Goal: Transaction & Acquisition: Purchase product/service

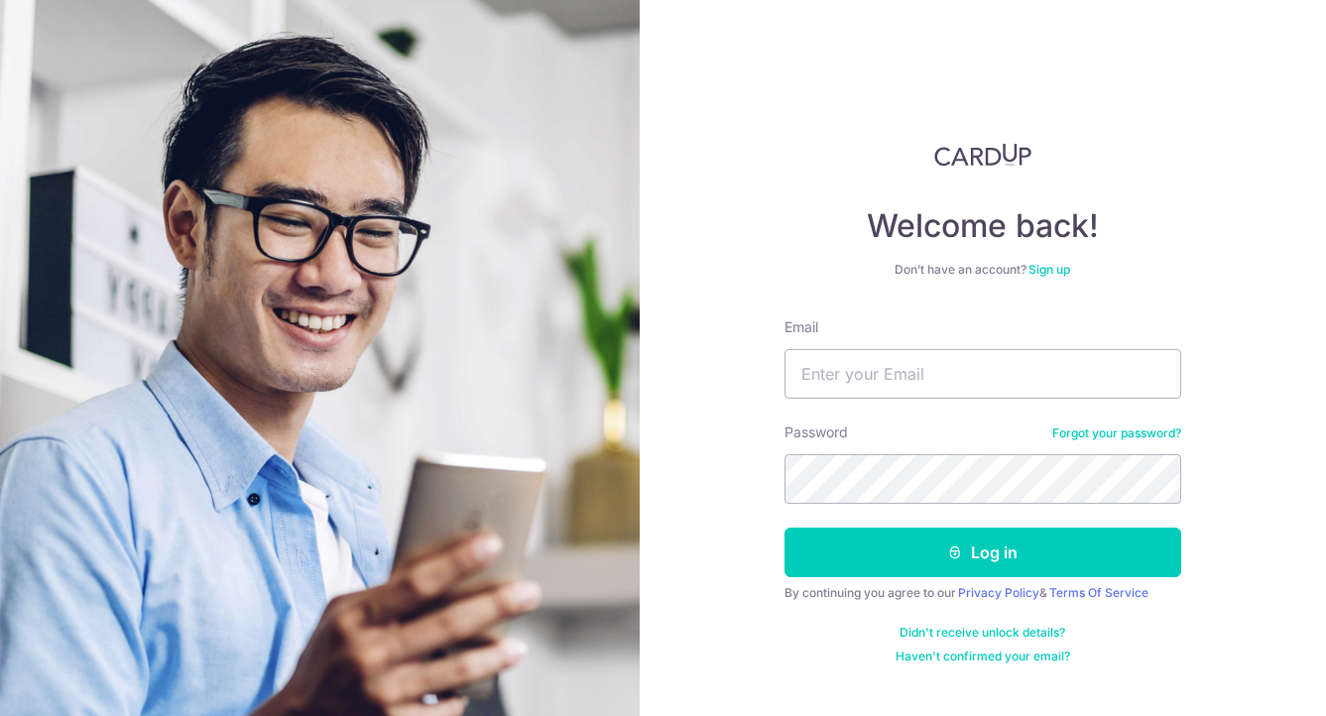
click at [0, 715] on nordpass-portal at bounding box center [0, 716] width 0 height 0
type input "[EMAIL_ADDRESS][DOMAIN_NAME]"
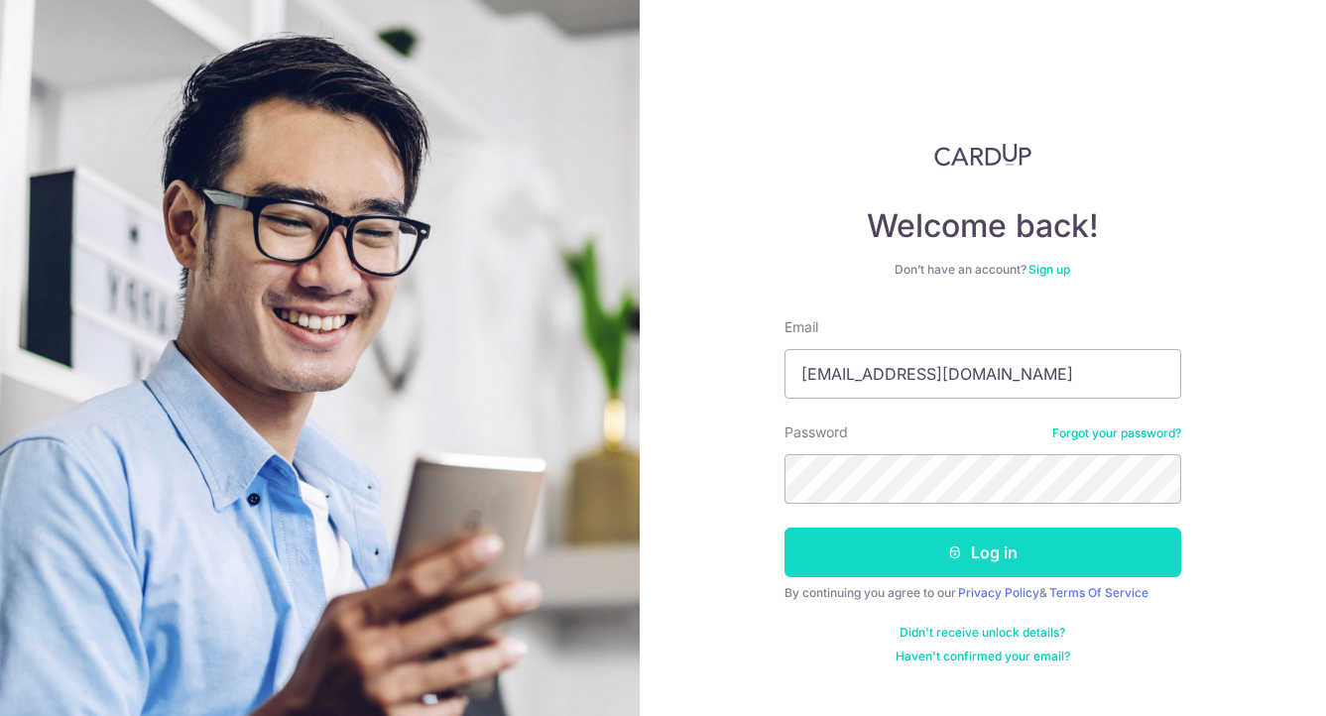
drag, startPoint x: 1037, startPoint y: 562, endPoint x: 1019, endPoint y: 561, distance: 17.9
click at [1037, 561] on button "Log in" at bounding box center [982, 553] width 397 height 50
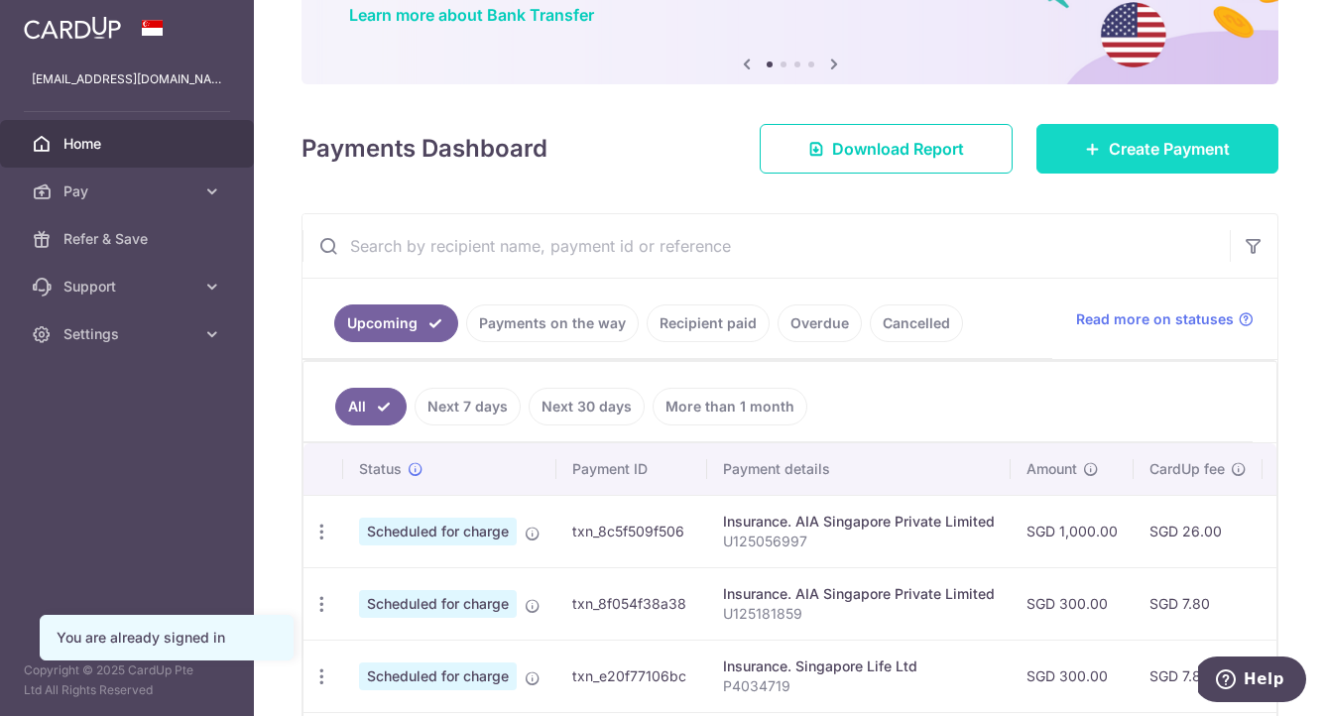
click at [1085, 169] on link "Create Payment" at bounding box center [1157, 149] width 242 height 50
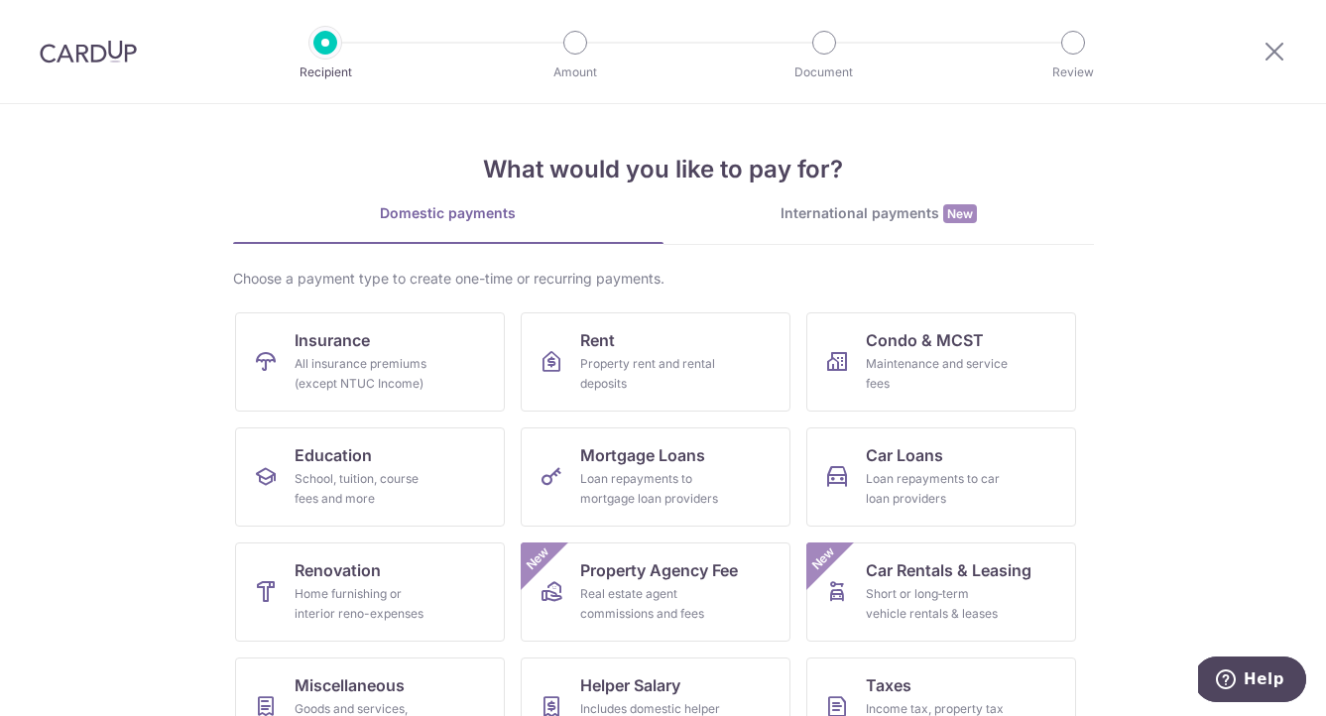
click at [1268, 67] on div at bounding box center [1274, 51] width 103 height 103
click at [1274, 54] on icon at bounding box center [1274, 51] width 24 height 25
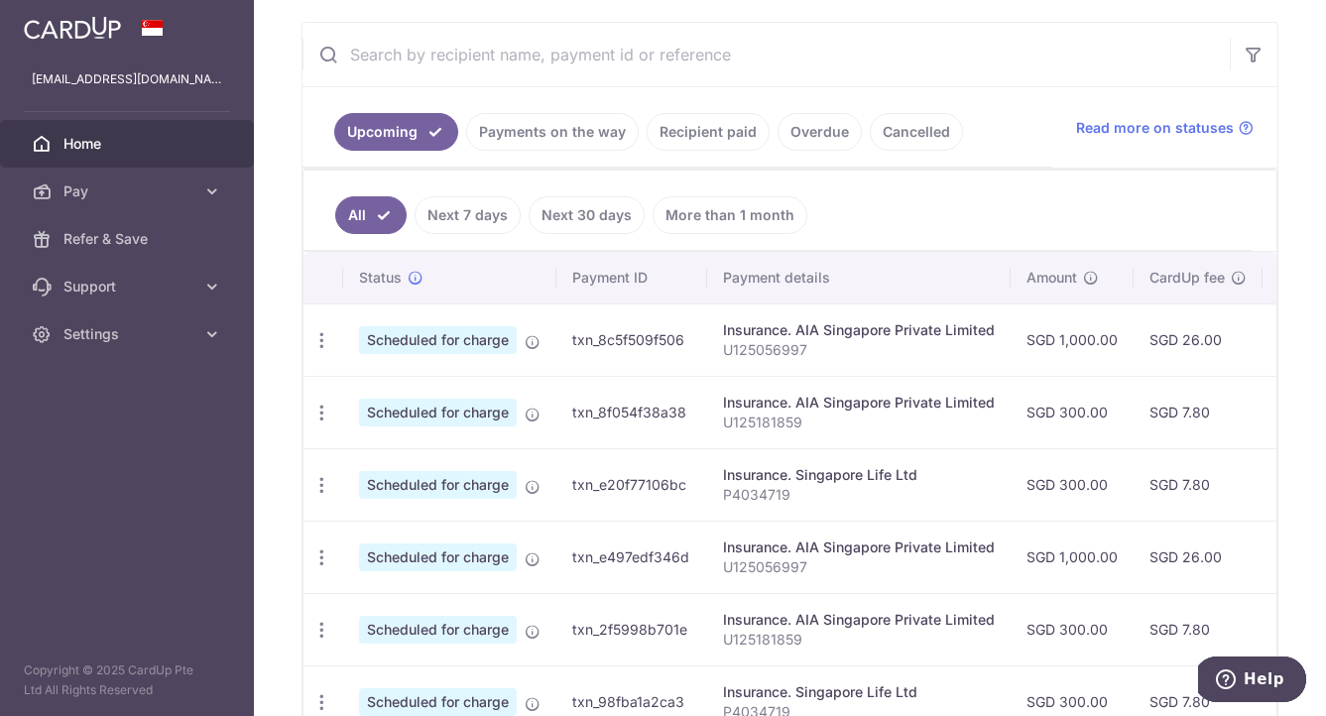
scroll to position [165, 0]
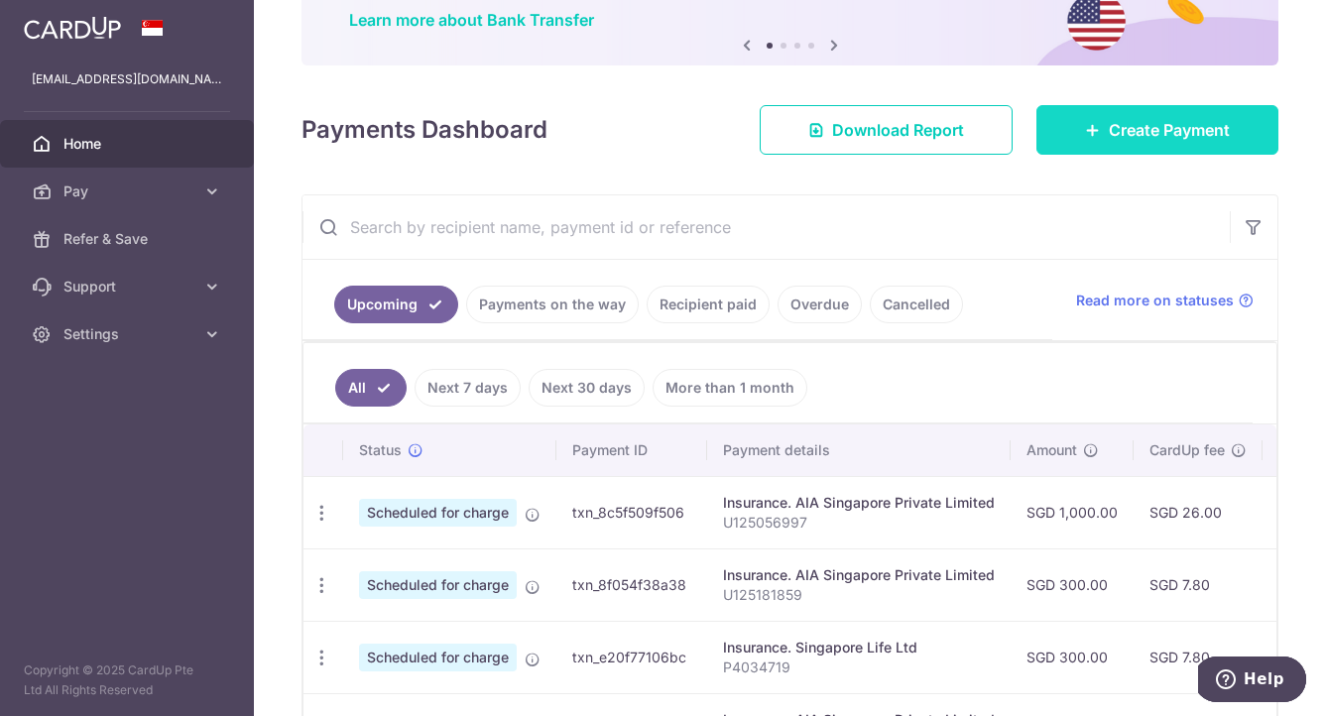
click at [1090, 143] on link "Create Payment" at bounding box center [1157, 130] width 242 height 50
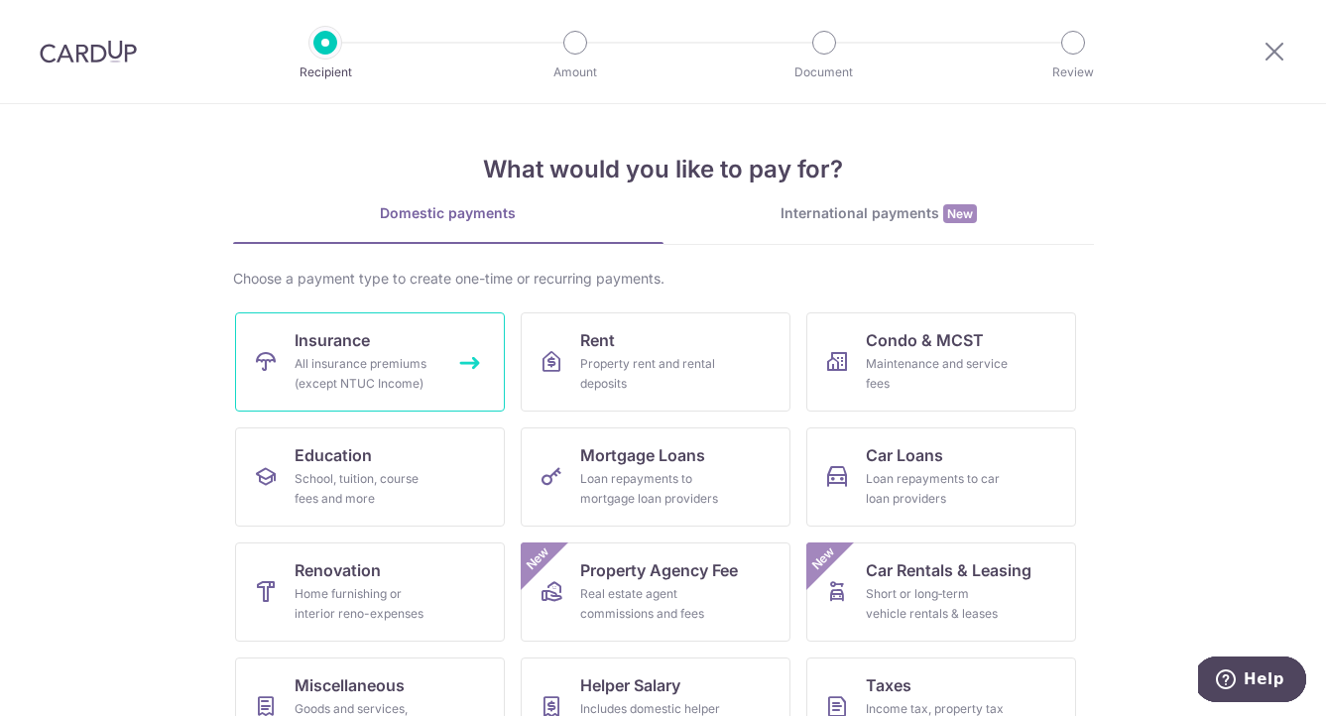
click at [438, 365] on link "Insurance All insurance premiums (except NTUC Income)" at bounding box center [370, 361] width 270 height 99
click at [1271, 49] on icon at bounding box center [1274, 51] width 24 height 25
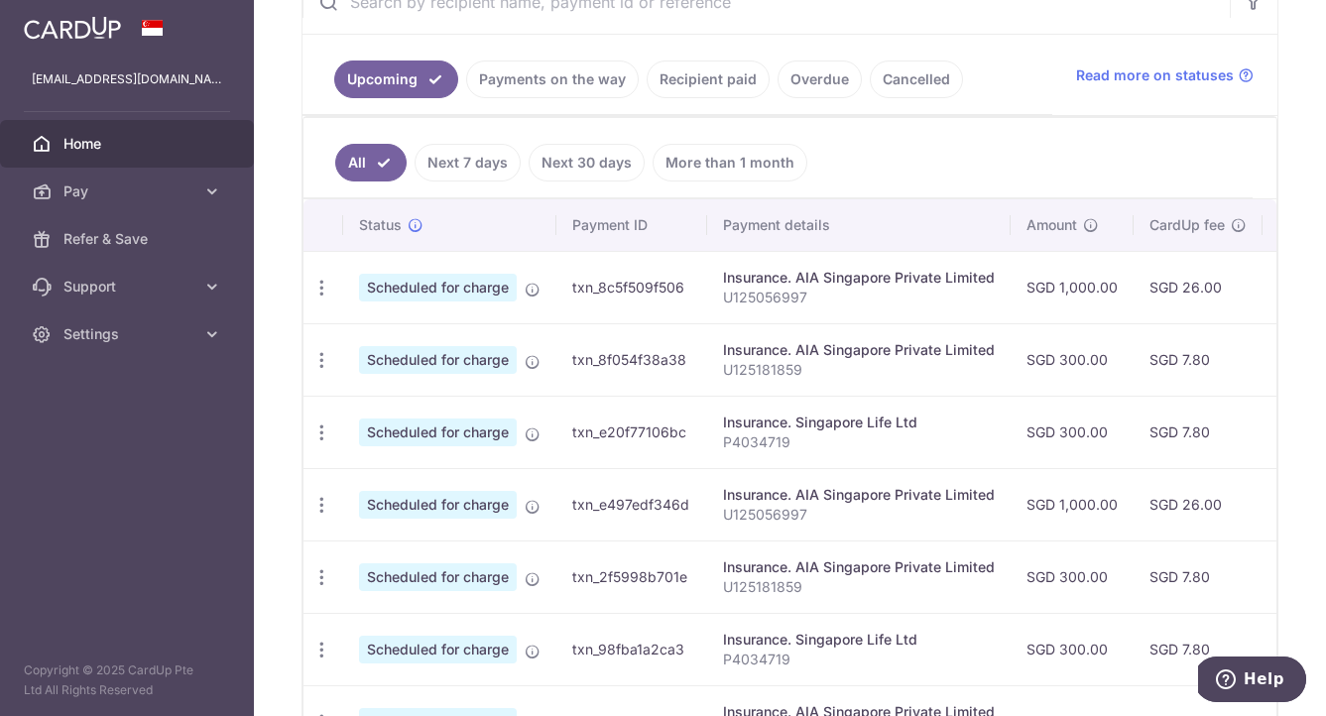
scroll to position [410, 0]
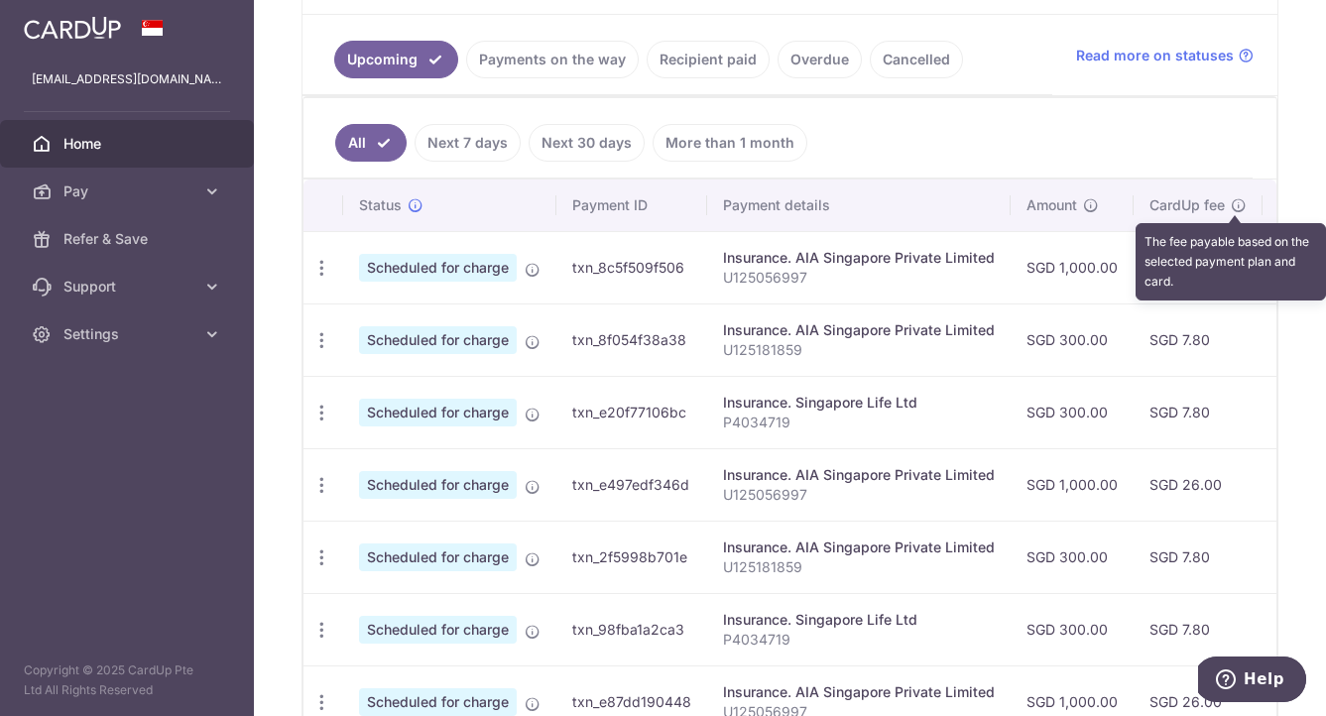
click at [1237, 203] on icon at bounding box center [1239, 205] width 16 height 16
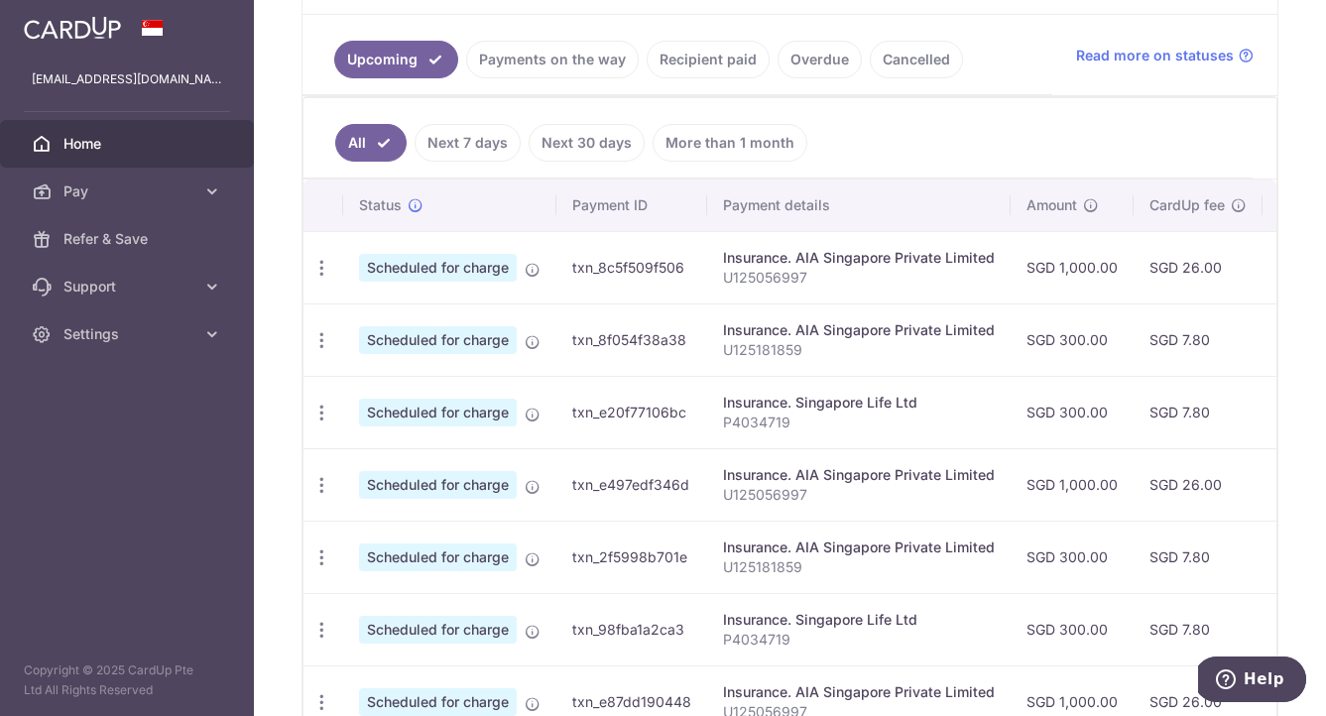
click at [449, 263] on span "Scheduled for charge" at bounding box center [438, 268] width 158 height 28
click at [321, 271] on icon "button" at bounding box center [321, 268] width 21 height 21
click at [375, 328] on span "Update payment" at bounding box center [427, 322] width 135 height 24
radio input "true"
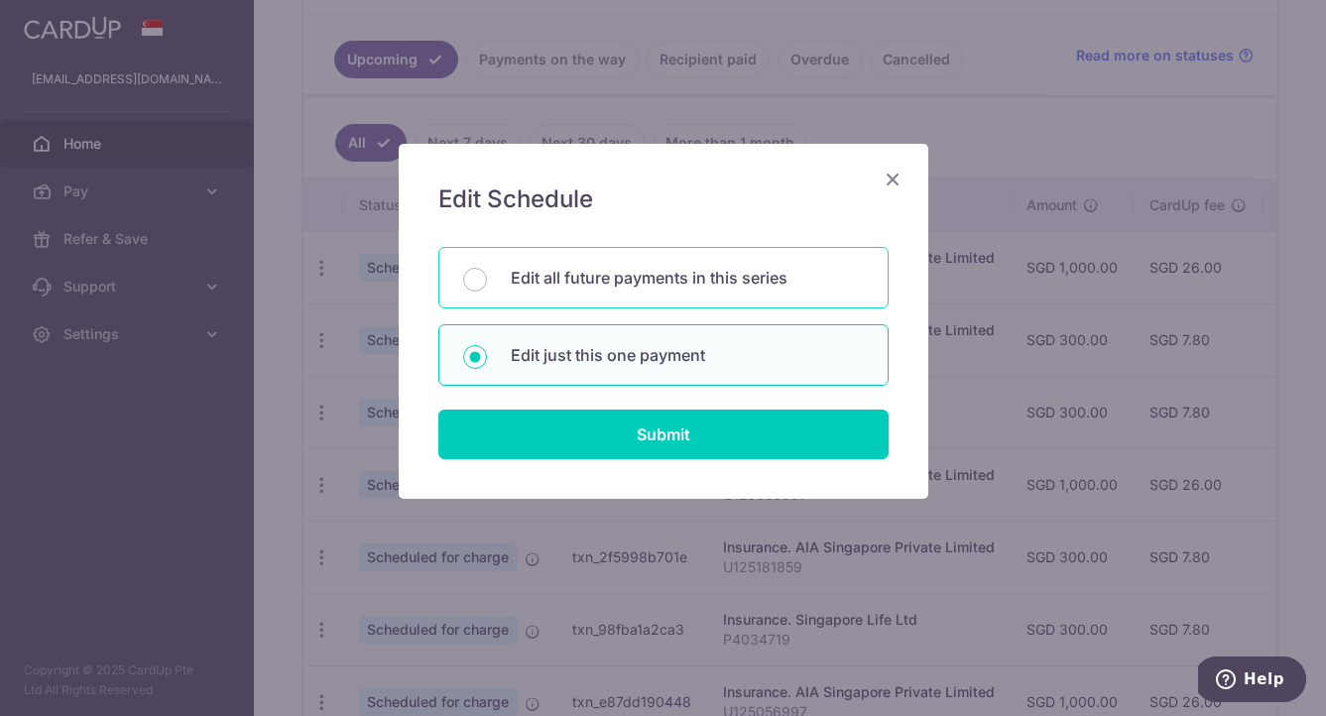
click at [487, 287] on div "Edit all future payments in this series" at bounding box center [663, 277] width 450 height 61
radio input "true"
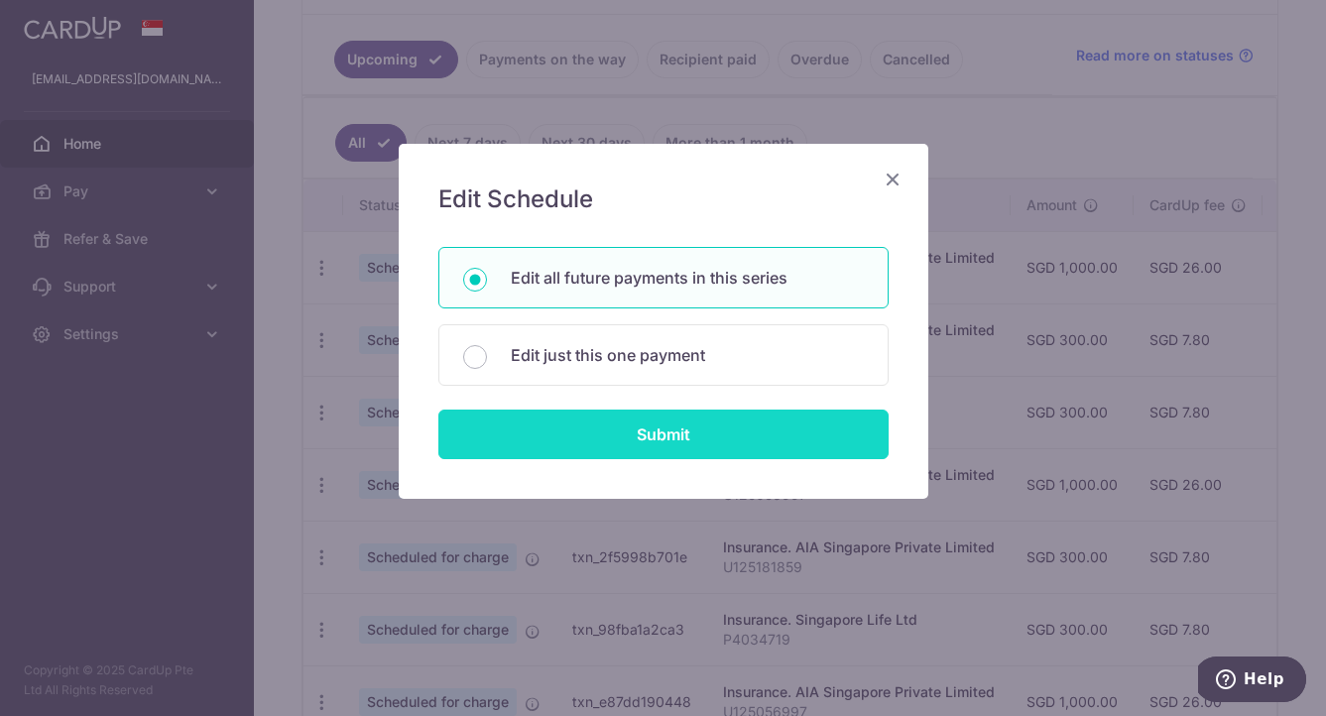
click at [672, 442] on input "Submit" at bounding box center [663, 435] width 450 height 50
radio input "true"
type input "1,000.00"
type input "U125056997"
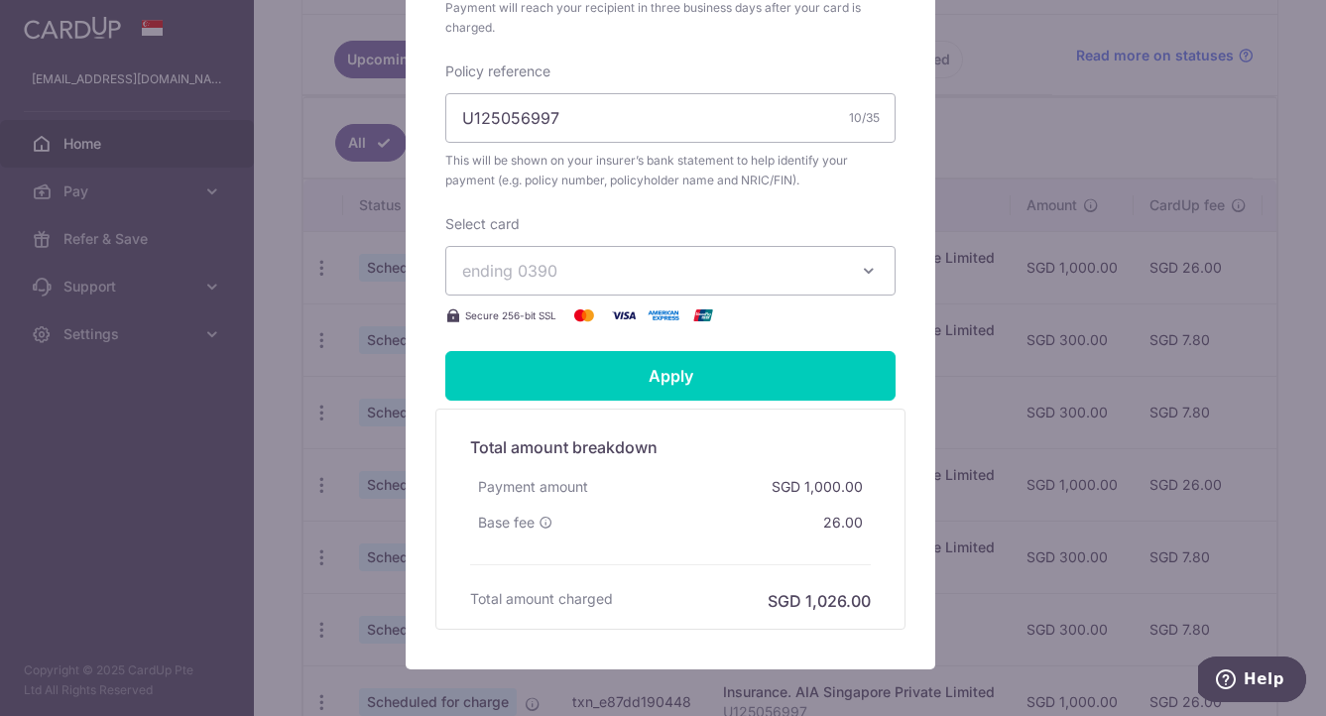
scroll to position [687, 0]
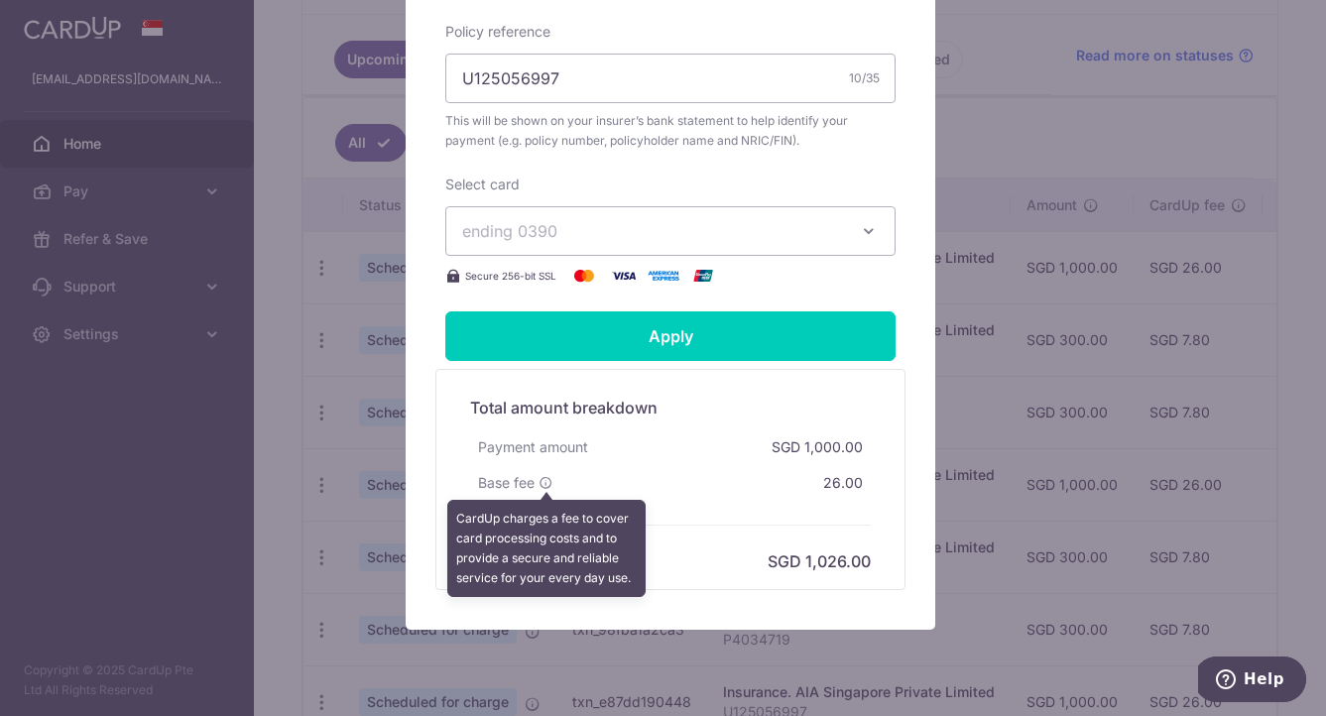
click at [538, 490] on icon at bounding box center [545, 483] width 14 height 14
click at [703, 500] on div "Base fee CardUp charges a fee to cover card processing costs and to provide a s…" at bounding box center [670, 483] width 401 height 36
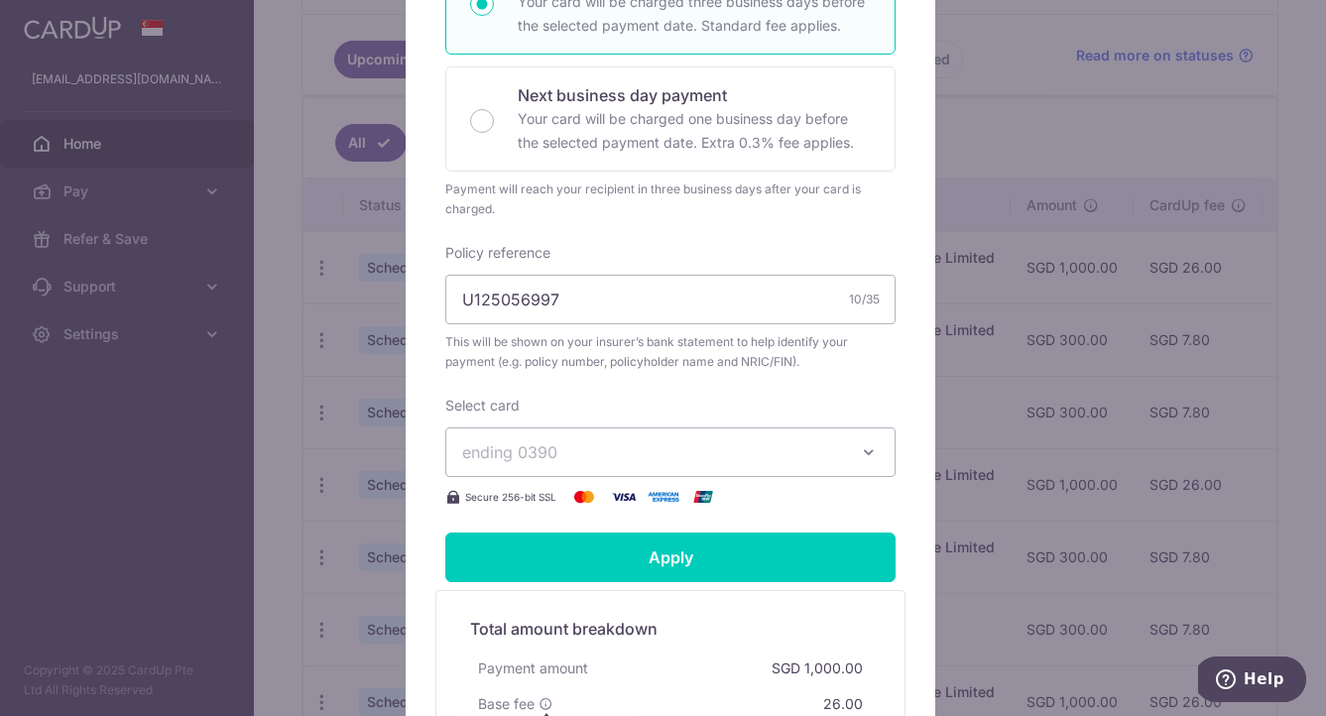
scroll to position [54, 0]
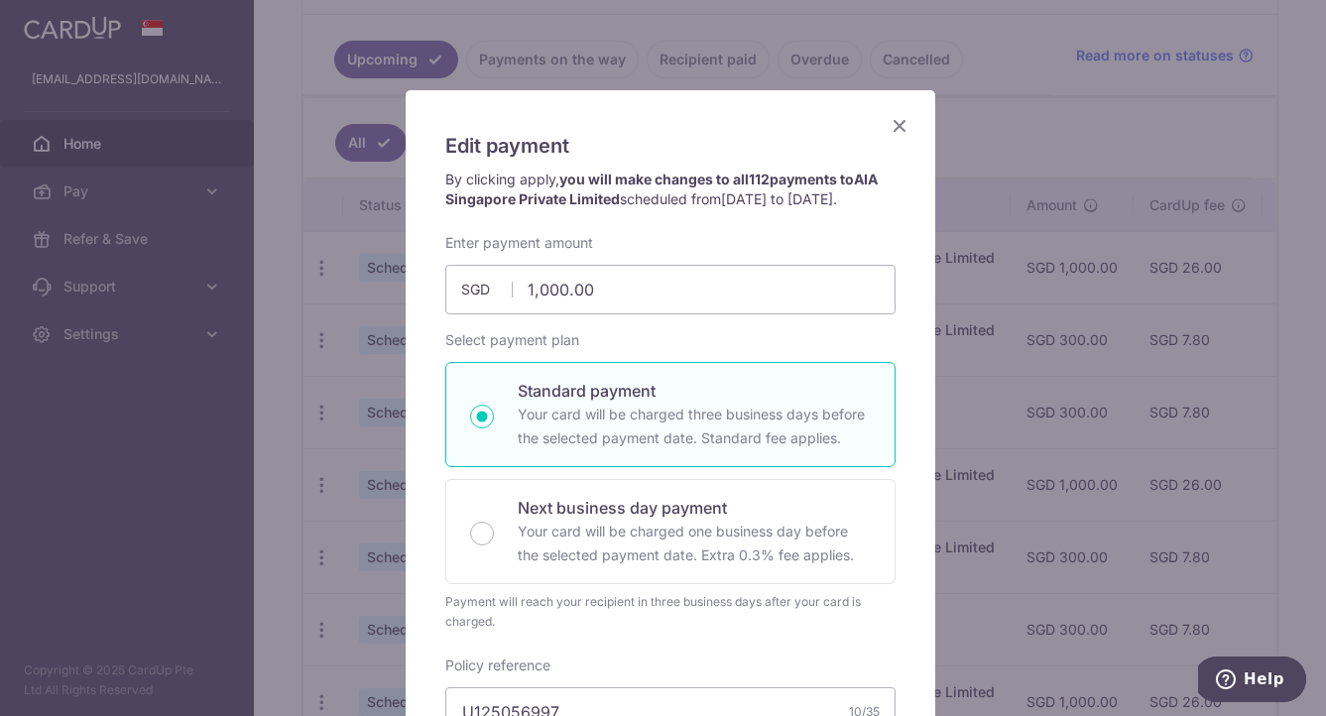
click at [887, 128] on icon "Close" at bounding box center [899, 125] width 24 height 25
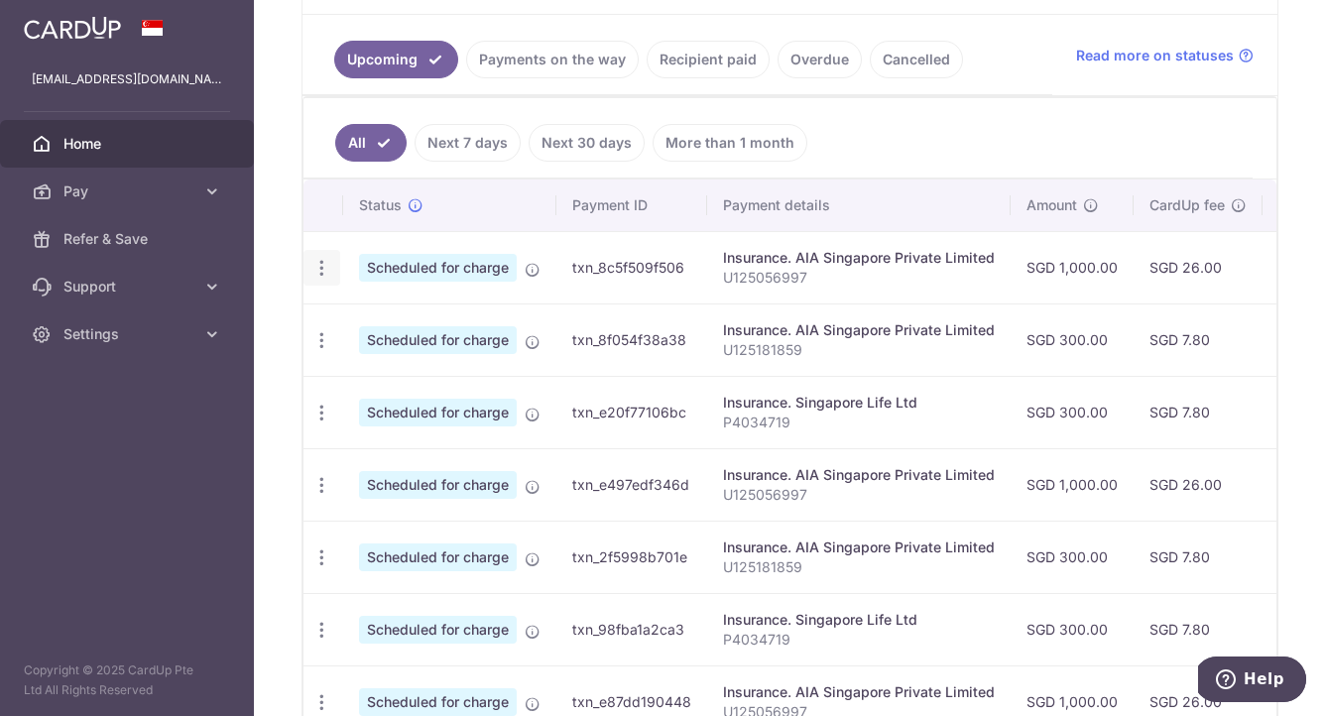
click at [327, 269] on icon "button" at bounding box center [321, 268] width 21 height 21
click at [480, 140] on link "Next 7 days" at bounding box center [467, 143] width 106 height 38
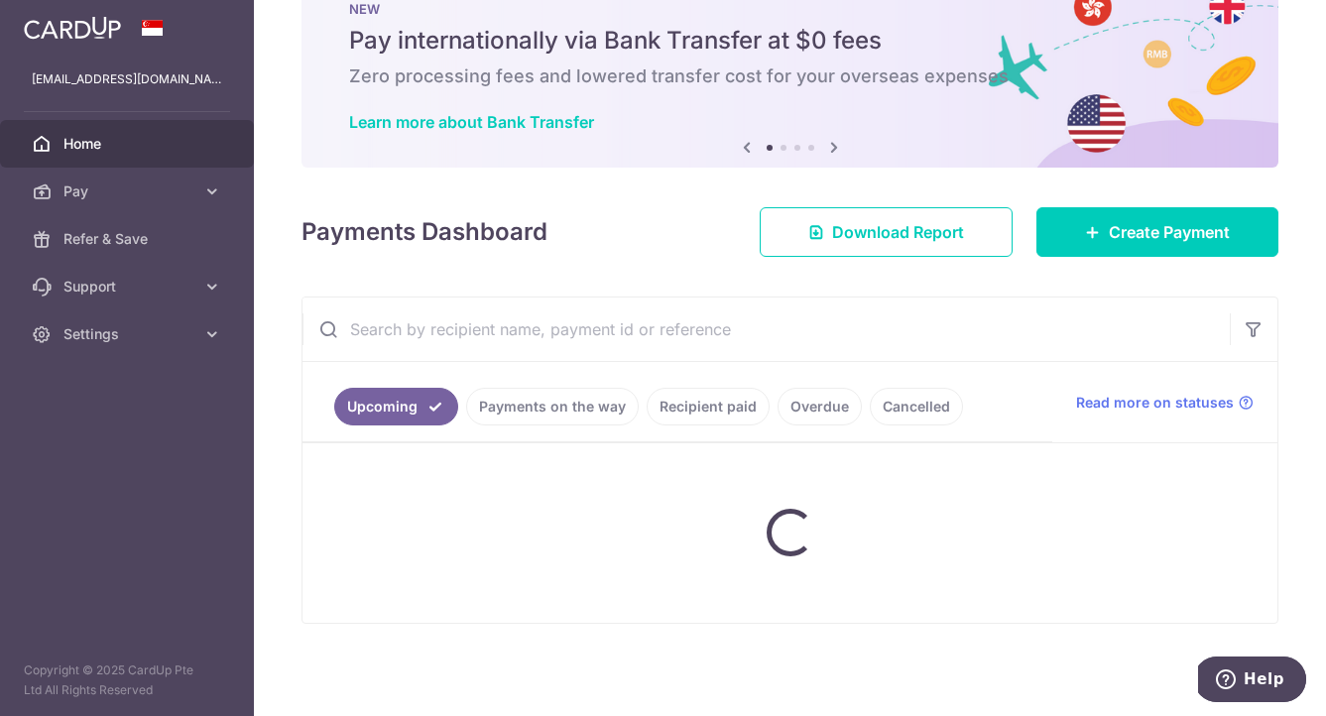
scroll to position [240, 0]
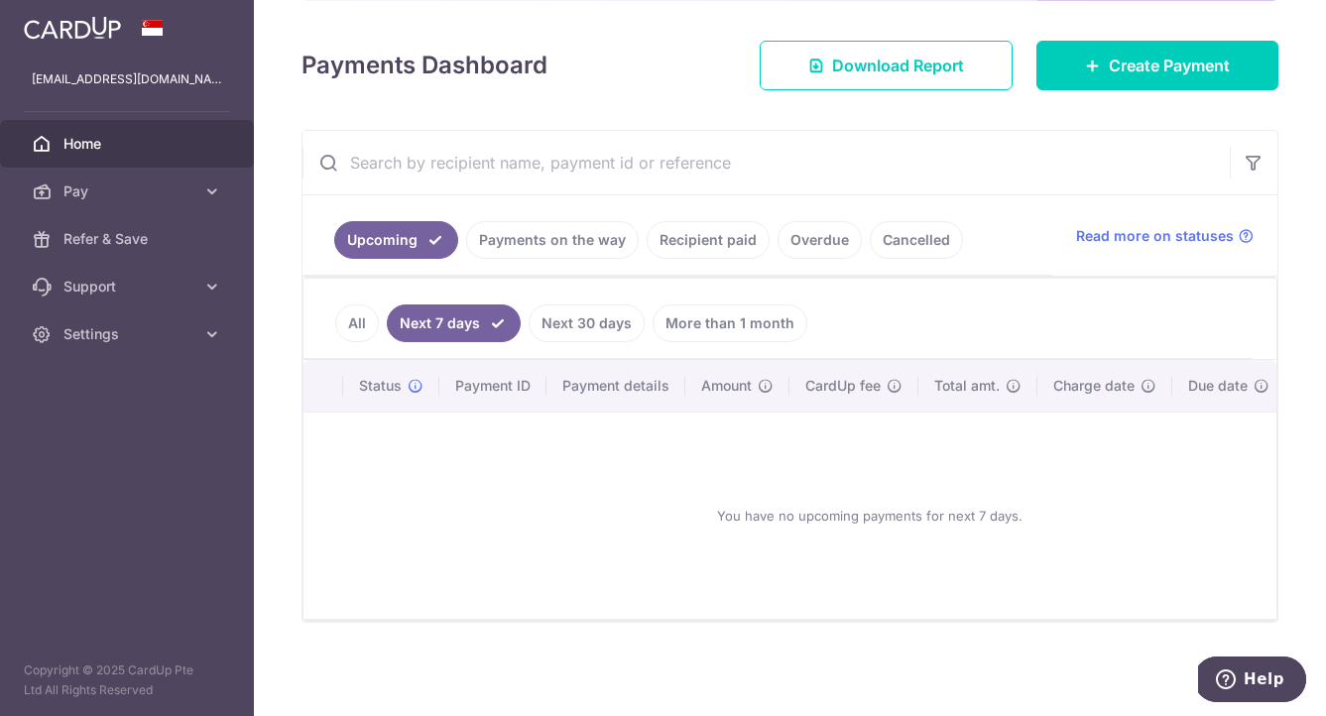
click at [354, 306] on link "All" at bounding box center [357, 323] width 44 height 38
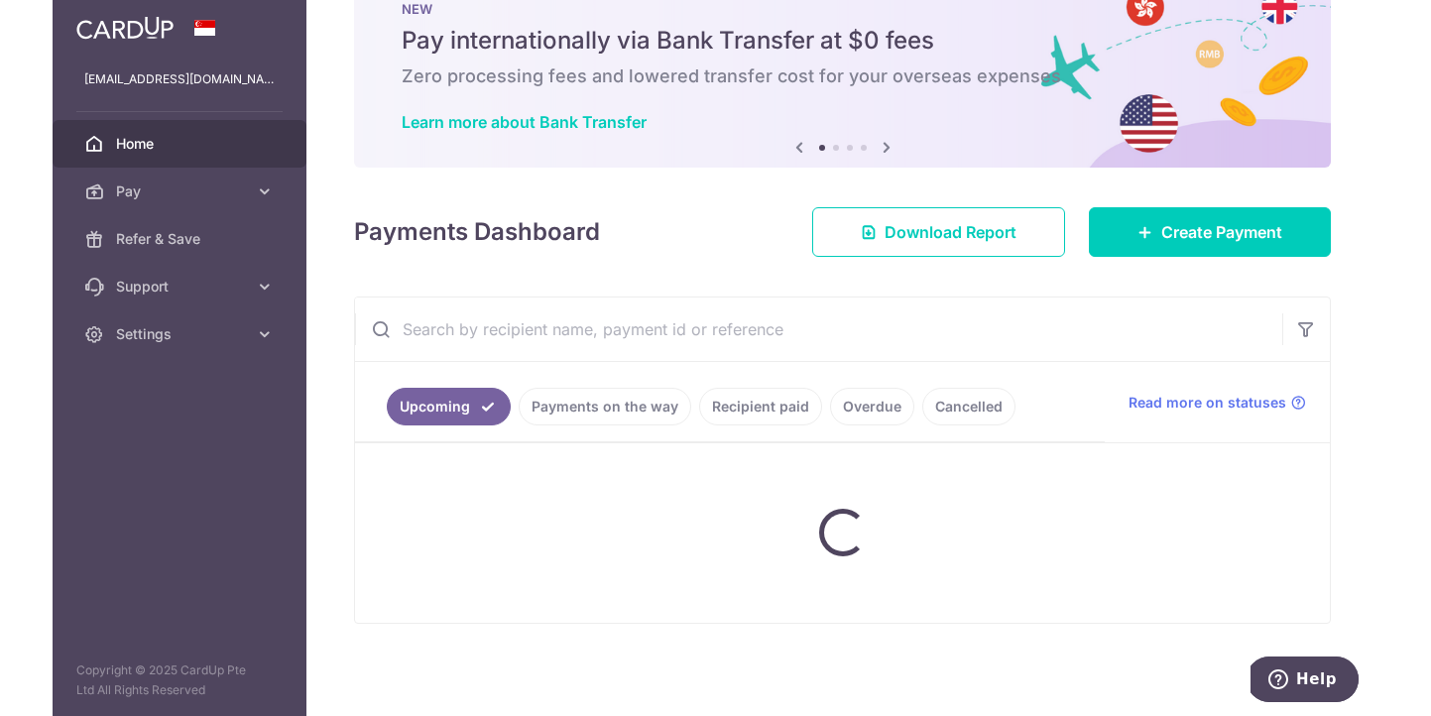
scroll to position [410, 0]
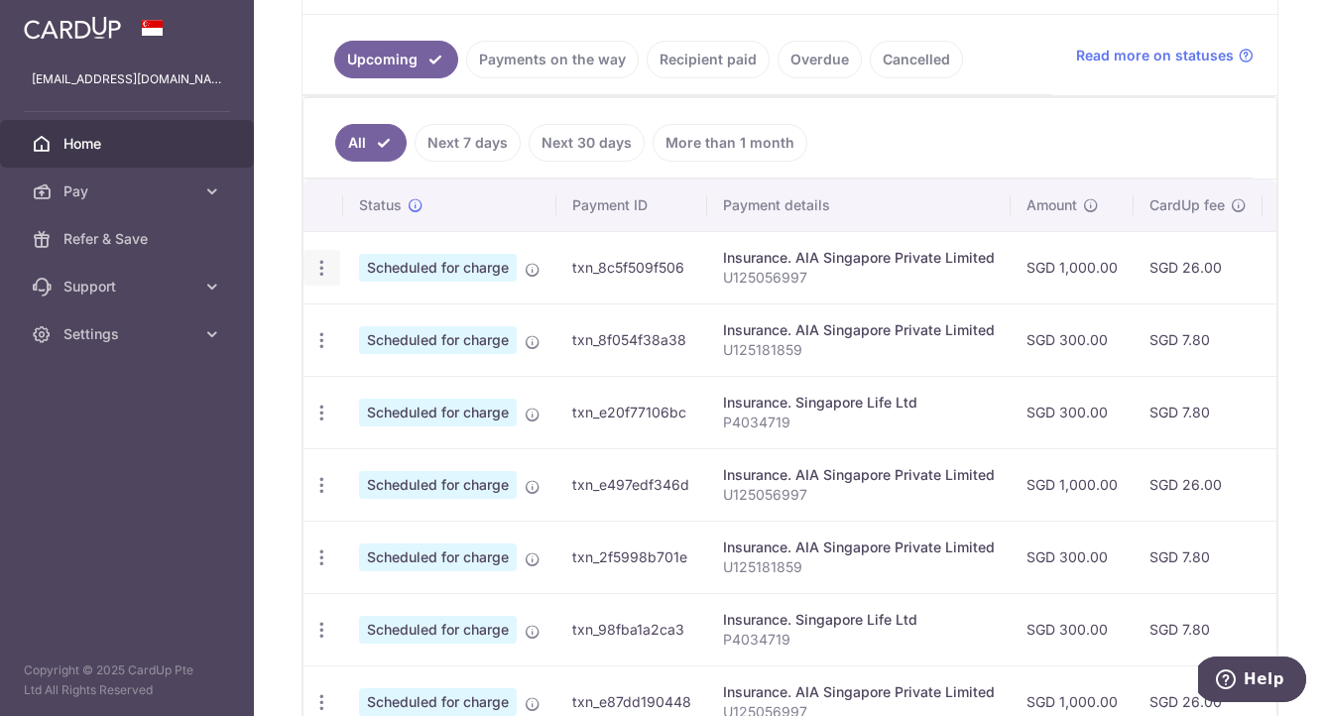
click at [324, 273] on icon "button" at bounding box center [321, 268] width 21 height 21
click at [393, 318] on span "Update payment" at bounding box center [427, 322] width 135 height 24
radio input "true"
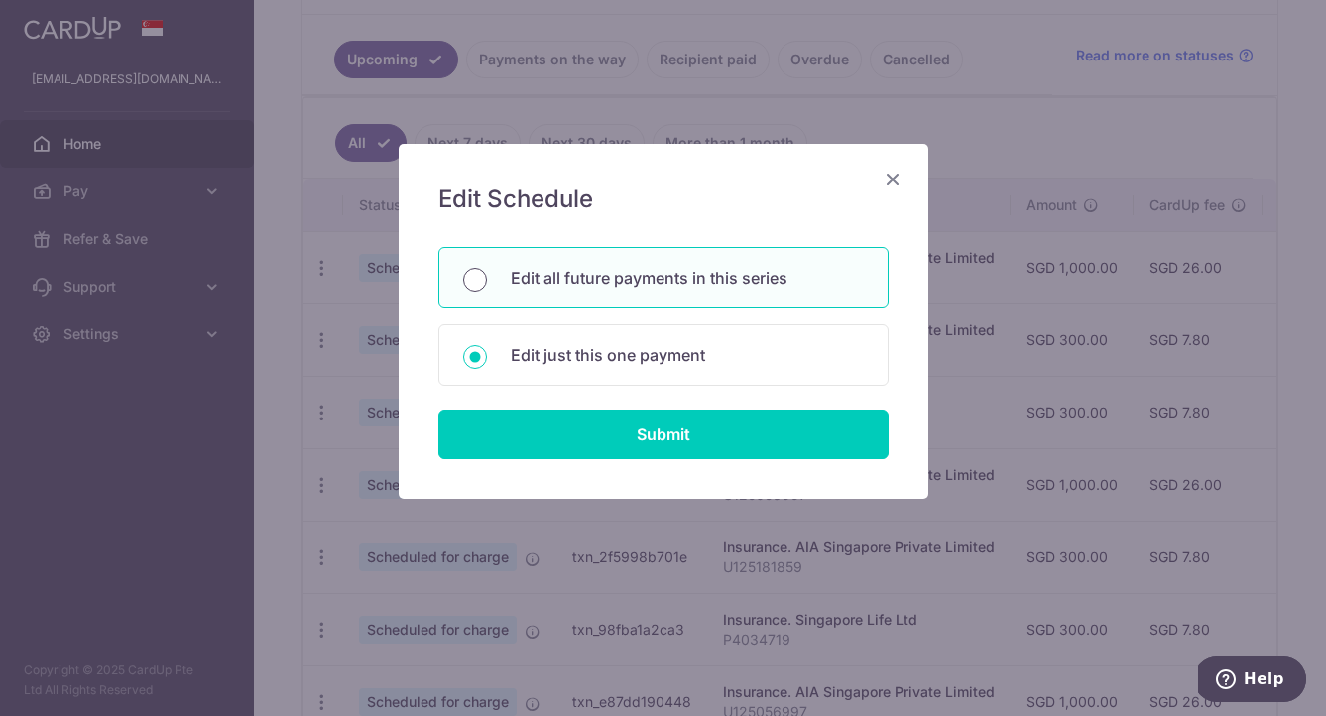
click at [478, 278] on input "Edit all future payments in this series" at bounding box center [475, 280] width 24 height 24
radio input "true"
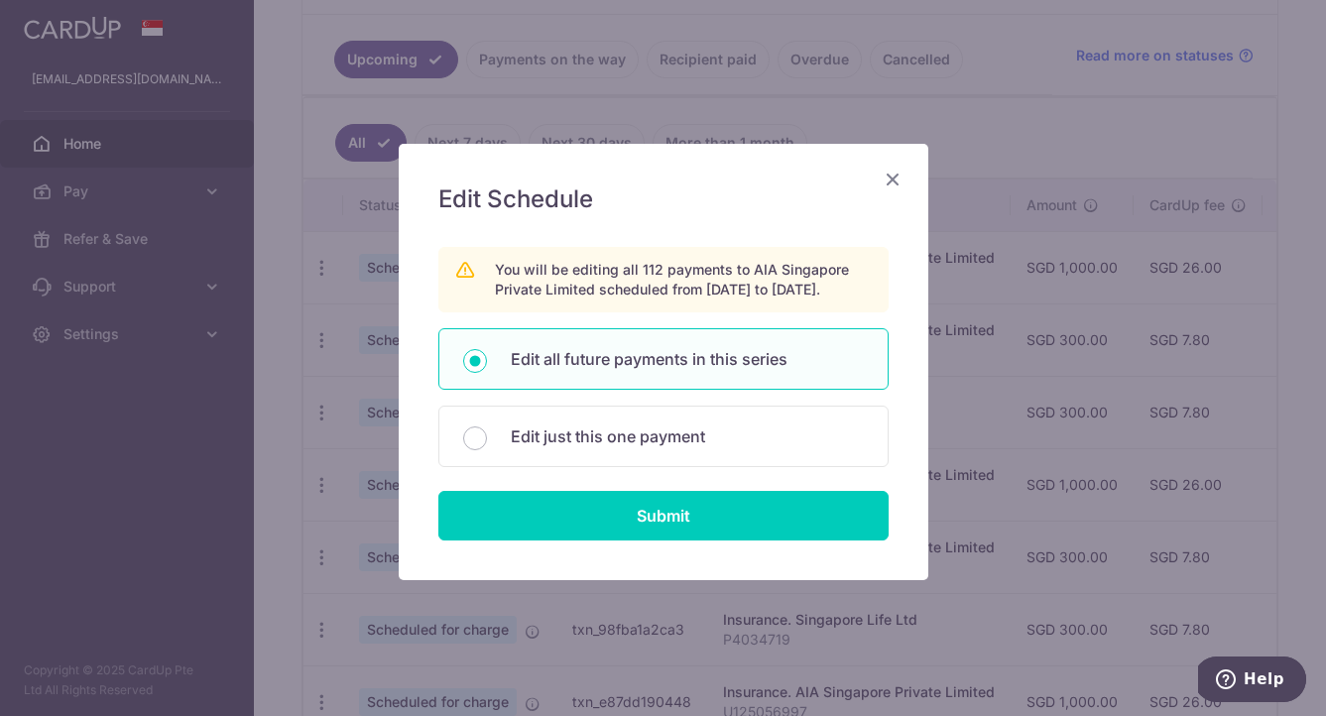
click at [886, 176] on icon "Close" at bounding box center [893, 179] width 24 height 25
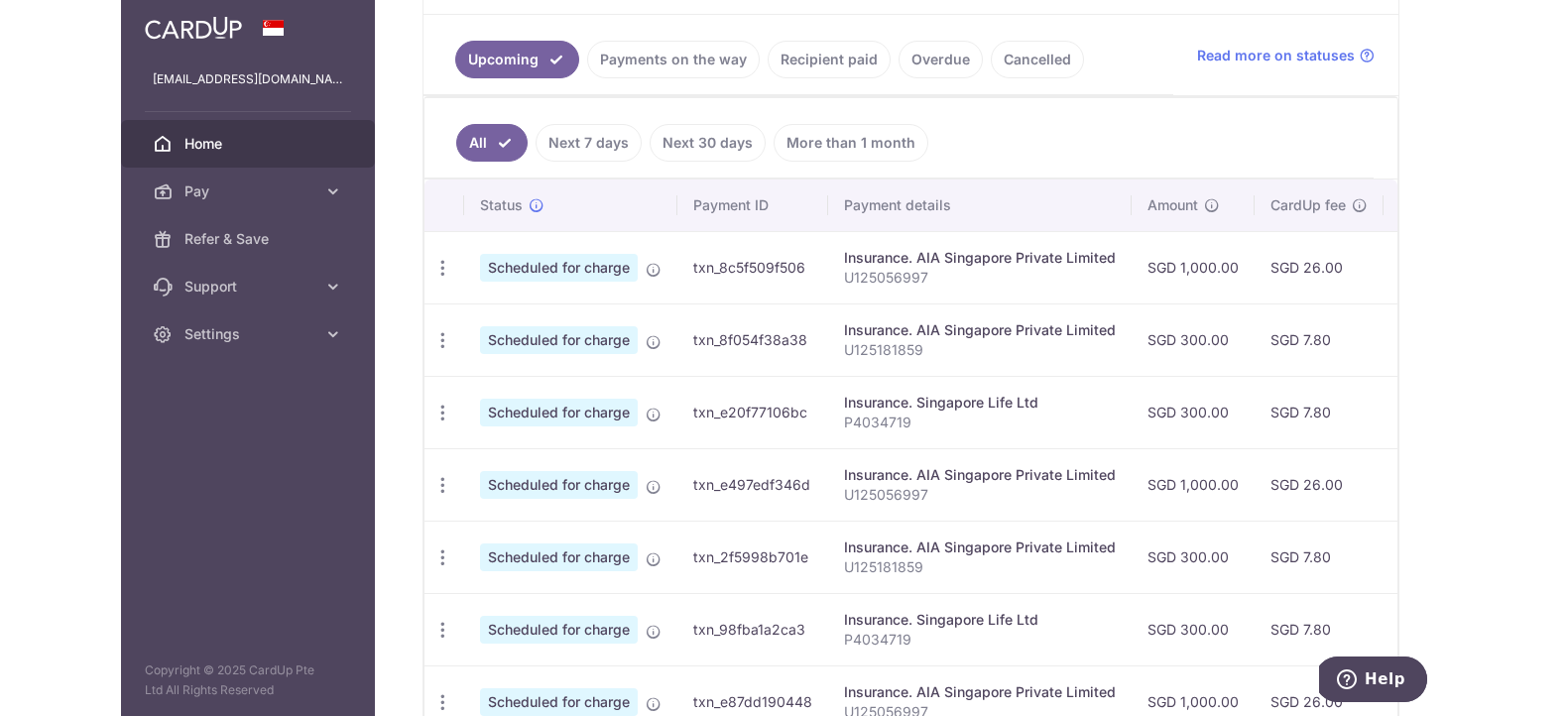
scroll to position [433, 0]
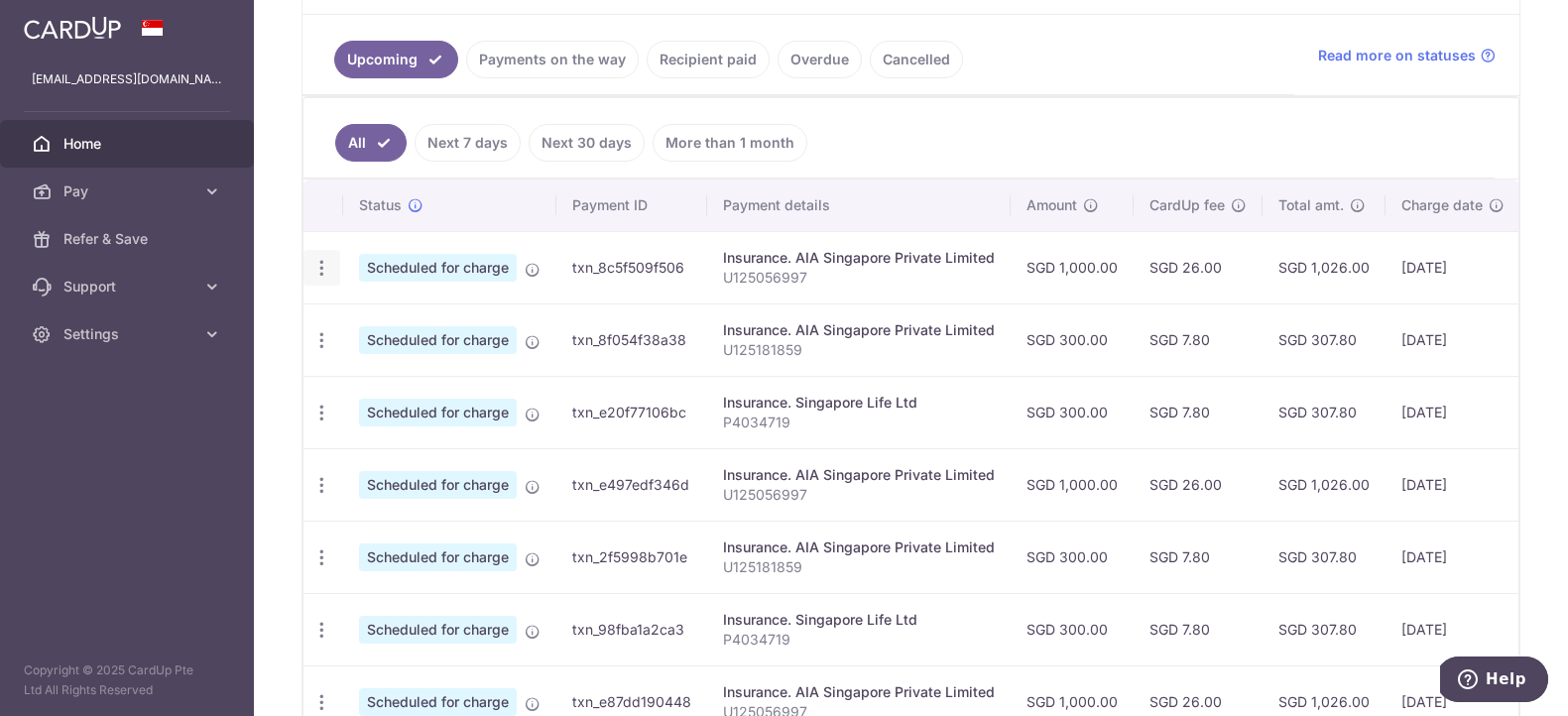
click at [315, 266] on icon "button" at bounding box center [321, 268] width 21 height 21
click at [431, 367] on span "Cancel payment" at bounding box center [427, 371] width 133 height 24
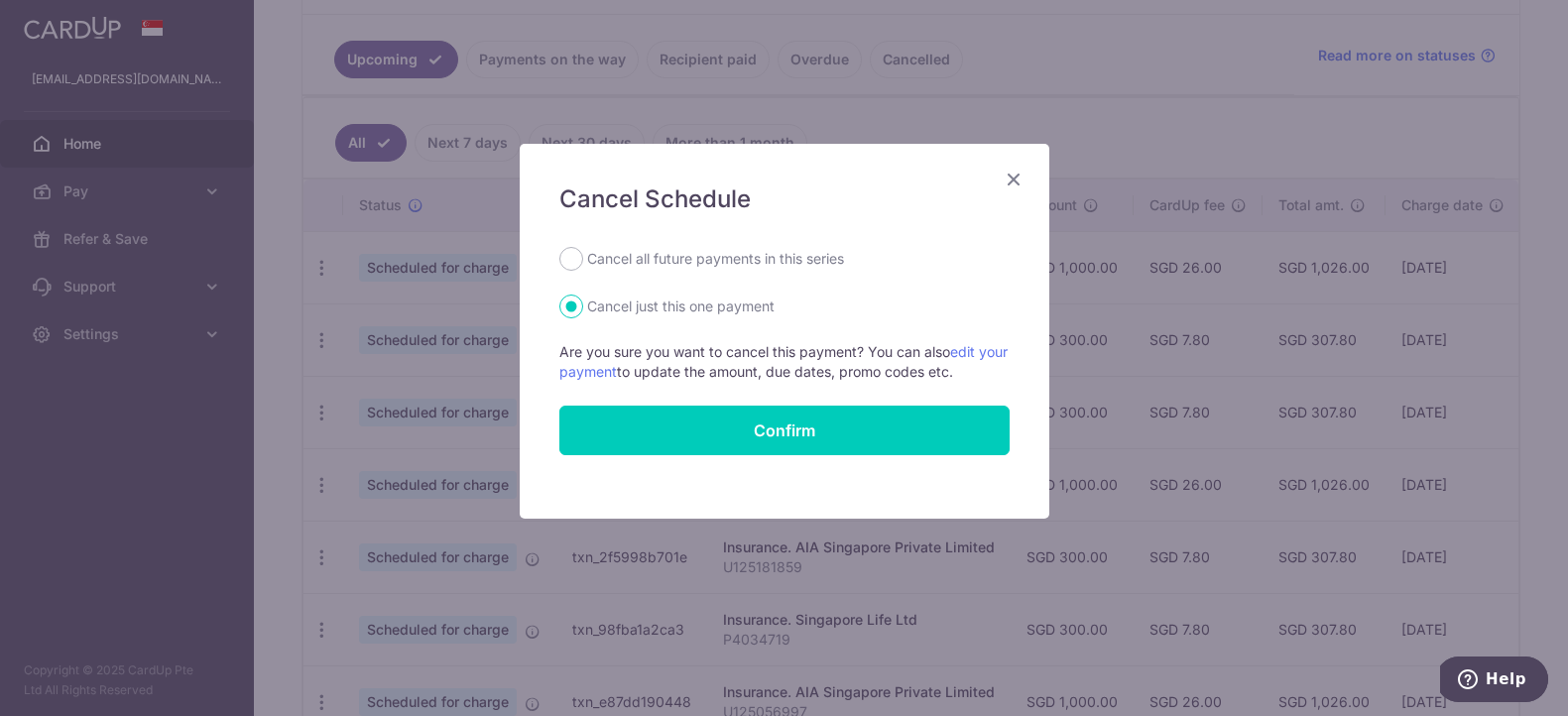
click at [588, 257] on label "Cancel all future payments in this series" at bounding box center [715, 259] width 257 height 24
click at [583, 257] on input "Cancel all future payments in this series" at bounding box center [571, 259] width 24 height 24
radio input "true"
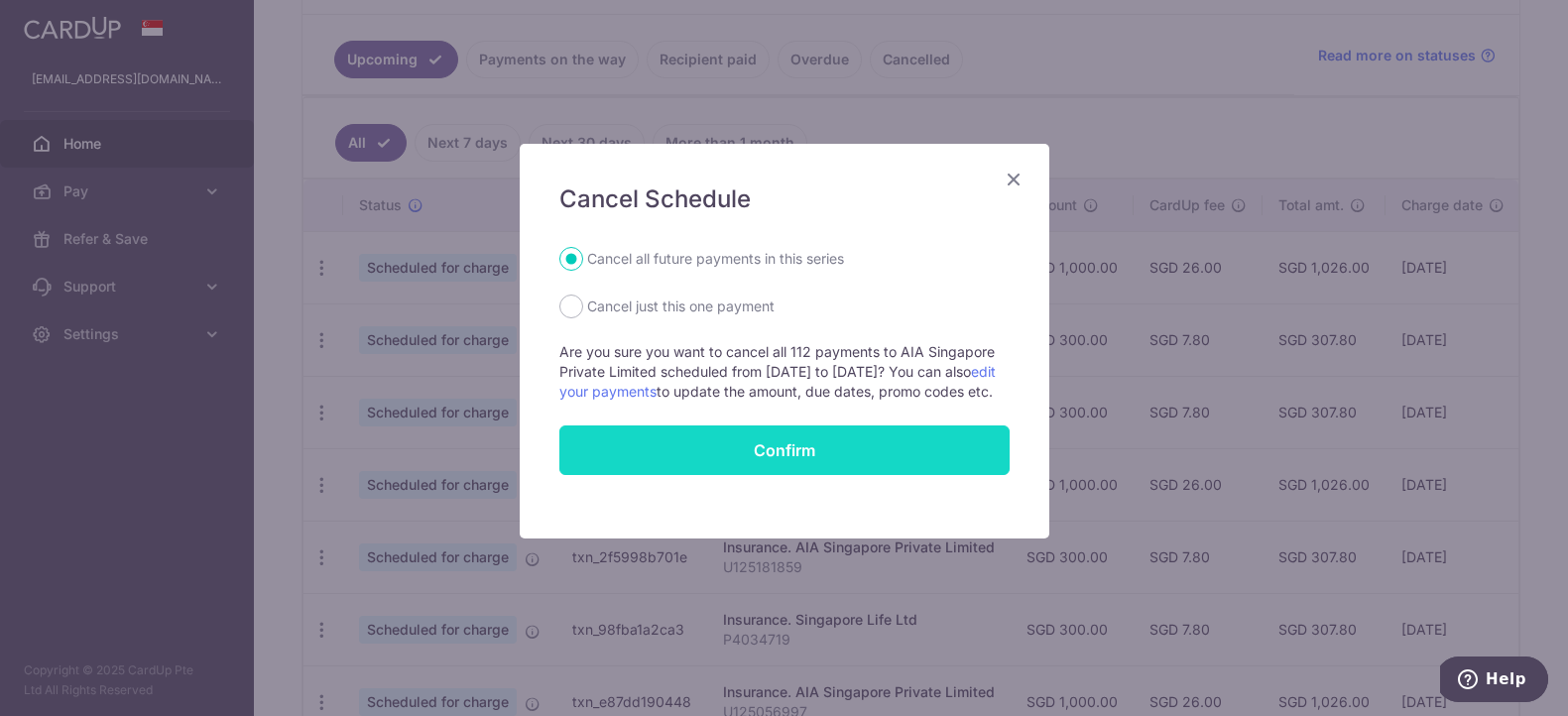
click at [808, 471] on button "Confirm" at bounding box center [784, 450] width 450 height 50
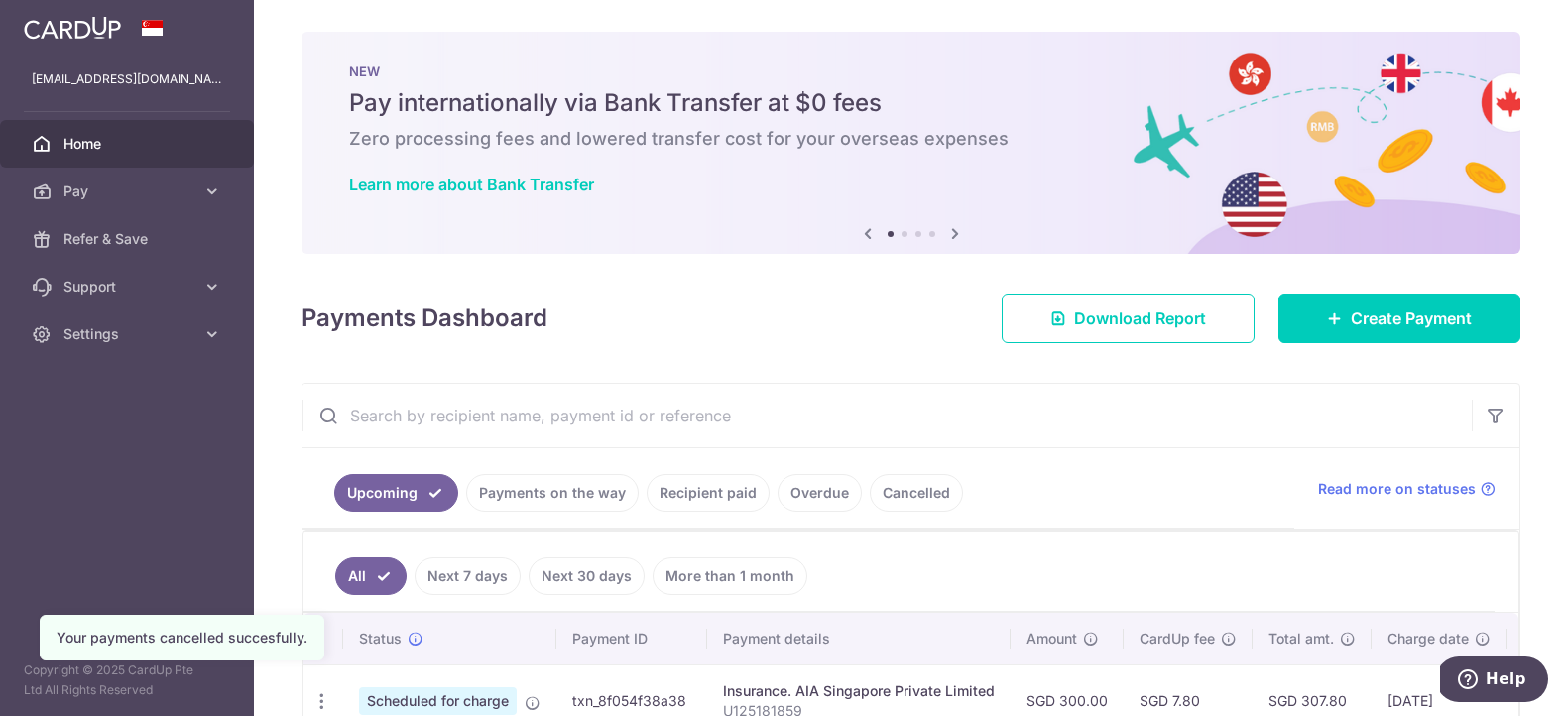
scroll to position [413, 0]
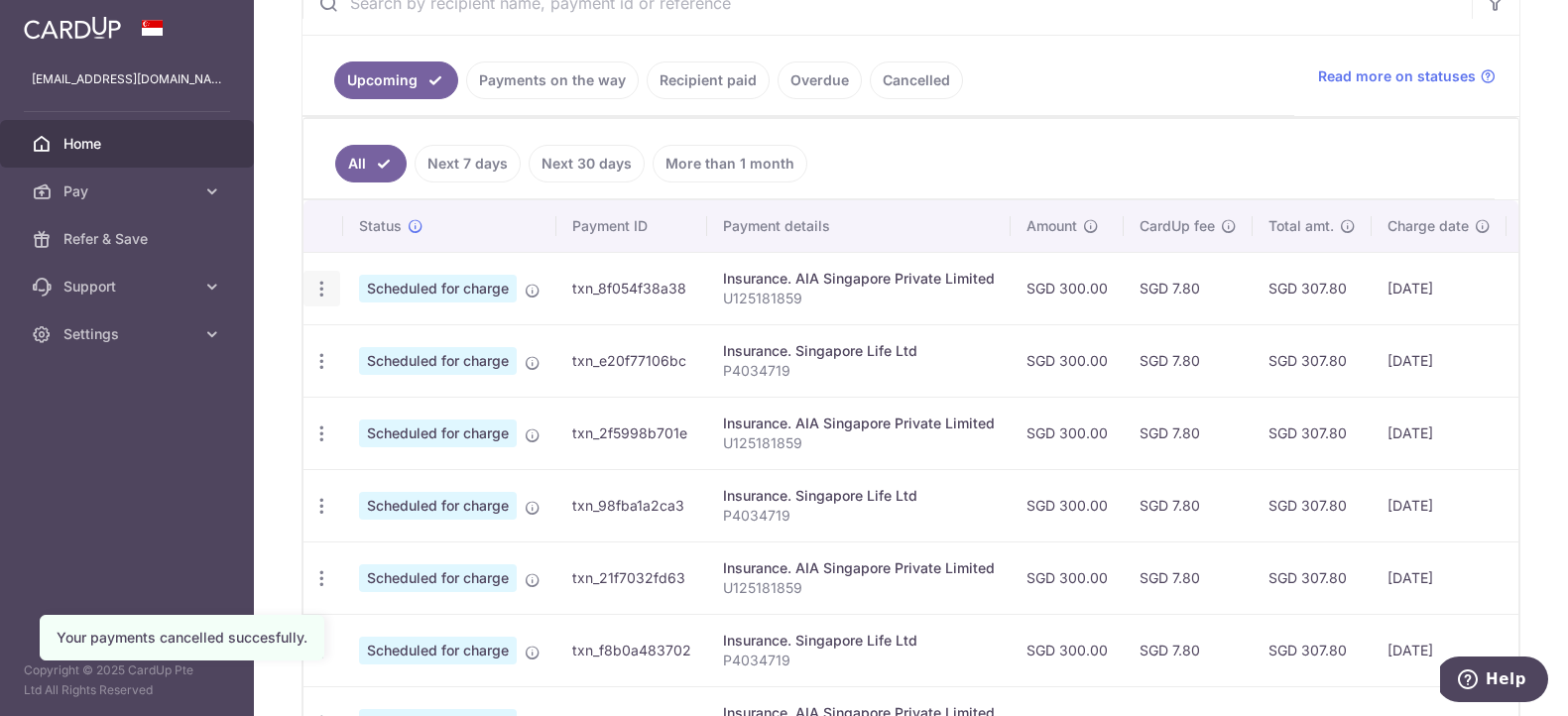
click at [321, 285] on icon "button" at bounding box center [321, 289] width 21 height 21
click at [422, 393] on span "Cancel payment" at bounding box center [427, 392] width 133 height 24
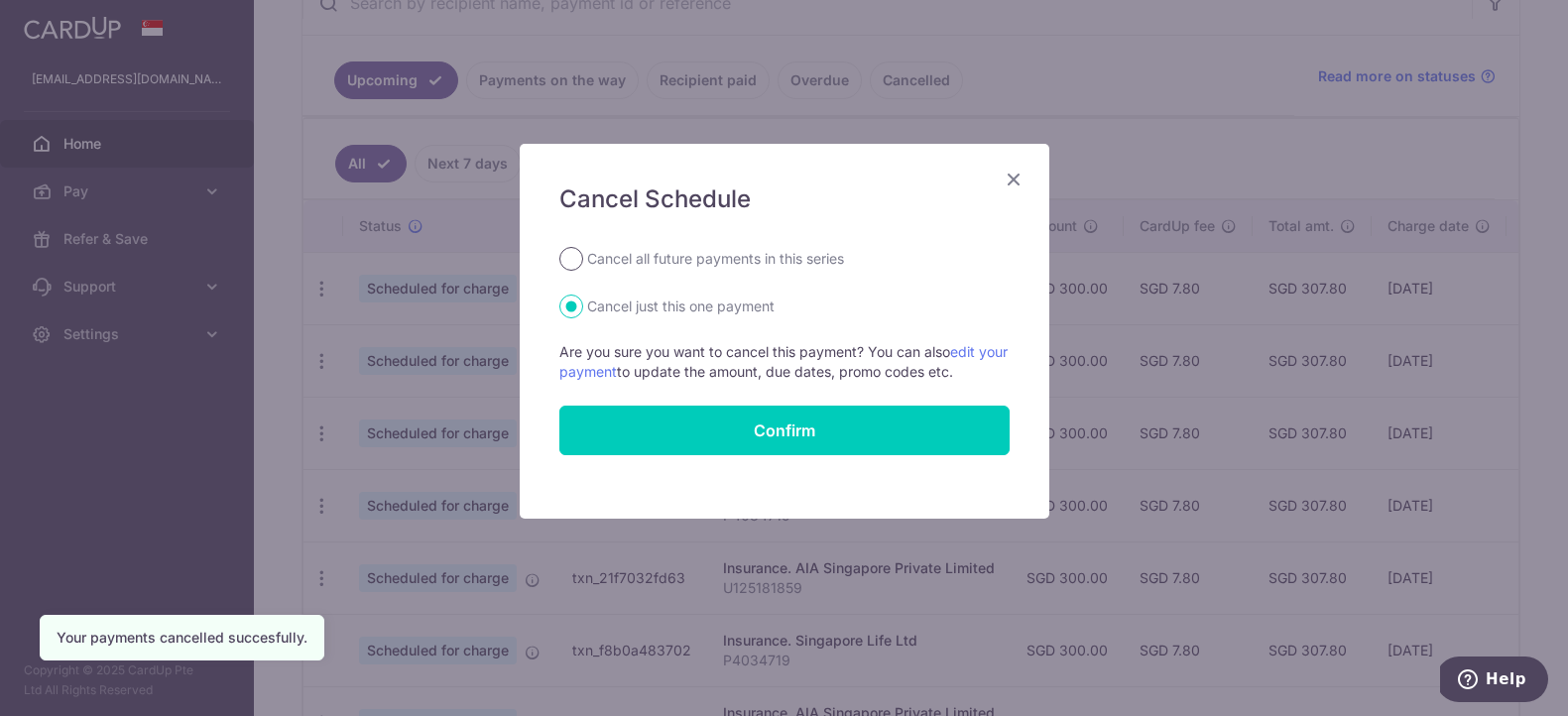
click at [570, 265] on input "Cancel all future payments in this series" at bounding box center [571, 259] width 24 height 24
radio input "true"
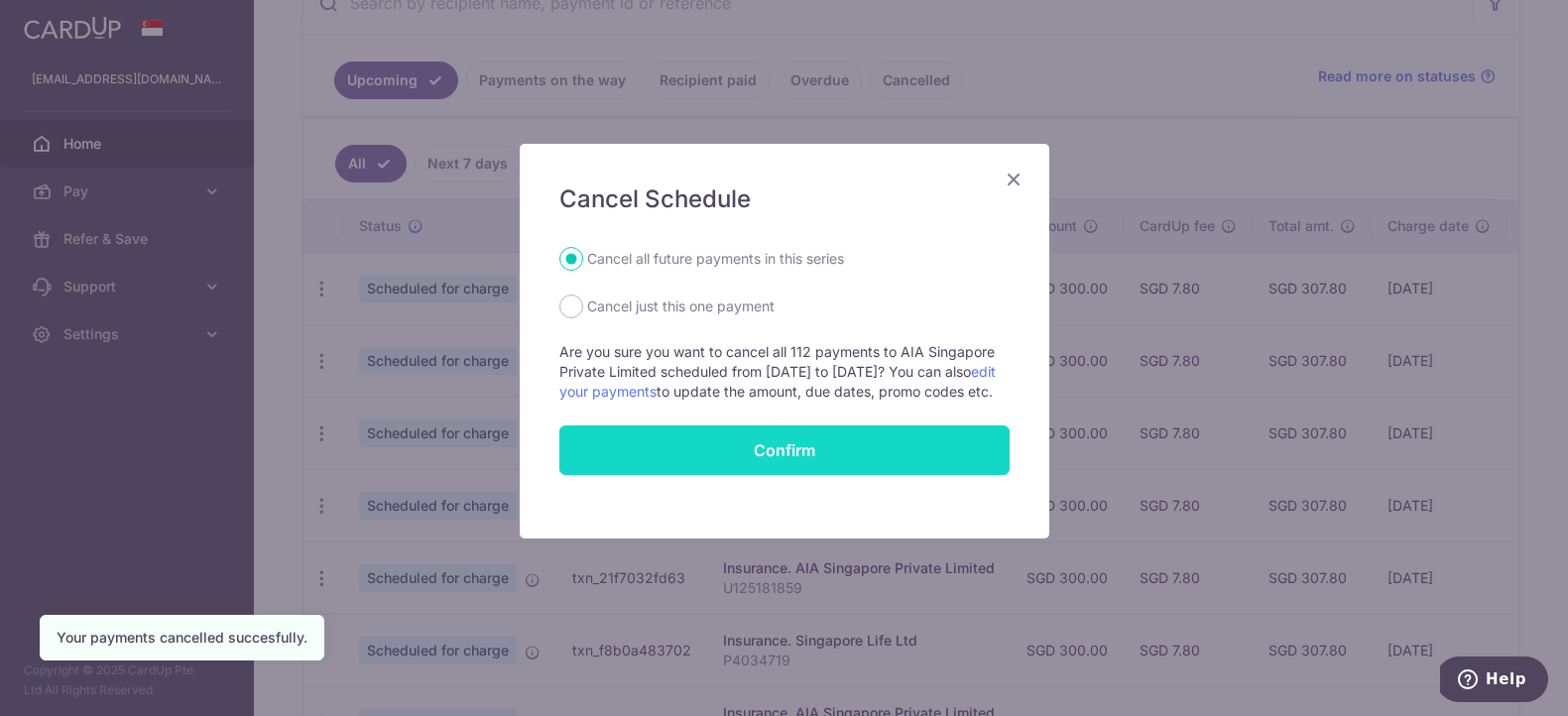
click at [757, 475] on button "Confirm" at bounding box center [784, 450] width 450 height 50
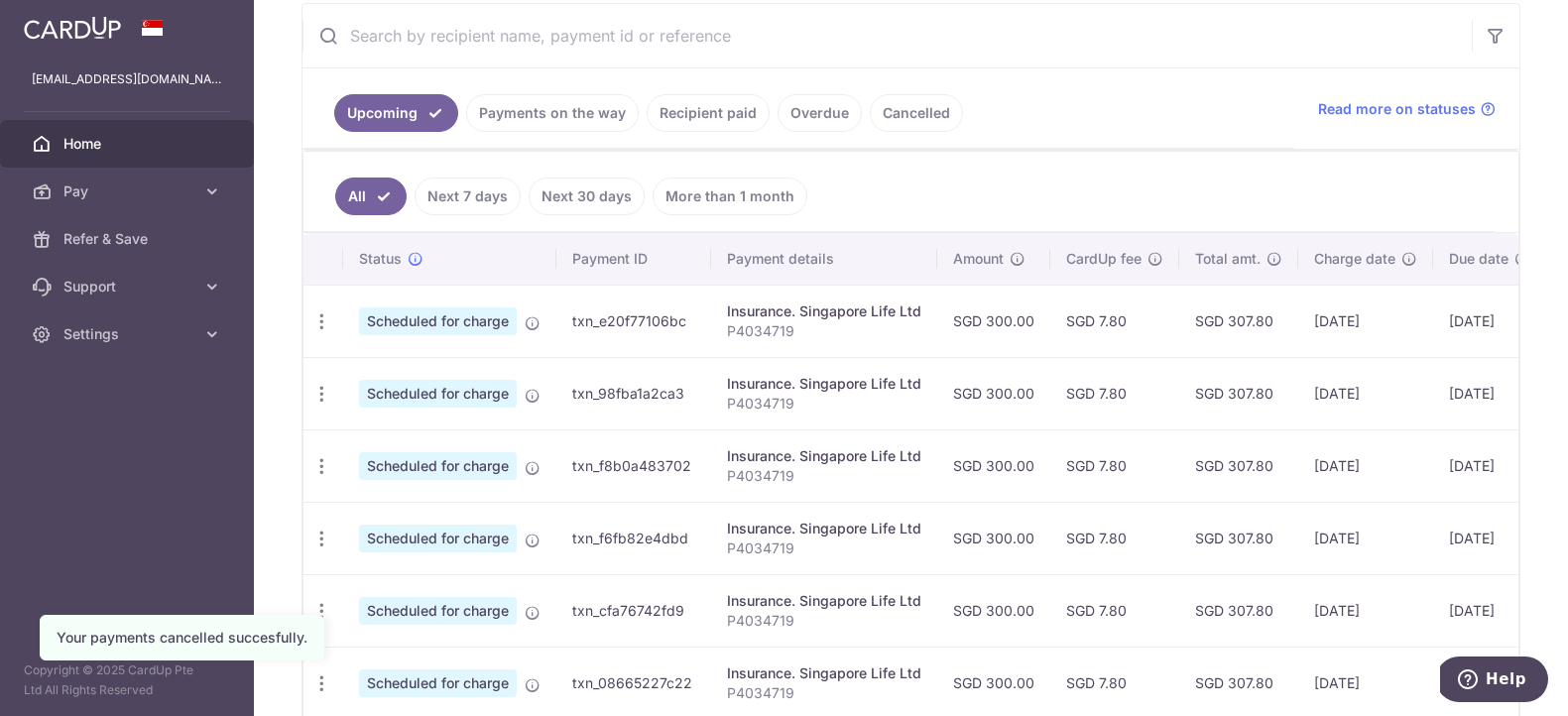
scroll to position [246, 0]
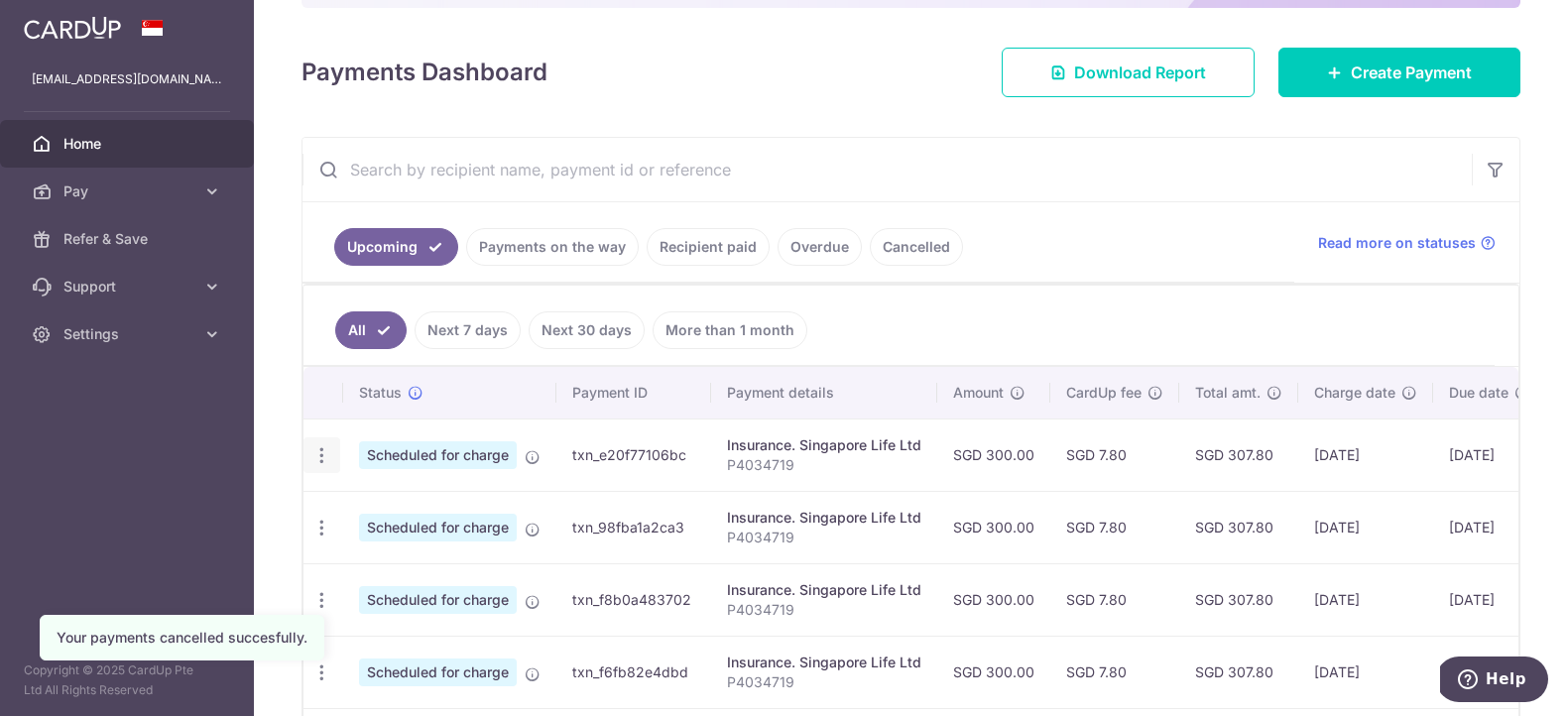
click at [318, 445] on icon "button" at bounding box center [321, 455] width 21 height 21
click at [432, 551] on span "Cancel payment" at bounding box center [427, 558] width 133 height 24
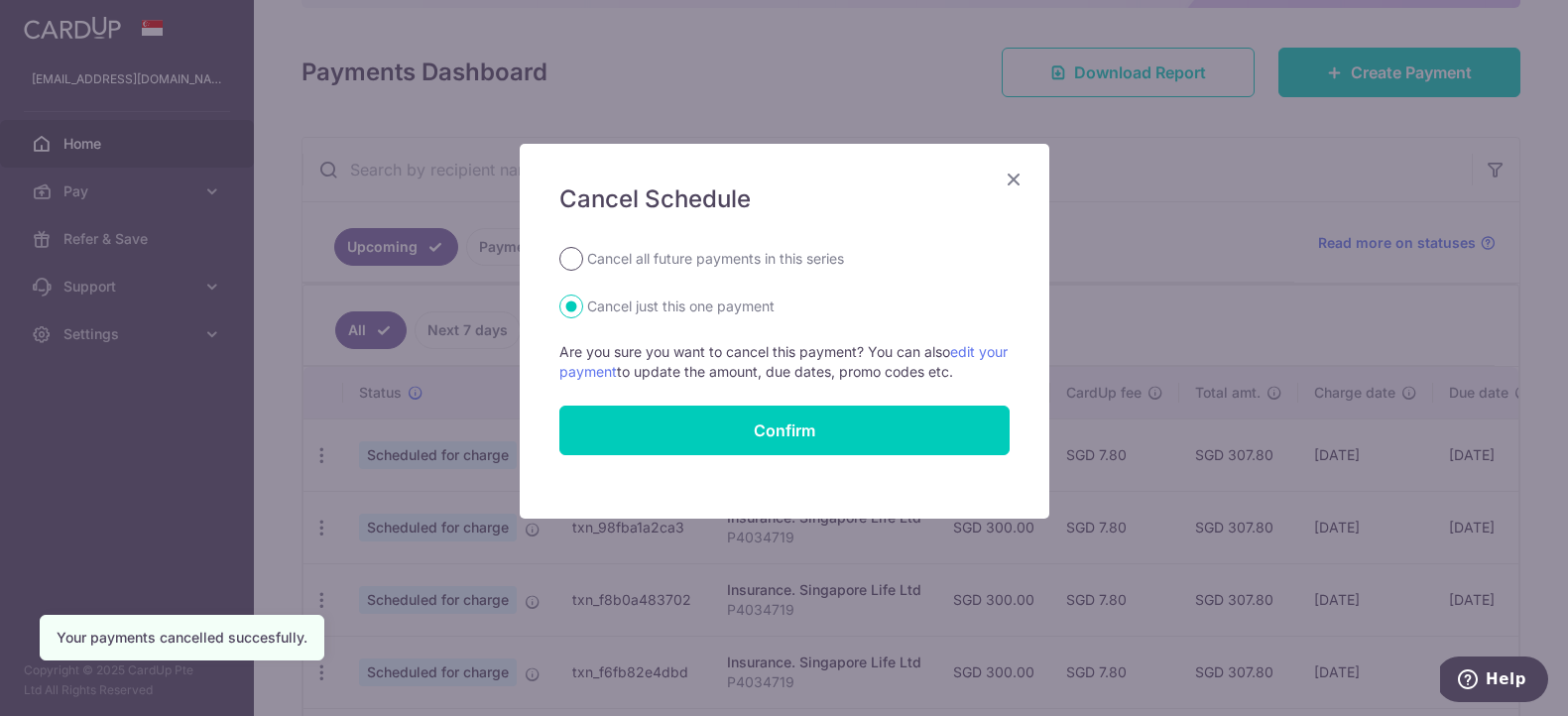
click at [581, 260] on input "Cancel all future payments in this series" at bounding box center [571, 259] width 24 height 24
radio input "true"
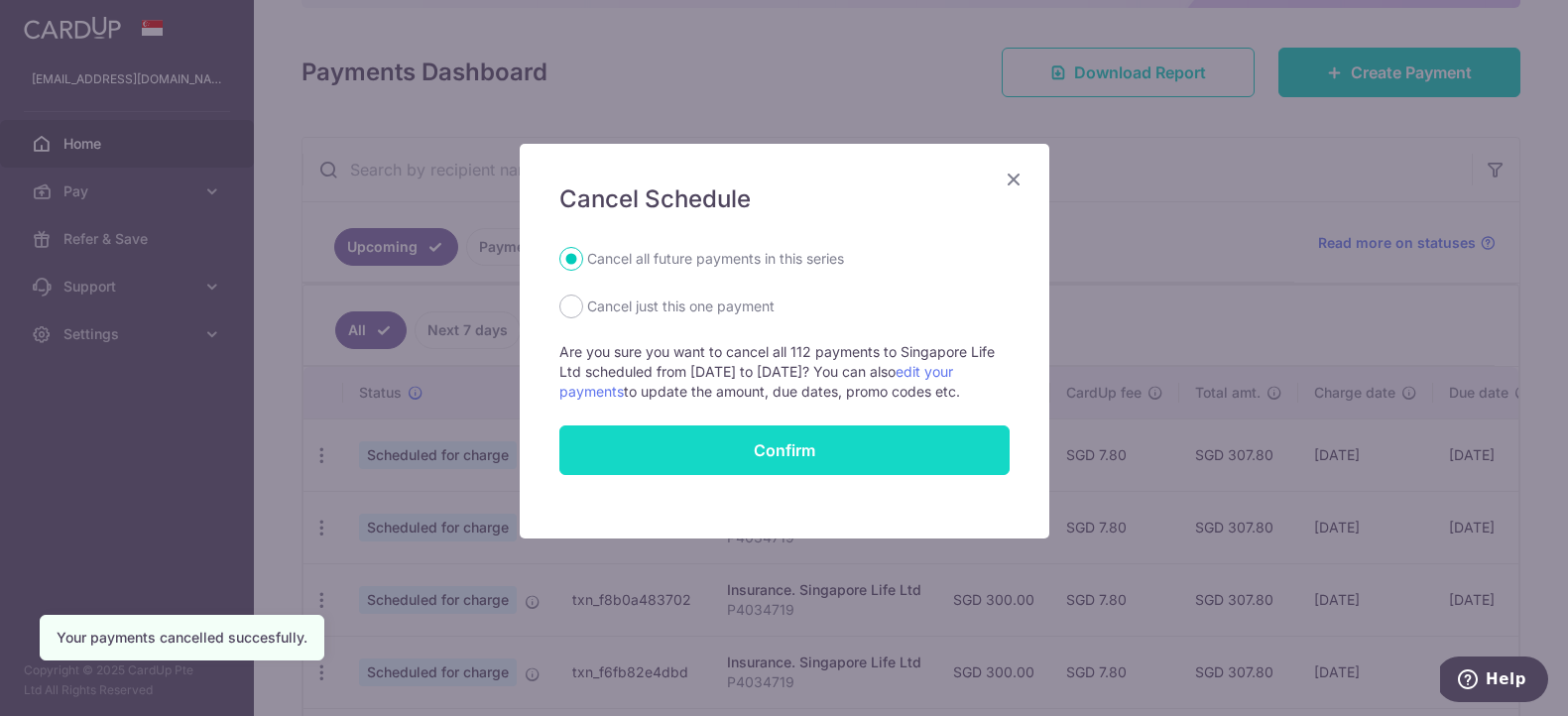
click at [811, 445] on button "Confirm" at bounding box center [784, 450] width 450 height 50
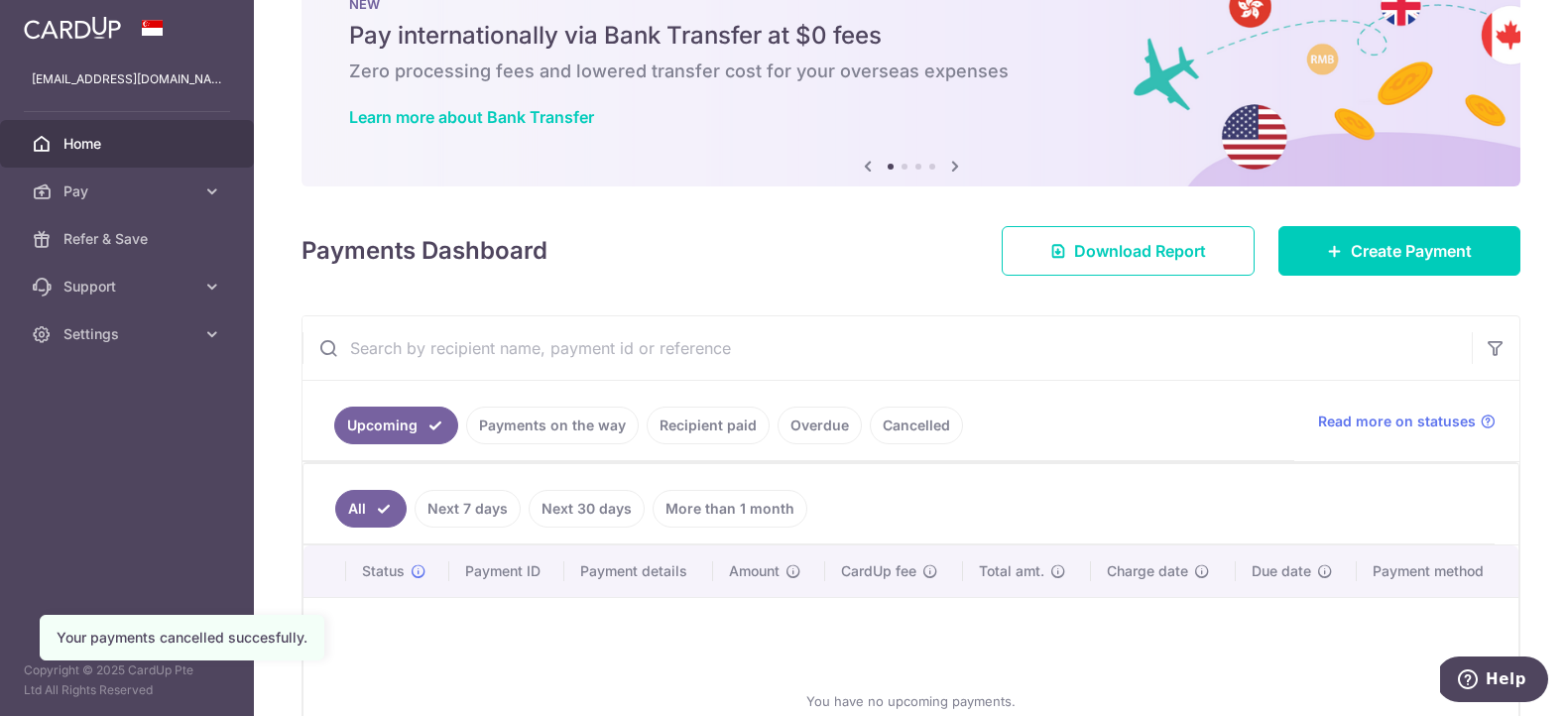
scroll to position [201, 0]
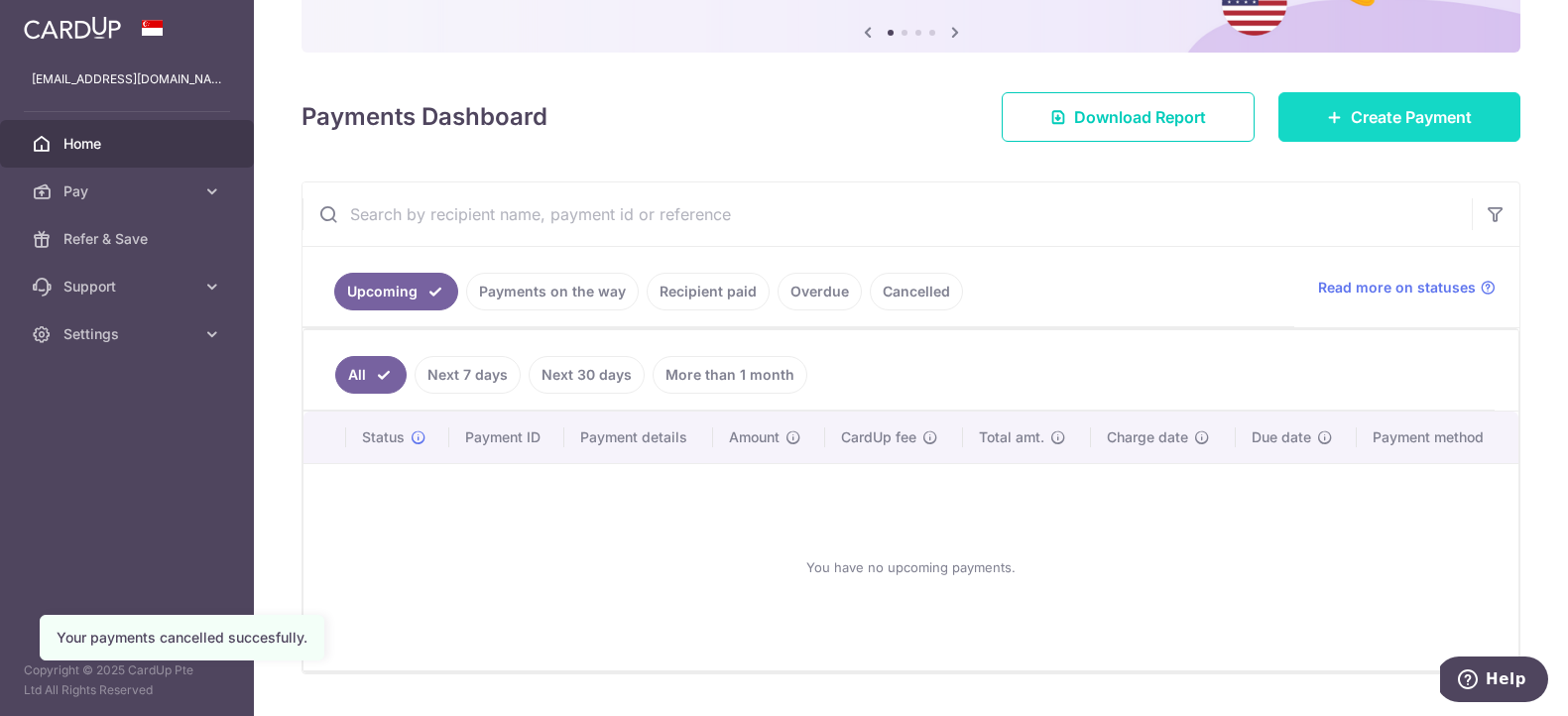
click at [1368, 127] on span "Create Payment" at bounding box center [1411, 117] width 121 height 24
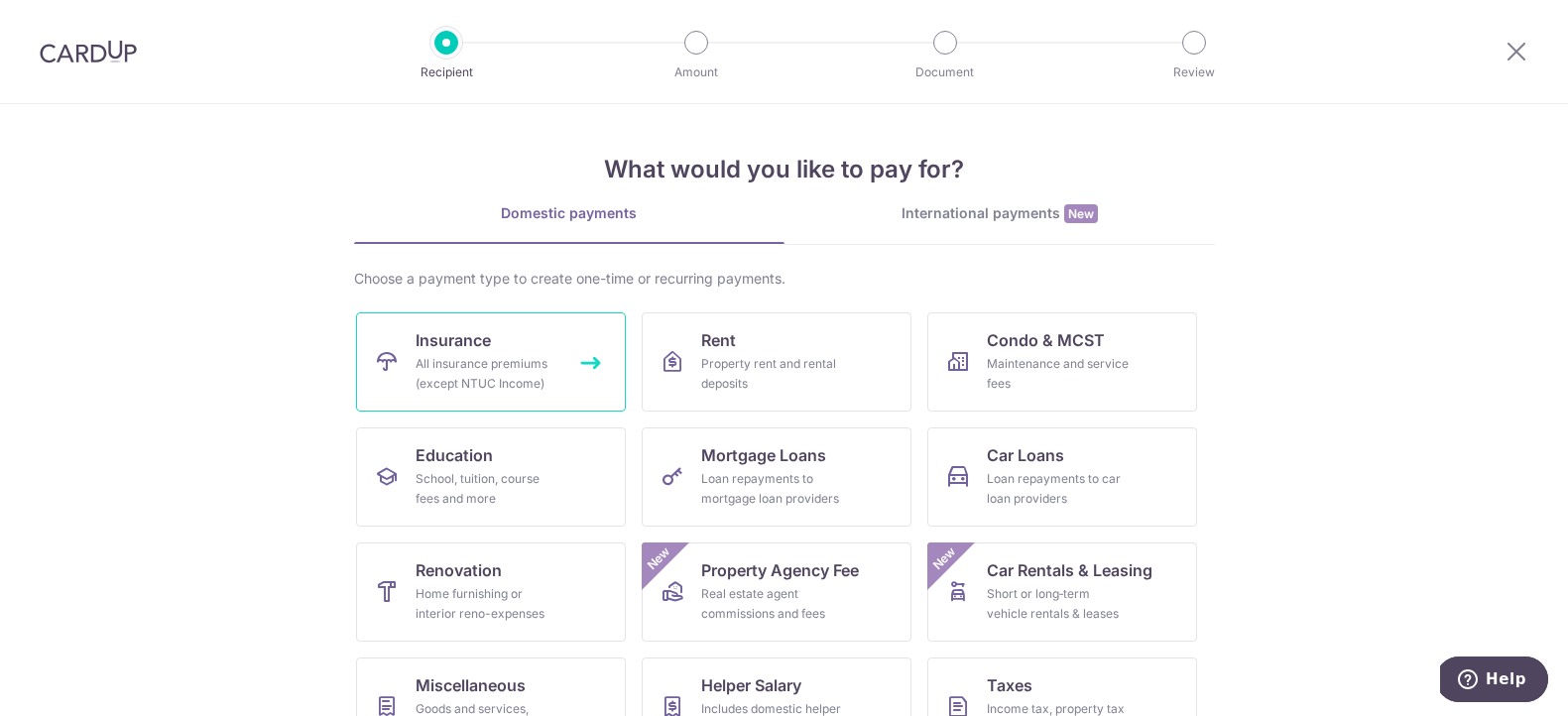
click at [505, 353] on link "Insurance All insurance premiums (except NTUC Income)" at bounding box center [491, 361] width 270 height 99
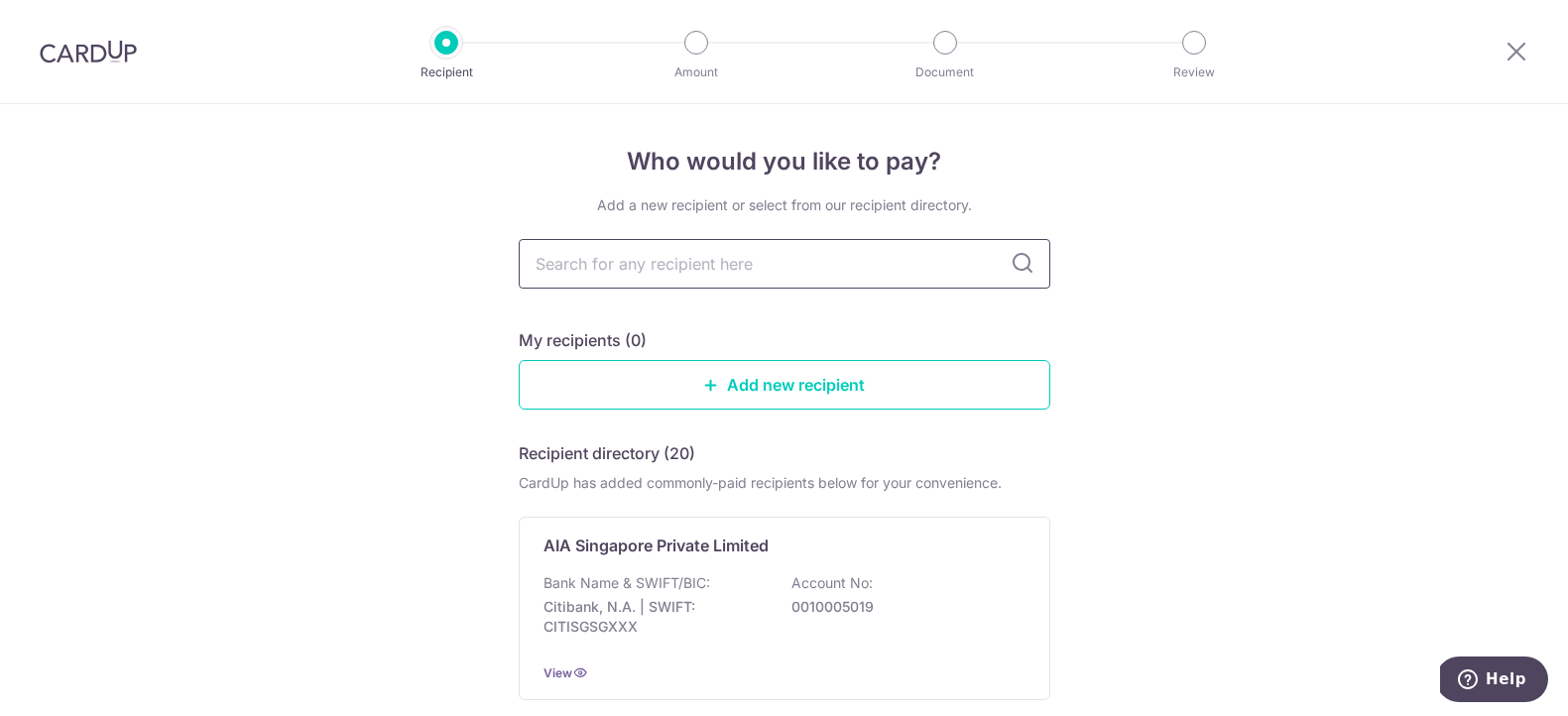
click at [744, 277] on input "text" at bounding box center [784, 264] width 531 height 50
type input "AIA"
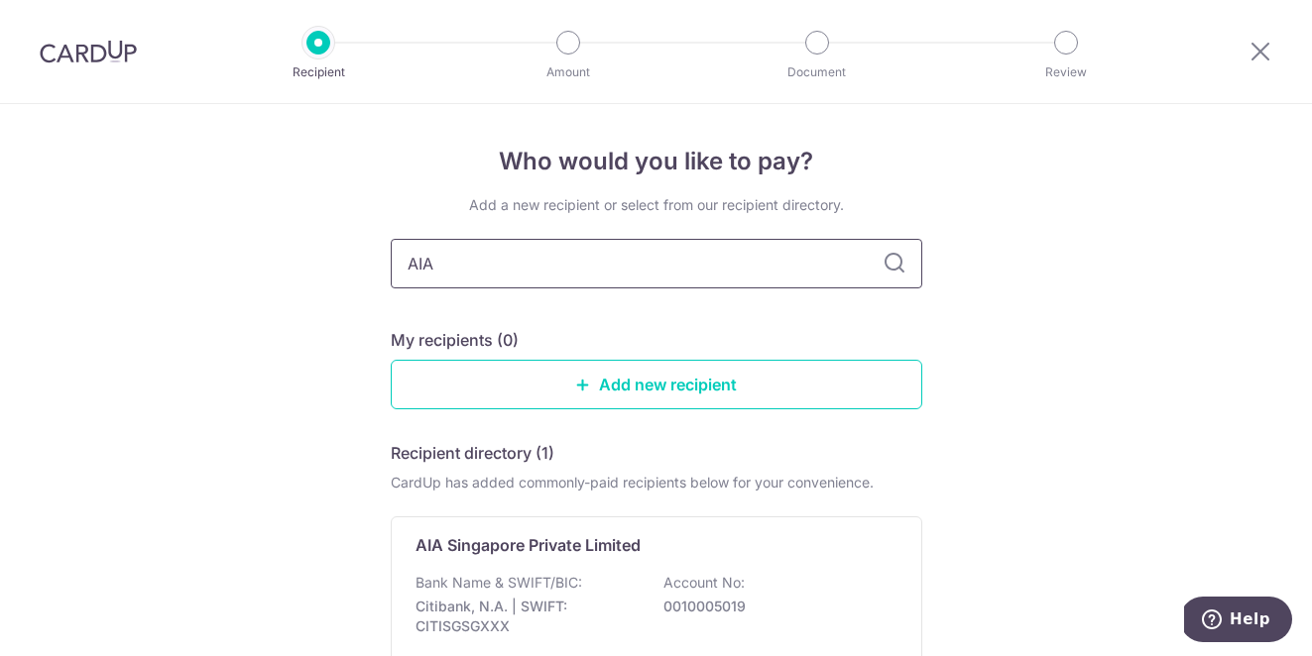
click at [751, 267] on input "AIA" at bounding box center [656, 264] width 531 height 50
click at [858, 269] on input "AIA" at bounding box center [656, 264] width 531 height 50
click at [883, 268] on icon at bounding box center [895, 264] width 24 height 24
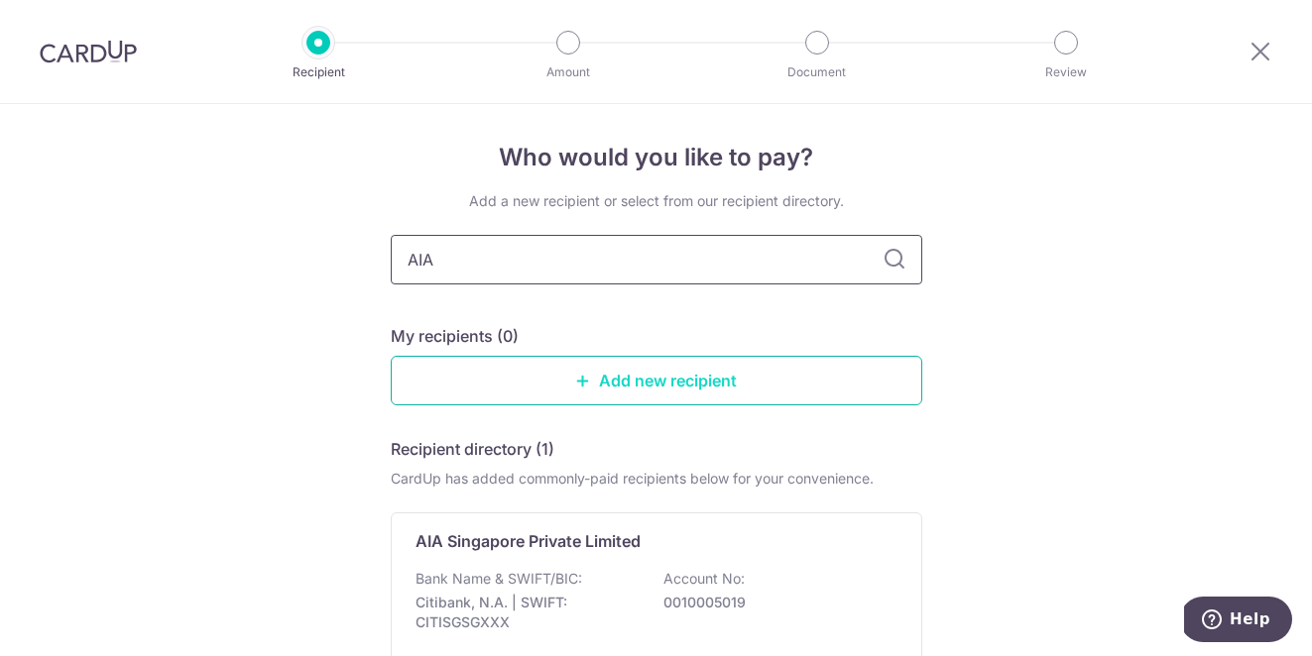
scroll to position [24, 0]
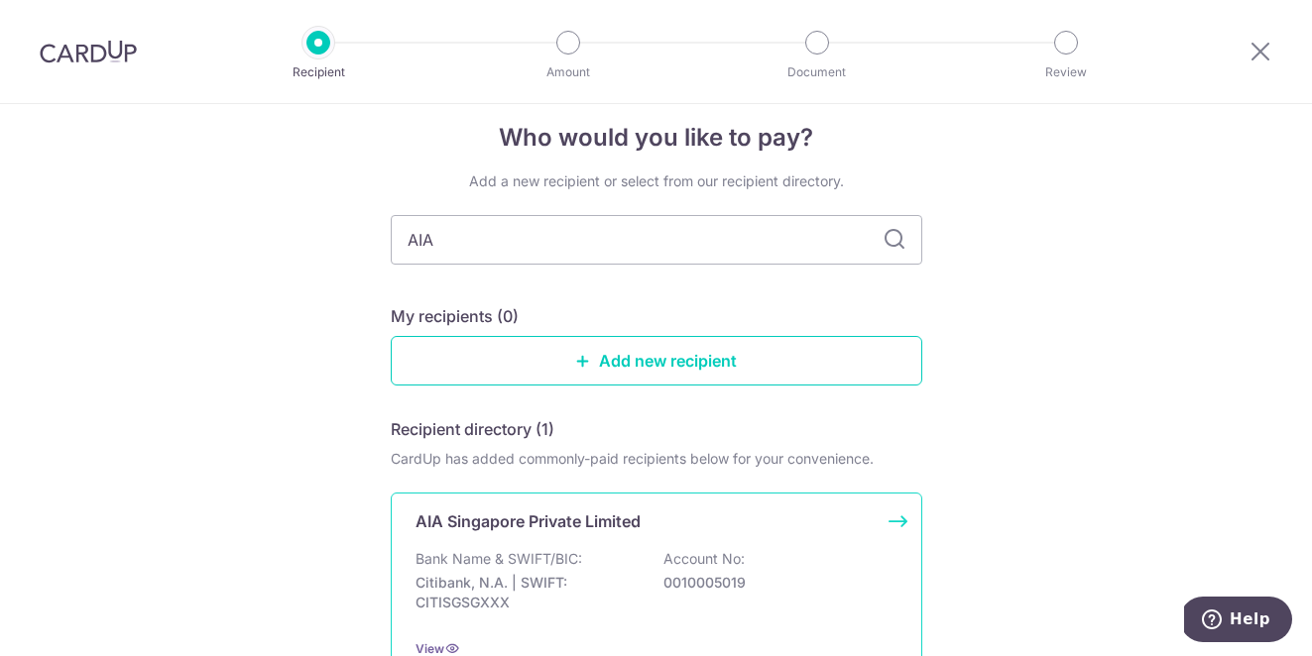
click at [594, 528] on p "AIA Singapore Private Limited" at bounding box center [527, 522] width 225 height 24
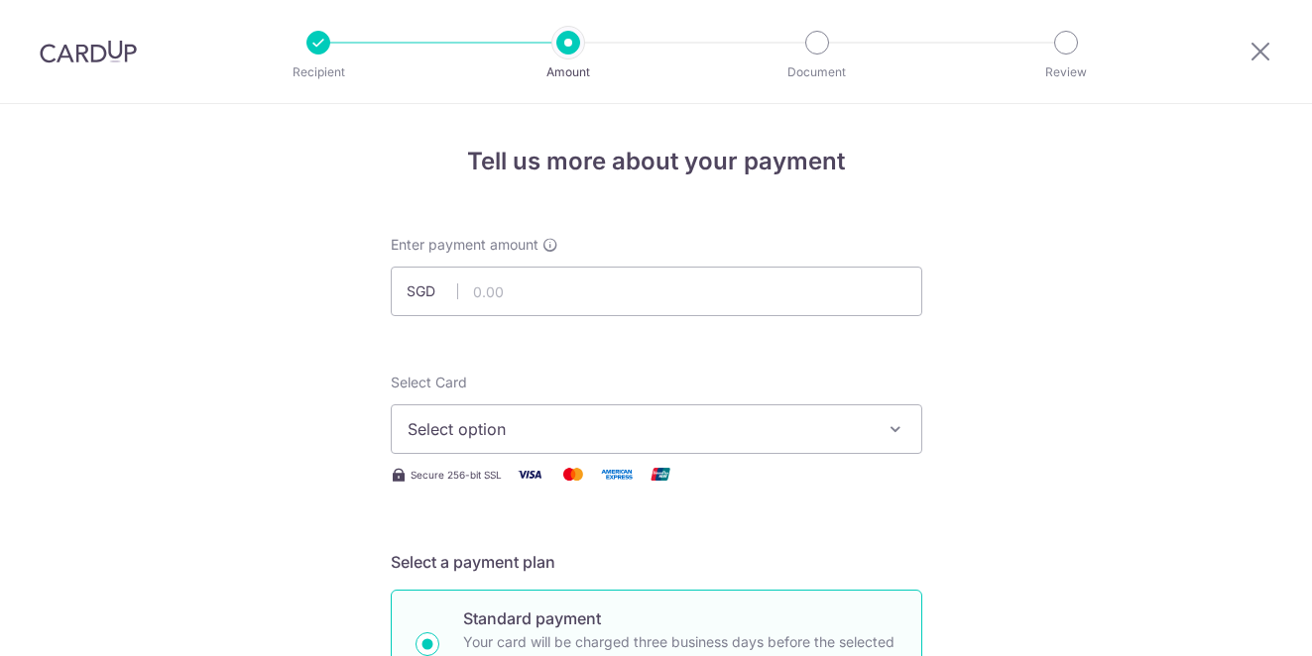
scroll to position [4, 0]
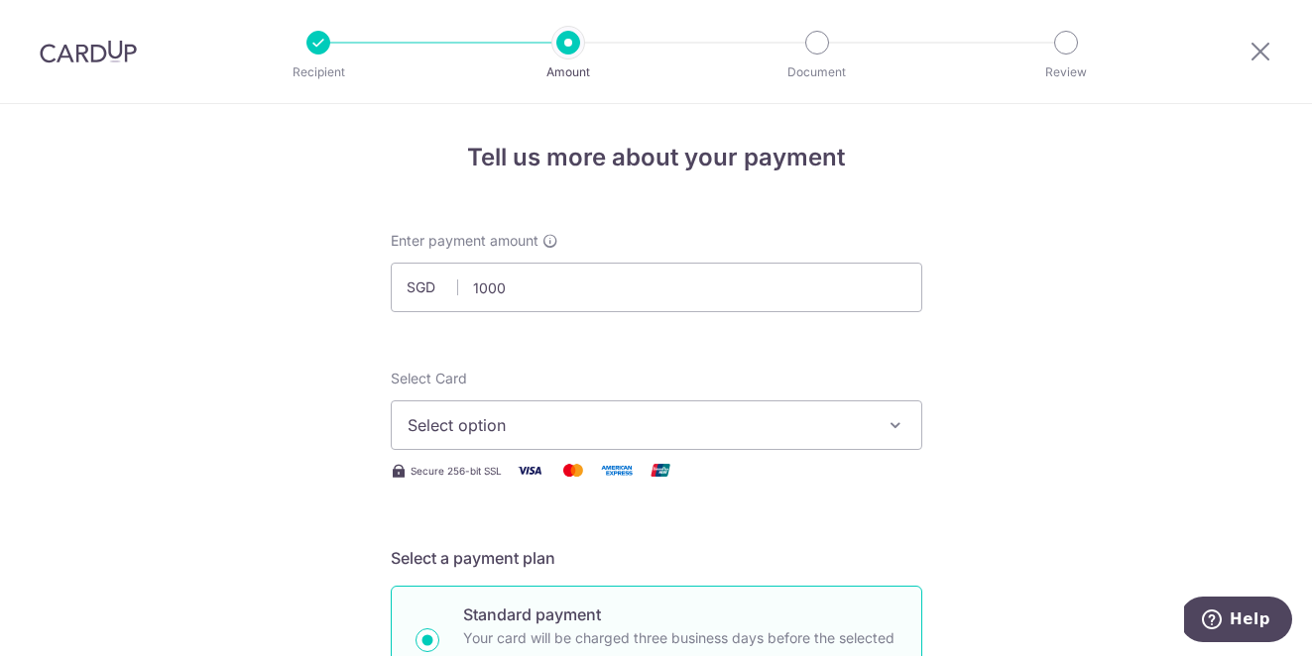
type input "1,000.00"
click at [717, 434] on span "Select option" at bounding box center [639, 425] width 462 height 24
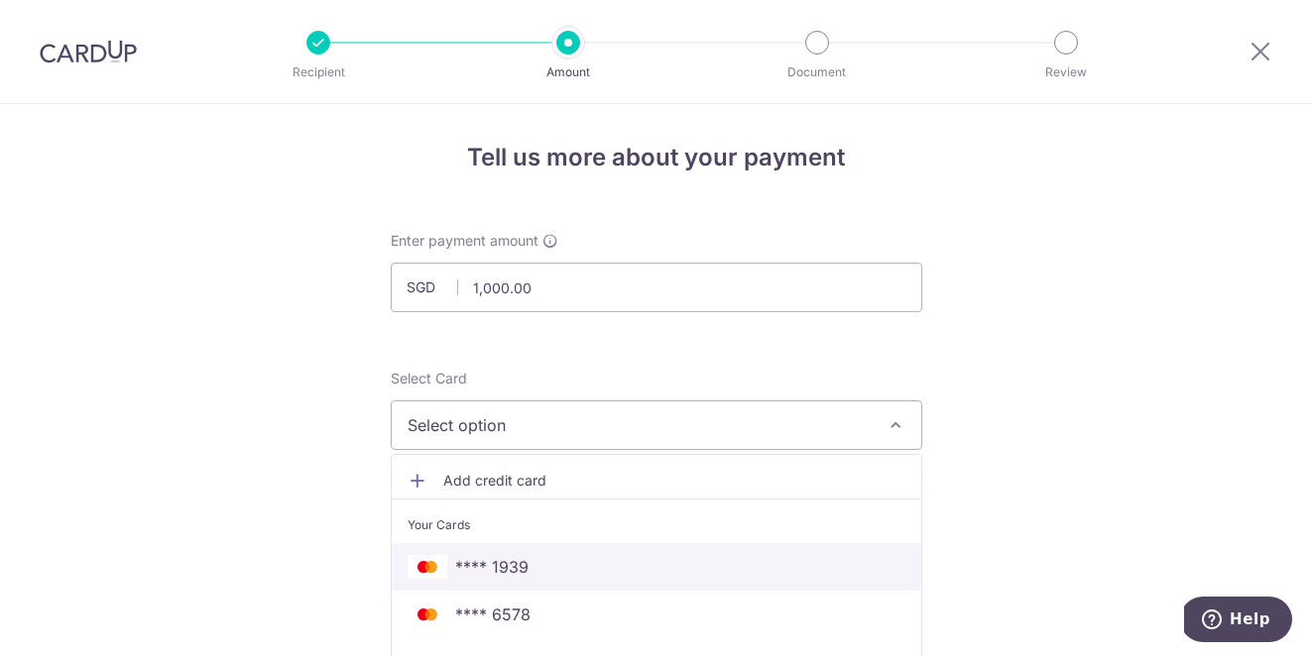
click at [629, 571] on span "**** 1939" at bounding box center [657, 567] width 498 height 24
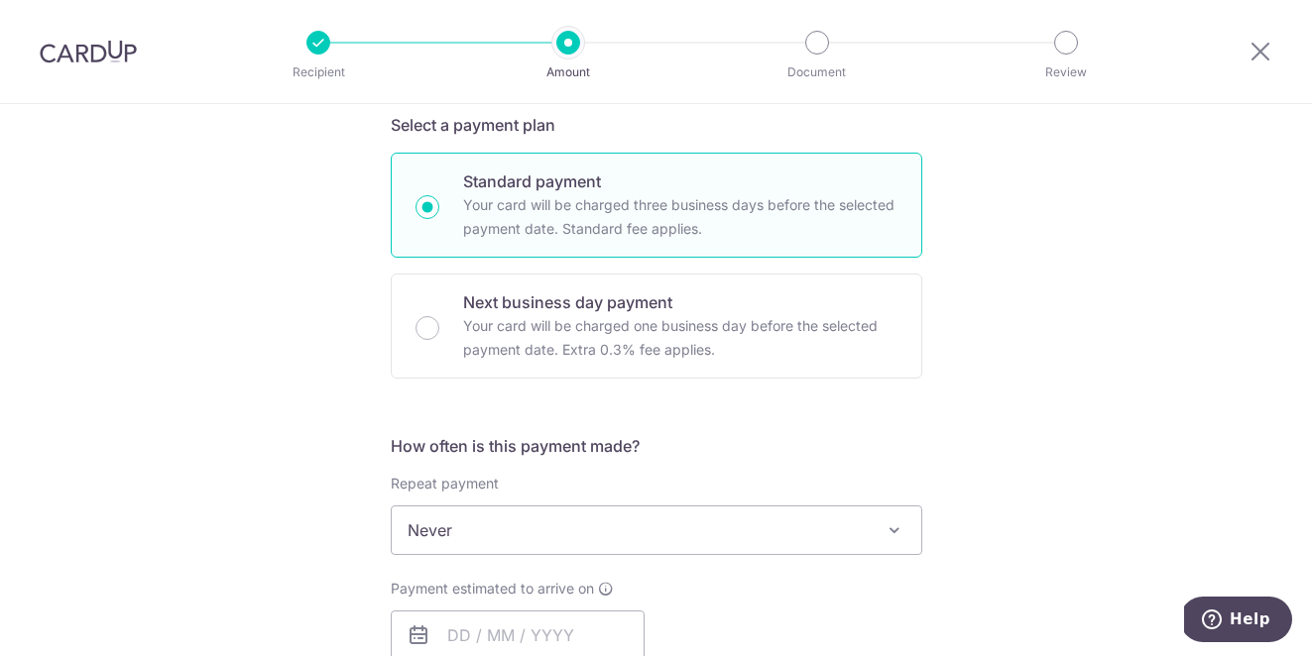
scroll to position [518, 0]
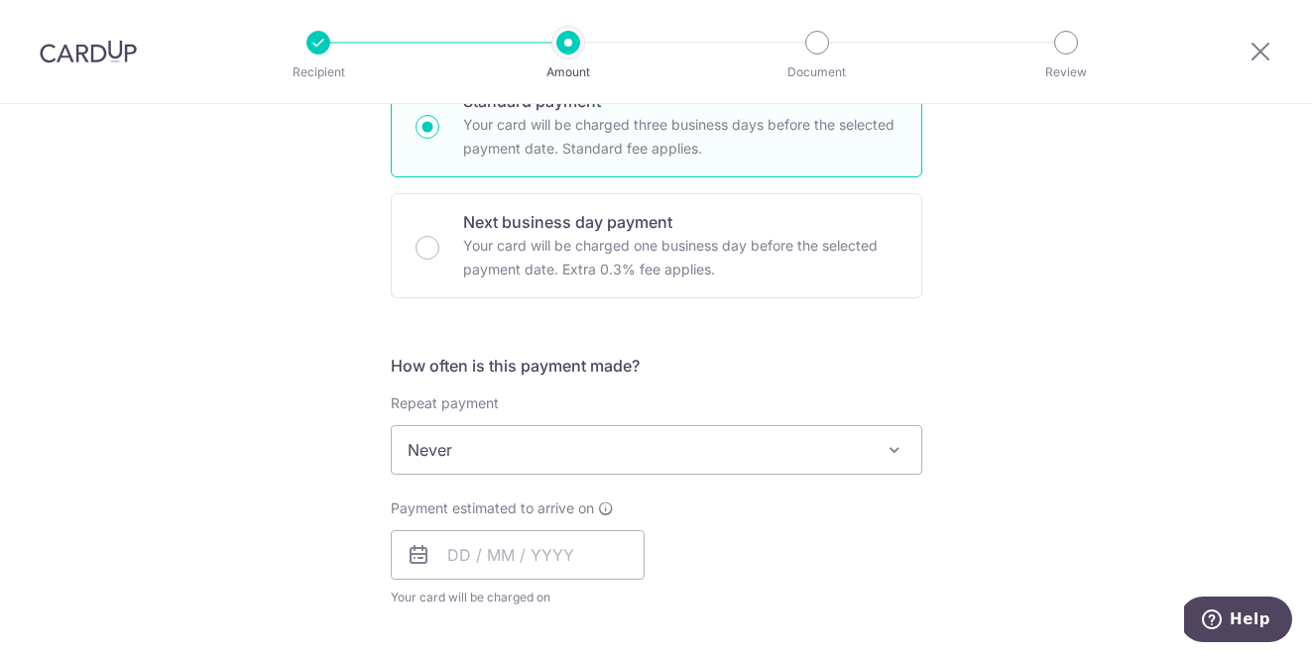
click at [515, 464] on span "Never" at bounding box center [657, 450] width 530 height 48
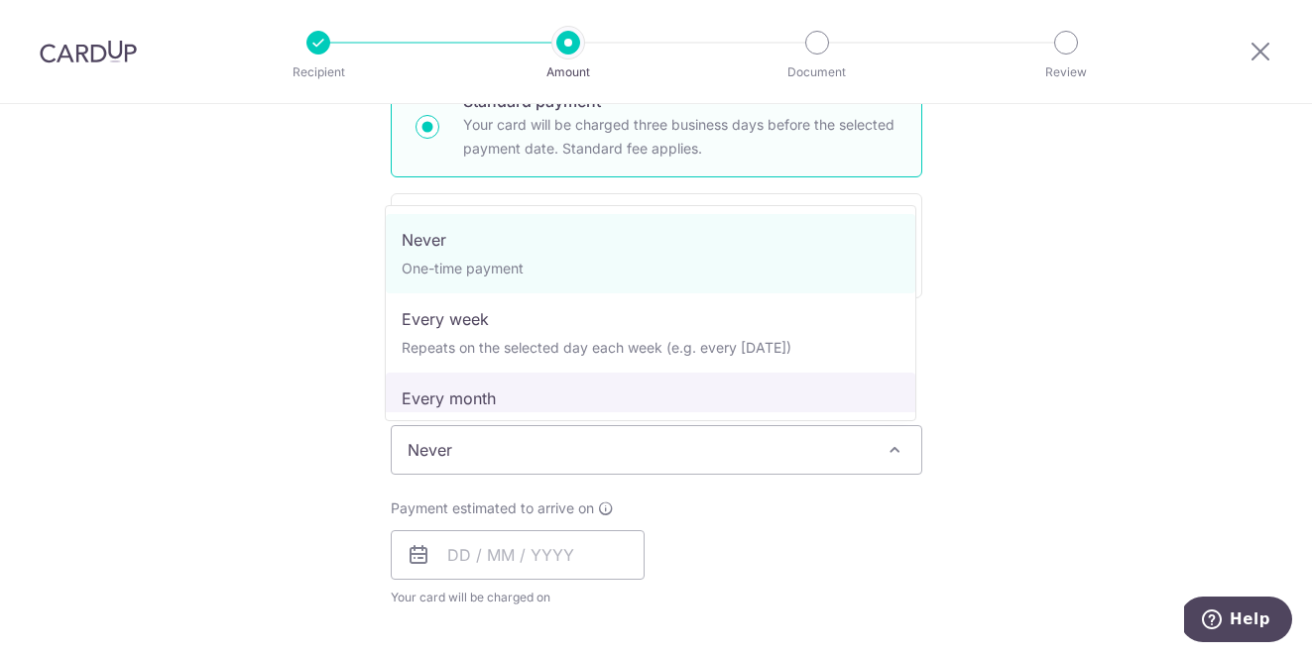
select select "3"
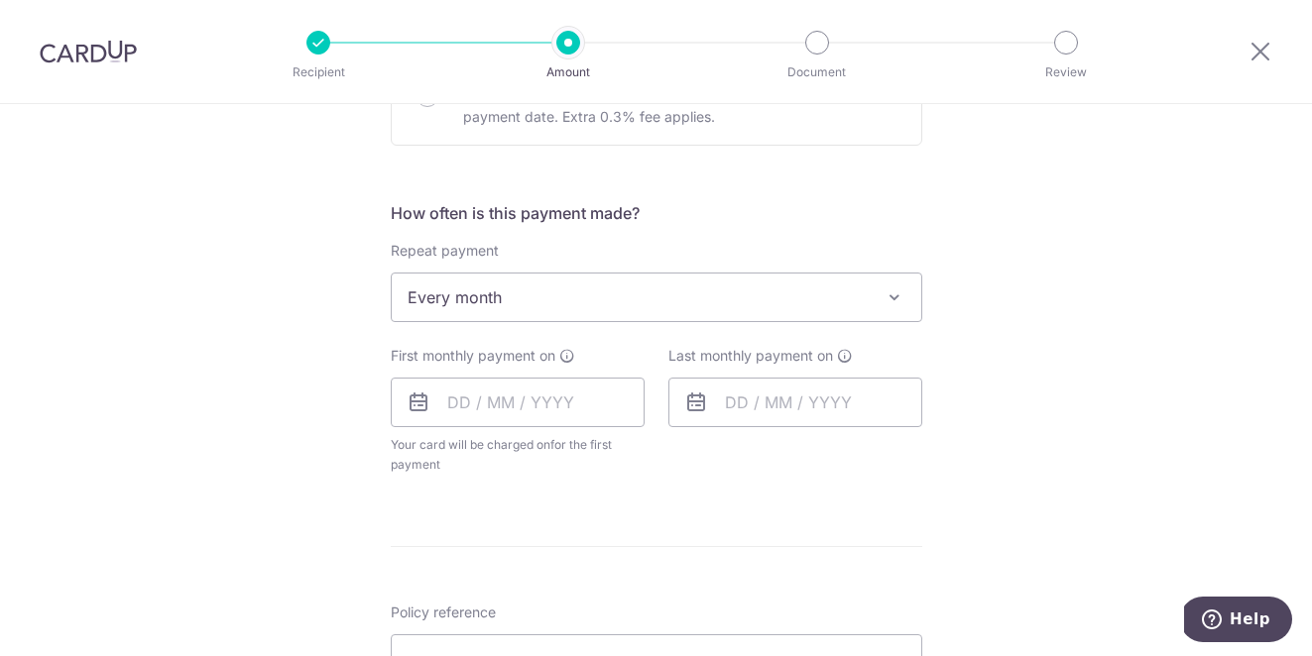
scroll to position [682, 0]
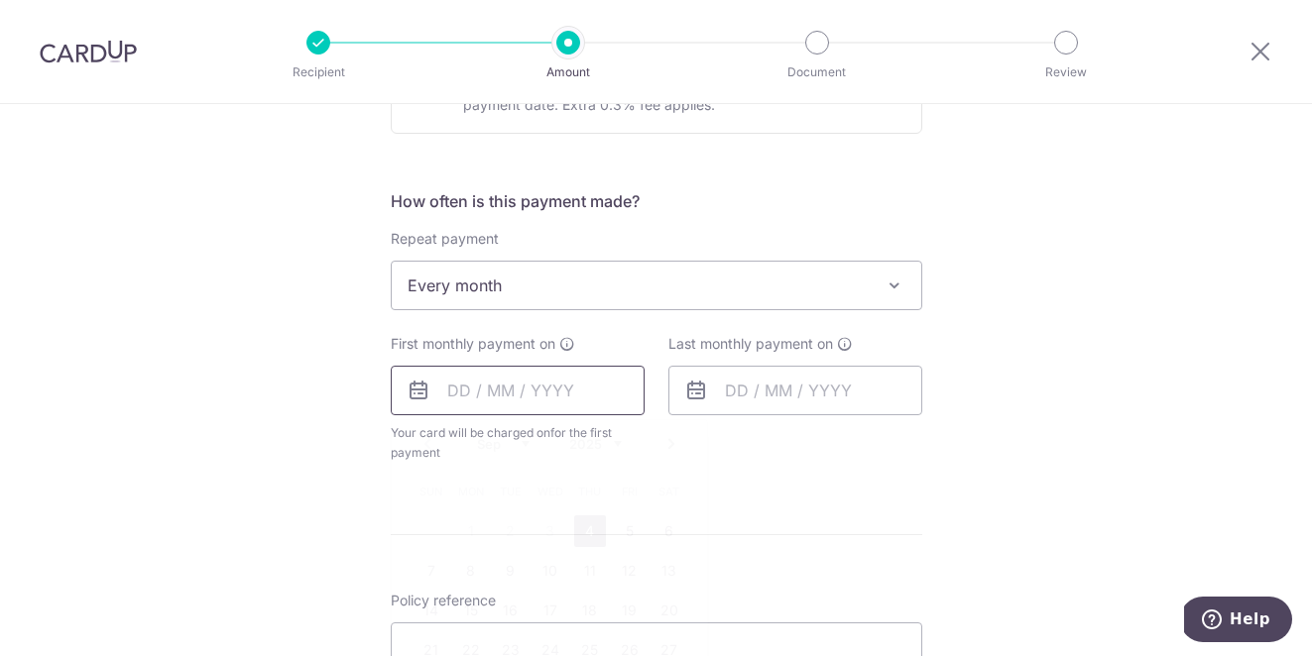
click at [496, 393] on input "text" at bounding box center [518, 391] width 254 height 50
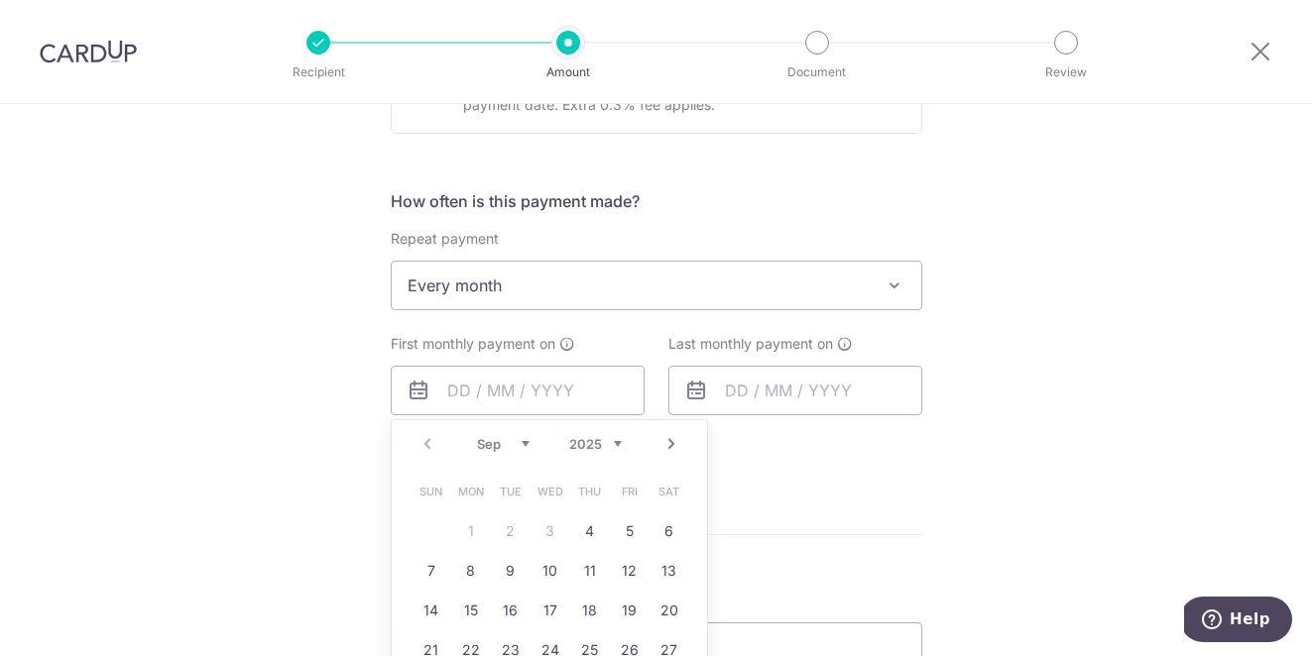
click at [856, 495] on form "Enter payment amount SGD 1,000.00 1000.00 Select Card **** 1939 Add credit card…" at bounding box center [656, 348] width 531 height 1590
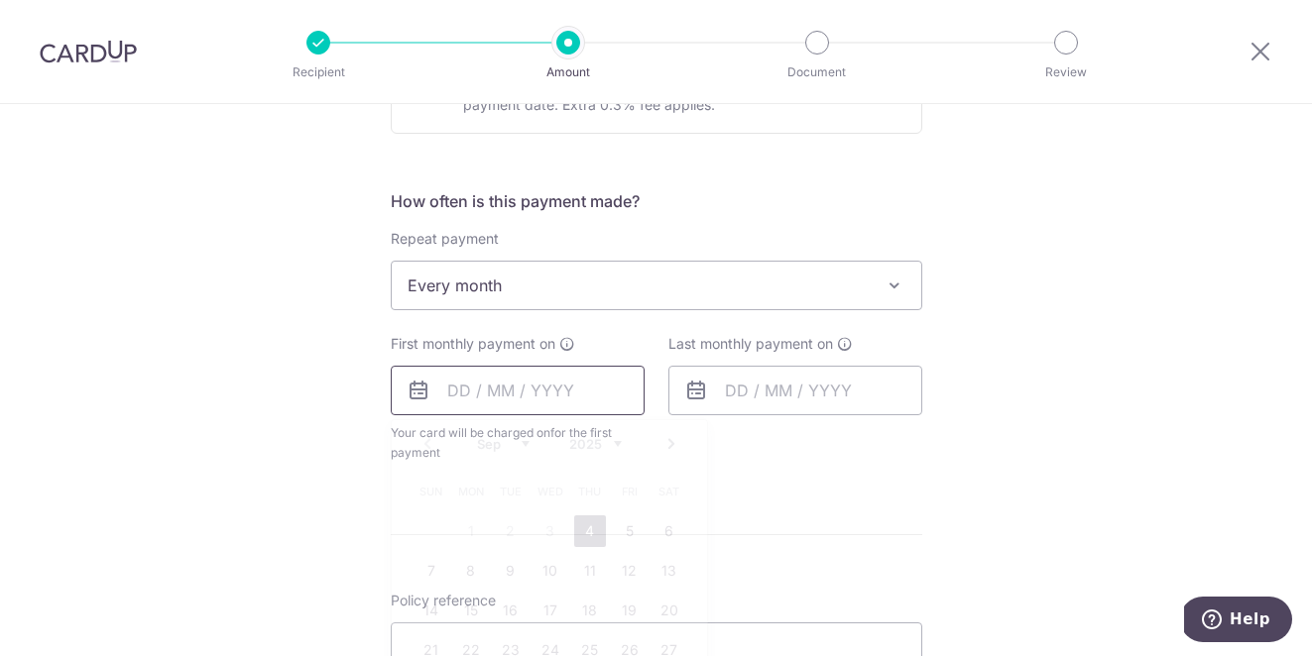
click at [518, 398] on input "text" at bounding box center [518, 391] width 254 height 50
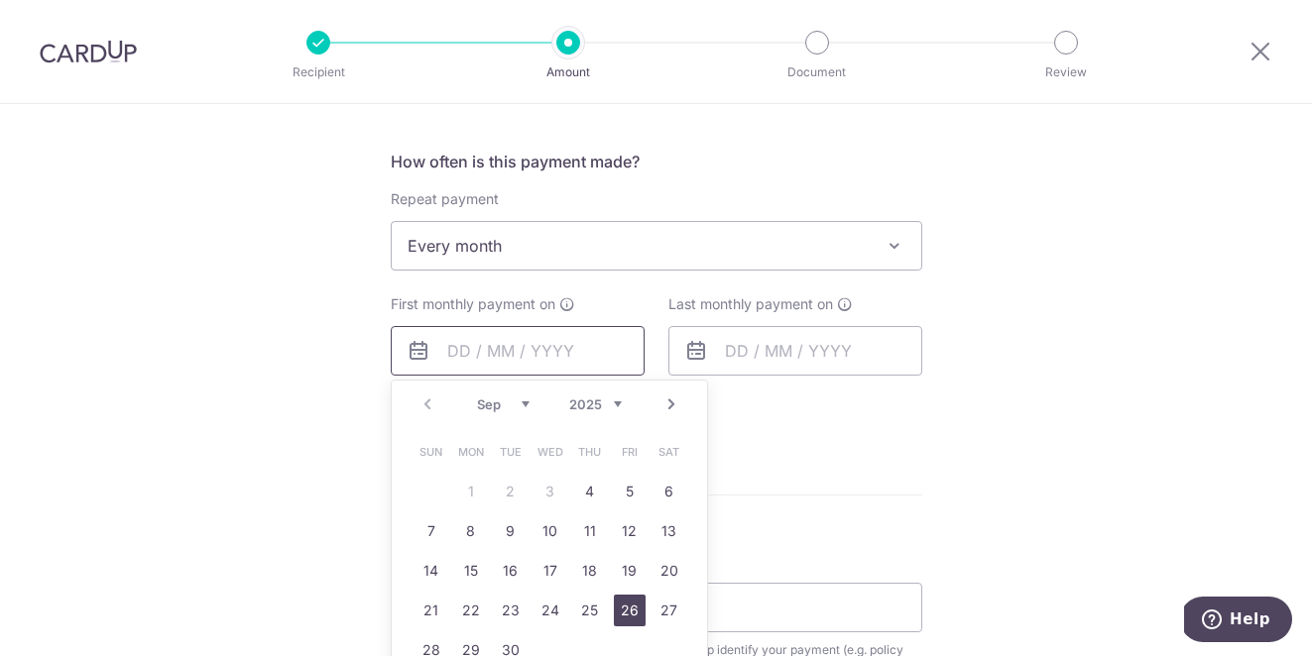
scroll to position [726, 0]
click at [417, 642] on link "28" at bounding box center [431, 647] width 32 height 32
type input "[DATE]"
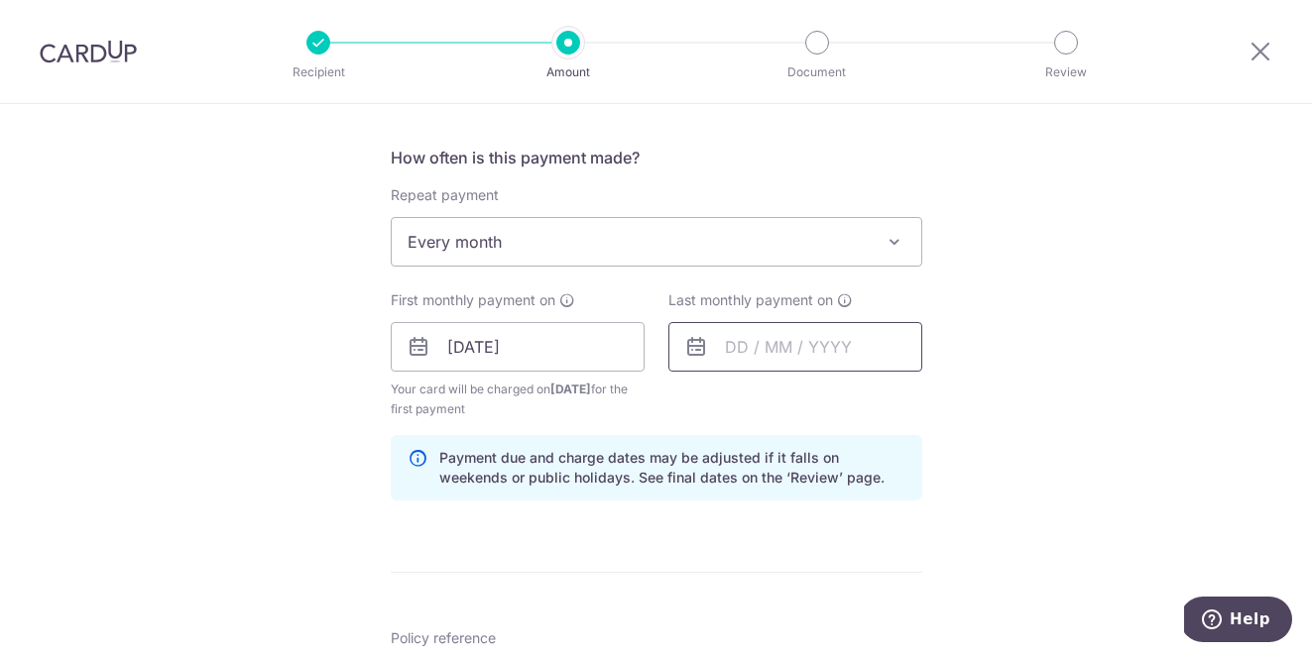
click at [793, 356] on input "text" at bounding box center [795, 347] width 254 height 50
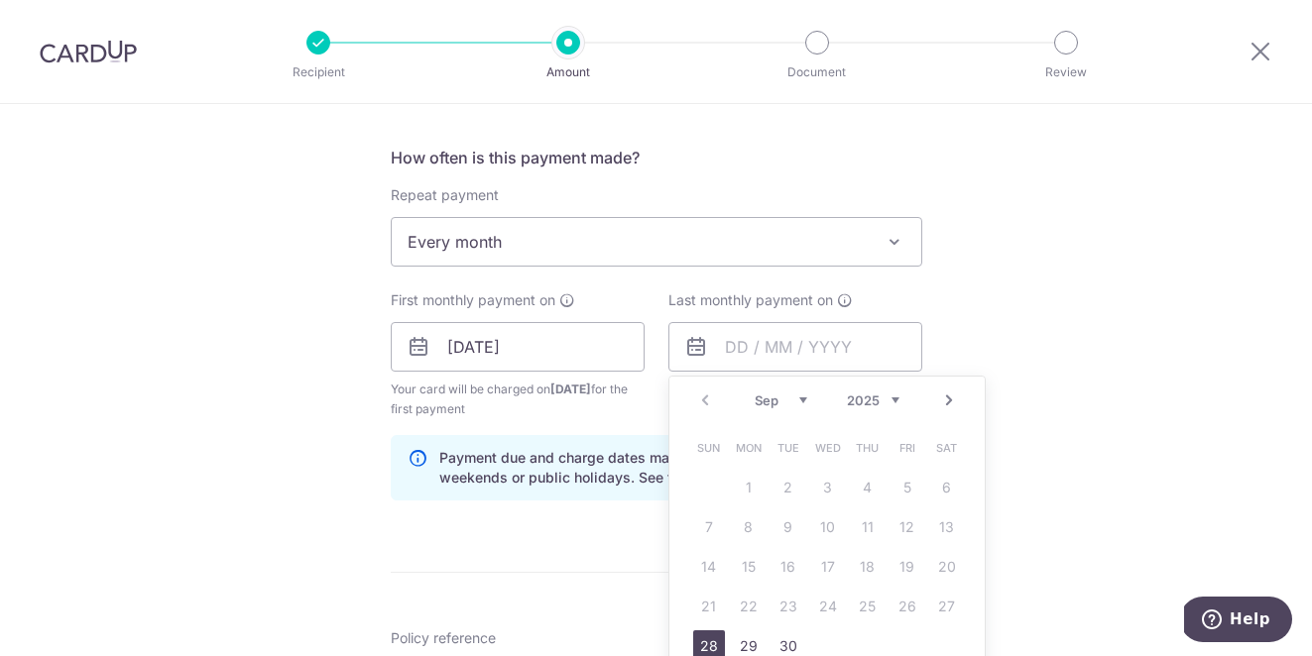
click at [858, 401] on select "2025 2026 2027 2028 2029 2030 2031 2032 2033 2034 2035" at bounding box center [873, 401] width 53 height 16
click at [766, 402] on select "Jan Feb Mar Apr May Jun [DATE] Aug Sep Oct Nov Dec" at bounding box center [781, 401] width 53 height 16
click at [746, 647] on link "28" at bounding box center [749, 647] width 32 height 32
type input "[DATE]"
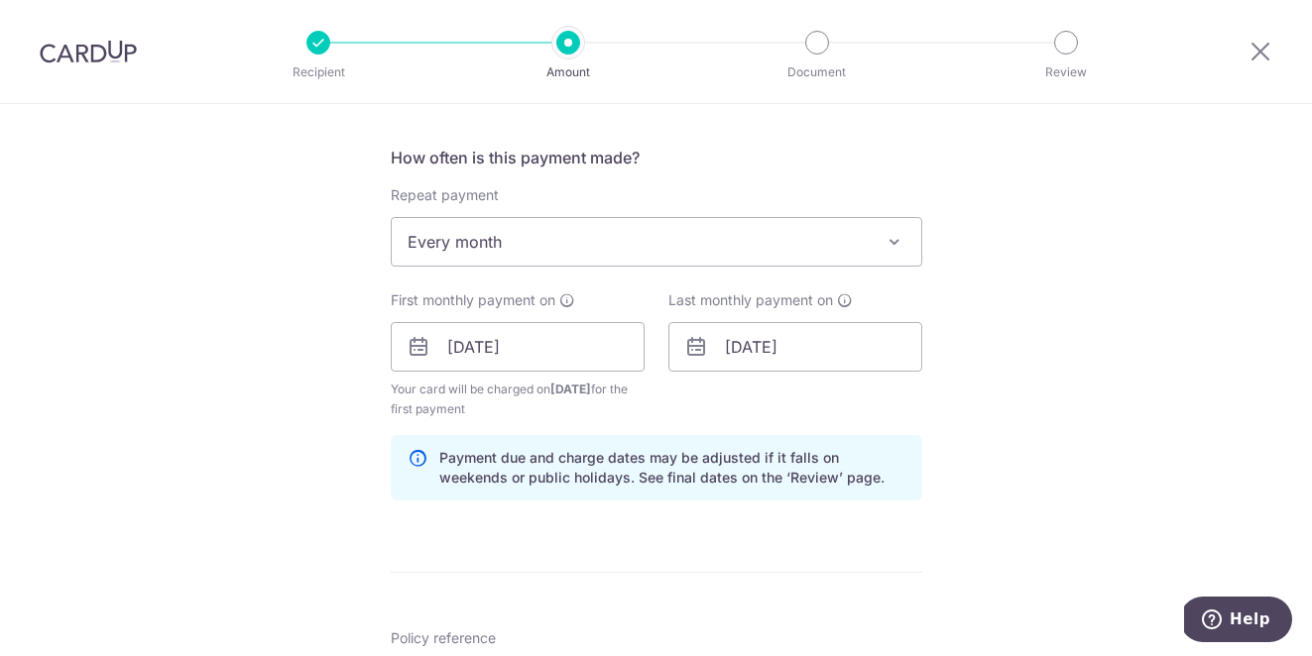
click at [1065, 458] on div "Tell us more about your payment Enter payment amount SGD 1,000.00 1000.00 Selec…" at bounding box center [656, 325] width 1312 height 1895
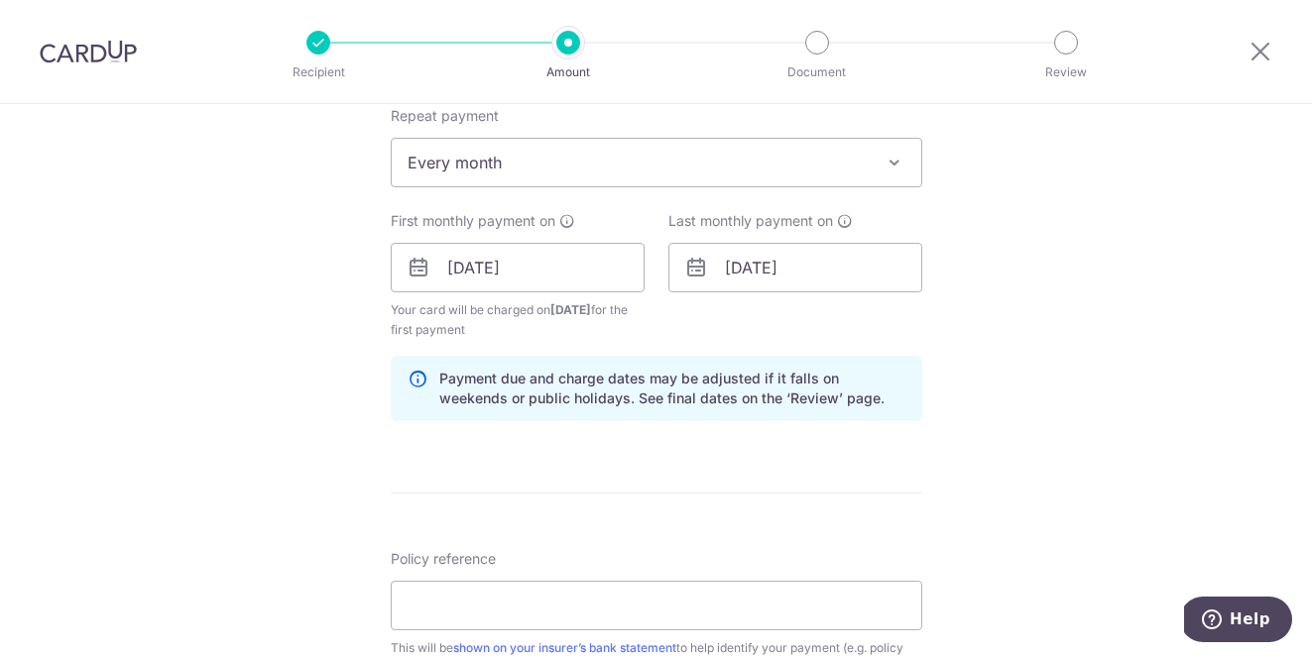
scroll to position [905, 0]
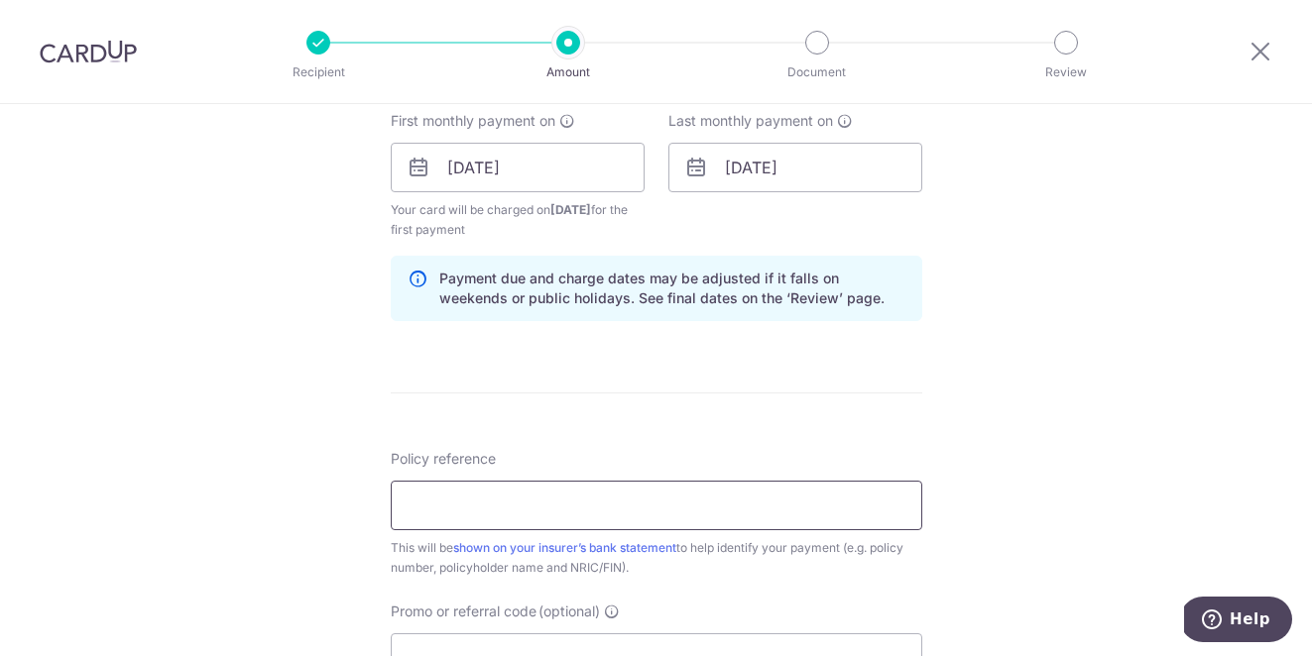
click at [736, 518] on input "Policy reference" at bounding box center [656, 506] width 531 height 50
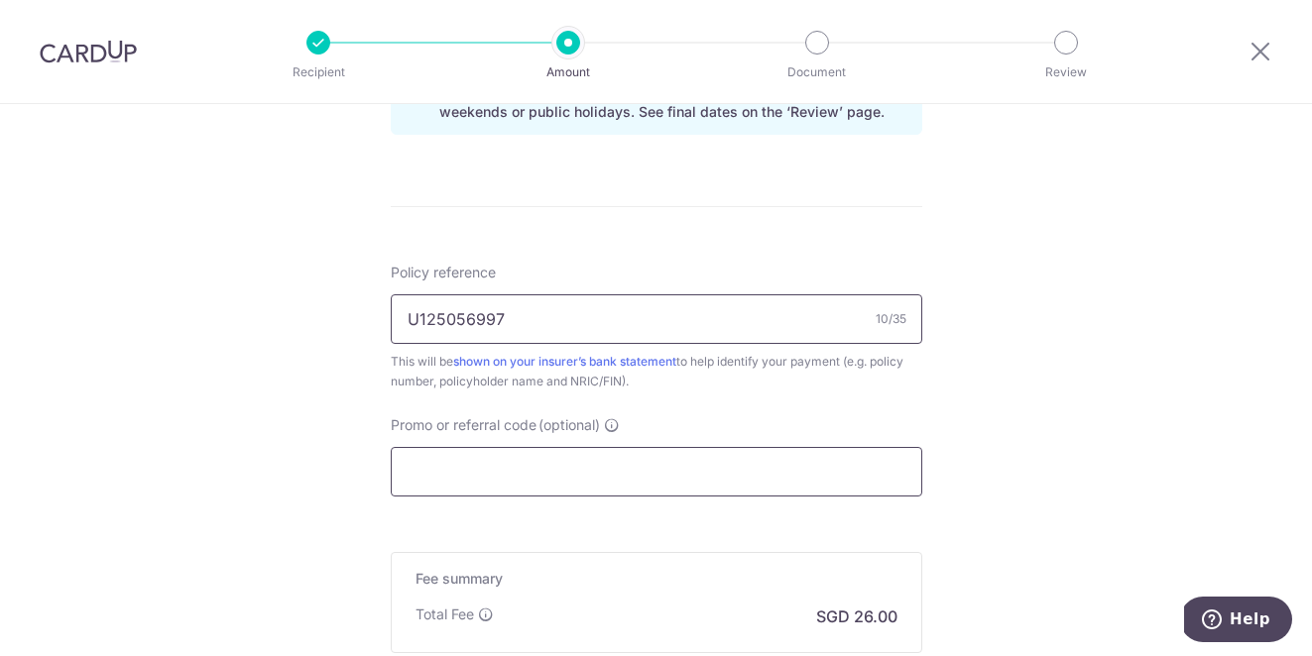
type input "U125056997"
click at [708, 464] on input "Promo or referral code (optional)" at bounding box center [656, 472] width 531 height 50
paste input "MILELION"
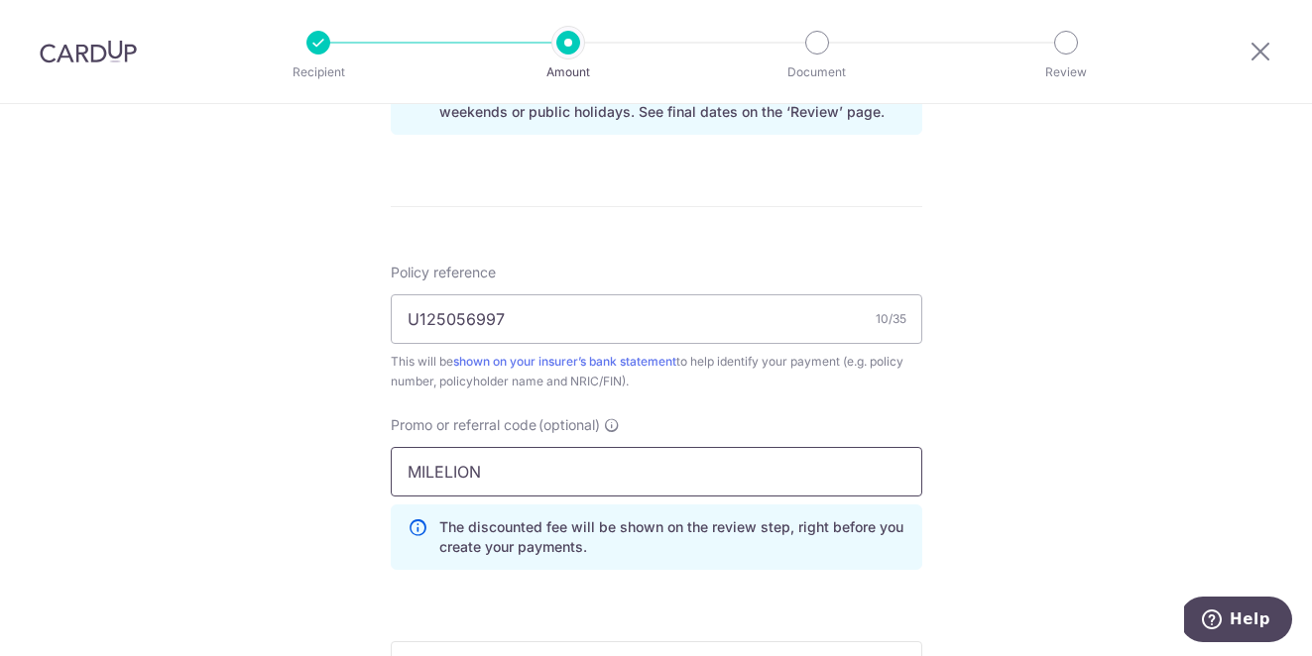
type input "MILELION"
click at [1049, 502] on div "Tell us more about your payment Enter payment amount SGD 1,000.00 1000.00 Selec…" at bounding box center [656, 4] width 1312 height 1984
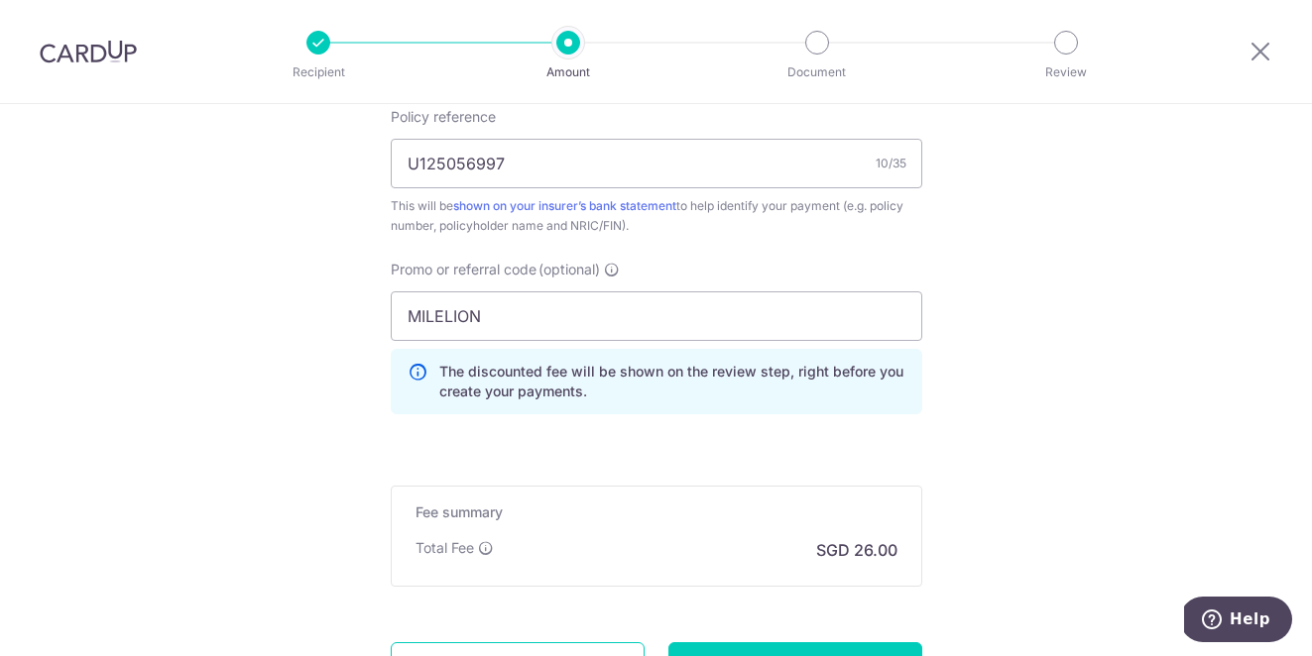
scroll to position [1432, 0]
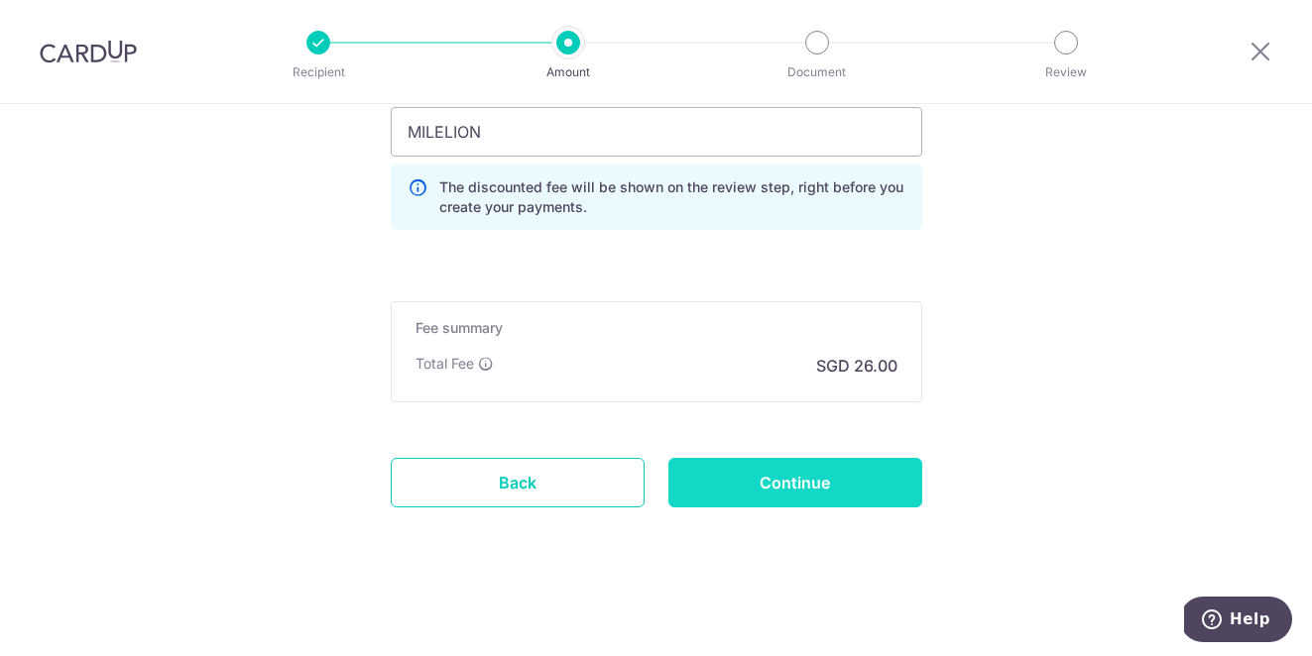
click at [804, 489] on input "Continue" at bounding box center [795, 483] width 254 height 50
type input "Create Schedule"
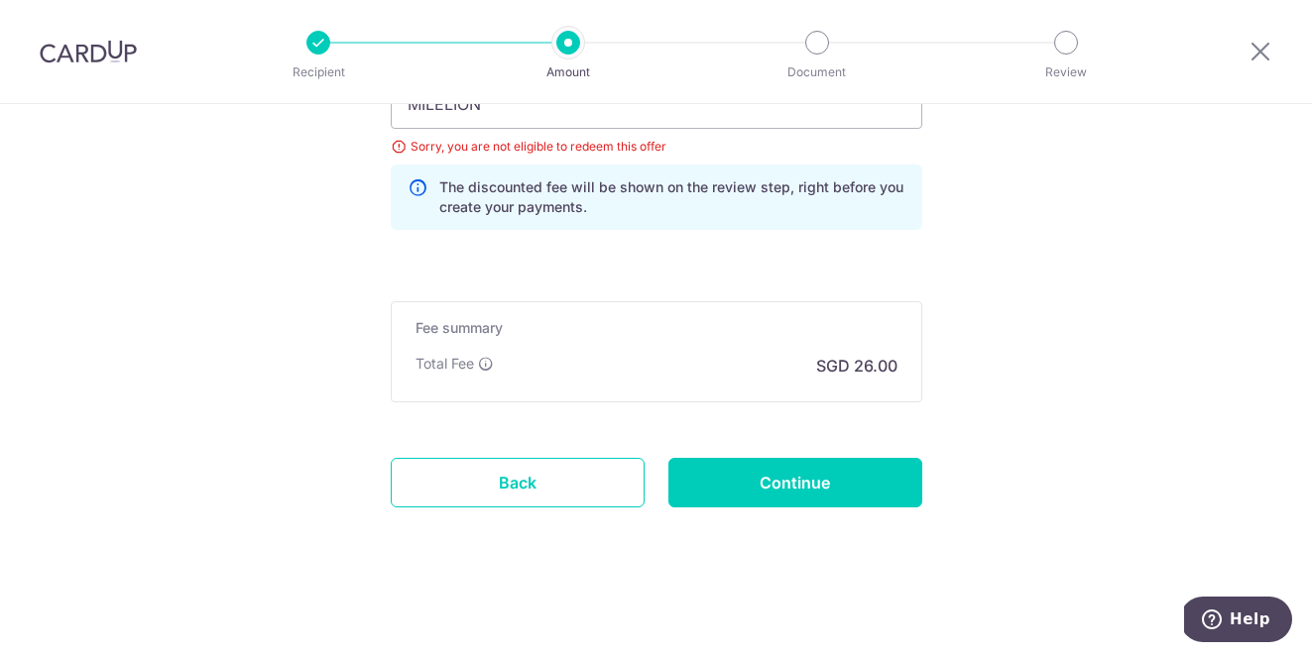
scroll to position [1182, 0]
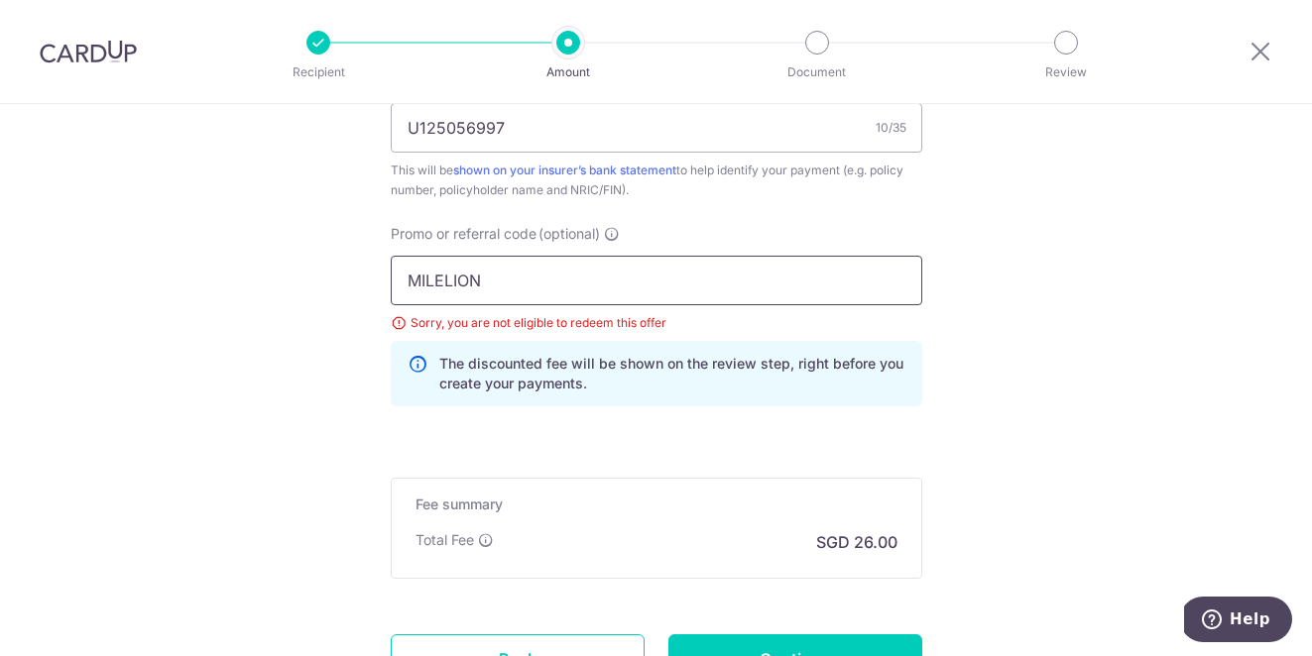
drag, startPoint x: 511, startPoint y: 266, endPoint x: 297, endPoint y: 267, distance: 213.2
drag, startPoint x: 493, startPoint y: 270, endPoint x: 323, endPoint y: 273, distance: 169.6
paste input "REC185"
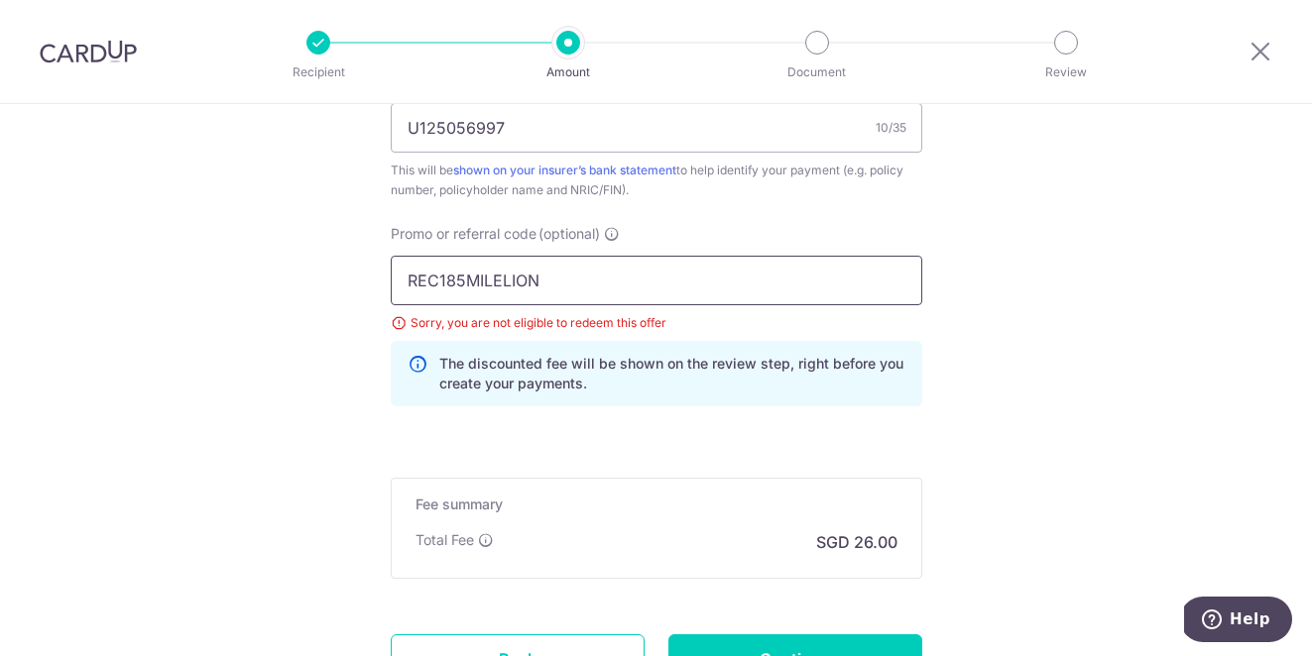
drag, startPoint x: 587, startPoint y: 279, endPoint x: 361, endPoint y: 275, distance: 226.1
paste input "text"
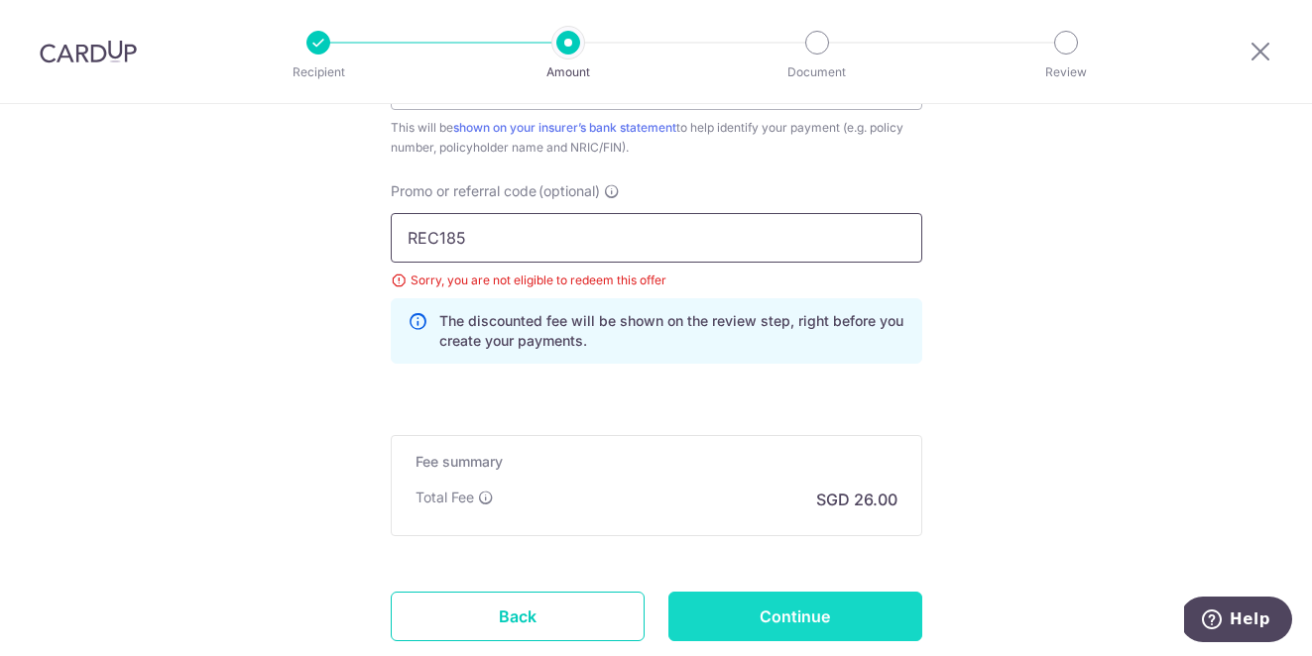
scroll to position [1226, 0]
type input "REC185"
click at [831, 612] on input "Continue" at bounding box center [795, 616] width 254 height 50
type input "Update Schedule"
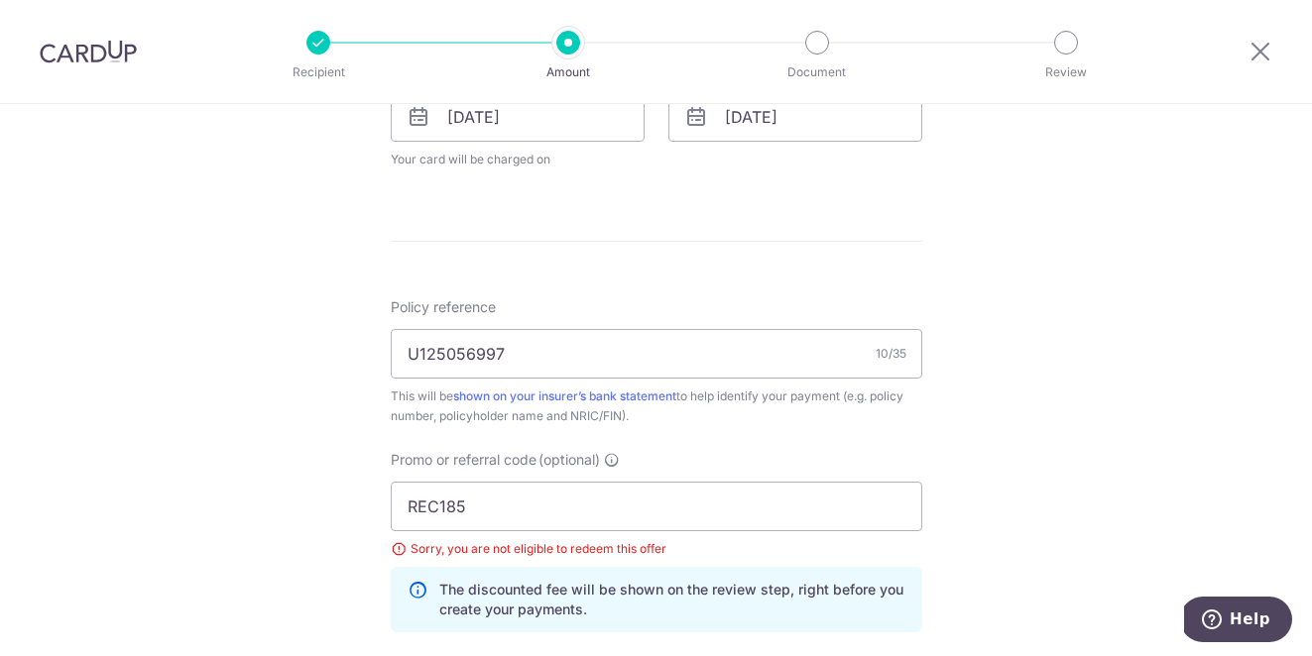
scroll to position [1144, 0]
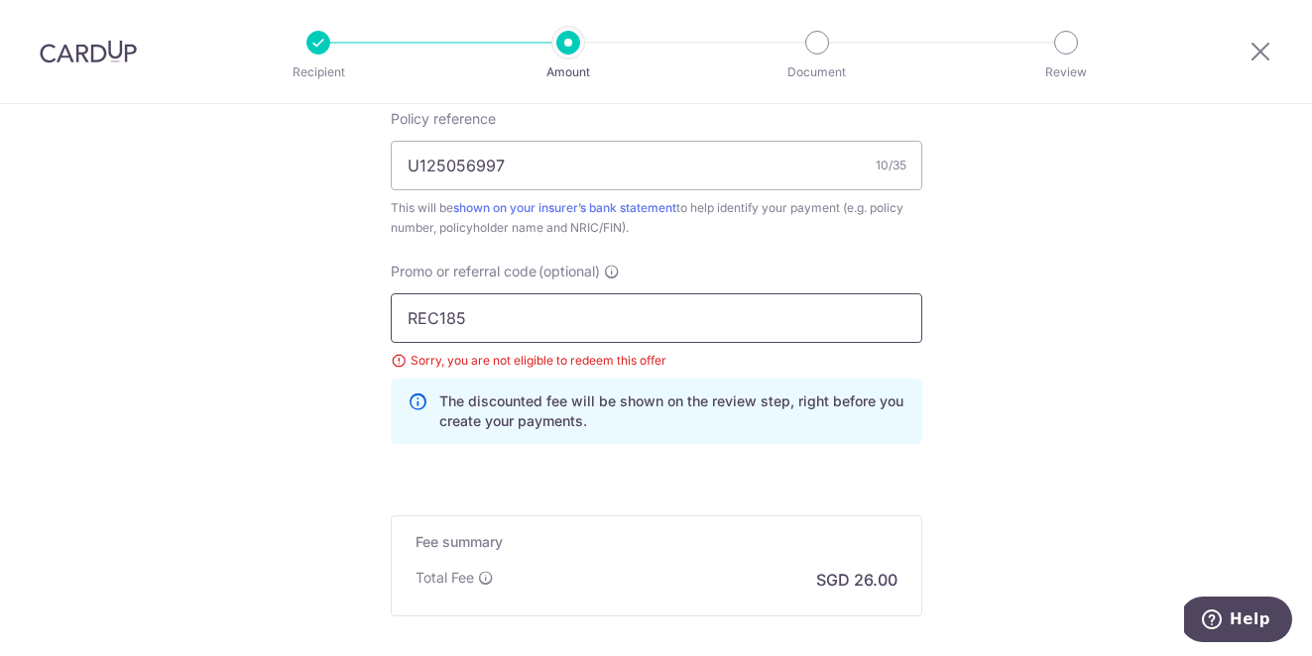
click at [471, 330] on input "REC185" at bounding box center [656, 319] width 531 height 50
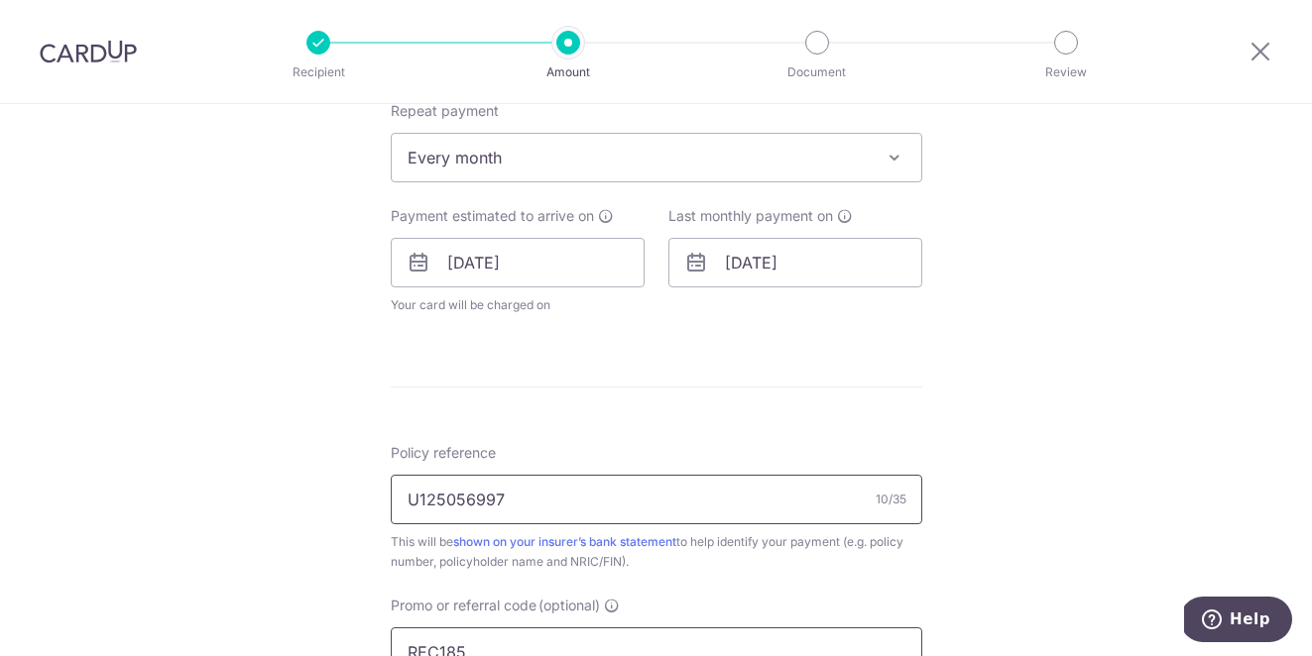
scroll to position [832, 0]
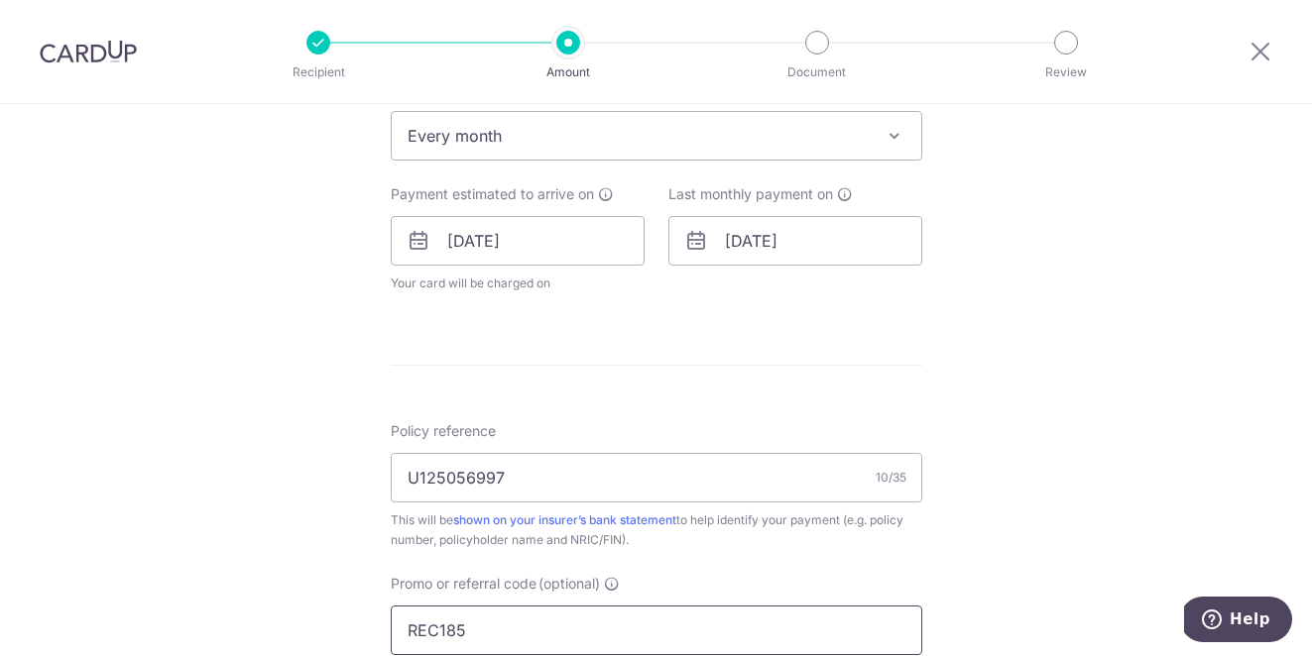
drag, startPoint x: 478, startPoint y: 630, endPoint x: 333, endPoint y: 615, distance: 145.5
click at [325, 618] on div "Tell us more about your payment Enter payment amount SGD 1,000.00 1000.00 Selec…" at bounding box center [656, 227] width 1312 height 1911
paste input "OFF22"
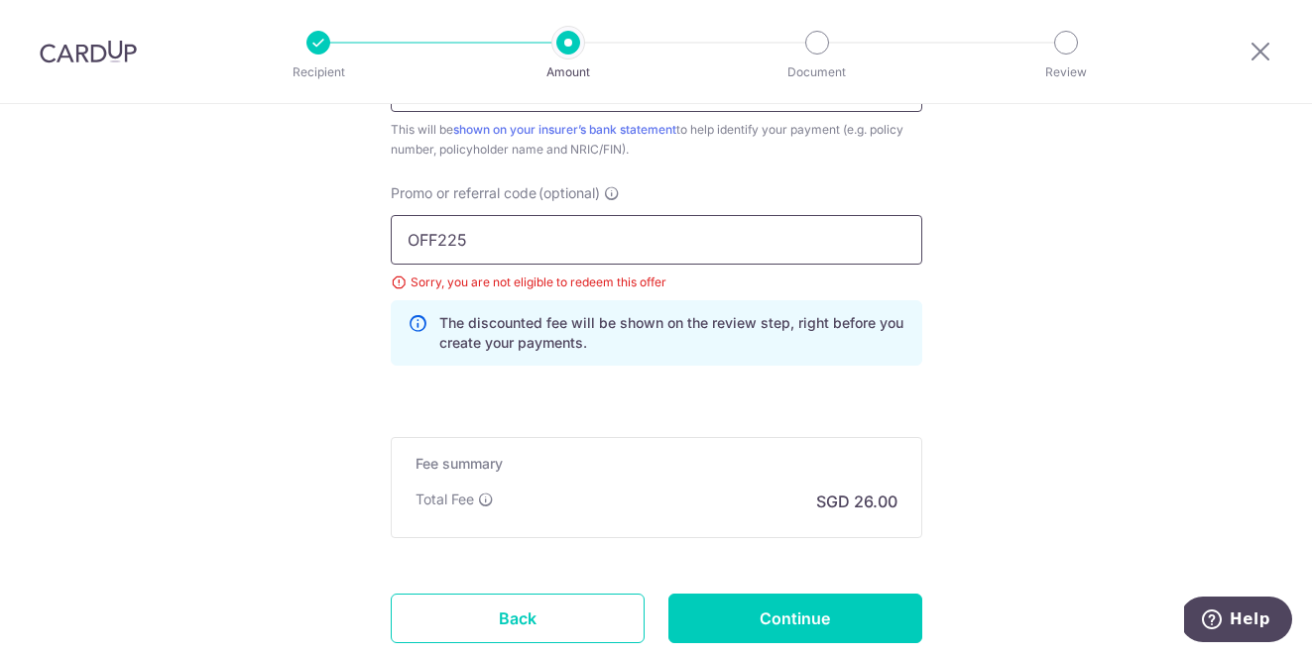
scroll to position [1238, 0]
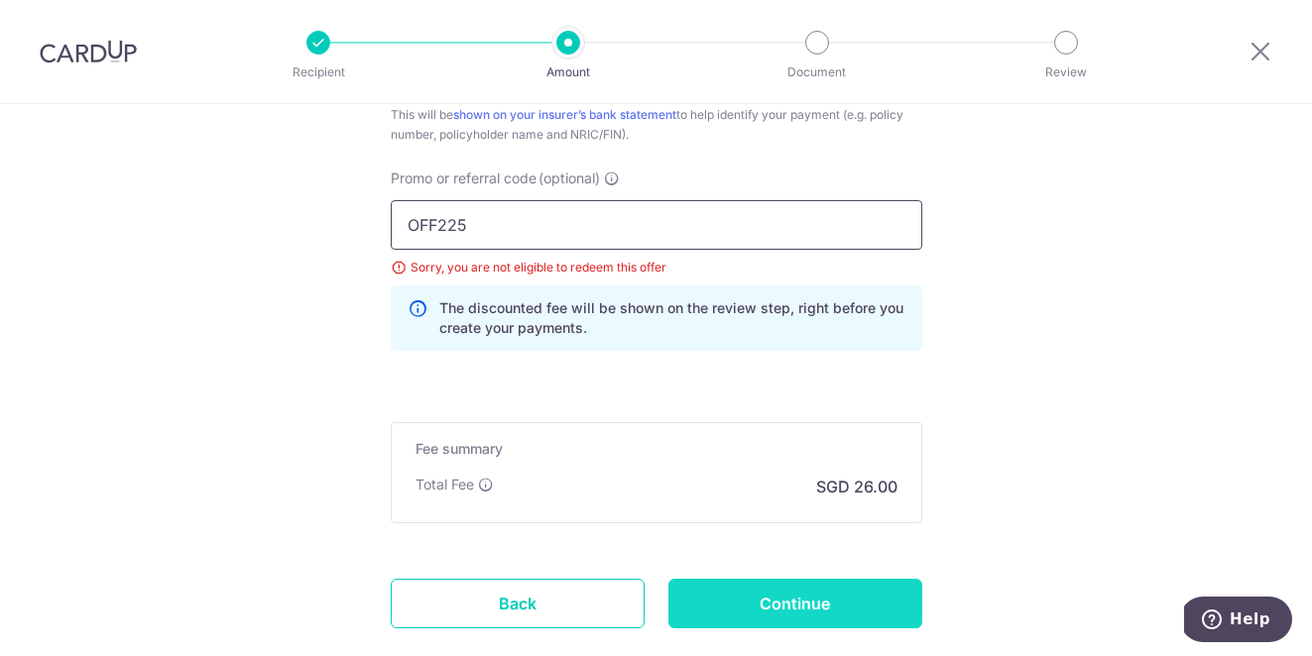
type input "OFF225"
click at [877, 615] on input "Continue" at bounding box center [795, 604] width 254 height 50
type input "Update Schedule"
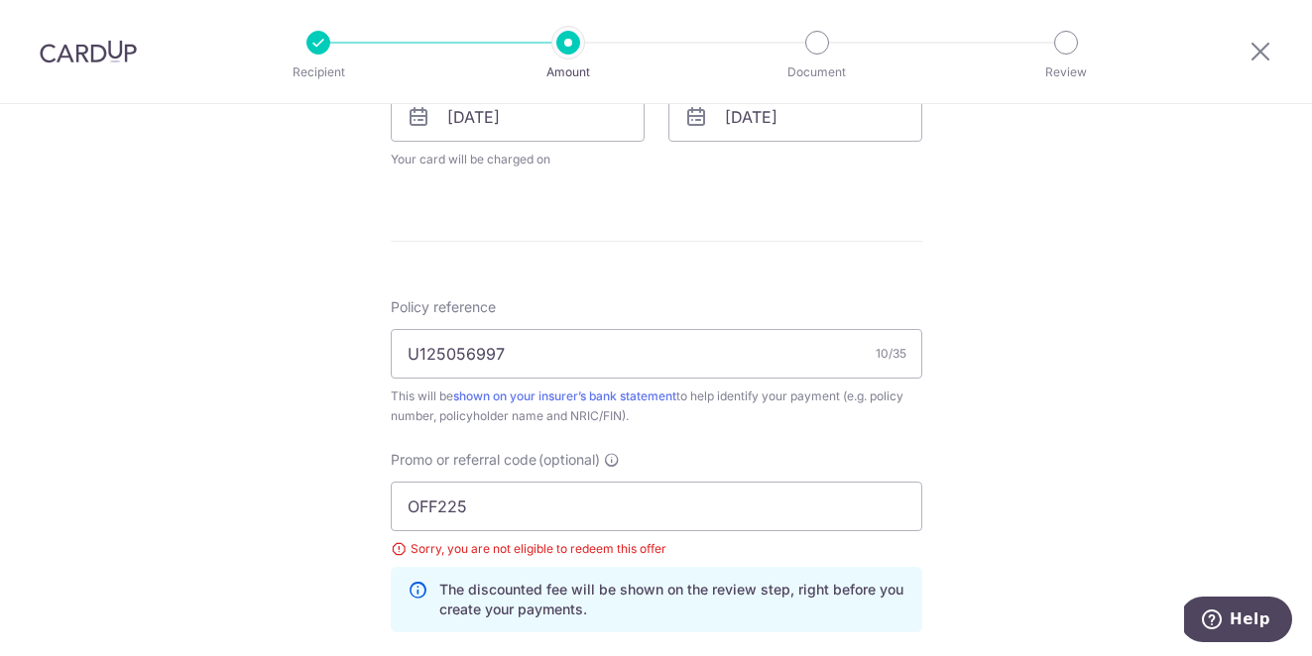
scroll to position [1358, 0]
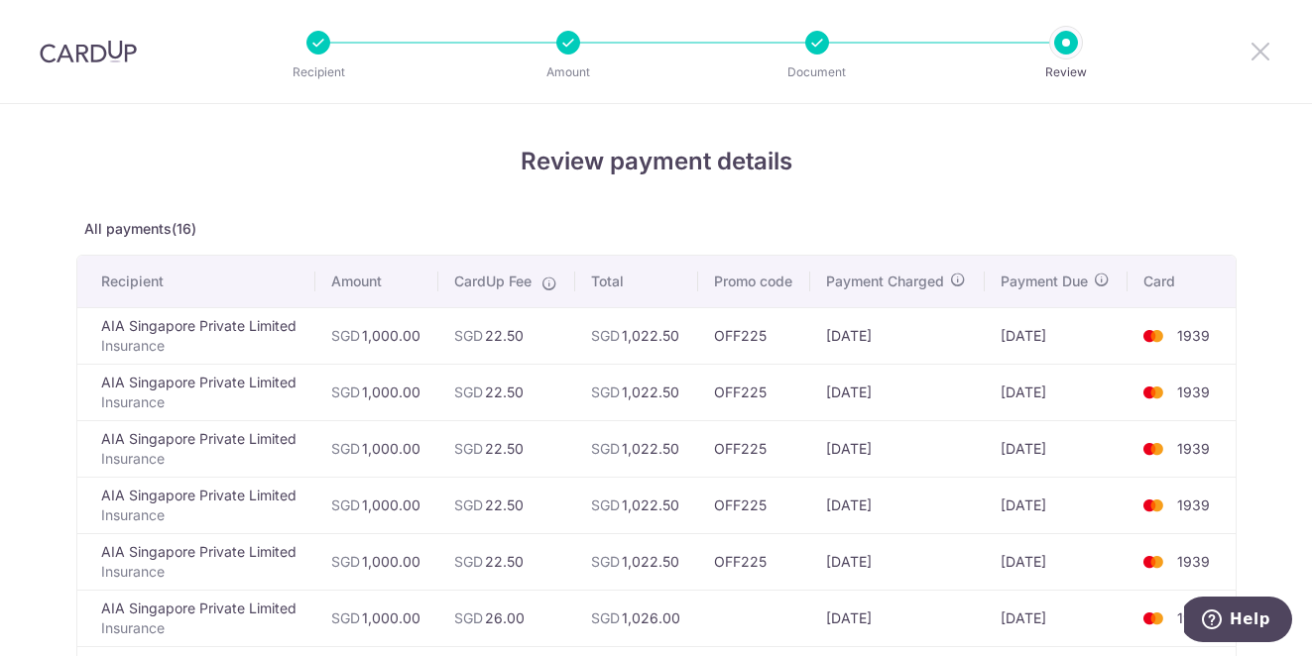
click at [1261, 46] on icon at bounding box center [1260, 51] width 24 height 25
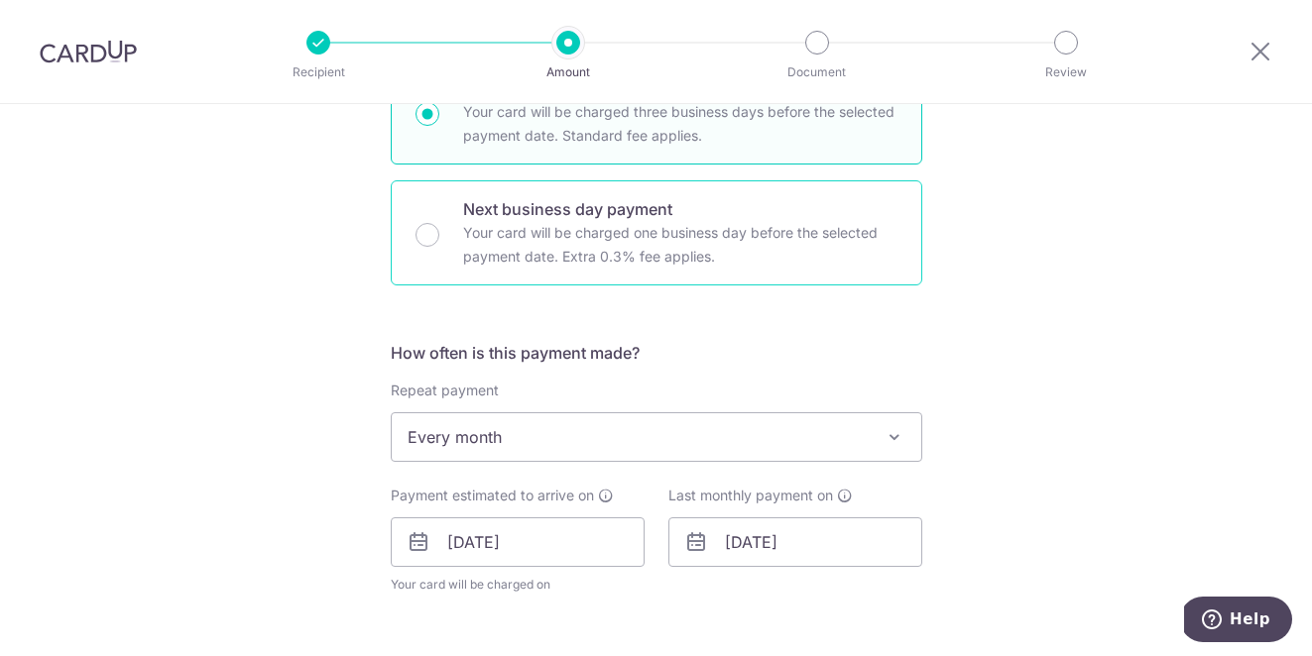
scroll to position [533, 0]
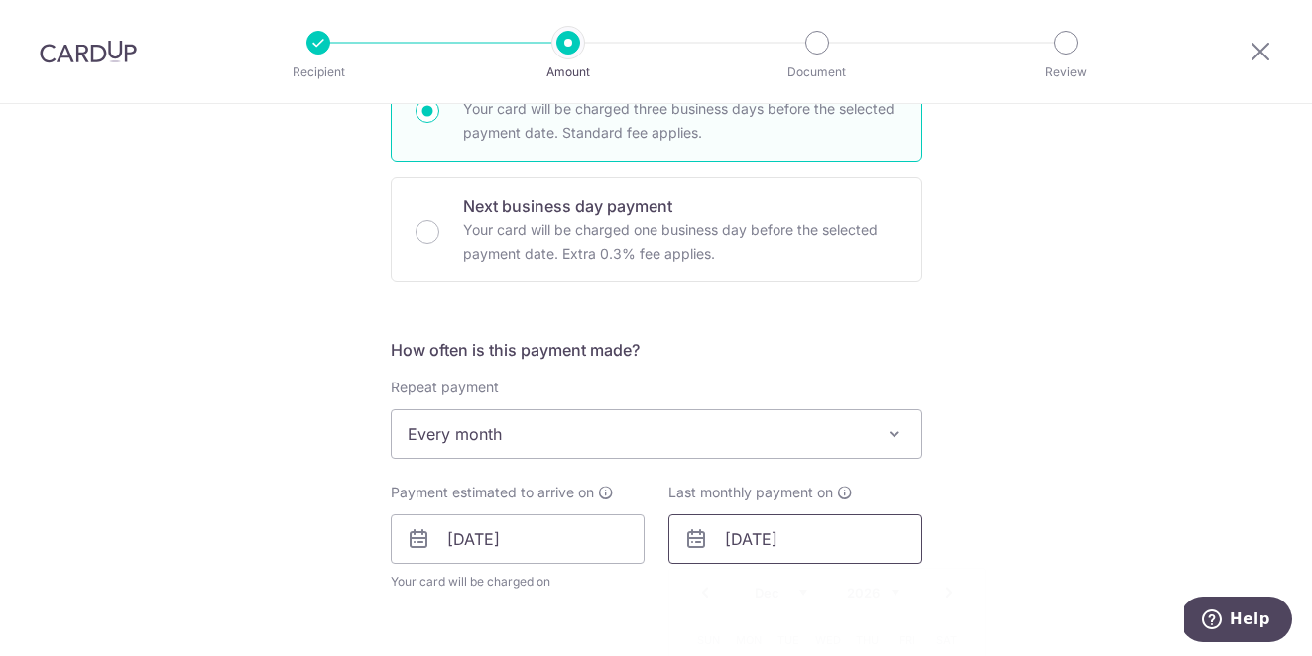
click at [762, 546] on input "28/12/2026" at bounding box center [795, 540] width 254 height 50
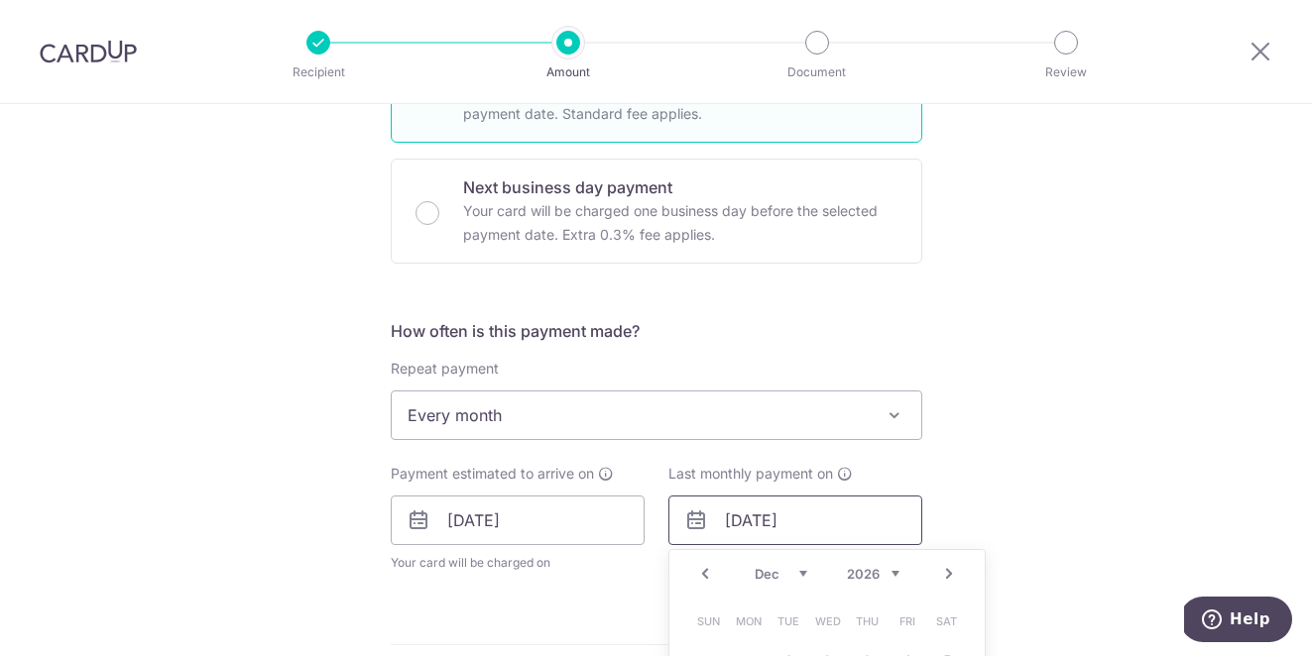
scroll to position [687, 0]
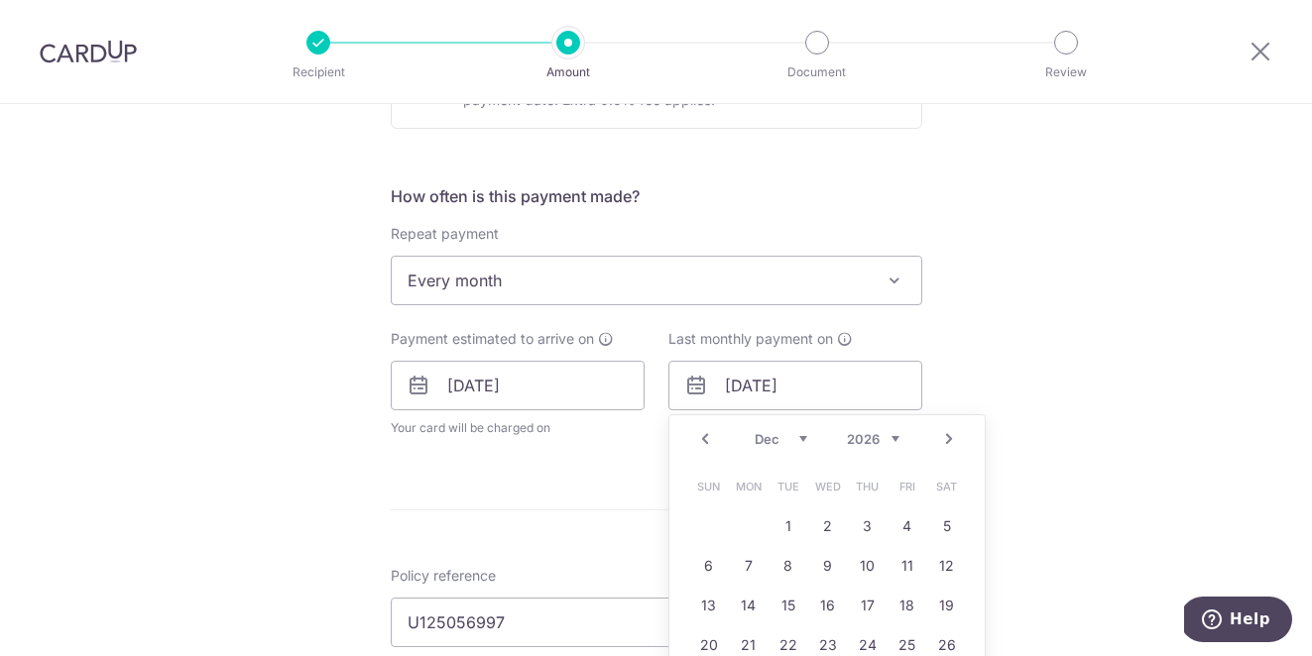
click at [761, 433] on select "Jan Feb Mar Apr May Jun Jul Aug Sep Oct Nov Dec" at bounding box center [781, 439] width 53 height 16
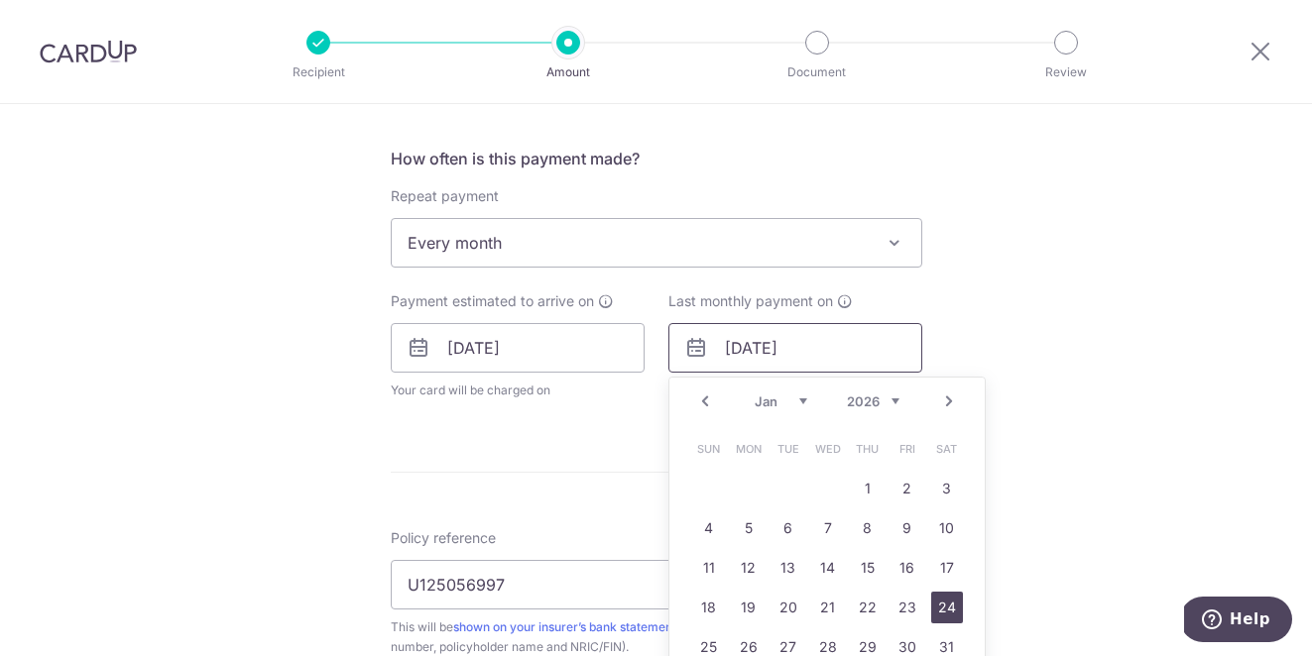
scroll to position [915, 0]
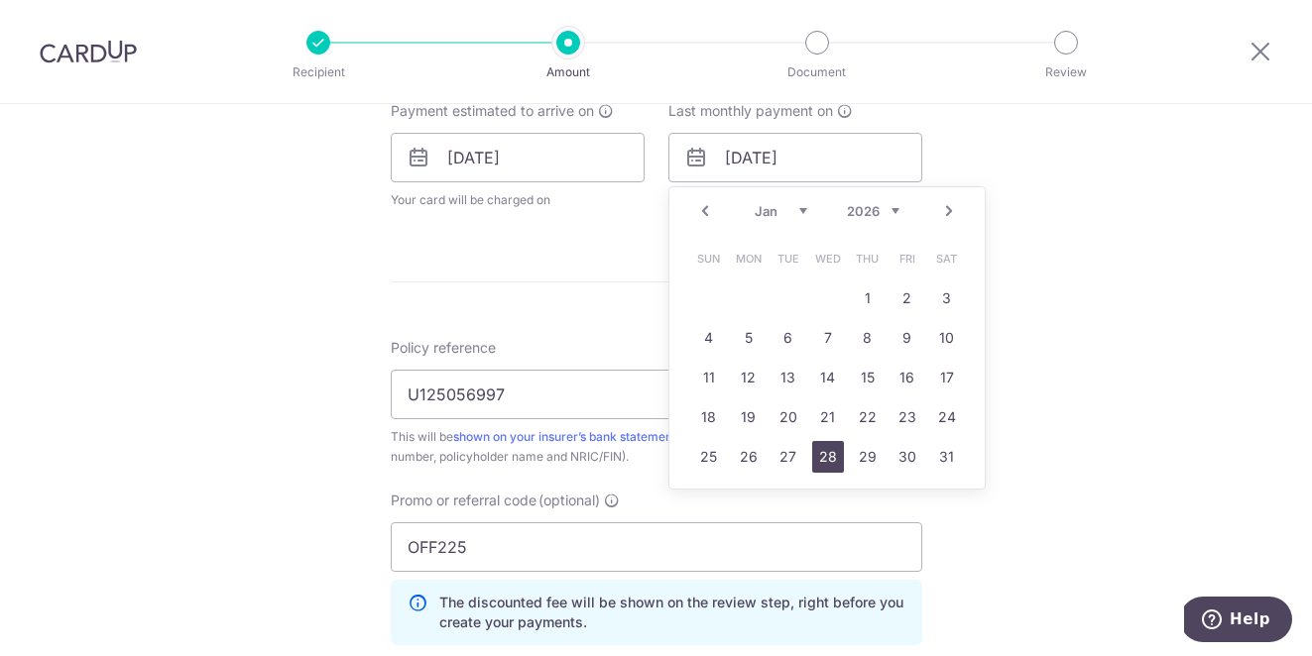
click at [823, 467] on link "28" at bounding box center [828, 457] width 32 height 32
type input "[DATE]"
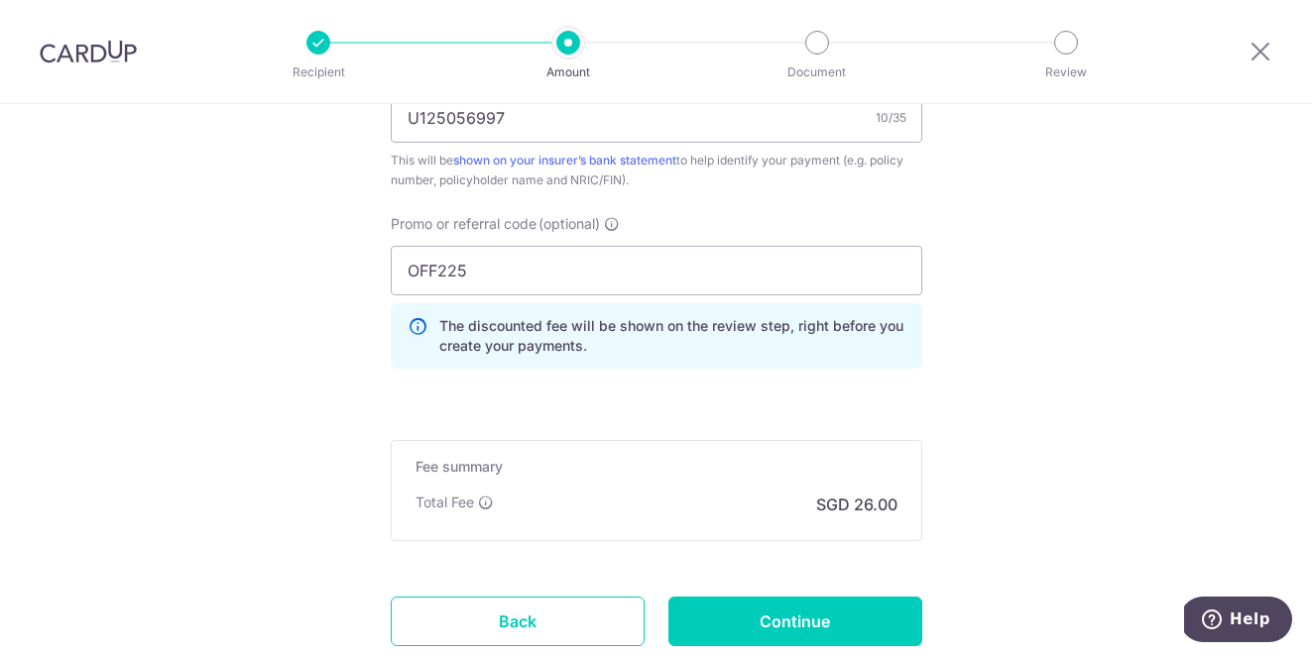
scroll to position [1269, 0]
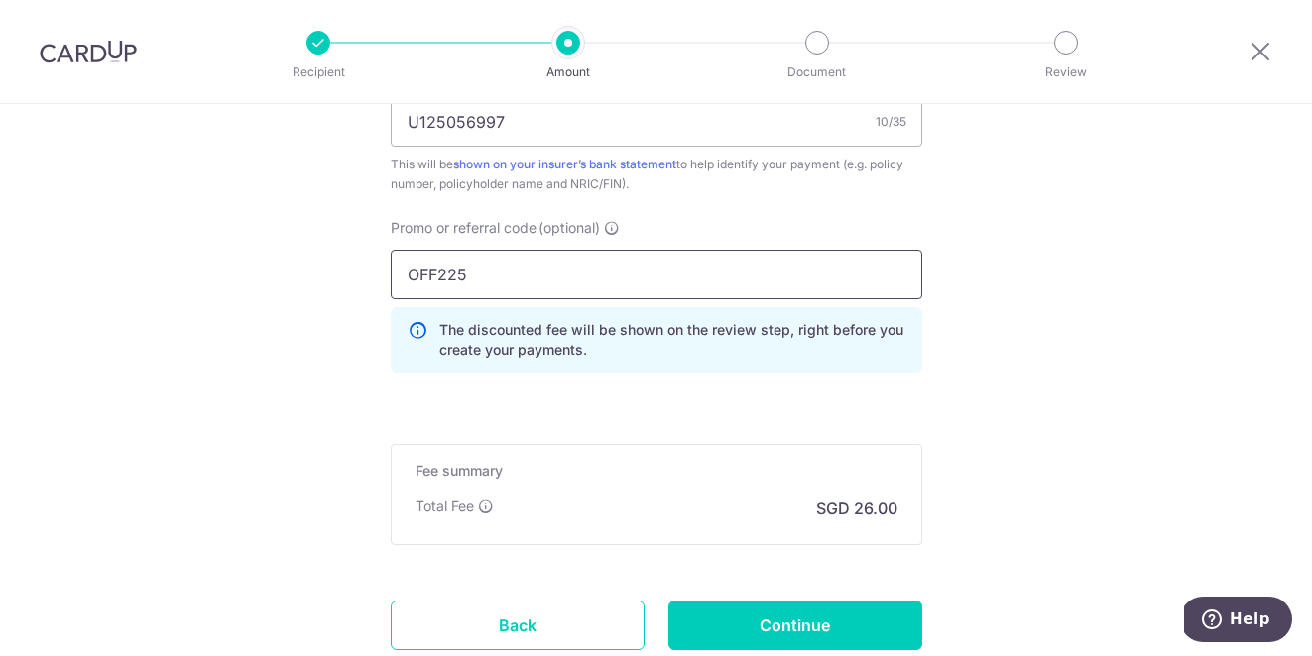
drag, startPoint x: 495, startPoint y: 280, endPoint x: 305, endPoint y: 259, distance: 190.5
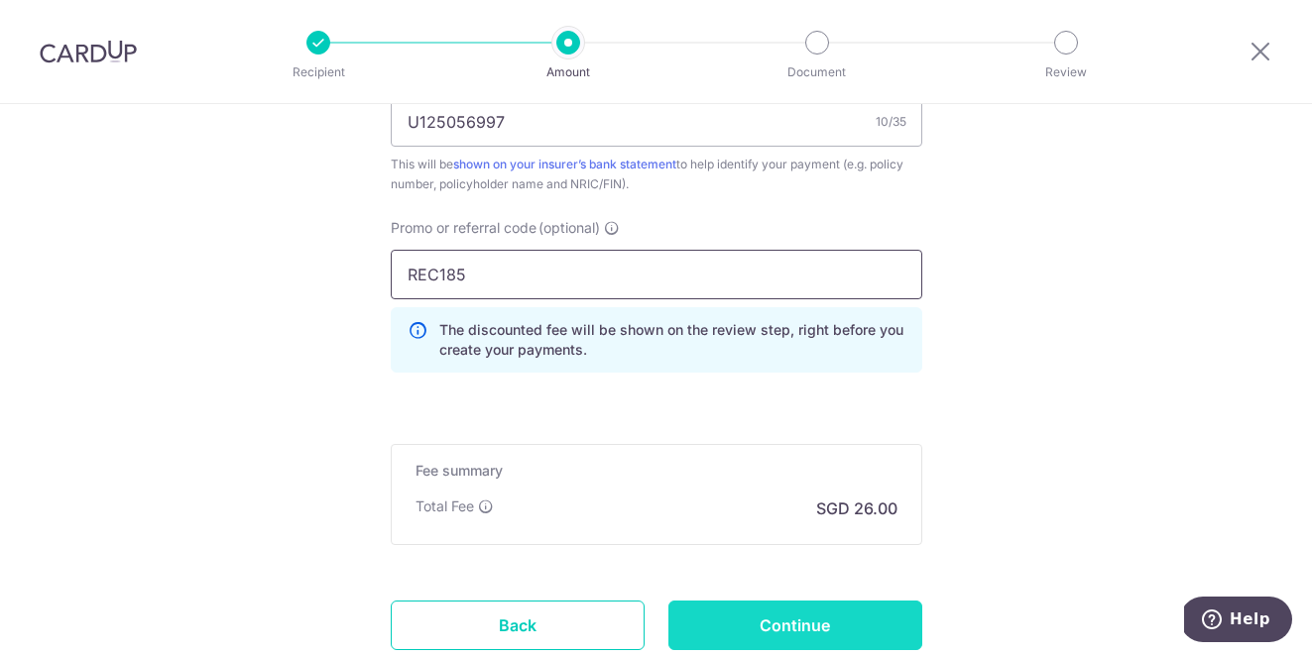
type input "REC185"
click at [834, 614] on input "Continue" at bounding box center [795, 626] width 254 height 50
type input "Update Schedule"
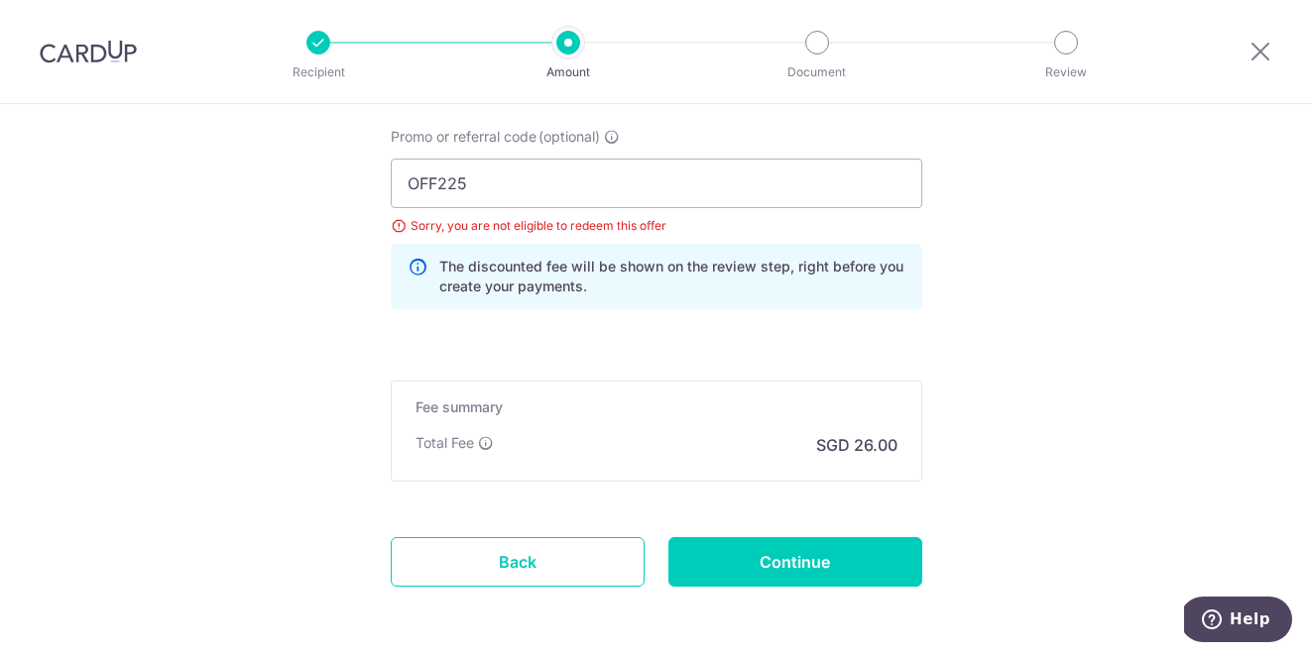
scroll to position [1083, 0]
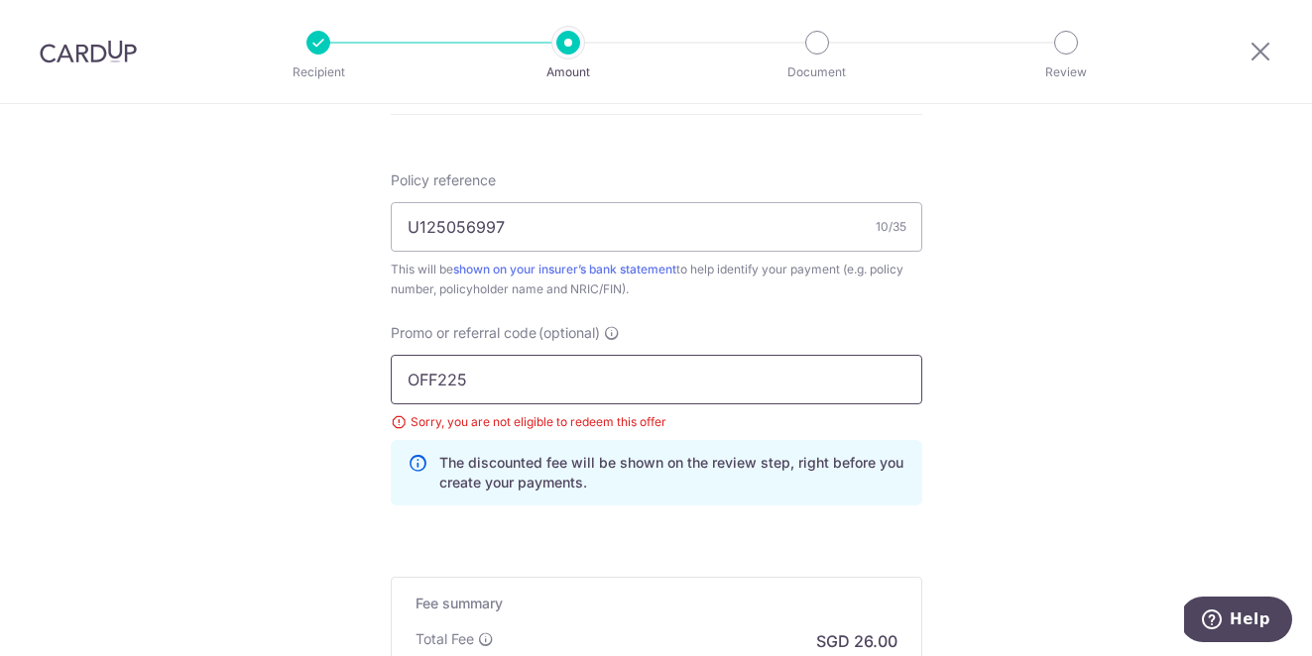
click at [535, 373] on input "OFF225" at bounding box center [656, 380] width 531 height 50
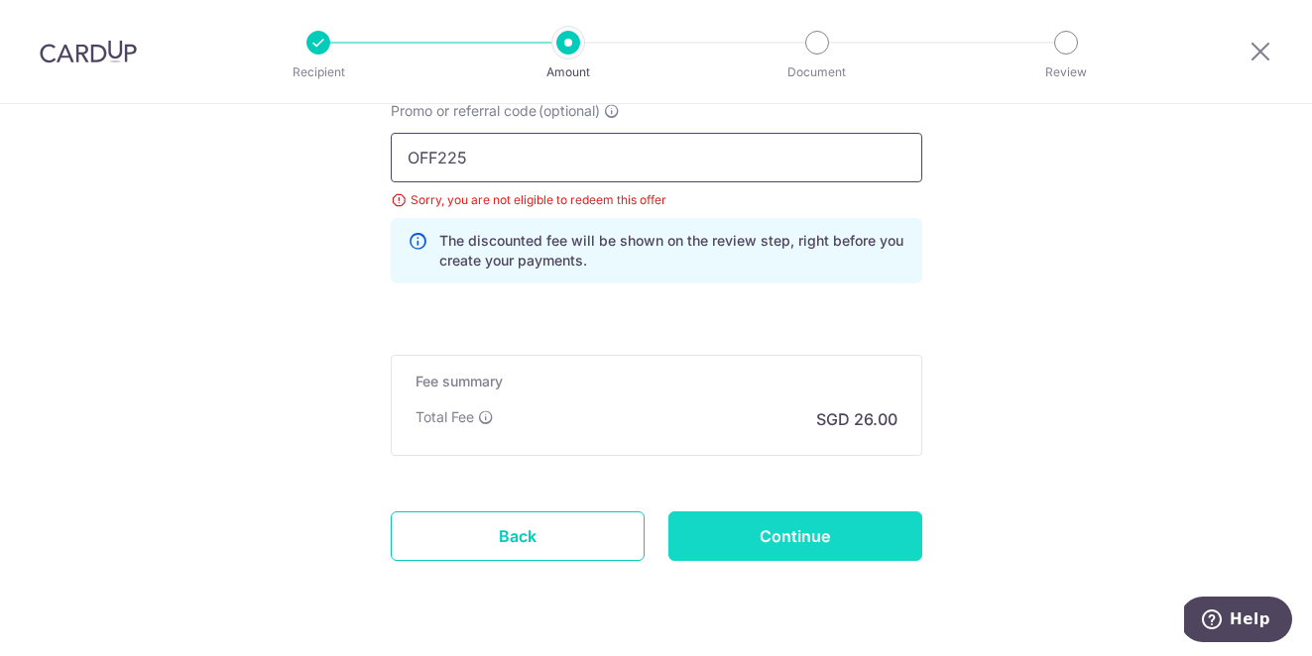
scroll to position [1323, 0]
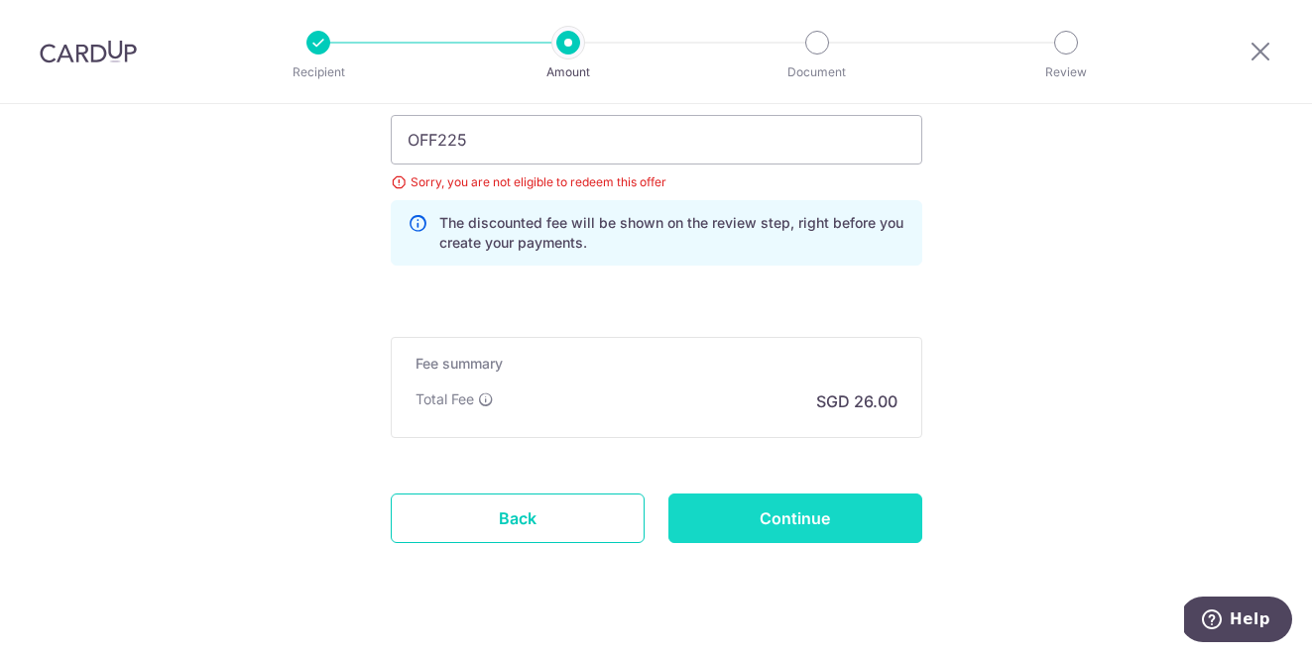
click at [798, 512] on input "Continue" at bounding box center [795, 519] width 254 height 50
type input "Update Schedule"
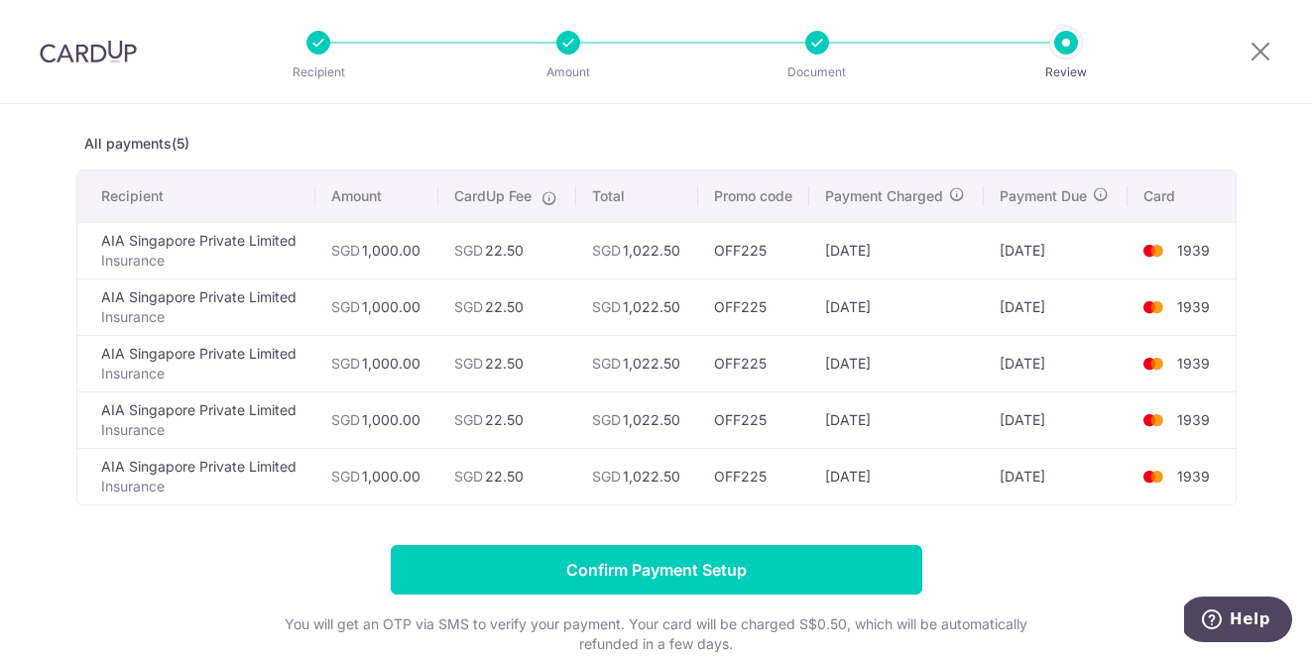
scroll to position [96, 0]
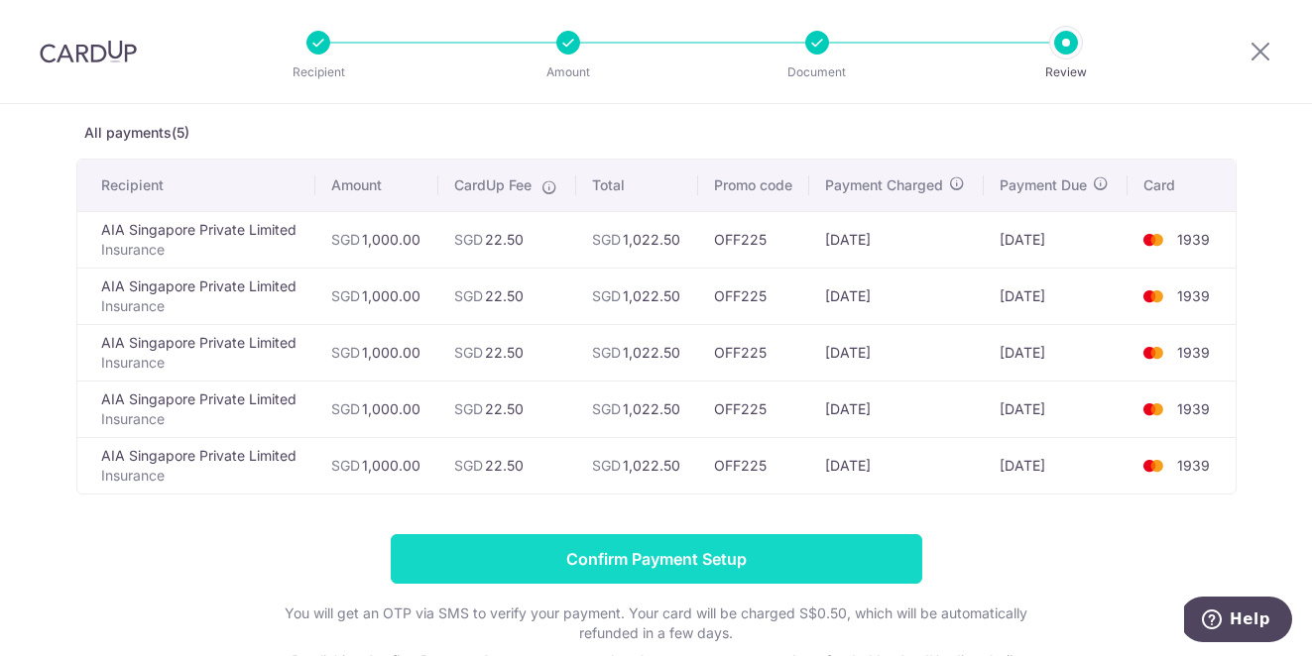
click at [808, 558] on input "Confirm Payment Setup" at bounding box center [656, 559] width 531 height 50
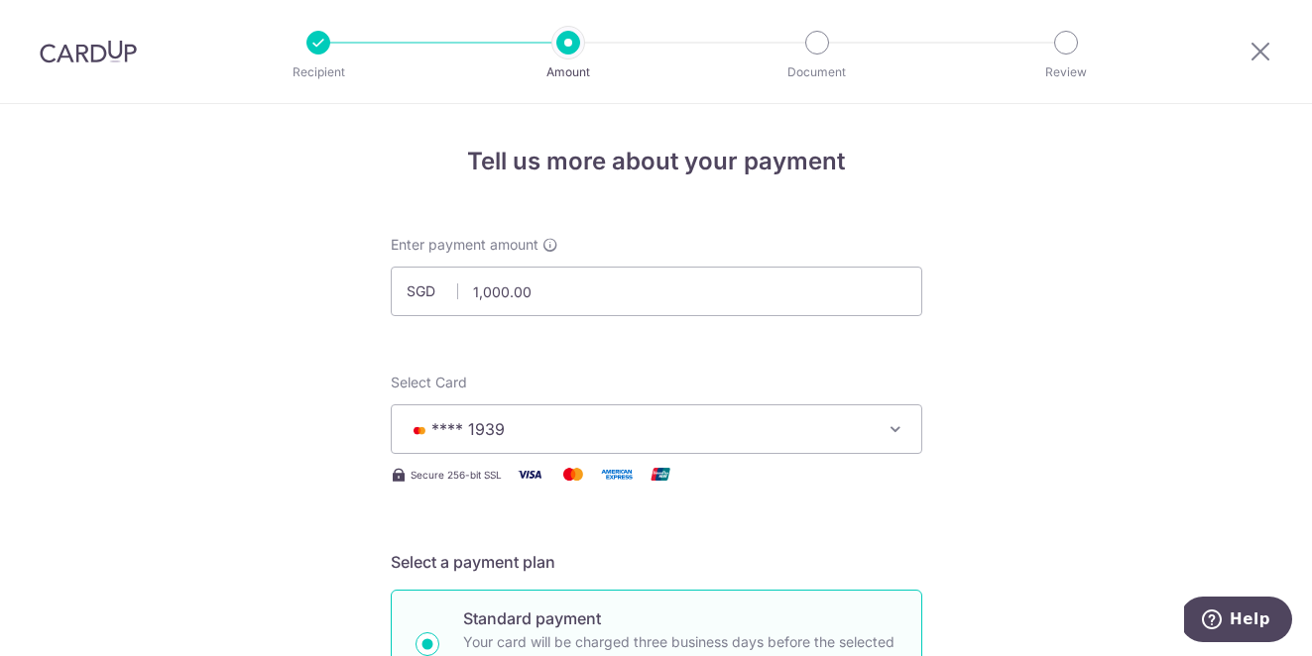
click at [627, 420] on span "**** 1939" at bounding box center [639, 429] width 462 height 24
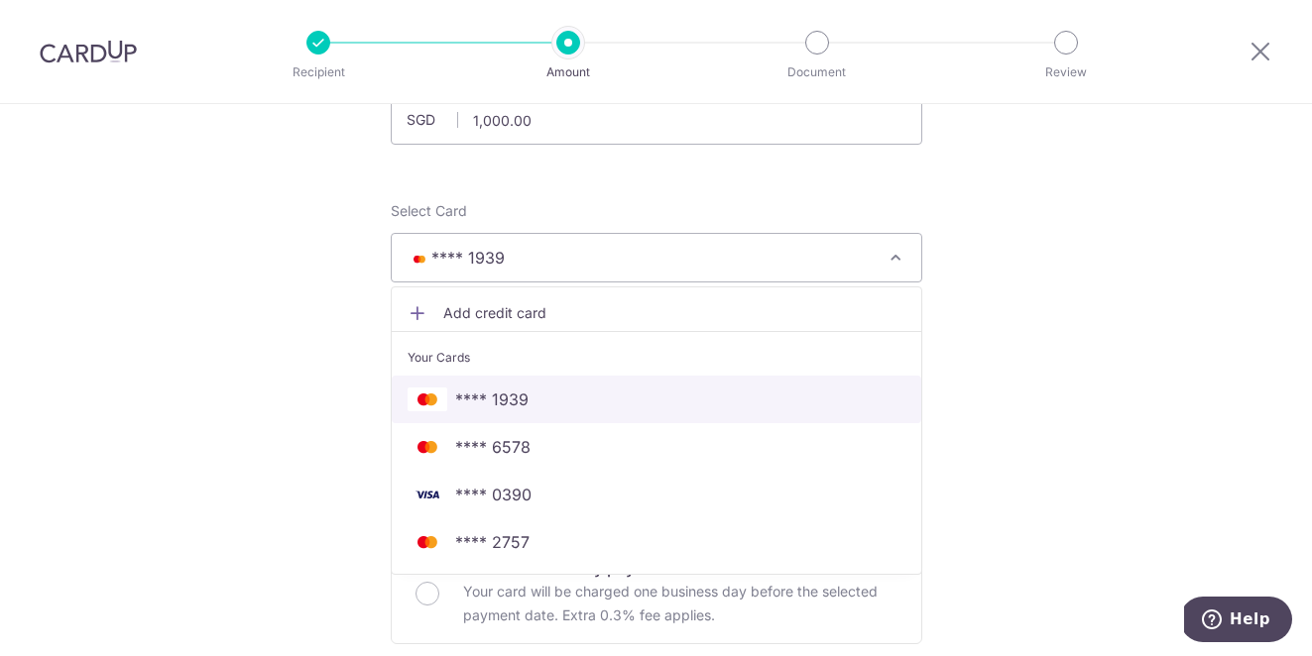
scroll to position [173, 0]
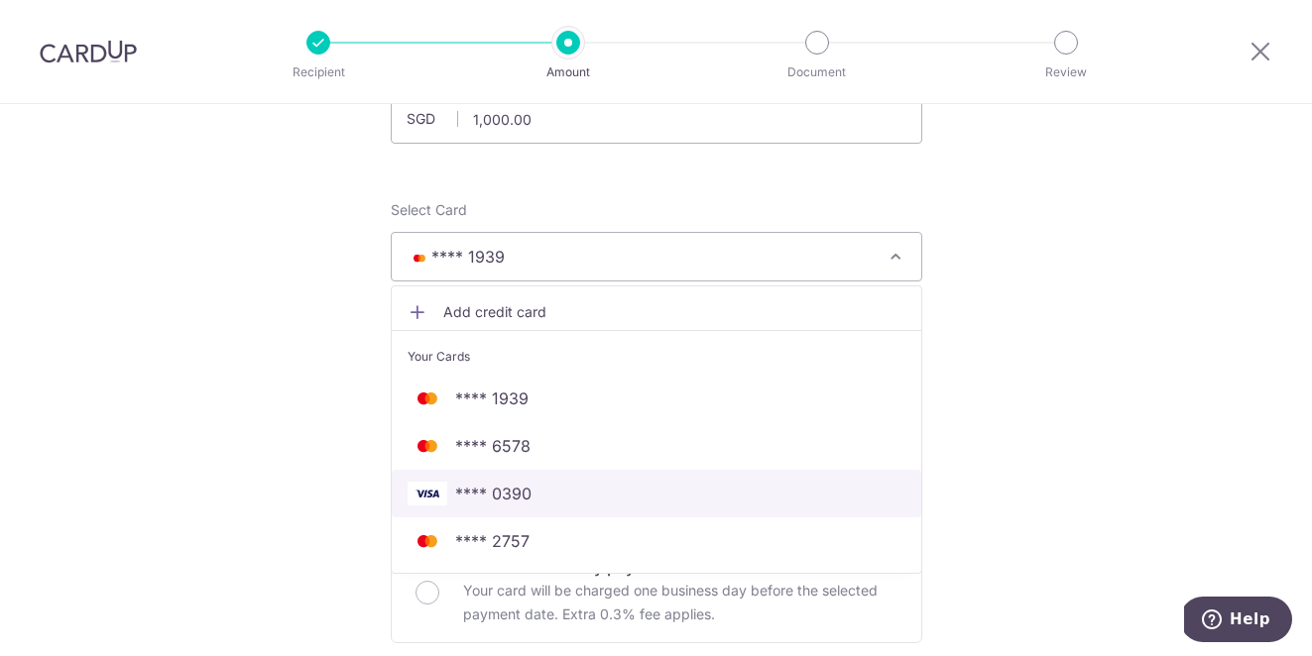
click at [546, 503] on span "**** 0390" at bounding box center [657, 494] width 498 height 24
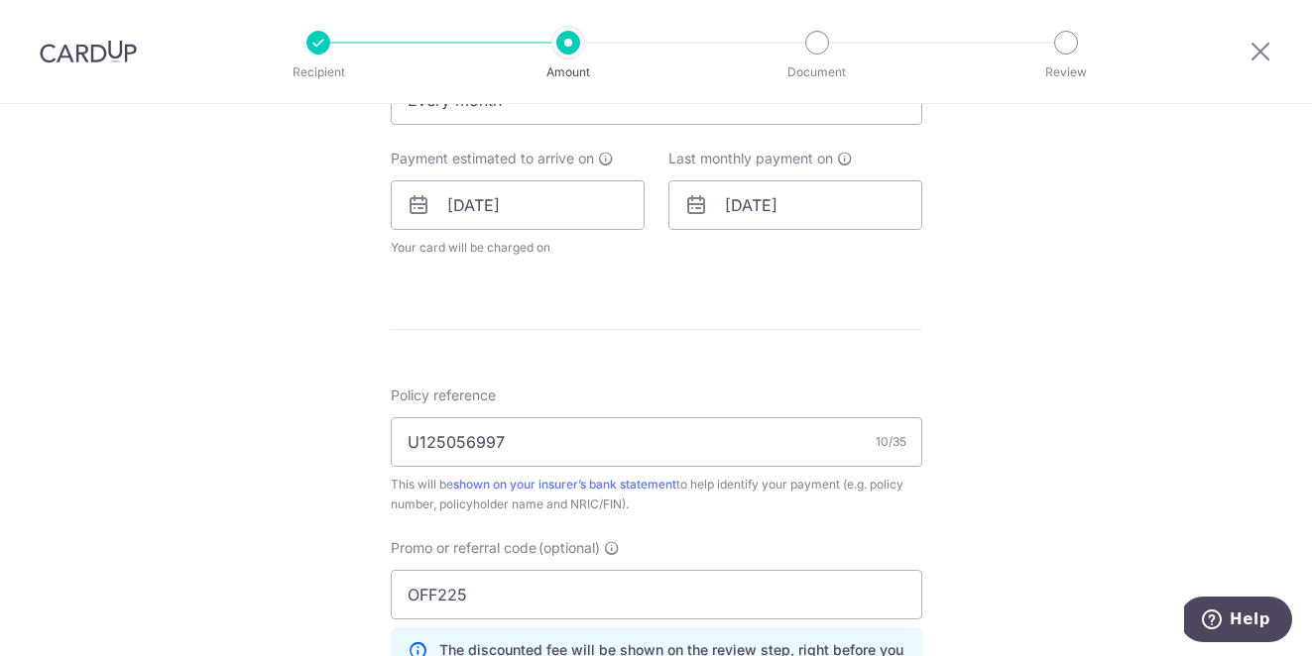
scroll to position [877, 0]
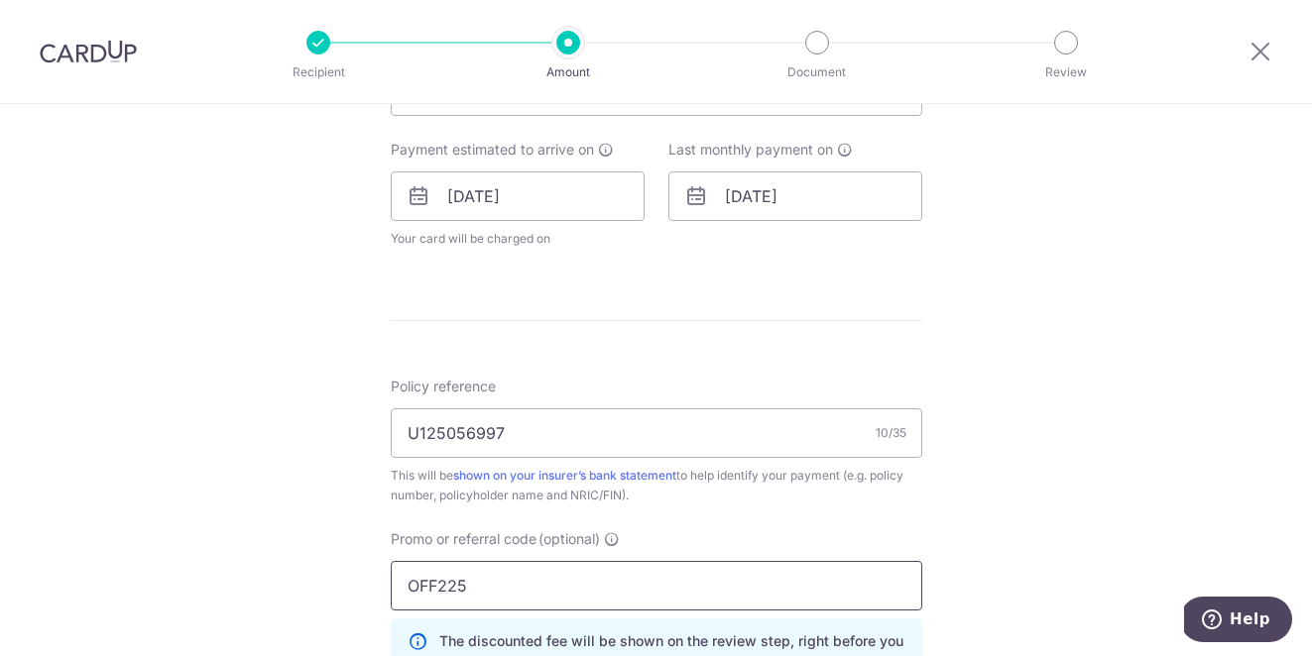
drag, startPoint x: 506, startPoint y: 567, endPoint x: 291, endPoint y: 567, distance: 215.2
click at [291, 567] on div "Tell us more about your payment Enter payment amount SGD 1,000.00 1000.00 Selec…" at bounding box center [656, 169] width 1312 height 1883
drag, startPoint x: 494, startPoint y: 595, endPoint x: 357, endPoint y: 586, distance: 137.1
click at [357, 586] on div "Tell us more about your payment Enter payment amount SGD 1,000.00 1000.00 Selec…" at bounding box center [656, 169] width 1312 height 1883
type input "REC185"
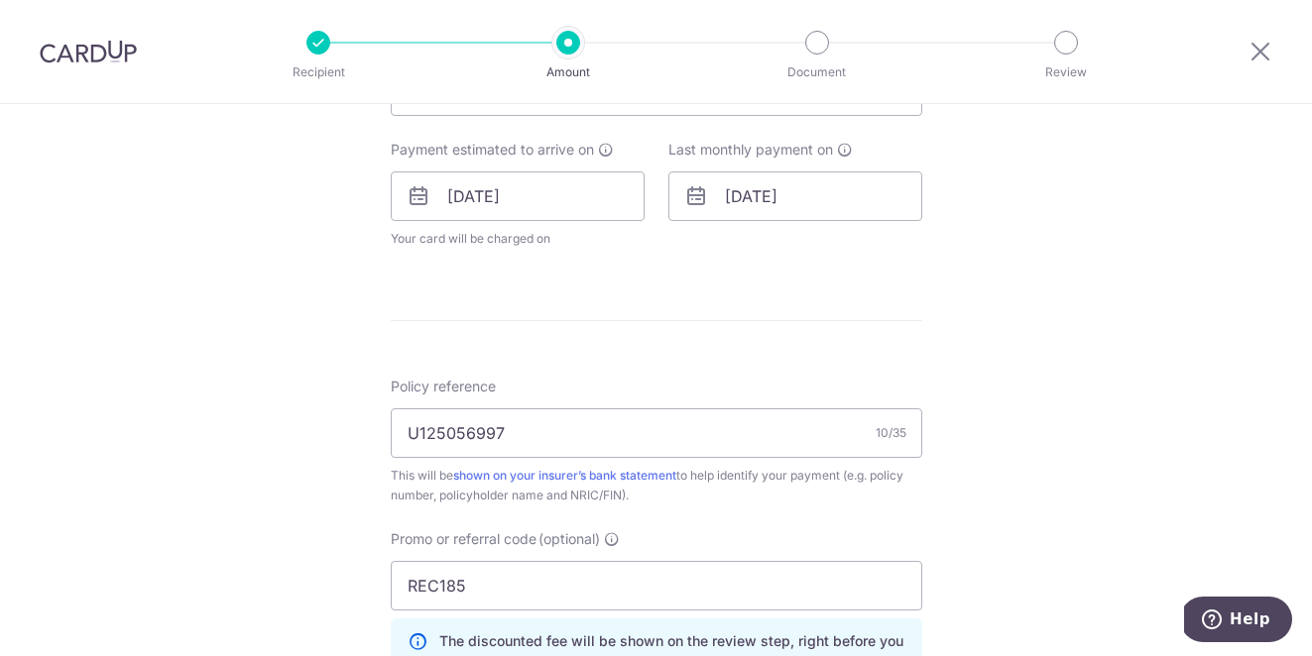
click at [957, 528] on div "Tell us more about your payment Enter payment amount SGD 1,000.00 1000.00 Selec…" at bounding box center [656, 169] width 1312 height 1883
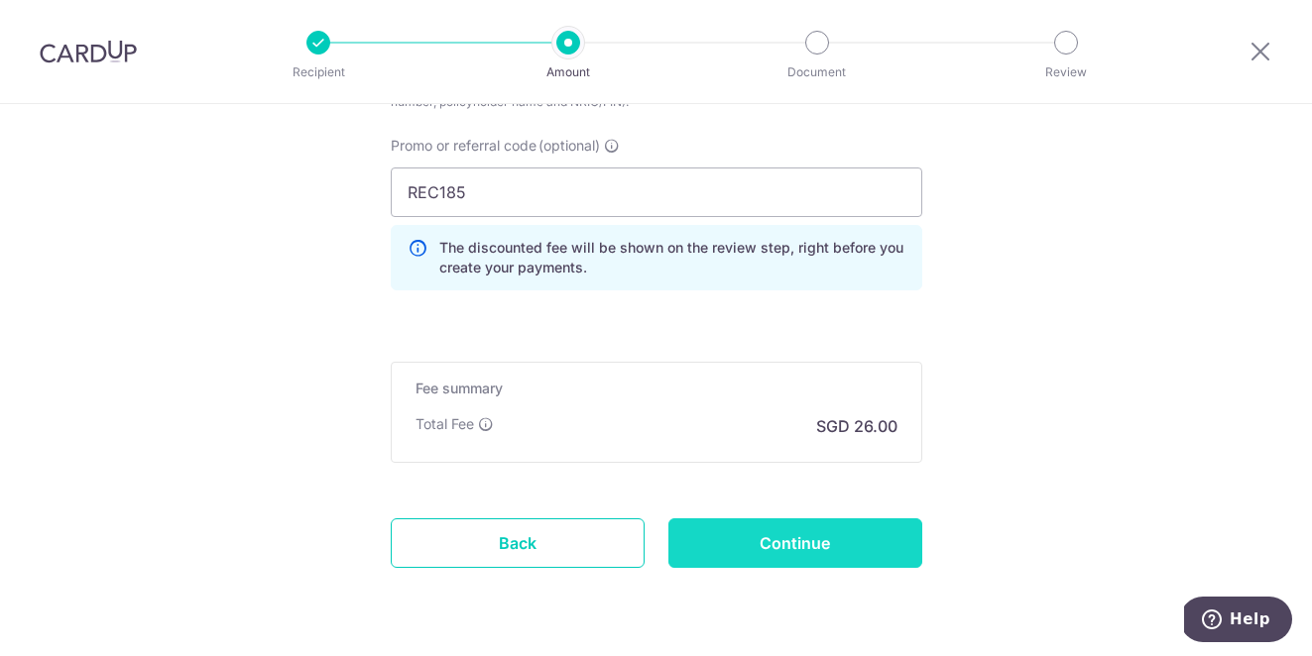
click at [815, 562] on input "Continue" at bounding box center [795, 544] width 254 height 50
type input "Update Schedule"
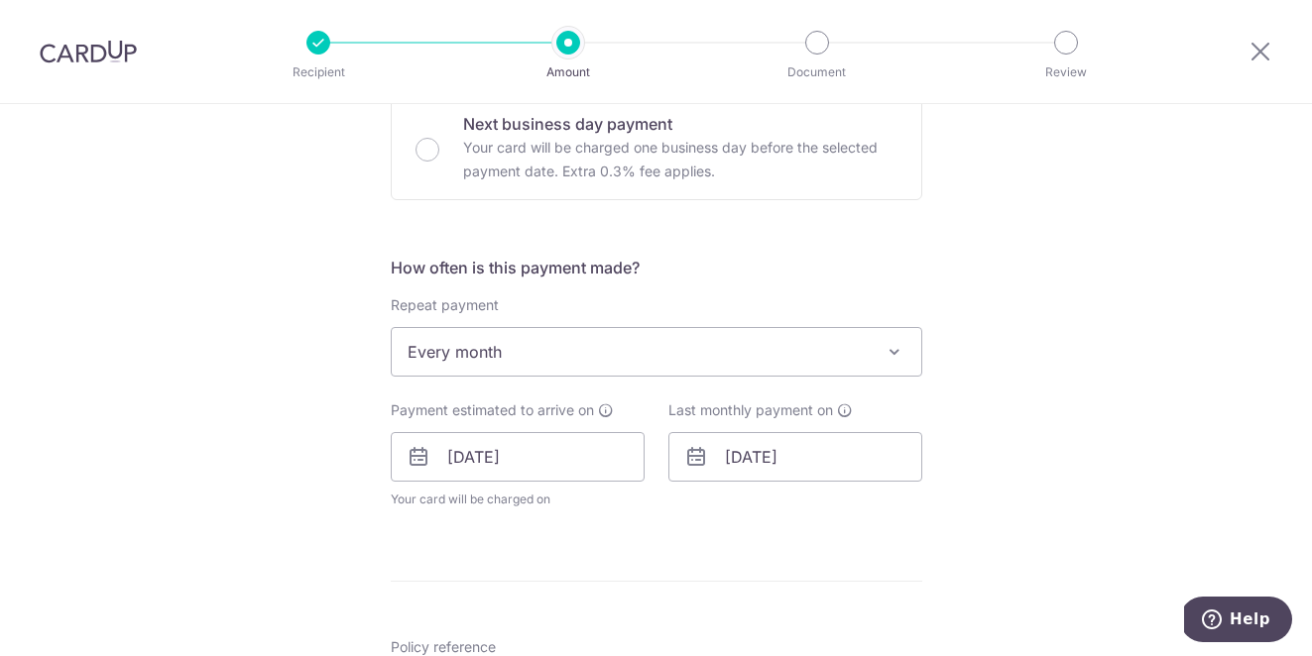
scroll to position [612, 0]
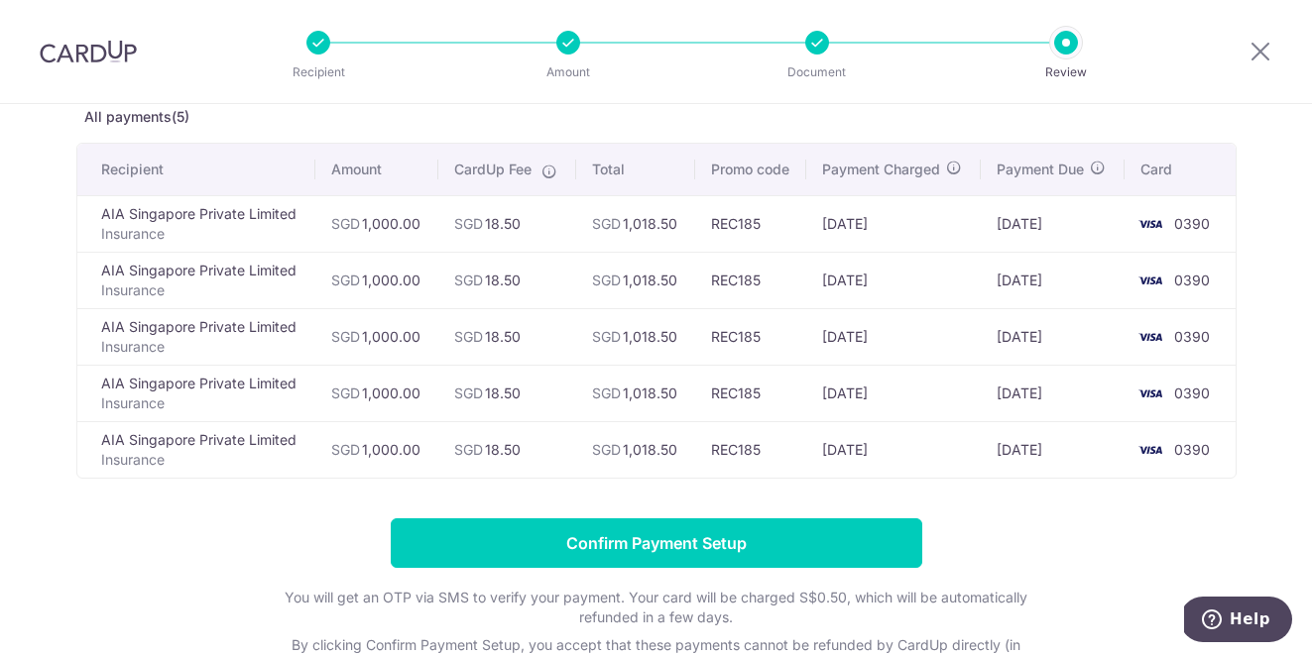
scroll to position [268, 0]
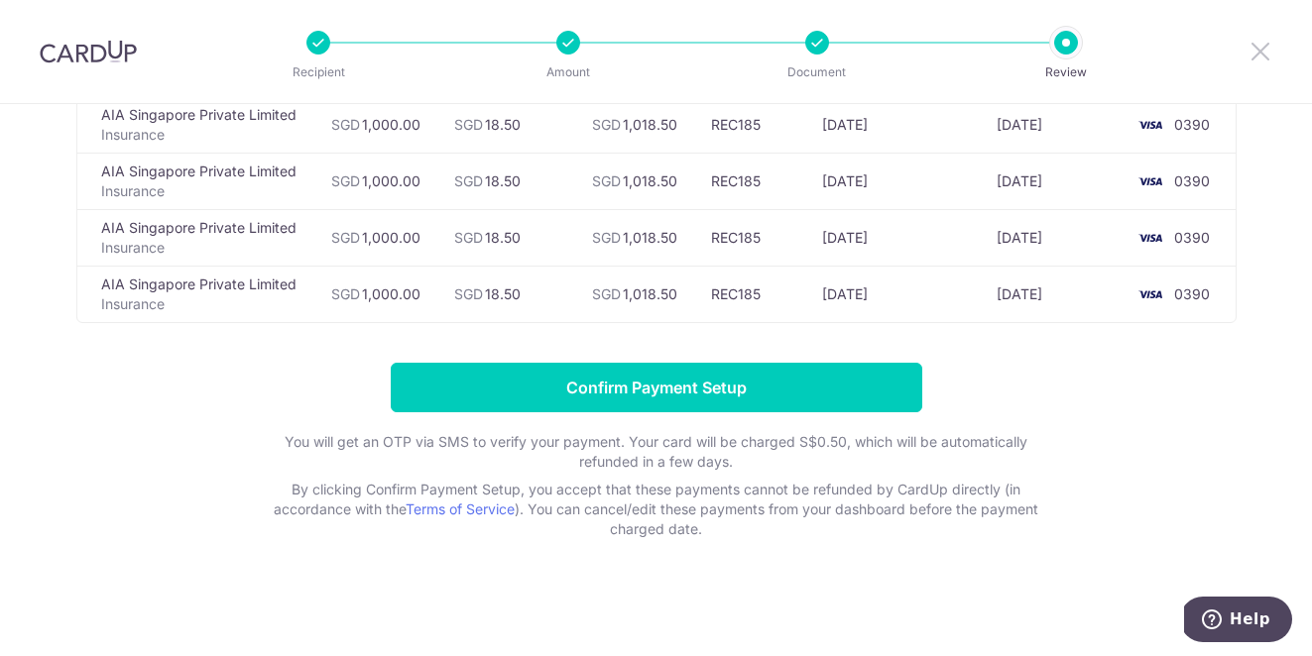
click at [1254, 51] on icon at bounding box center [1260, 51] width 24 height 25
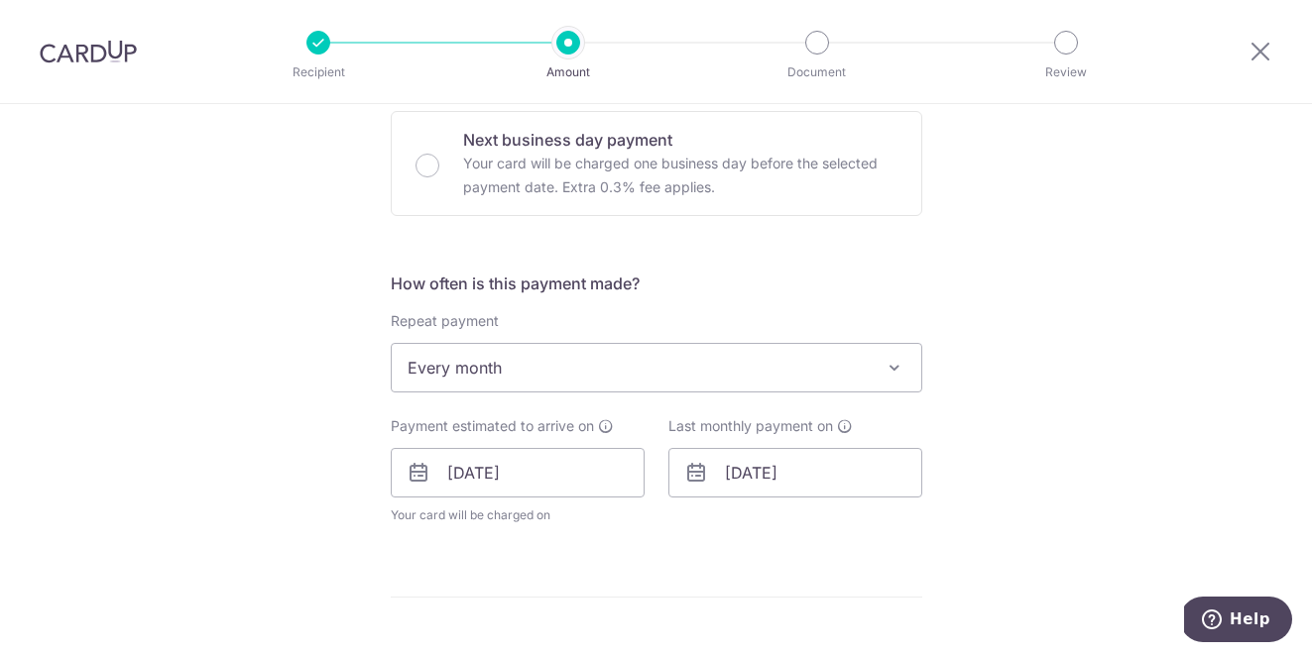
scroll to position [695, 0]
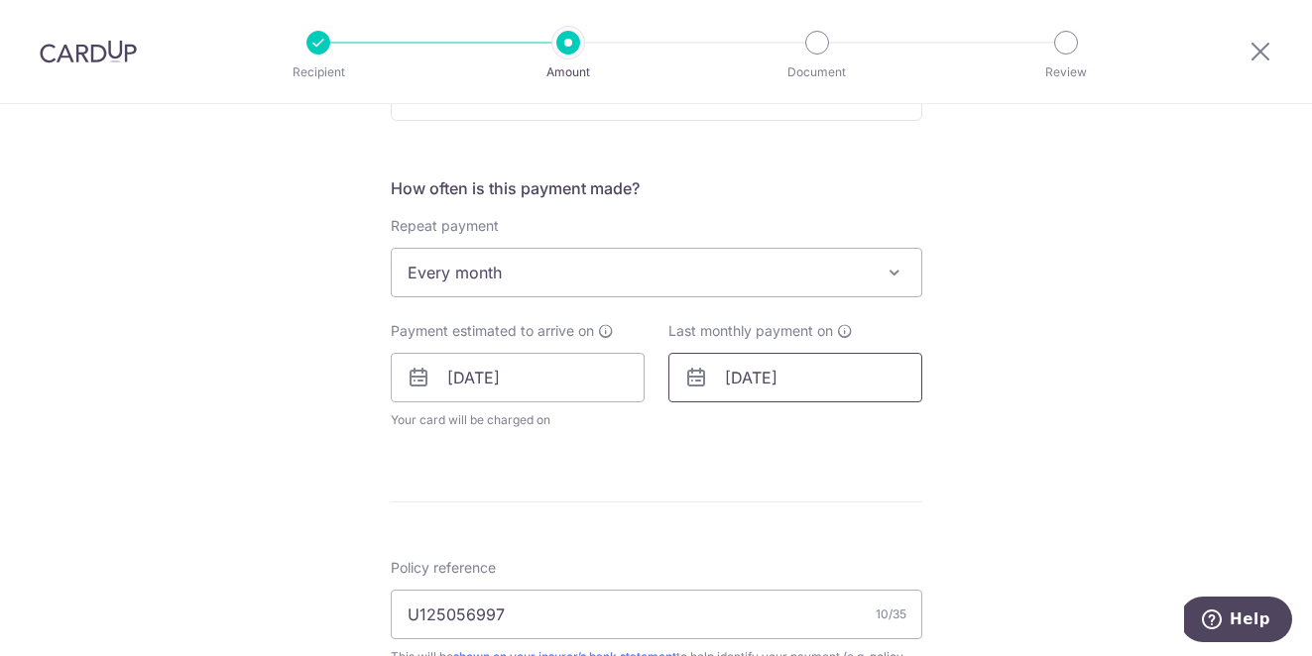
click at [759, 378] on input "[DATE]" at bounding box center [795, 378] width 254 height 50
click at [938, 433] on link "Next" at bounding box center [949, 431] width 24 height 24
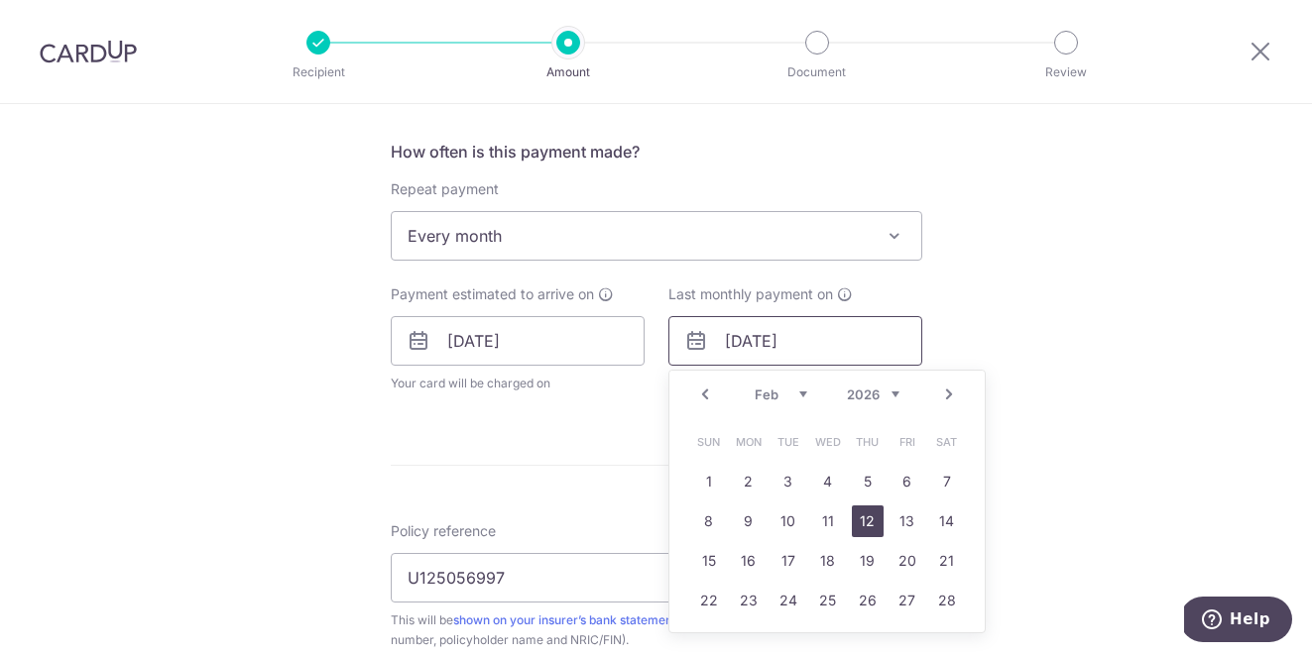
scroll to position [734, 0]
click at [933, 598] on link "28" at bounding box center [947, 599] width 32 height 32
type input "[DATE]"
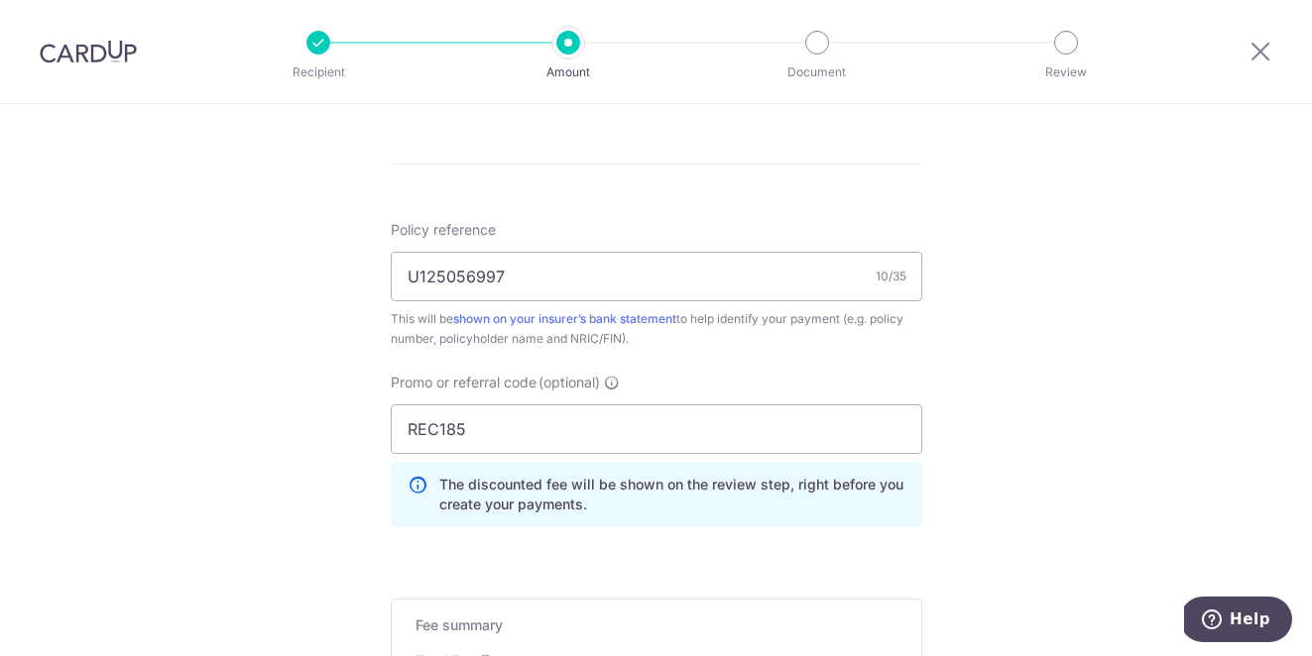
scroll to position [1302, 0]
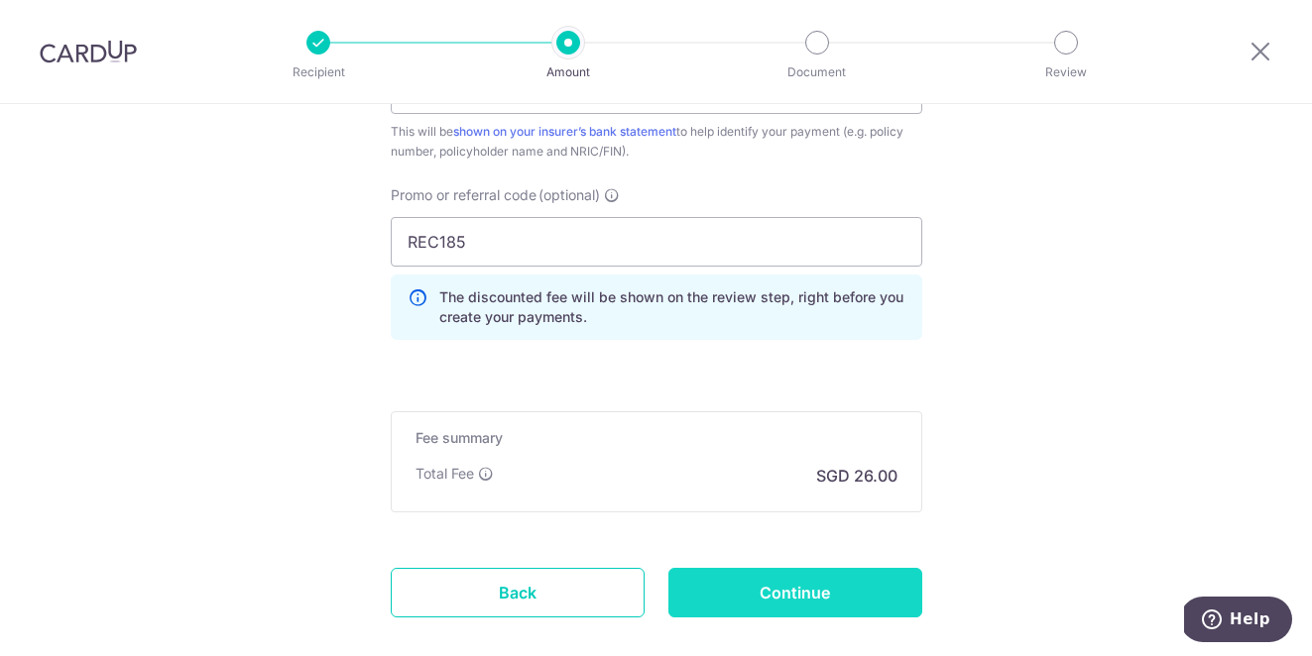
click at [870, 607] on input "Continue" at bounding box center [795, 593] width 254 height 50
type input "Update Schedule"
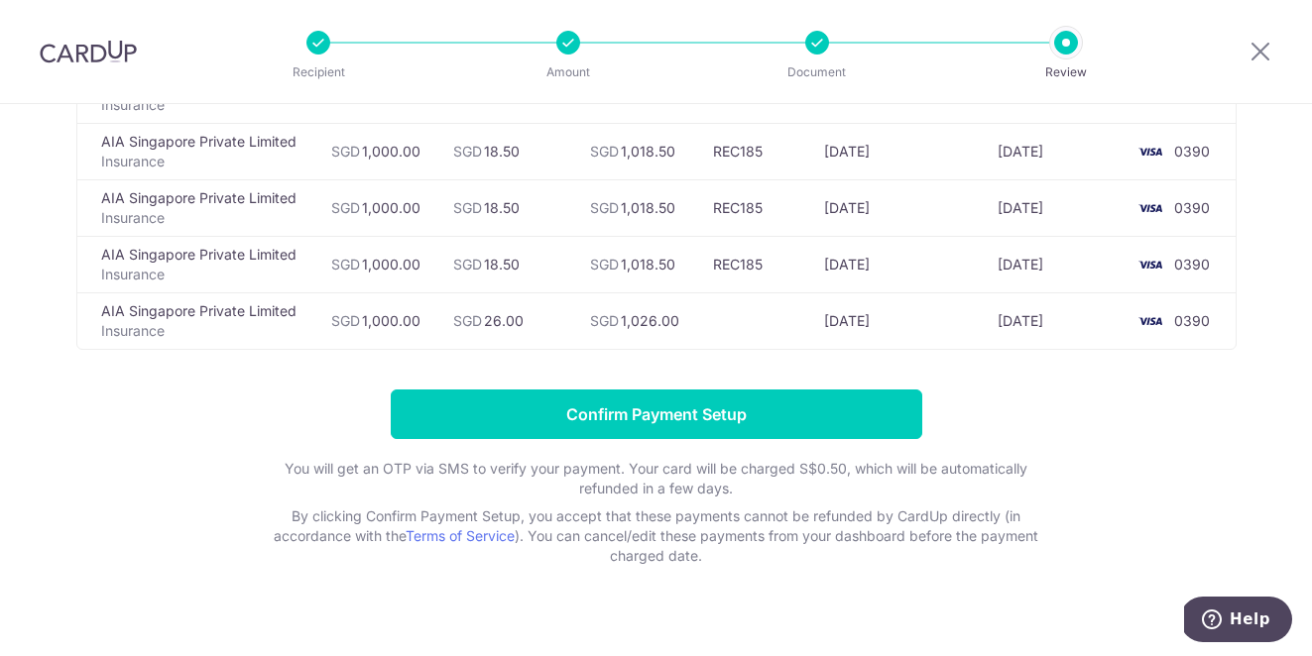
scroll to position [319, 0]
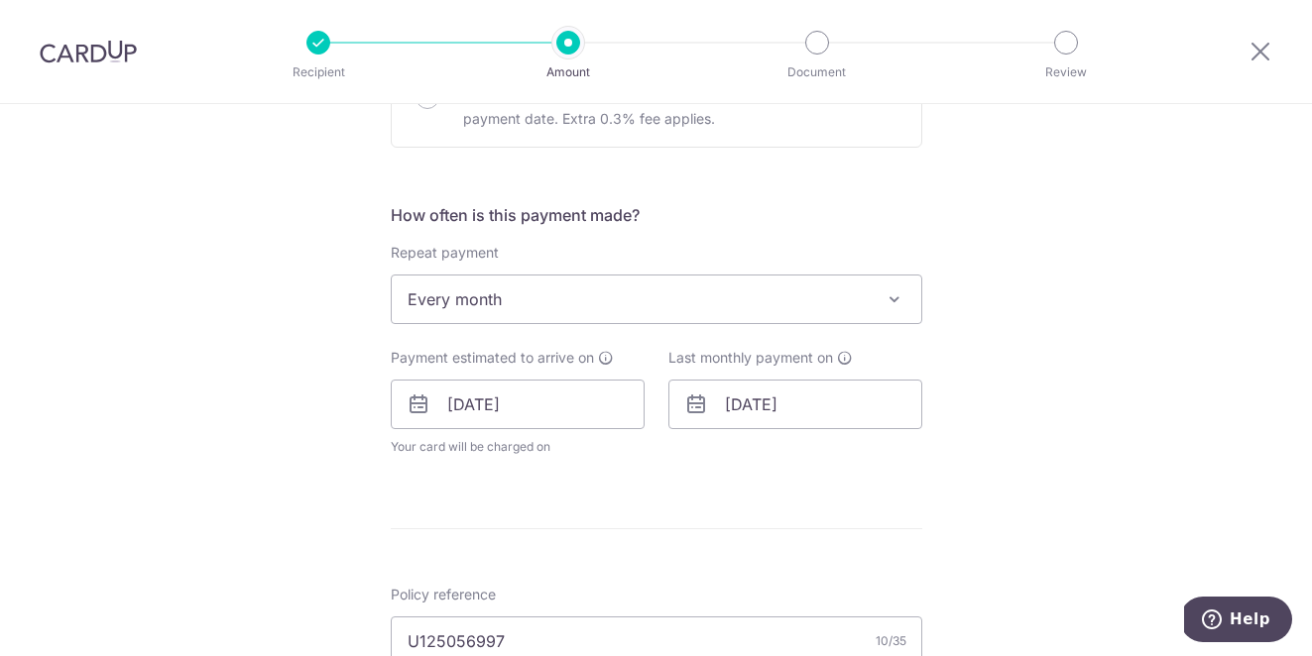
scroll to position [683, 0]
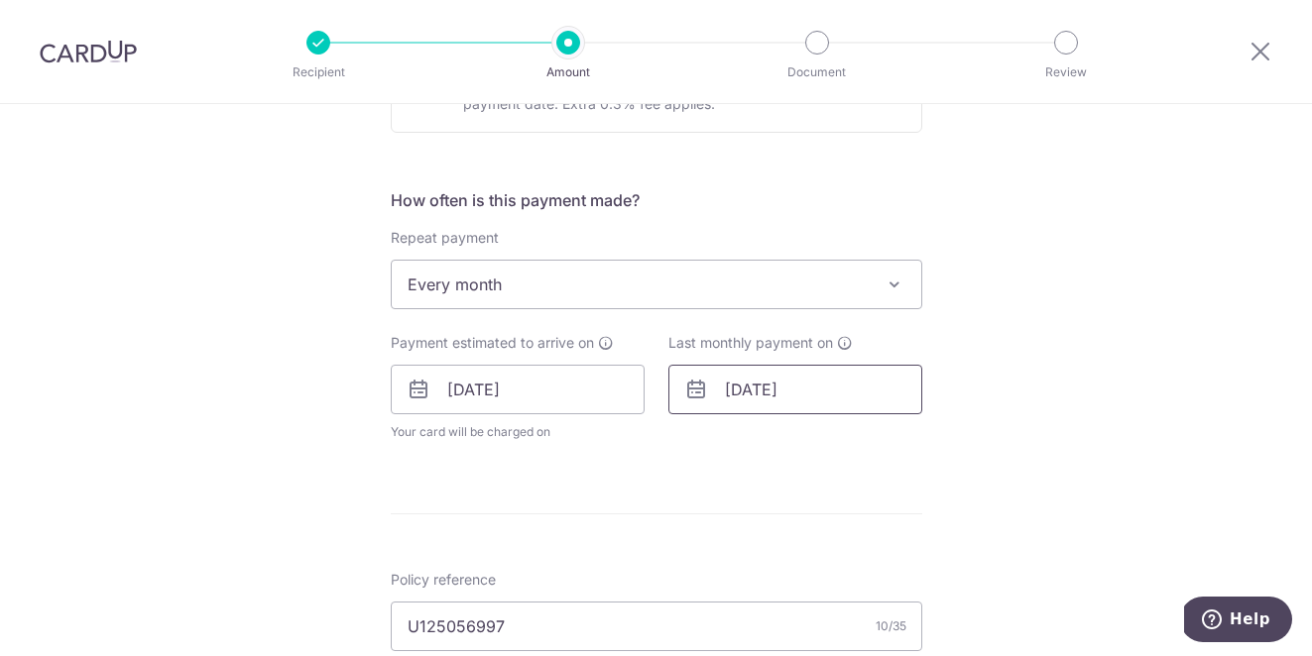
click at [783, 409] on input "28/02/2026" at bounding box center [795, 390] width 254 height 50
click at [701, 445] on link "Prev" at bounding box center [705, 443] width 24 height 24
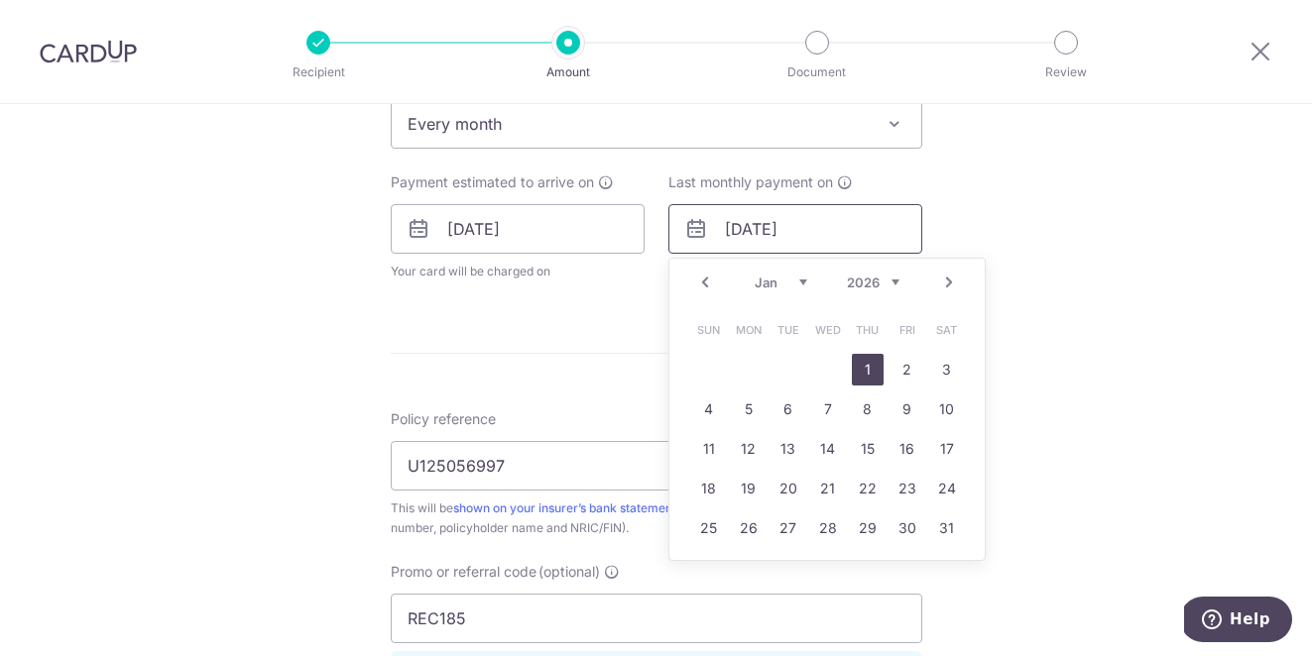
scroll to position [850, 0]
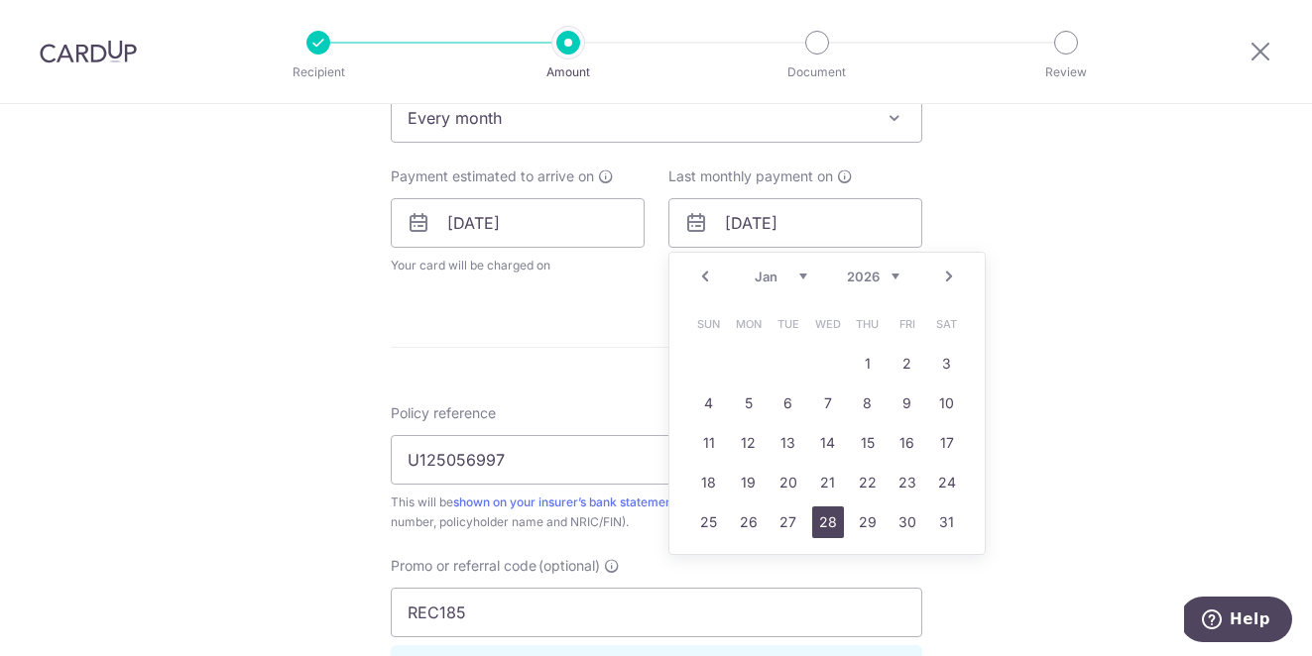
click at [829, 526] on link "28" at bounding box center [828, 523] width 32 height 32
type input "28/01/2026"
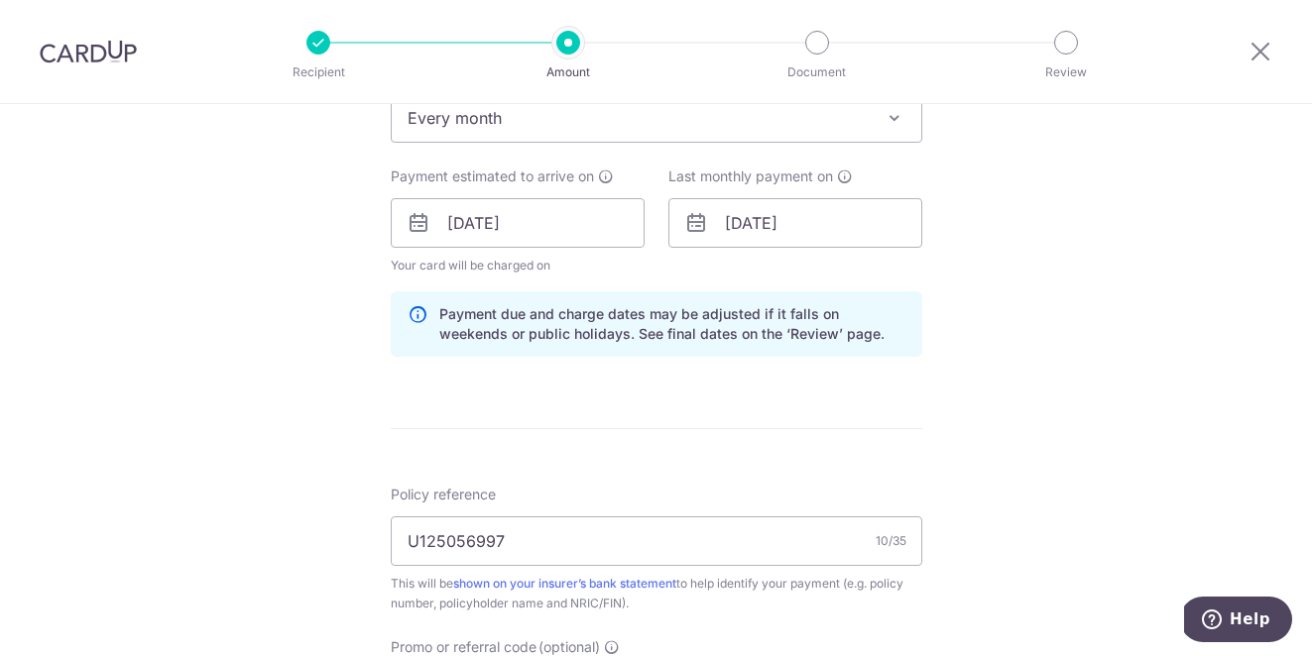
click at [1011, 472] on div "Tell us more about your payment Enter payment amount SGD 1,000.00 1000.00 Selec…" at bounding box center [656, 236] width 1312 height 1964
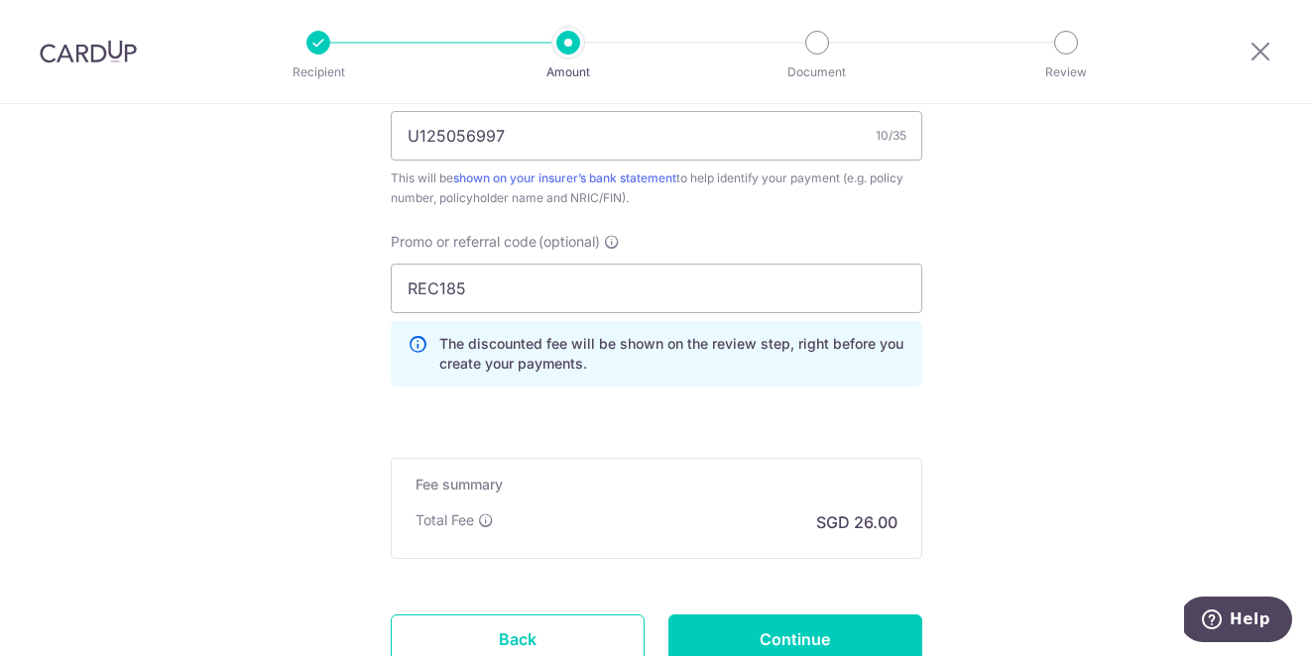
scroll to position [1385, 0]
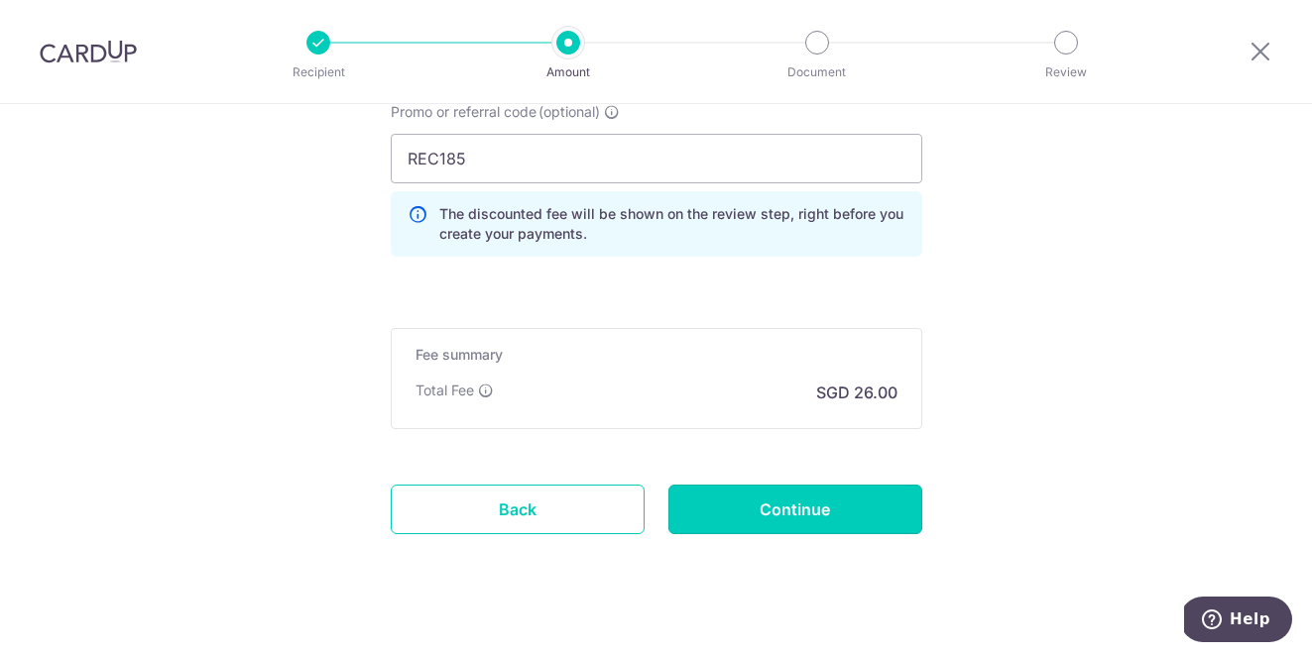
click at [885, 517] on input "Continue" at bounding box center [795, 510] width 254 height 50
type input "Update Schedule"
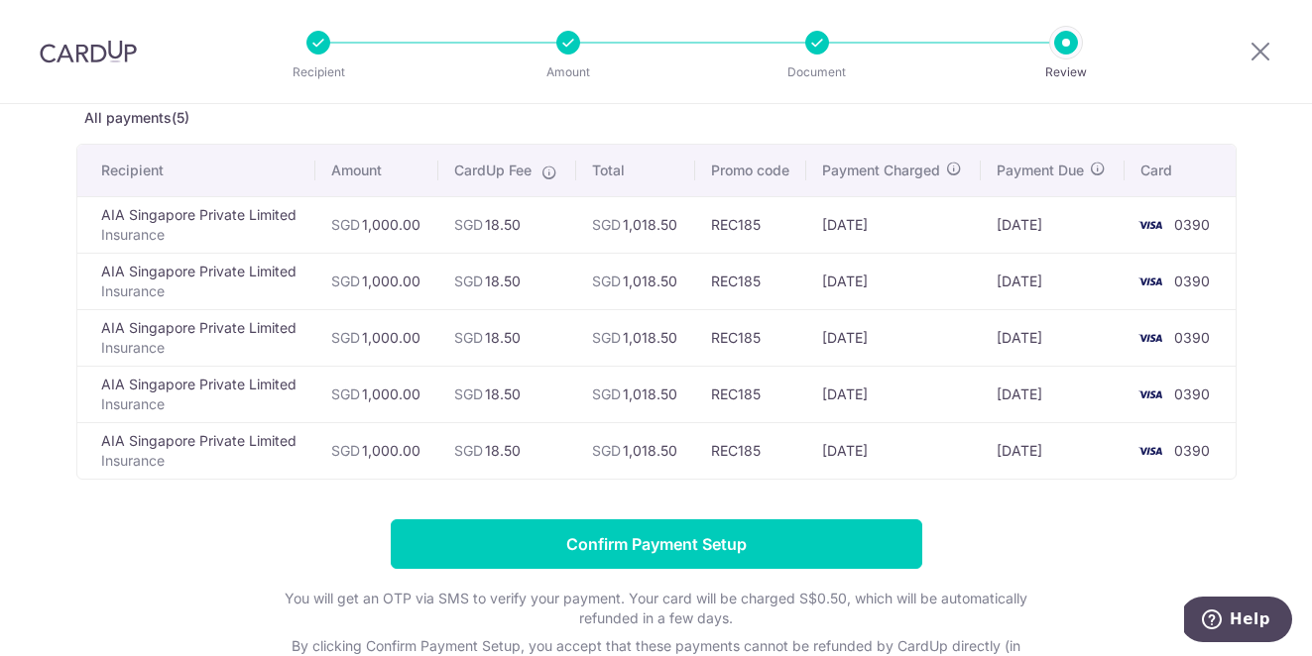
scroll to position [143, 0]
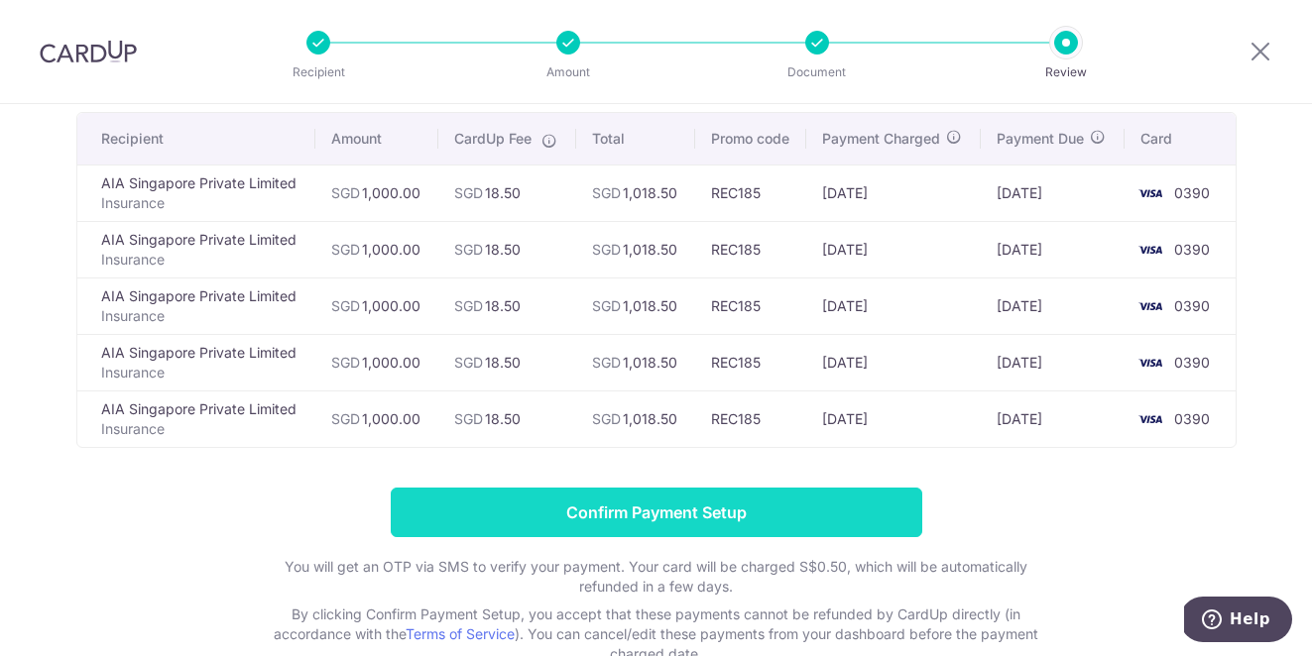
click at [832, 511] on input "Confirm Payment Setup" at bounding box center [656, 513] width 531 height 50
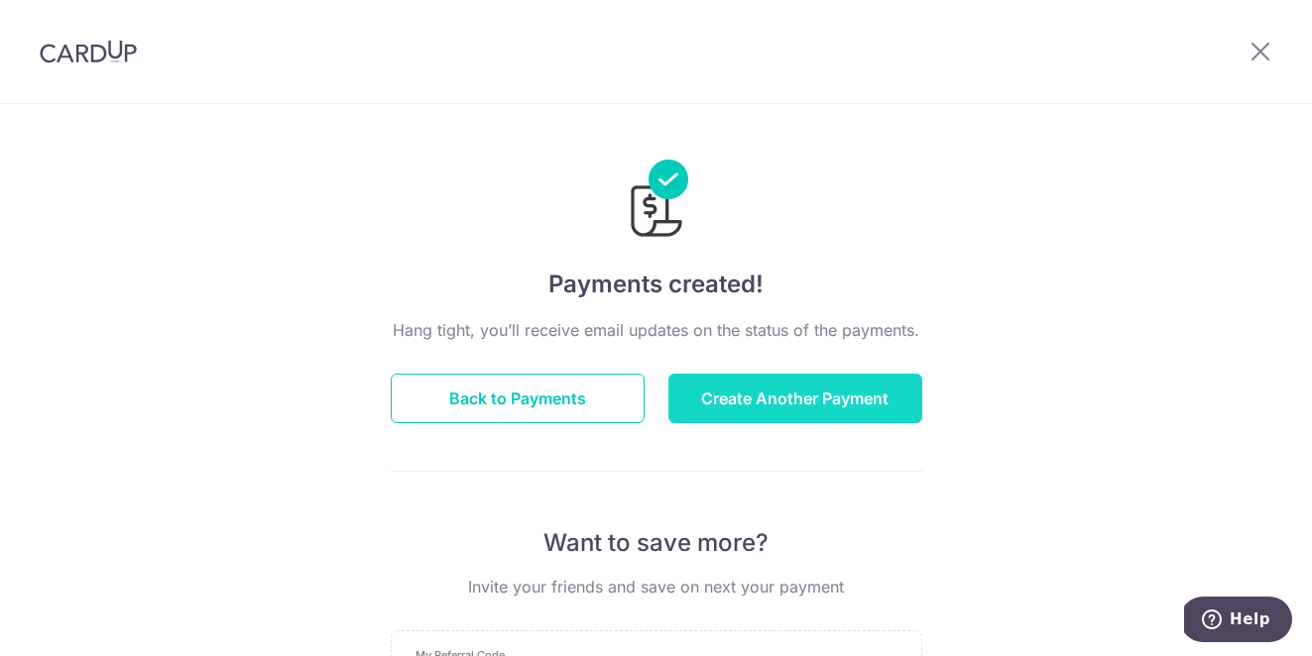
click at [739, 414] on button "Create Another Payment" at bounding box center [795, 399] width 254 height 50
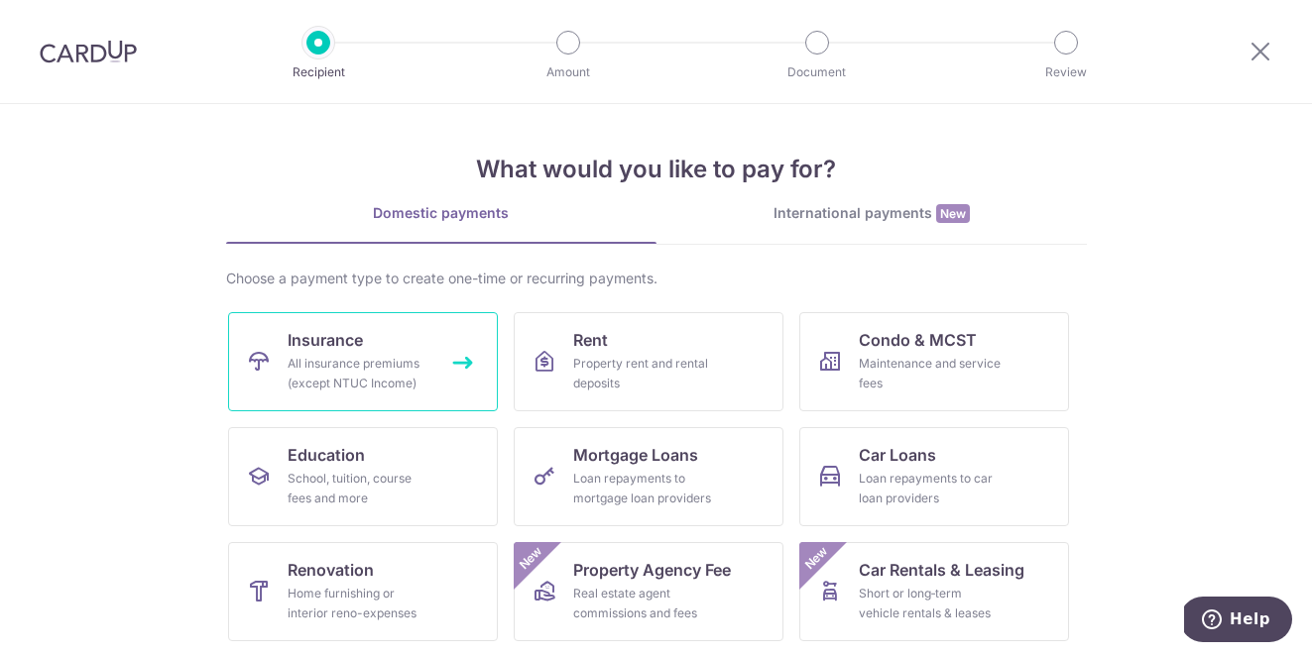
click at [377, 373] on div "All insurance premiums (except NTUC Income)" at bounding box center [359, 374] width 143 height 40
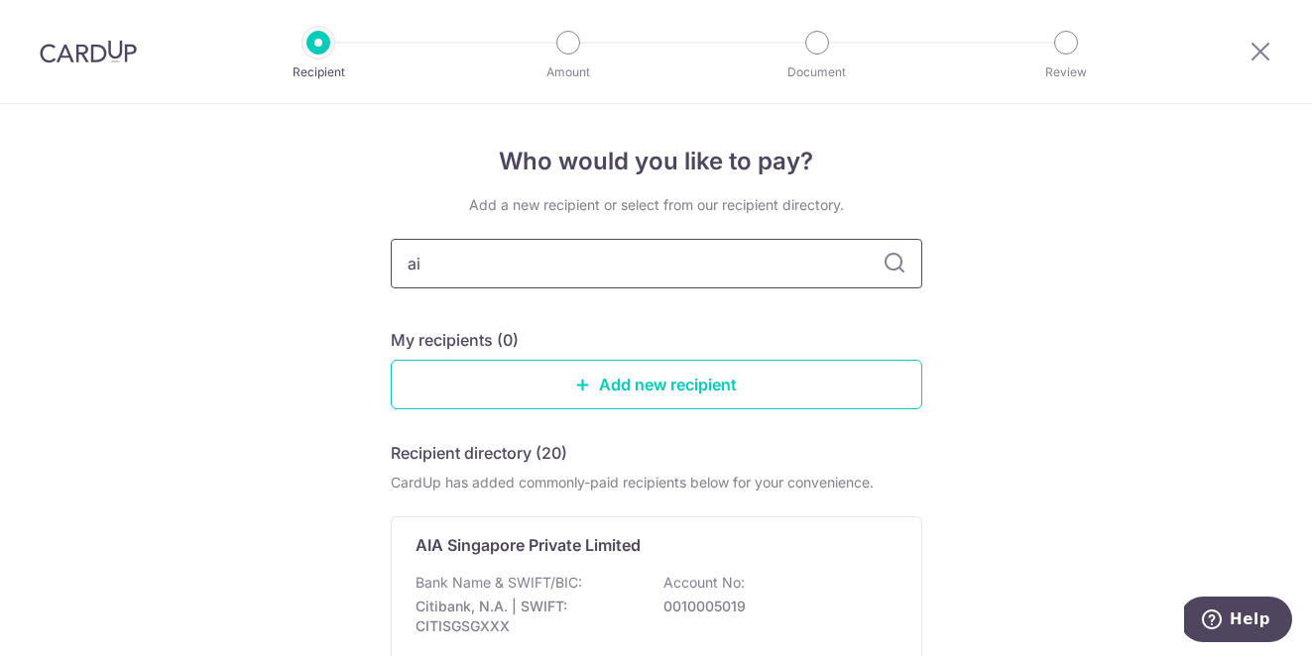
type input "aia"
click at [668, 584] on p "Account No:" at bounding box center [703, 583] width 81 height 20
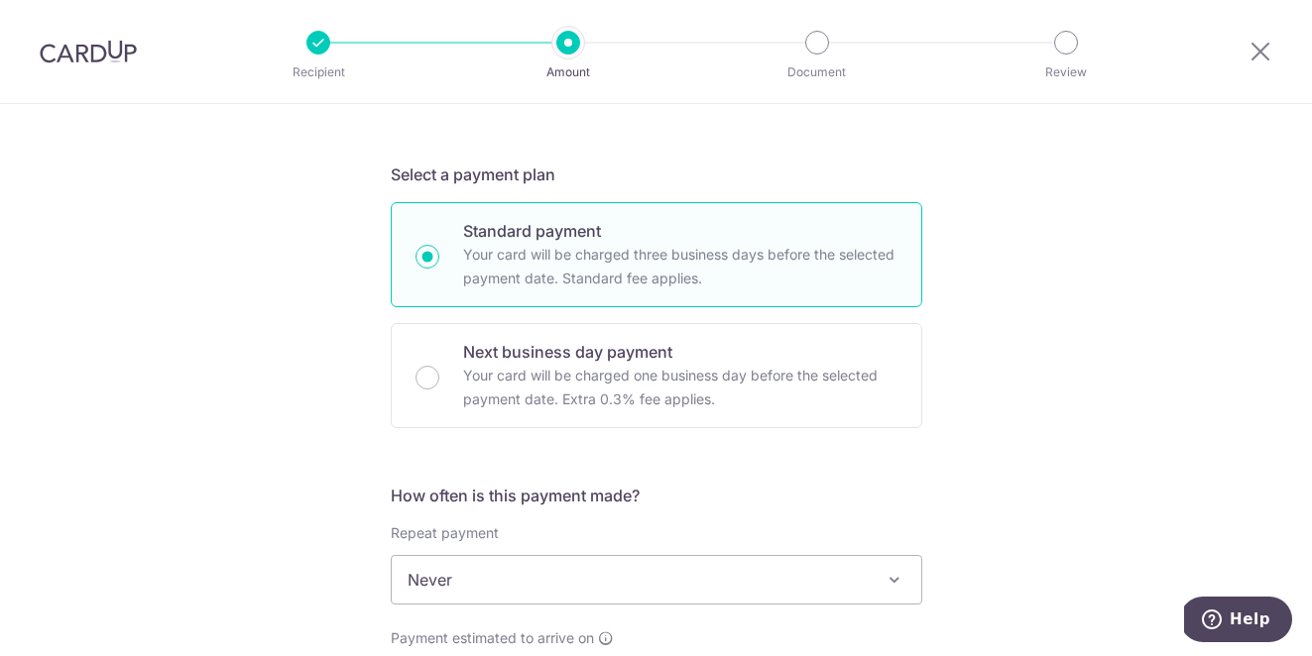
scroll to position [212, 0]
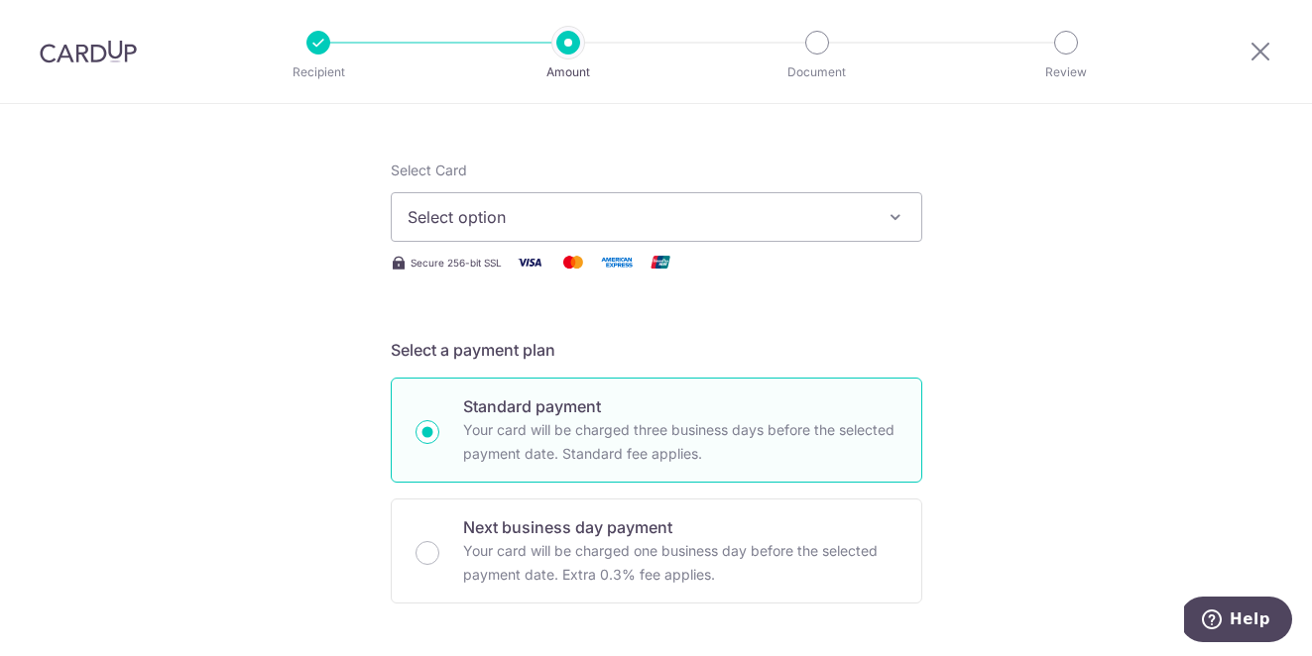
click at [540, 215] on span "Select option" at bounding box center [639, 217] width 462 height 24
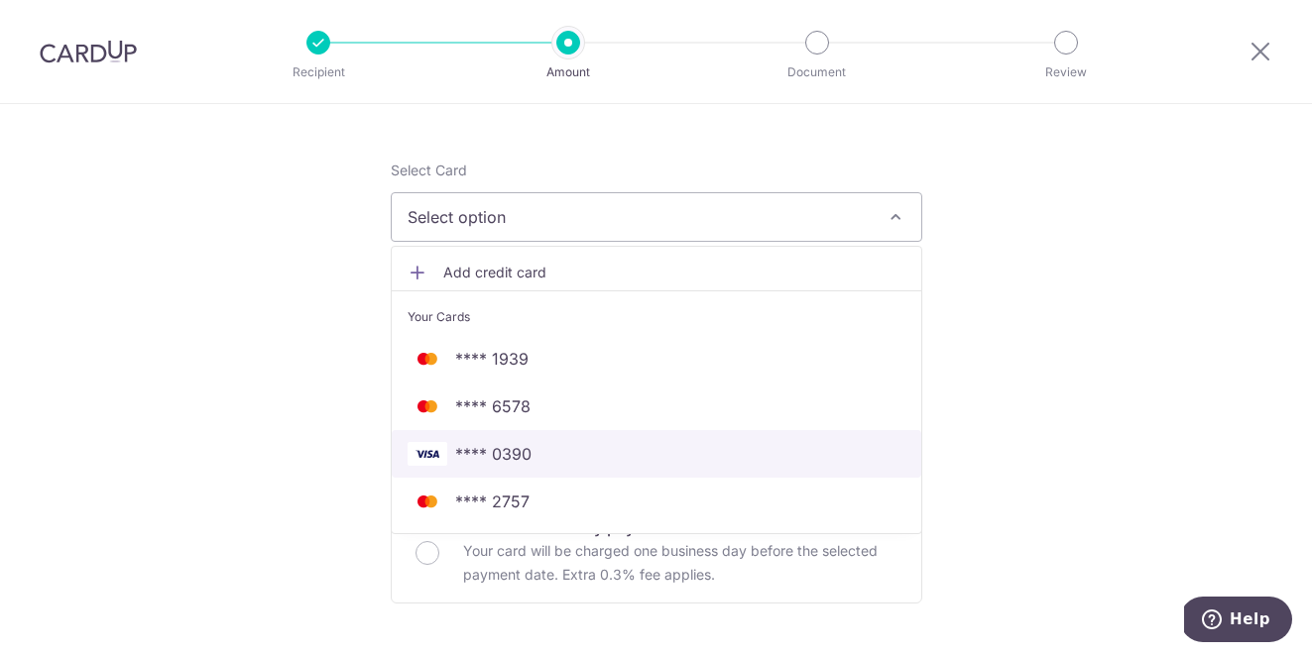
click at [527, 458] on span "**** 0390" at bounding box center [657, 454] width 498 height 24
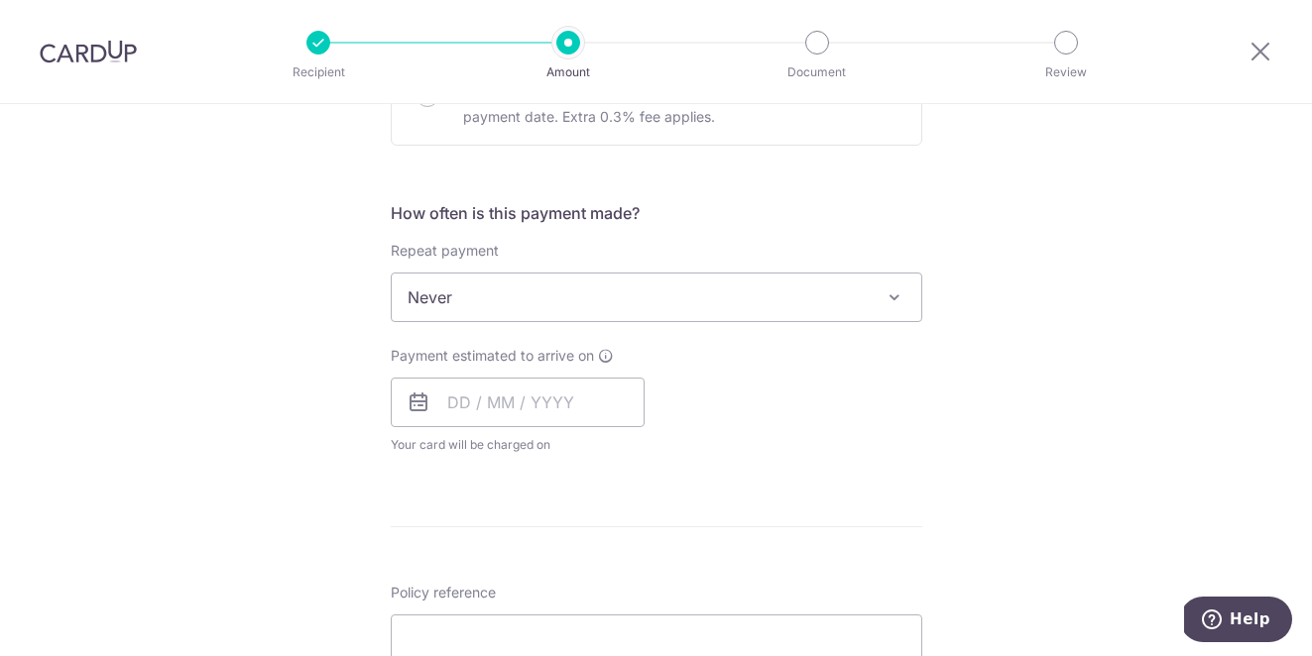
scroll to position [672, 0]
click at [495, 288] on span "Never" at bounding box center [657, 296] width 530 height 48
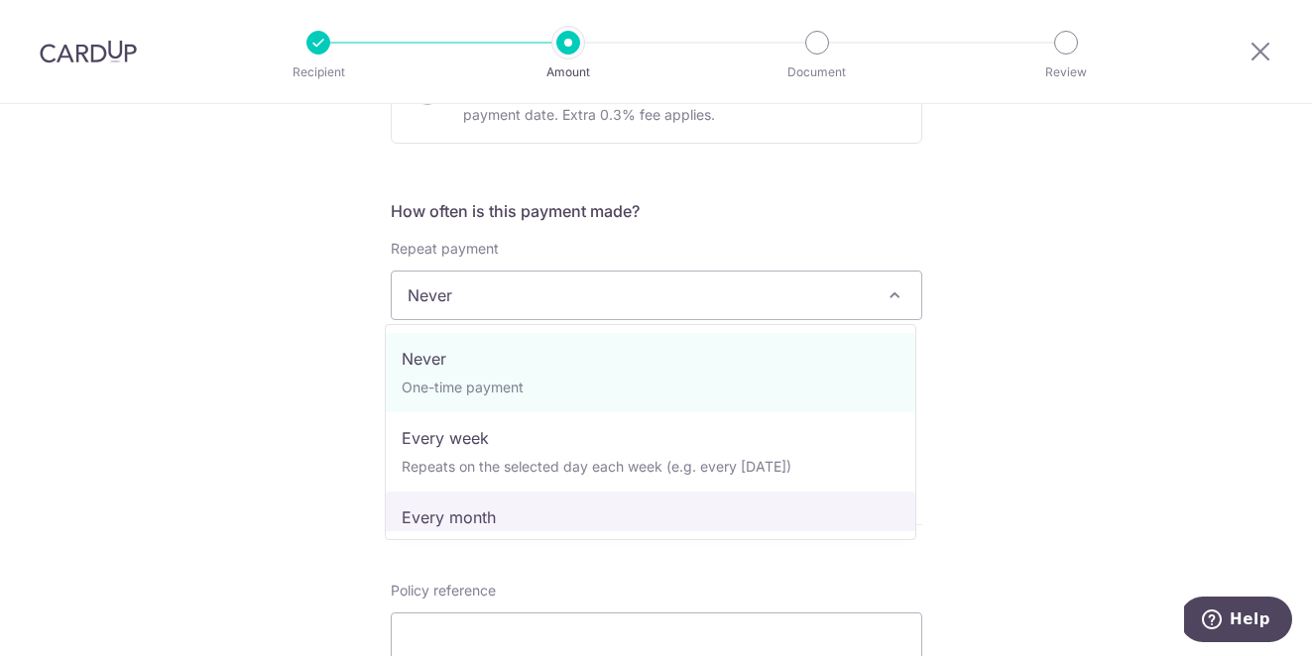
select select "3"
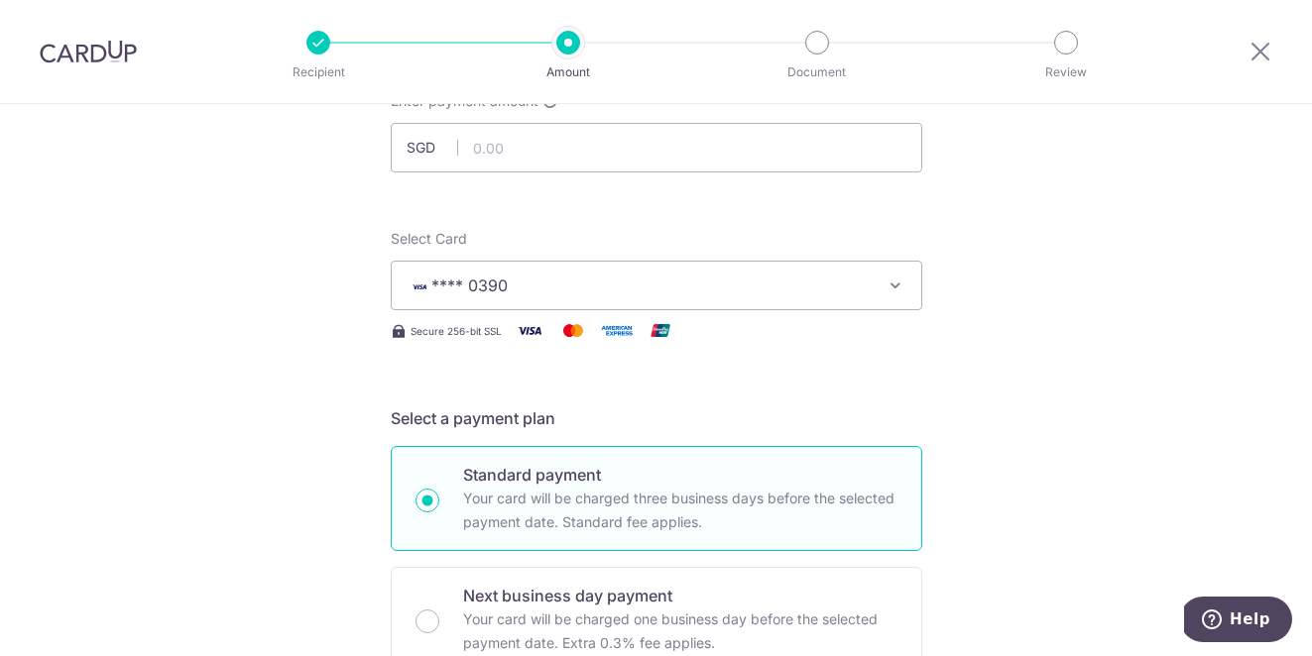
scroll to position [0, 0]
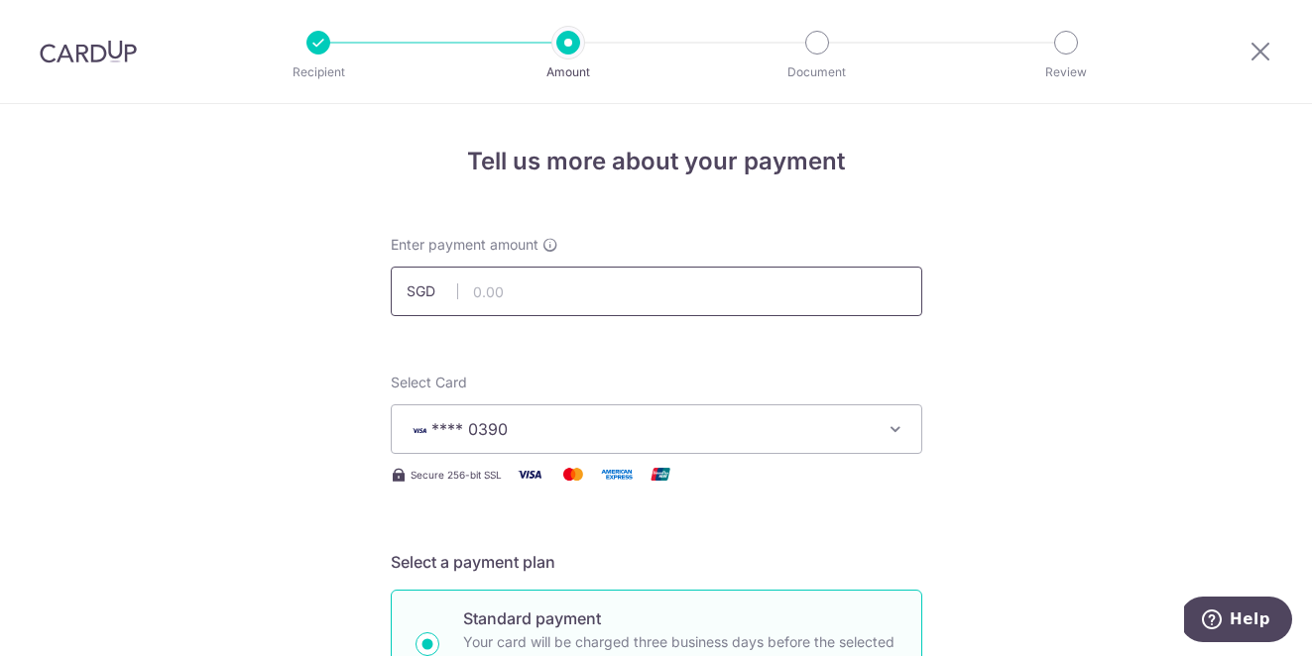
click at [652, 290] on input "text" at bounding box center [656, 292] width 531 height 50
type input "300.00"
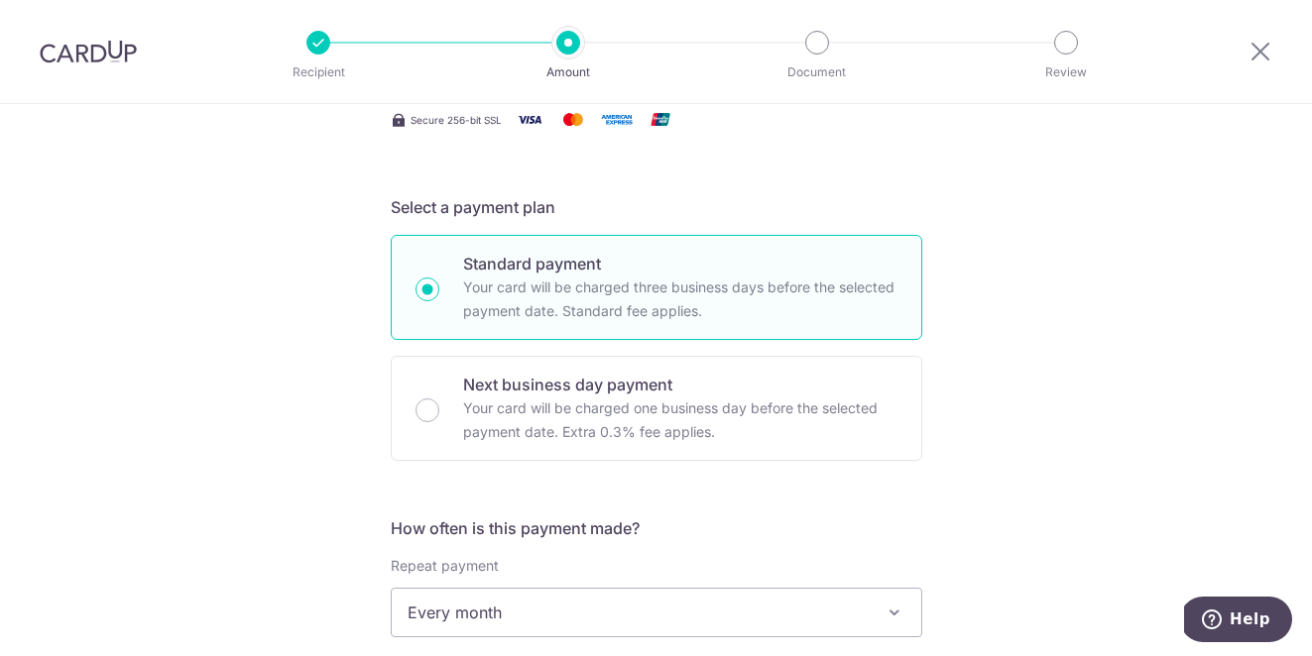
scroll to position [536, 0]
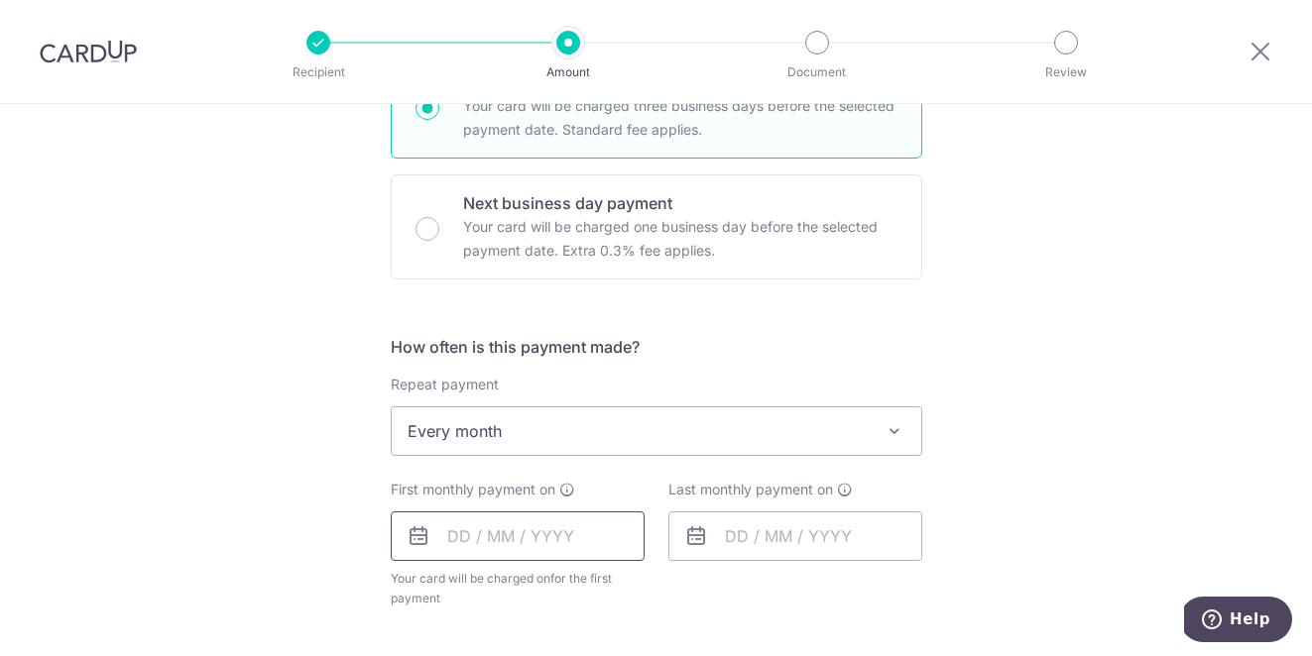
click at [538, 535] on input "text" at bounding box center [518, 537] width 254 height 50
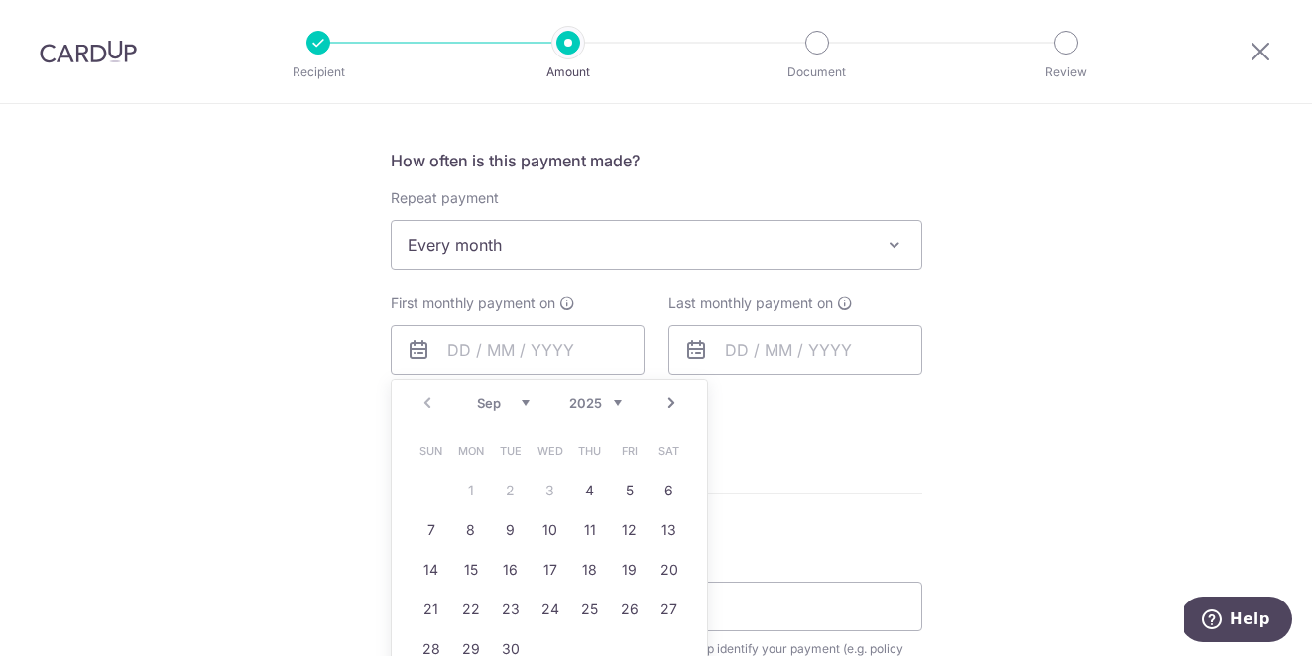
click at [900, 450] on form "Enter payment amount SGD 300.00 300.00 Select Card **** 0390 Add credit card Yo…" at bounding box center [656, 307] width 531 height 1590
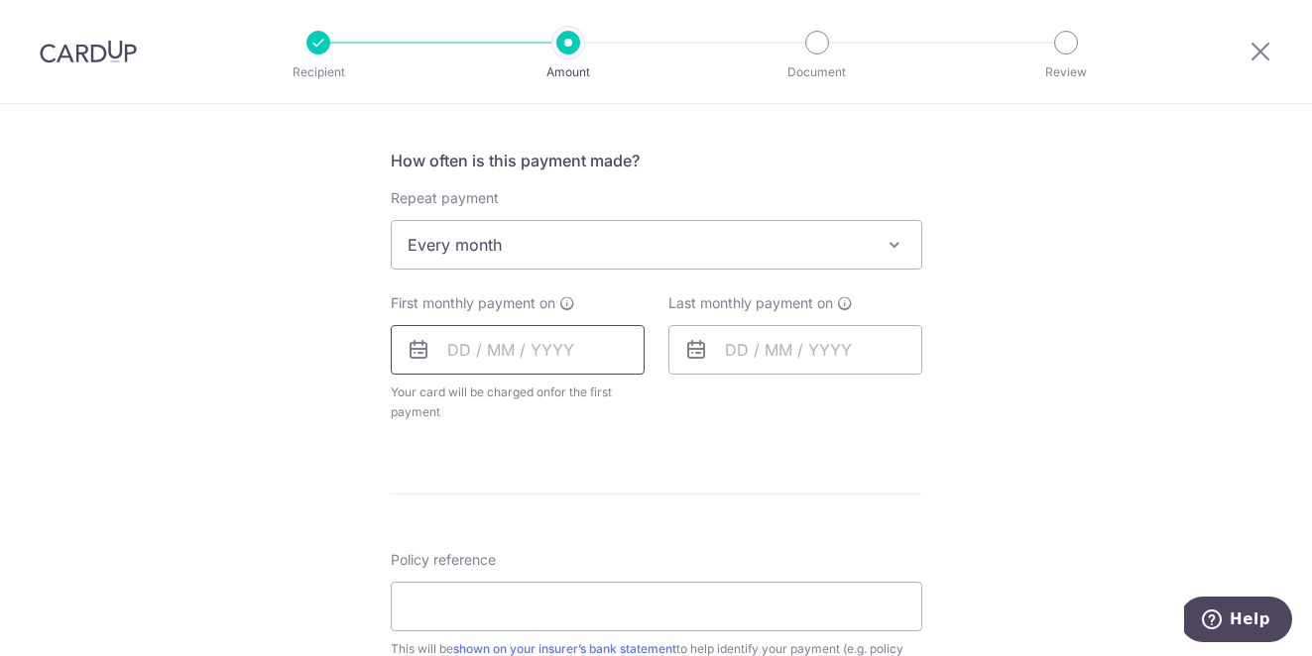
click at [513, 367] on input "text" at bounding box center [518, 350] width 254 height 50
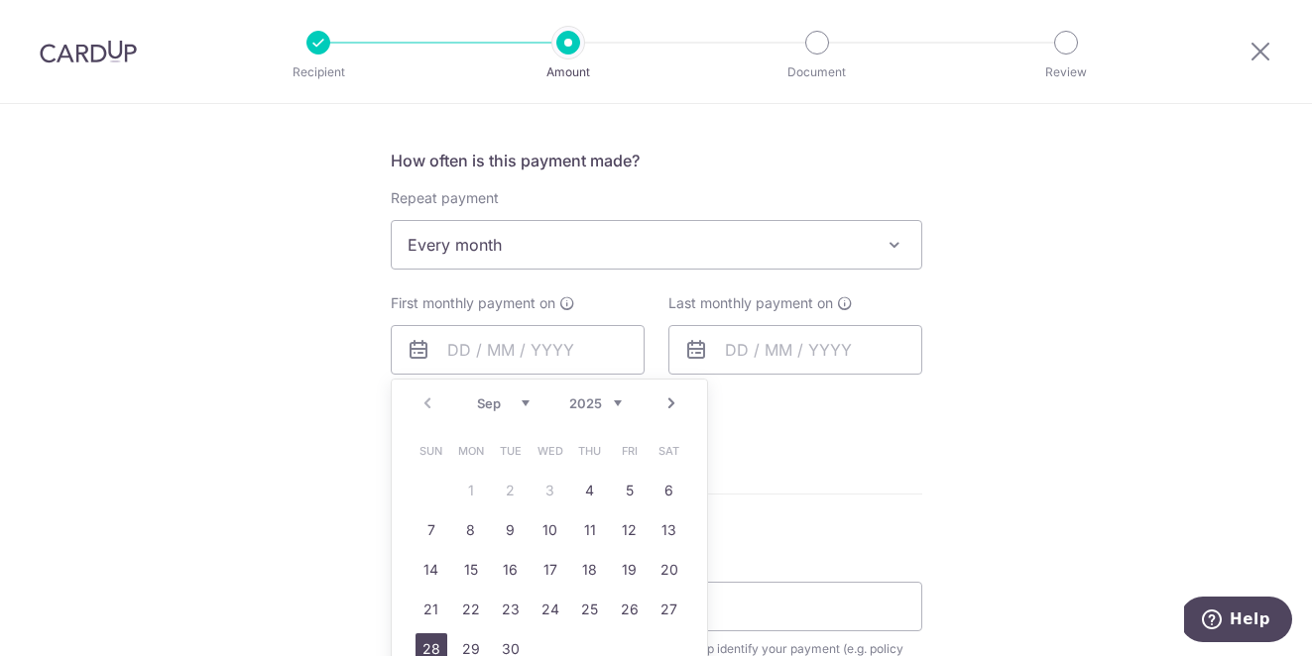
click at [424, 646] on link "28" at bounding box center [431, 650] width 32 height 32
type input "[DATE]"
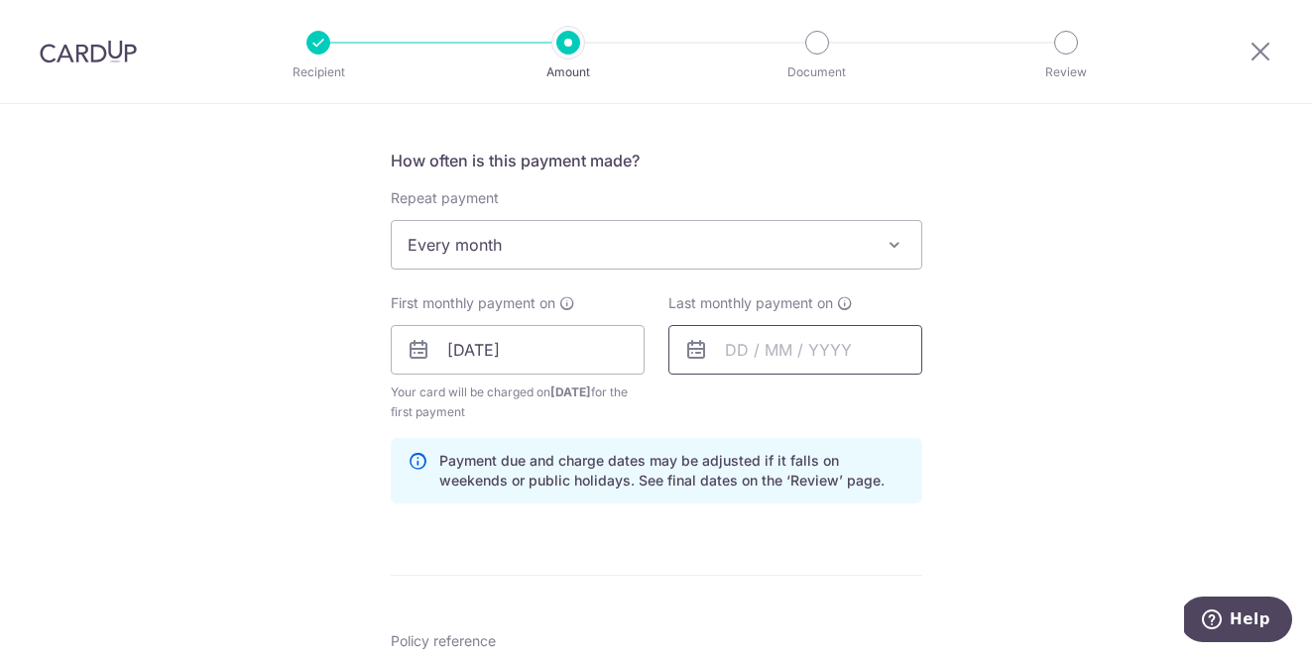
click at [758, 355] on input "text" at bounding box center [795, 350] width 254 height 50
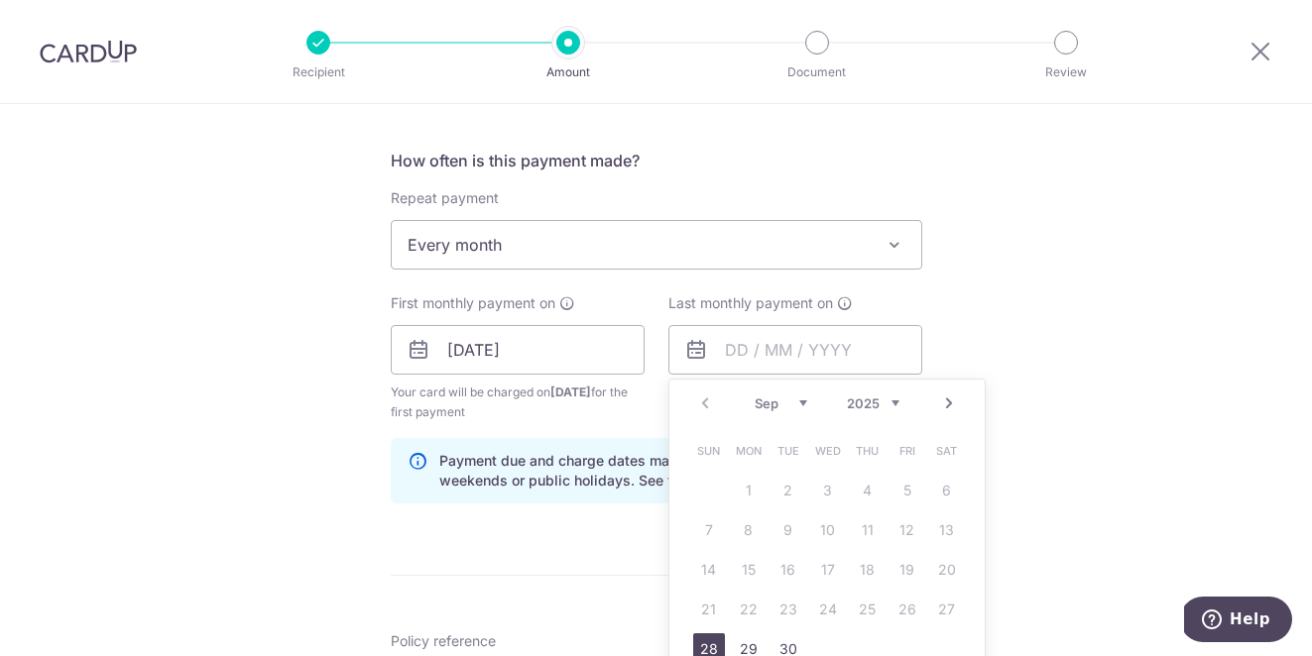
click at [938, 404] on link "Next" at bounding box center [949, 404] width 24 height 24
click at [829, 647] on link "28" at bounding box center [828, 650] width 32 height 32
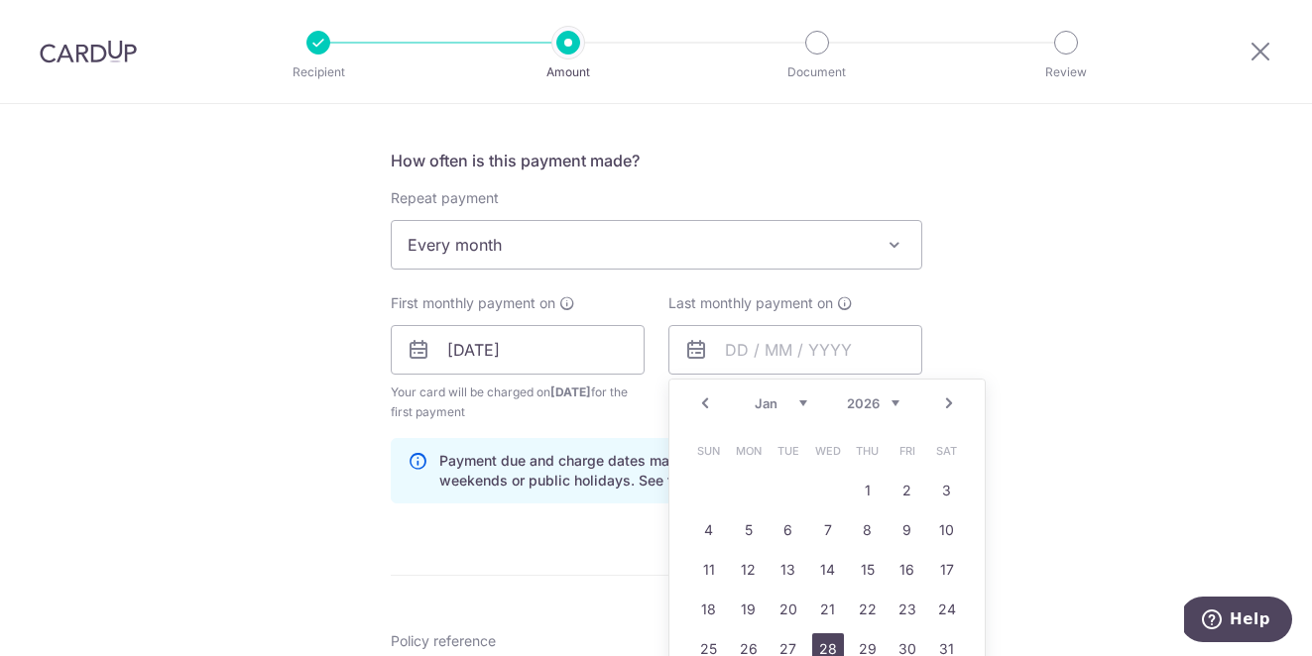
type input "28/01/2026"
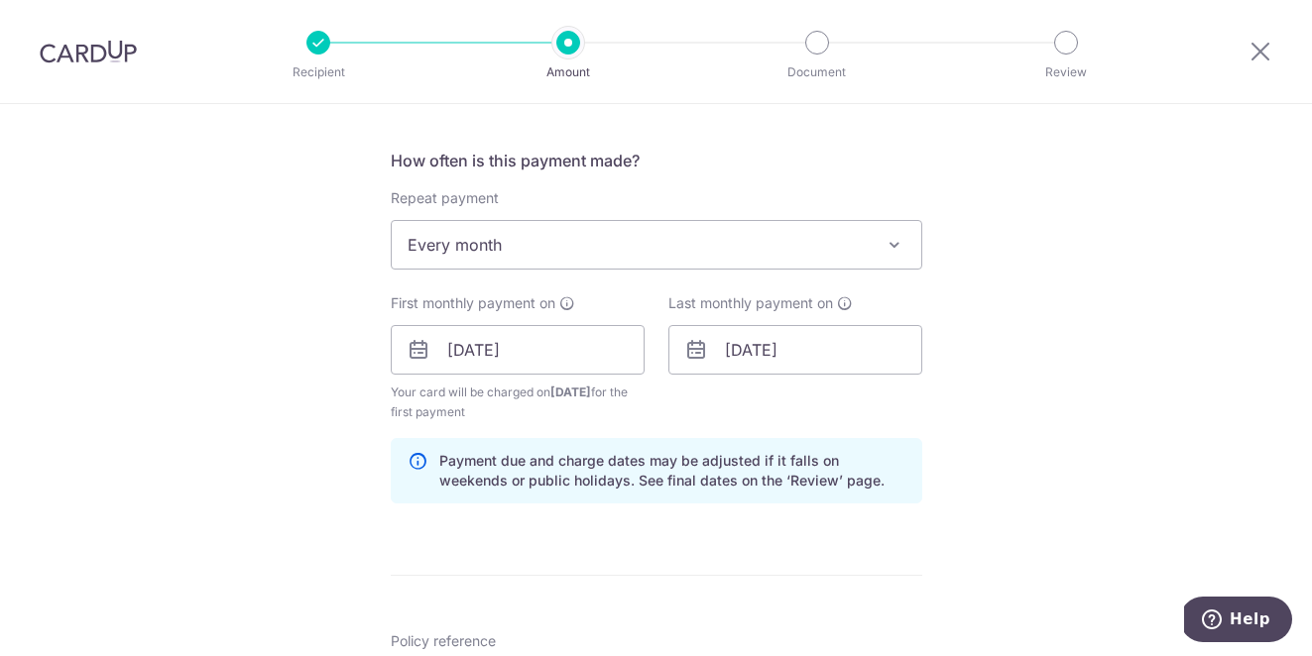
click at [950, 499] on div "Tell us more about your payment Enter payment amount SGD 300.00 300.00 Select C…" at bounding box center [656, 328] width 1312 height 1895
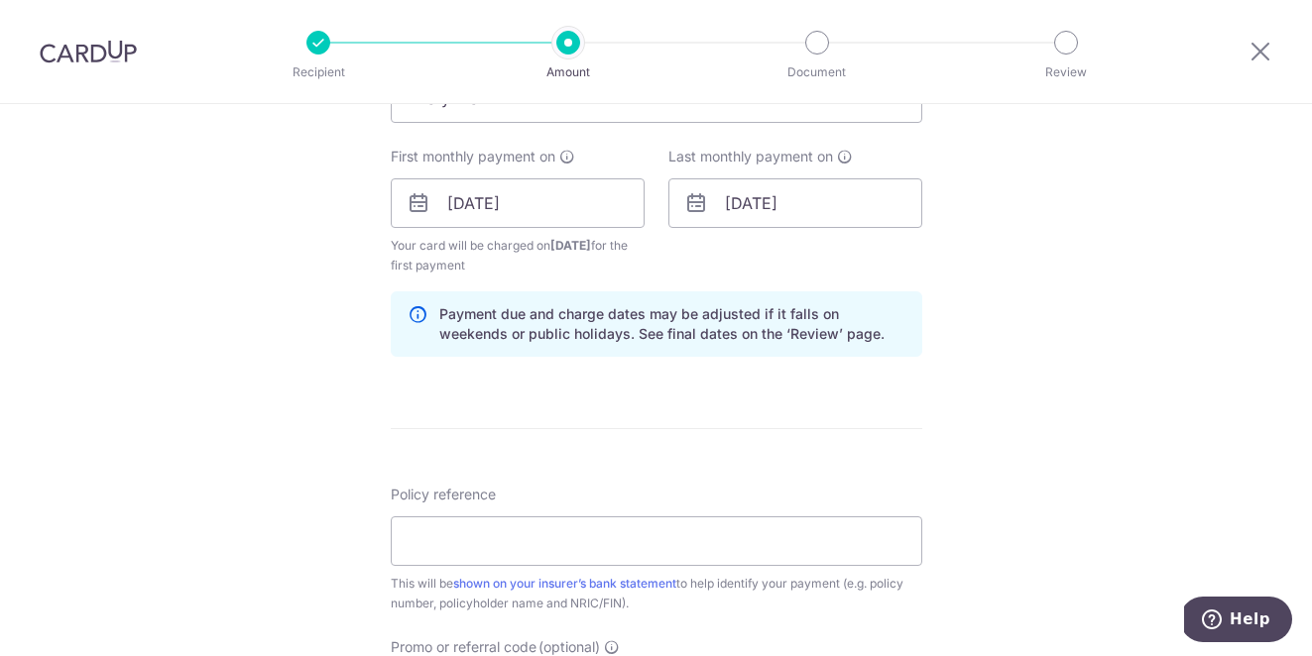
scroll to position [885, 0]
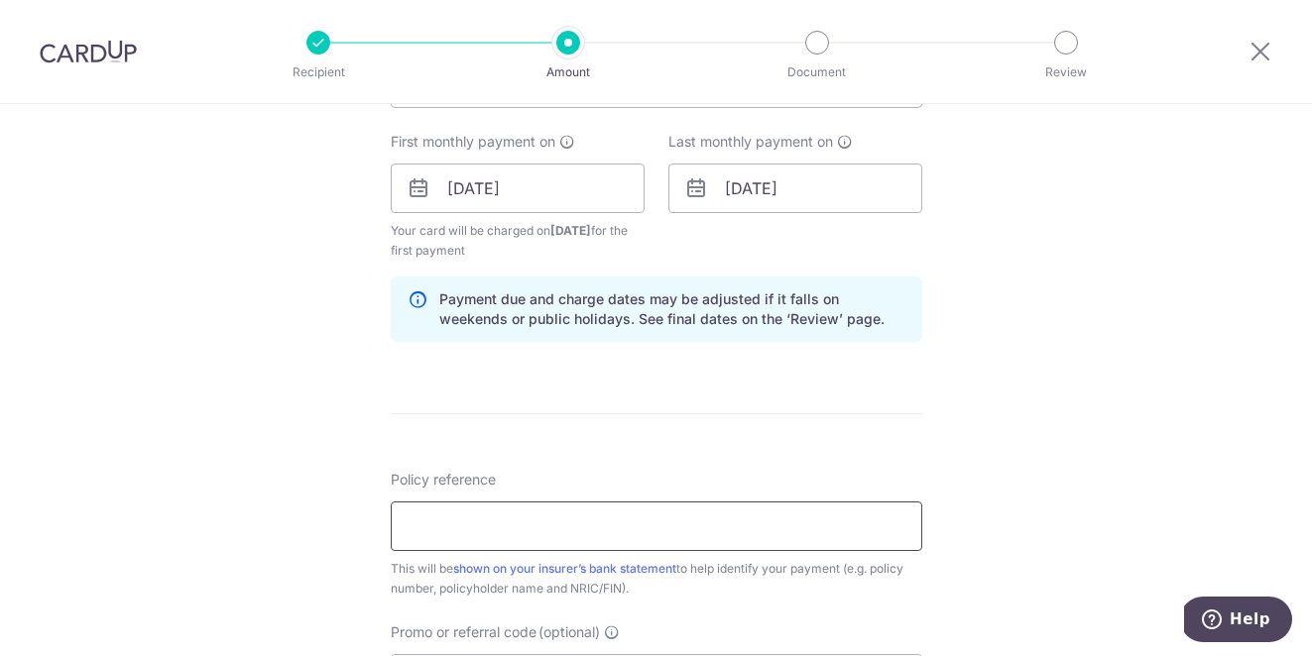
click at [702, 526] on input "Policy reference" at bounding box center [656, 527] width 531 height 50
type input "REC185"
click at [1170, 414] on div "Tell us more about your payment Enter payment amount SGD 300.00 300.00 Select C…" at bounding box center [656, 167] width 1312 height 1895
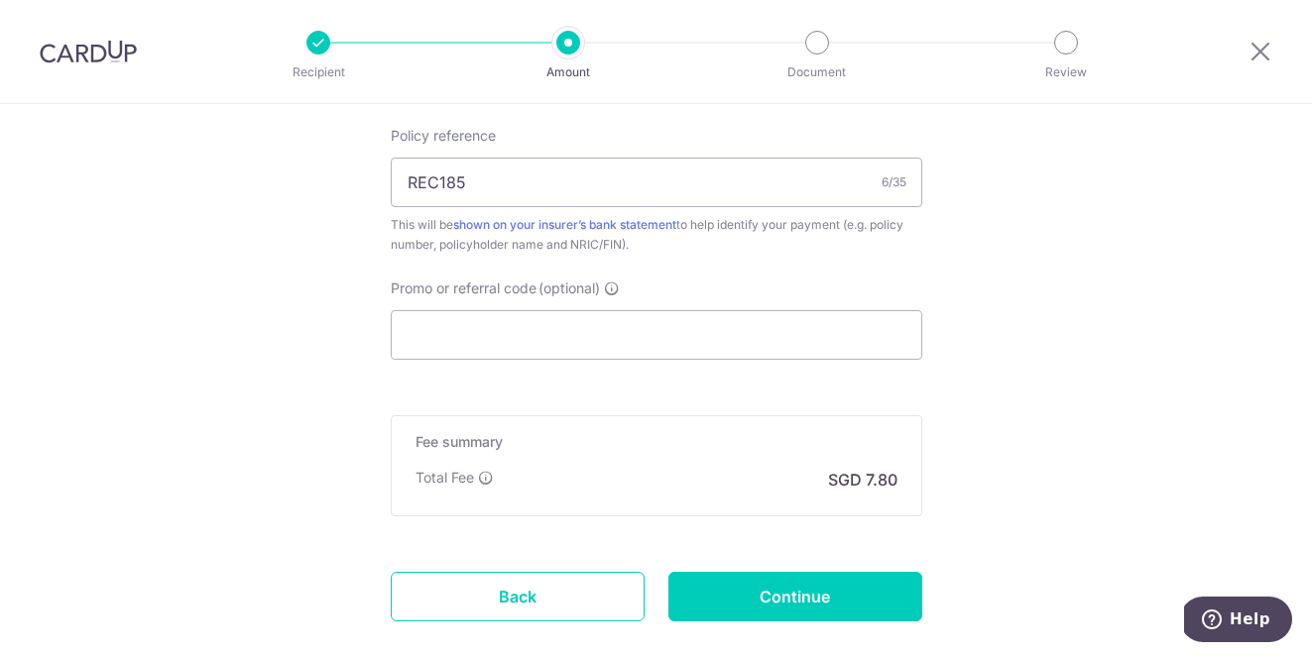
scroll to position [1178, 0]
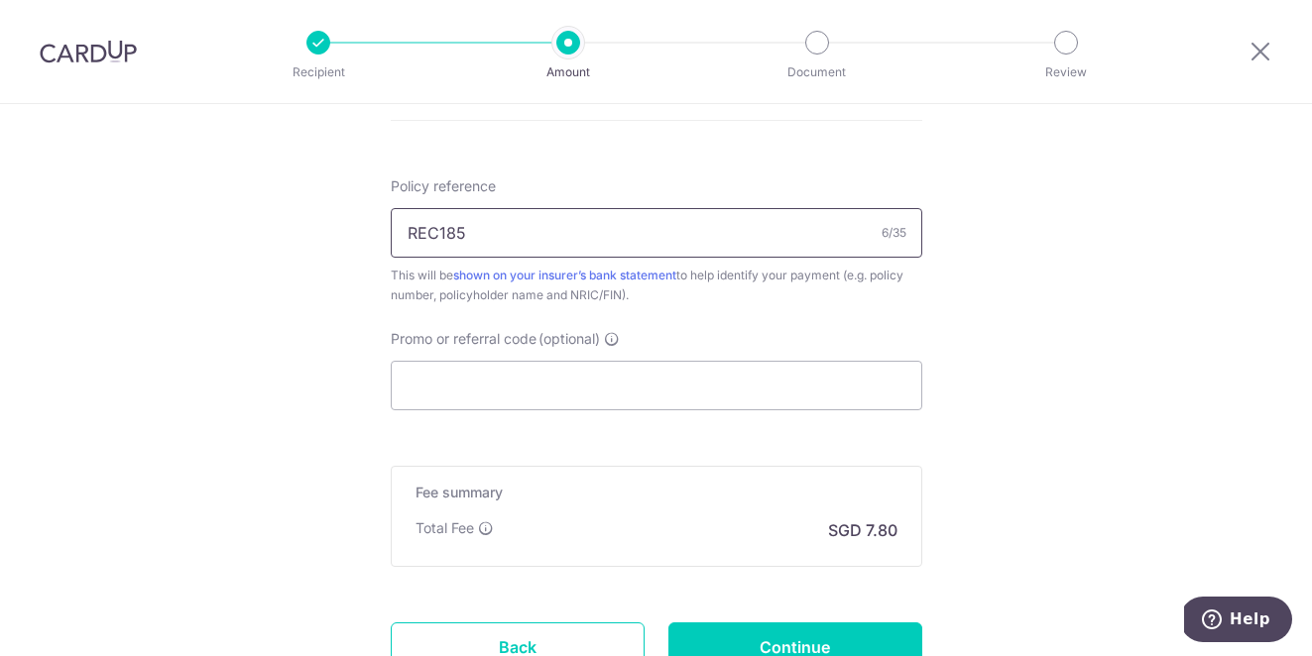
drag, startPoint x: 429, startPoint y: 232, endPoint x: 341, endPoint y: 226, distance: 88.5
type input "U125181859"
click at [487, 393] on input "Promo or referral code (optional)" at bounding box center [656, 386] width 531 height 50
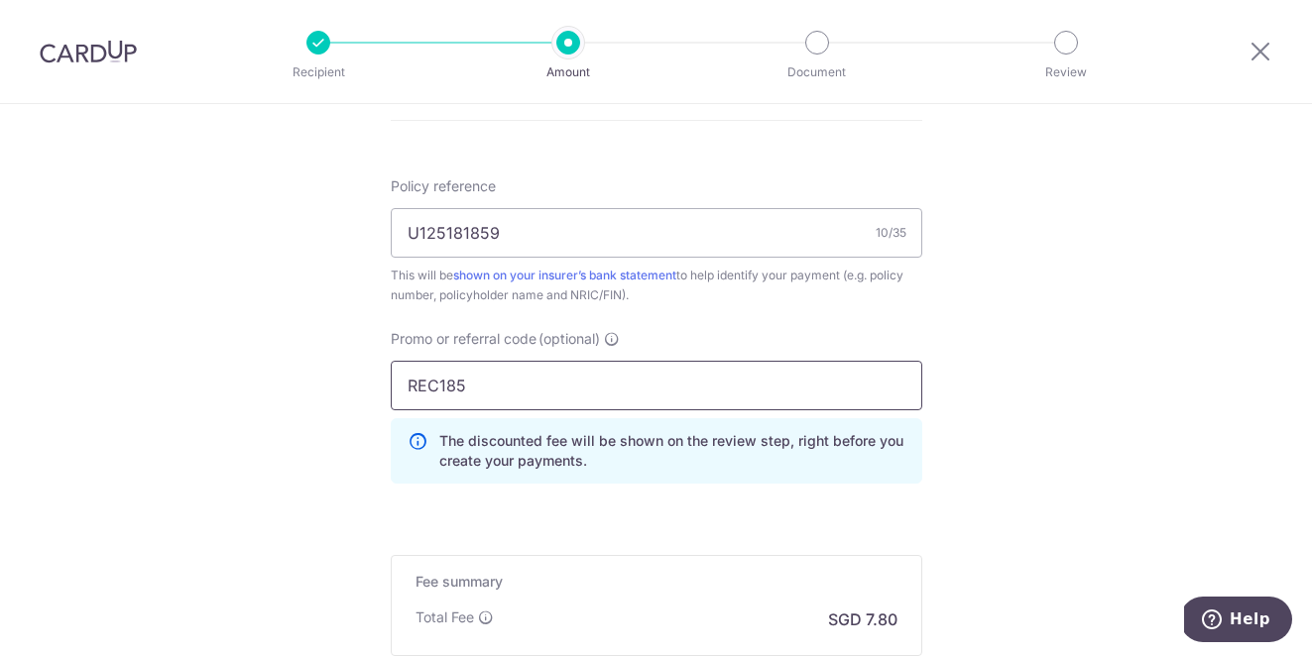
type input "REC185"
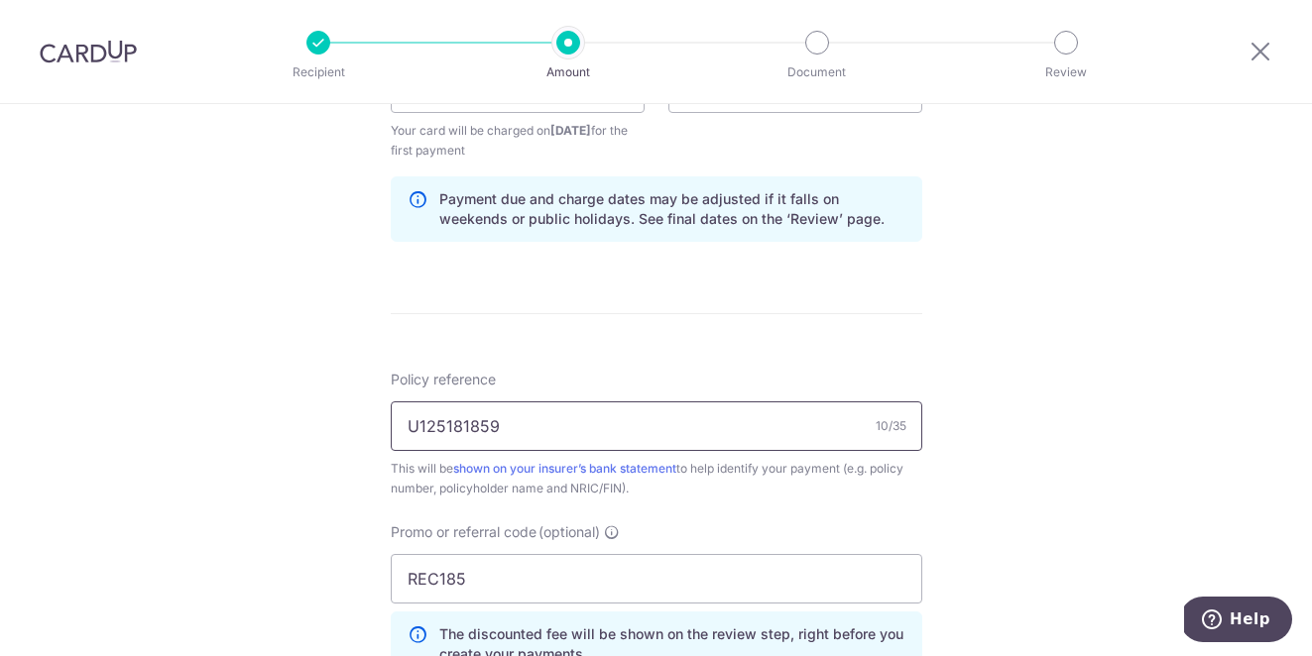
scroll to position [1432, 0]
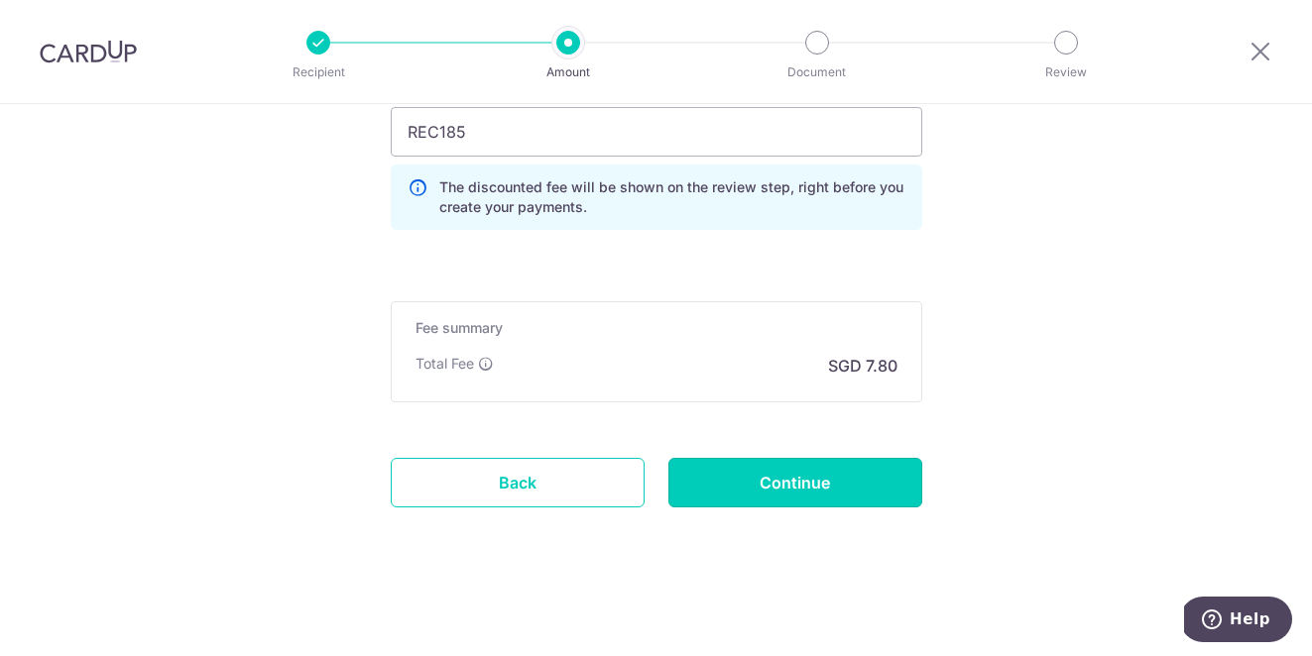
click at [888, 496] on input "Continue" at bounding box center [795, 483] width 254 height 50
type input "Create Schedule"
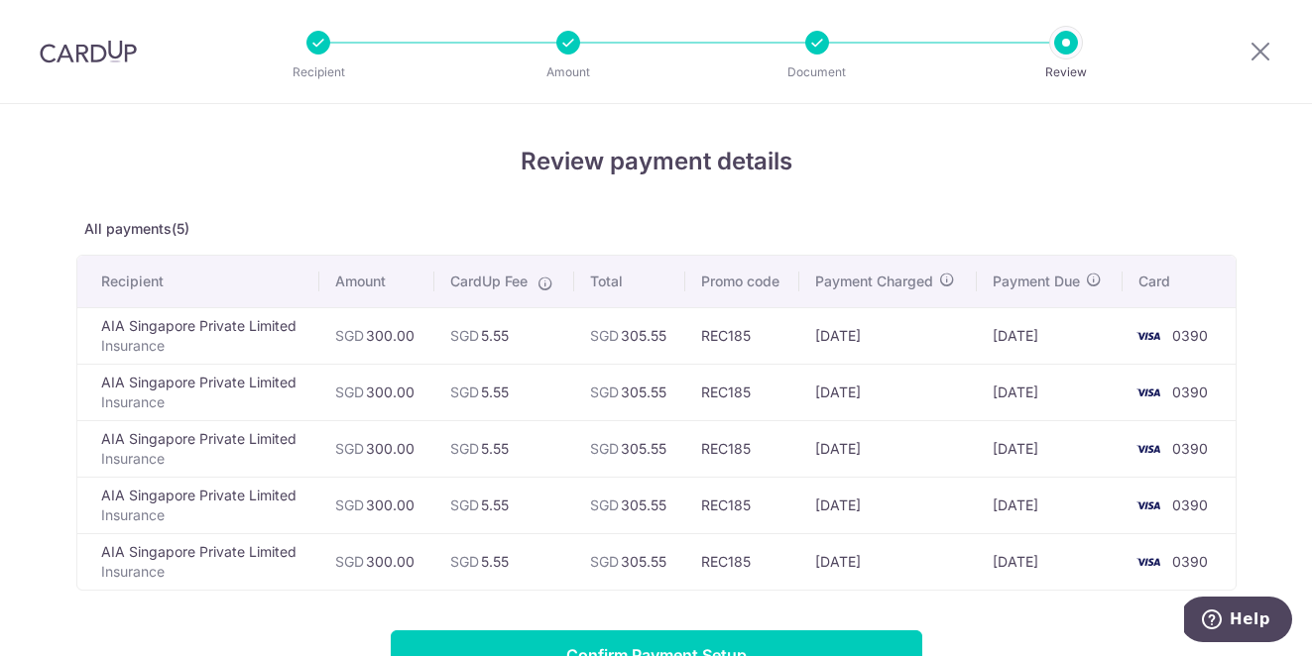
scroll to position [268, 0]
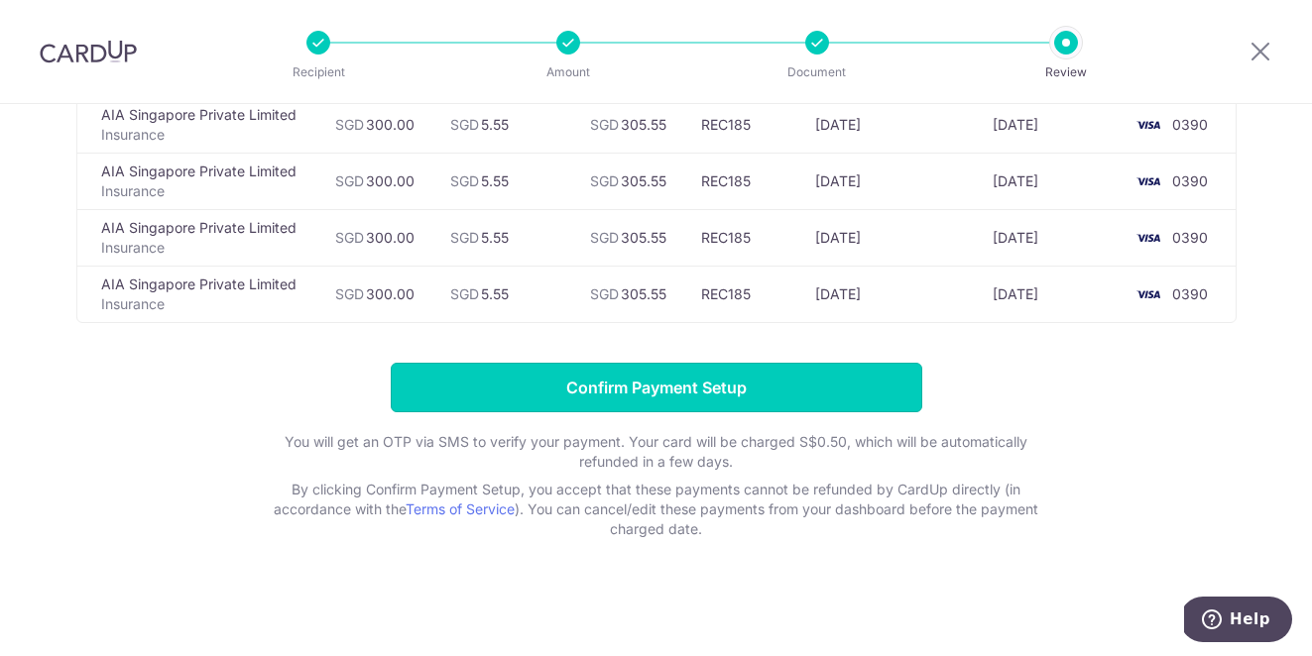
click at [751, 395] on input "Confirm Payment Setup" at bounding box center [656, 388] width 531 height 50
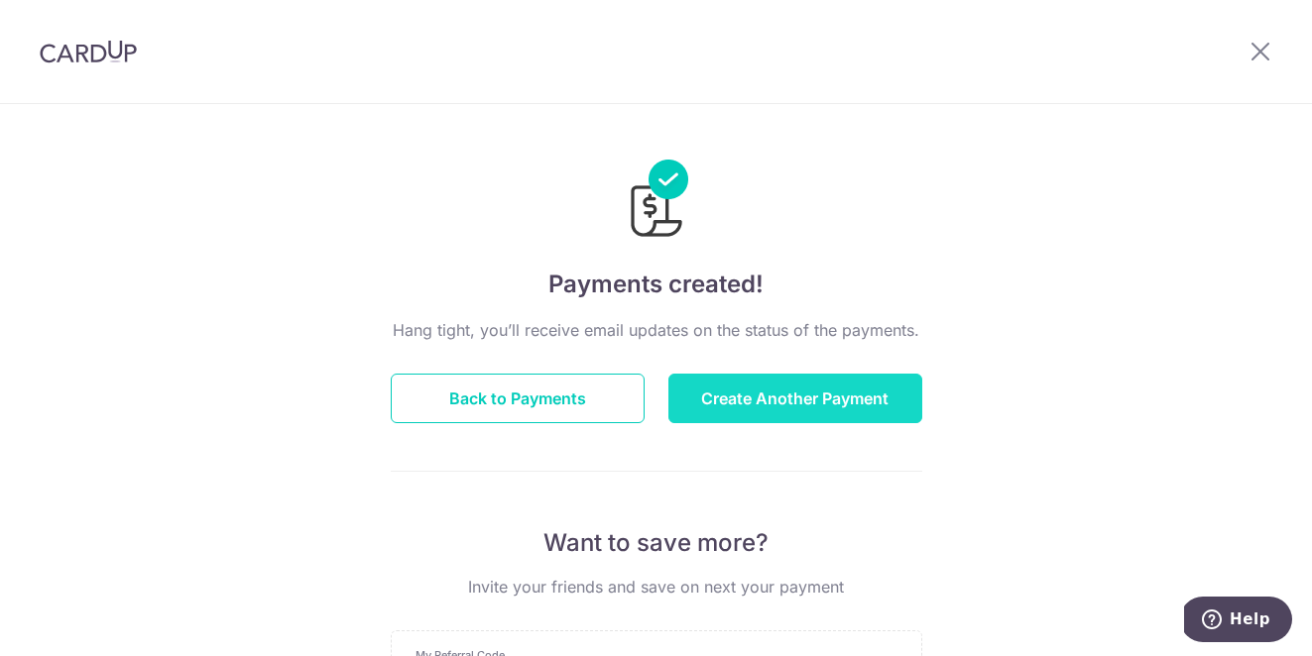
click at [783, 381] on button "Create Another Payment" at bounding box center [795, 399] width 254 height 50
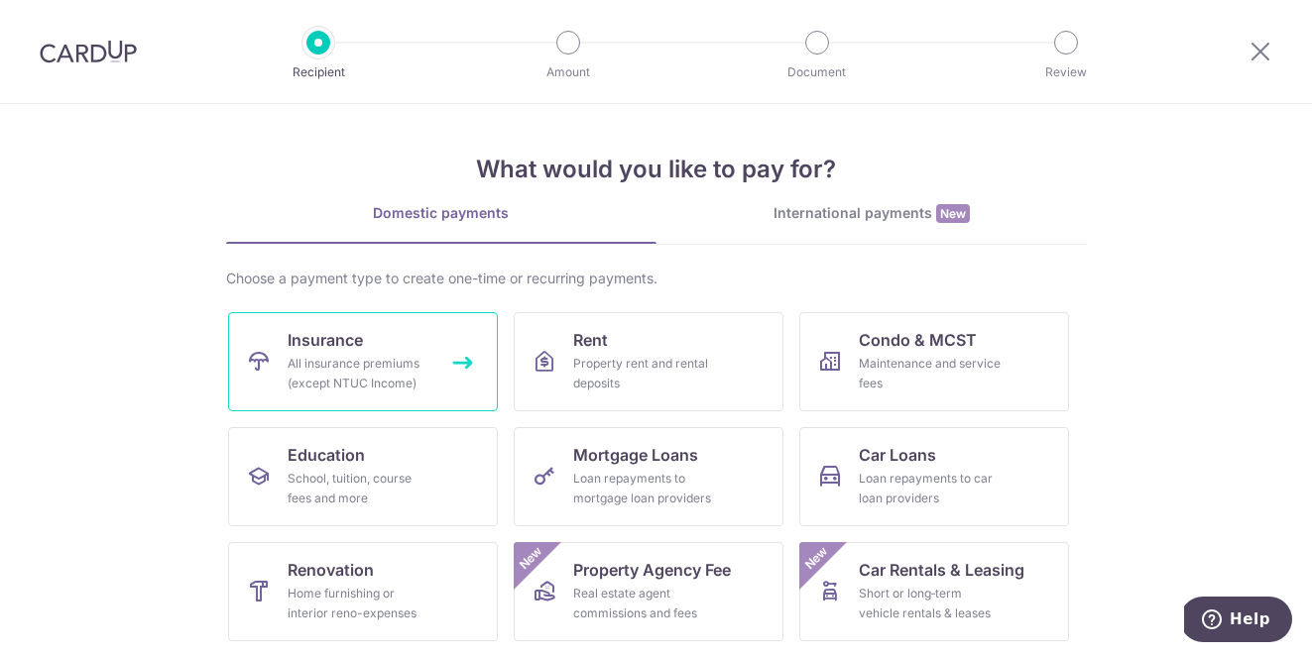
click at [358, 357] on div "All insurance premiums (except NTUC Income)" at bounding box center [359, 374] width 143 height 40
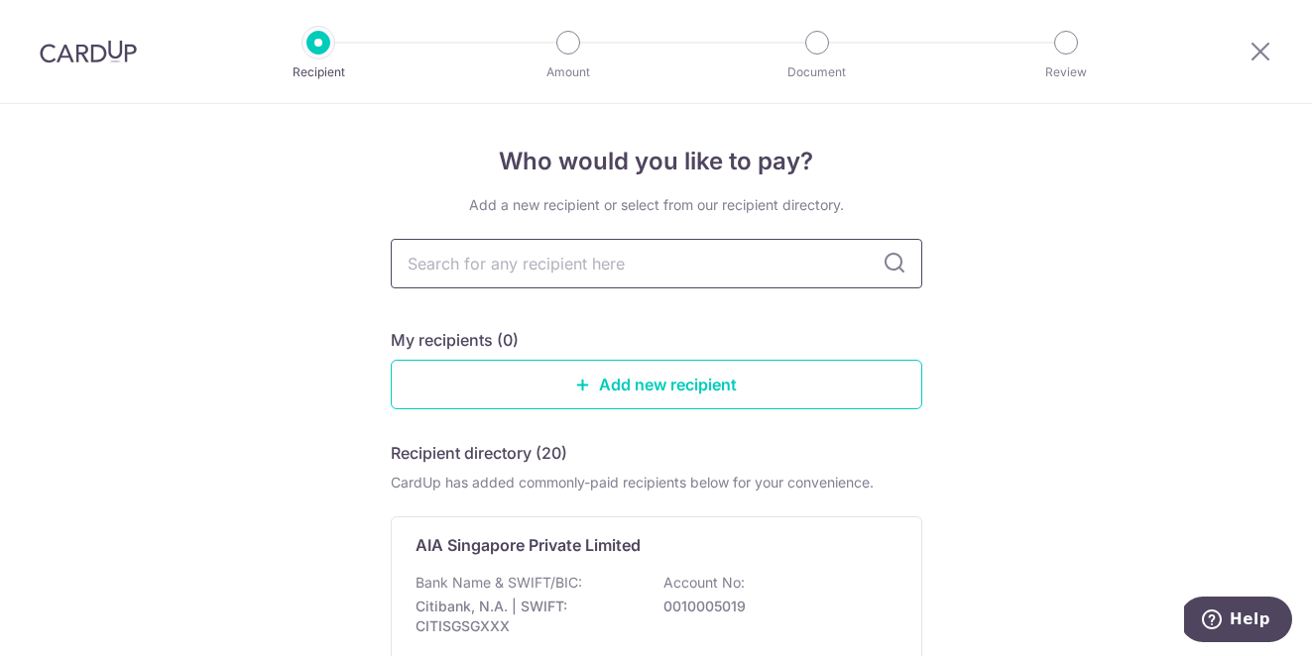
click at [519, 267] on input "text" at bounding box center [656, 264] width 531 height 50
type input "sin"
type input "singapor"
type input "singapore"
type input "singapore life"
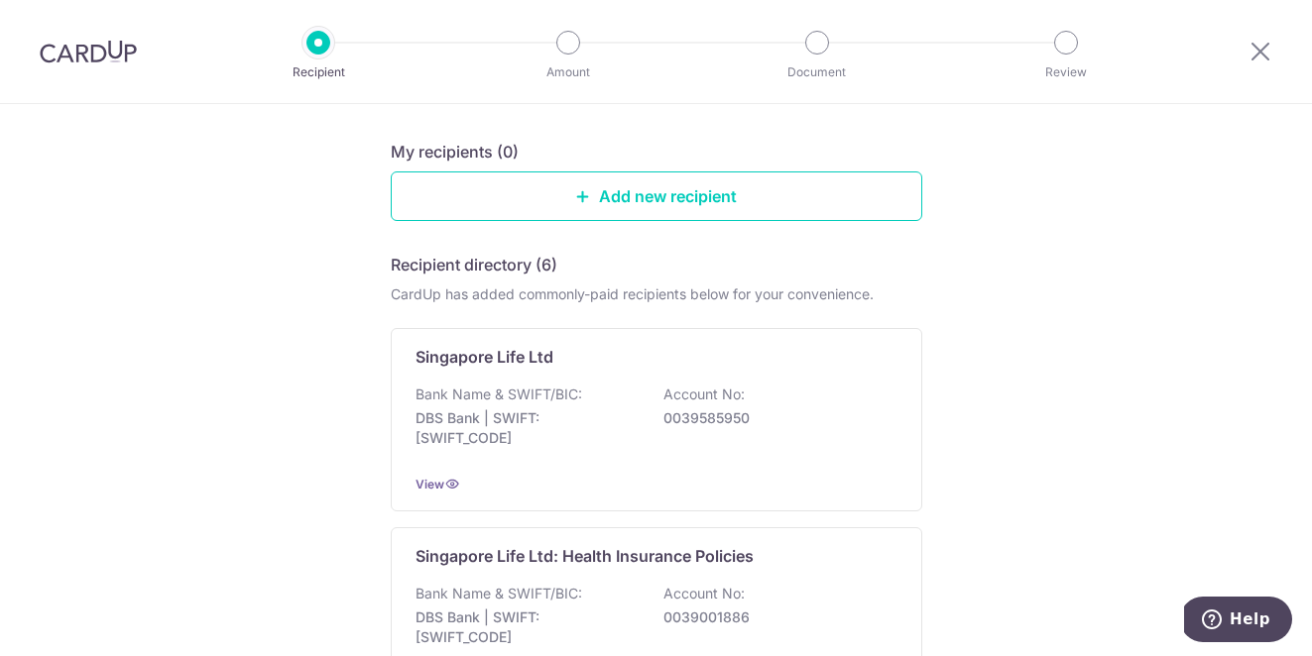
scroll to position [206, 0]
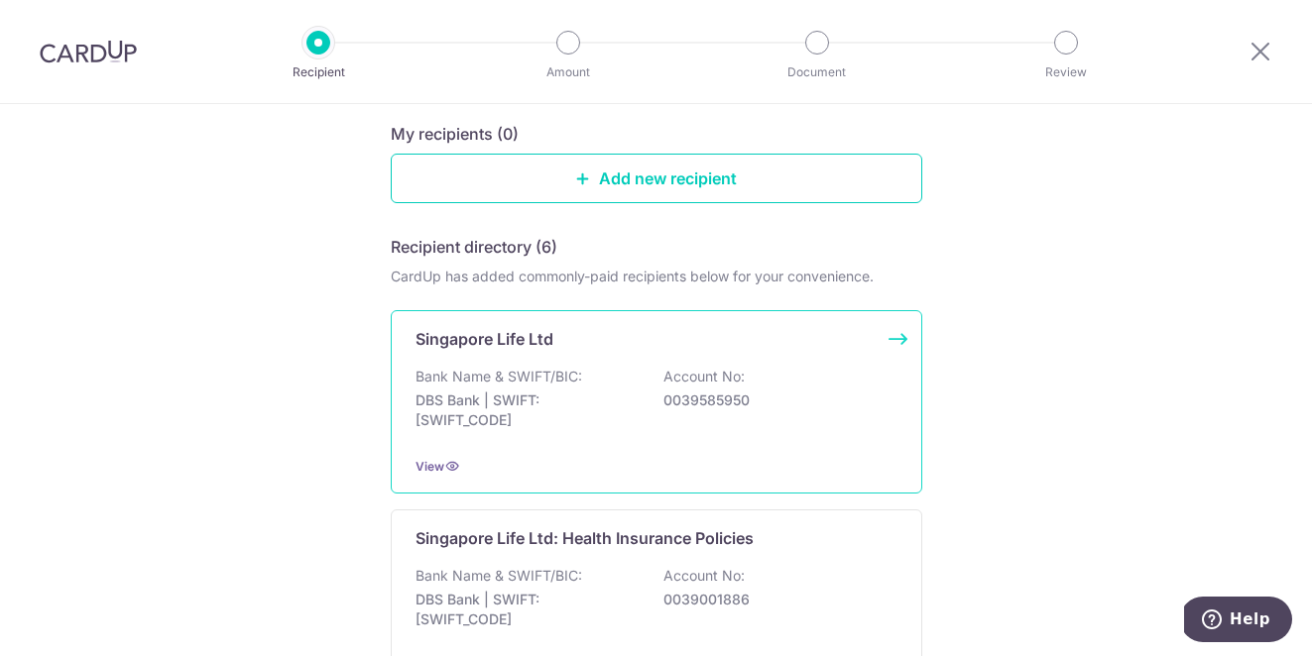
click at [522, 352] on div "Singapore Life Ltd Bank Name & SWIFT/BIC: DBS Bank | SWIFT: DBSSSGSGXXX Account…" at bounding box center [656, 401] width 531 height 183
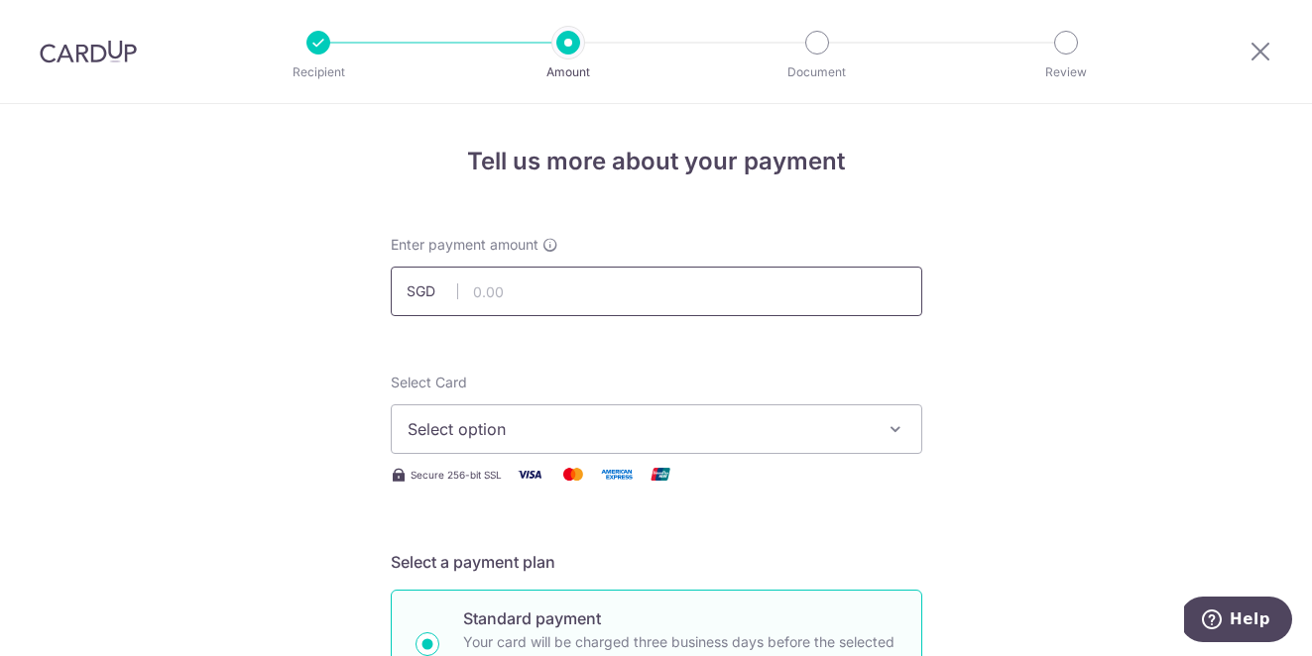
click at [521, 283] on input "text" at bounding box center [656, 292] width 531 height 50
type input "300.00"
click at [732, 417] on span "Select option" at bounding box center [639, 429] width 462 height 24
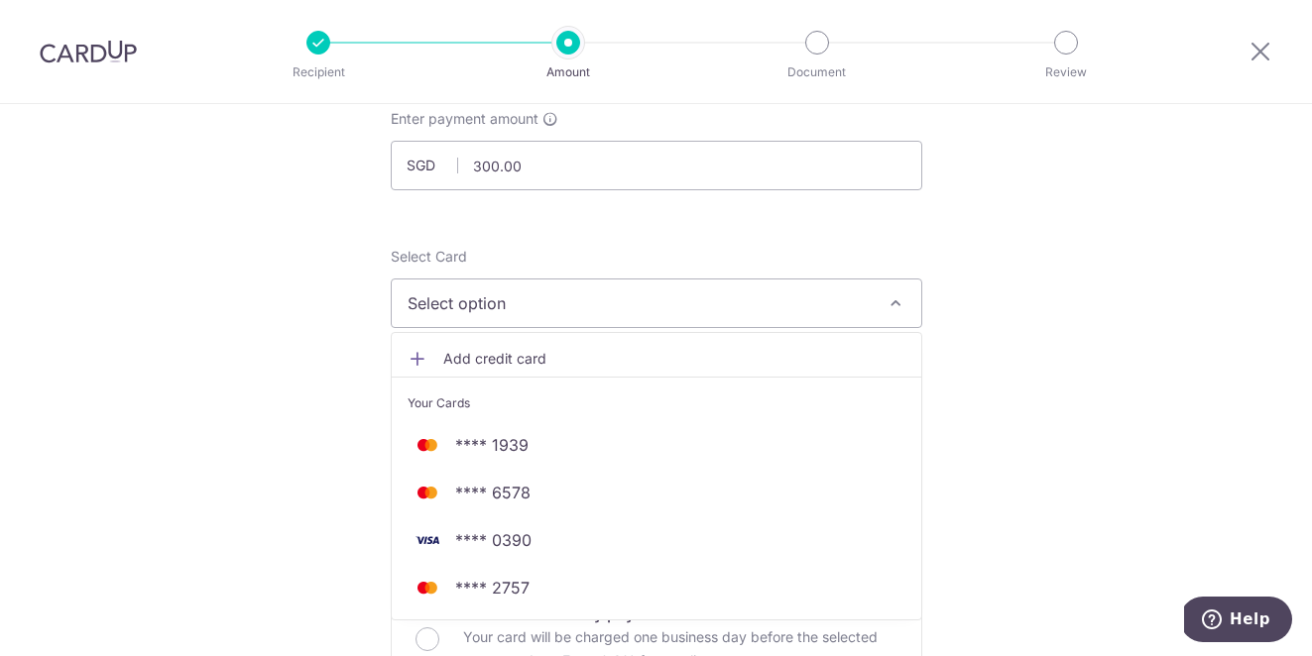
scroll to position [150, 0]
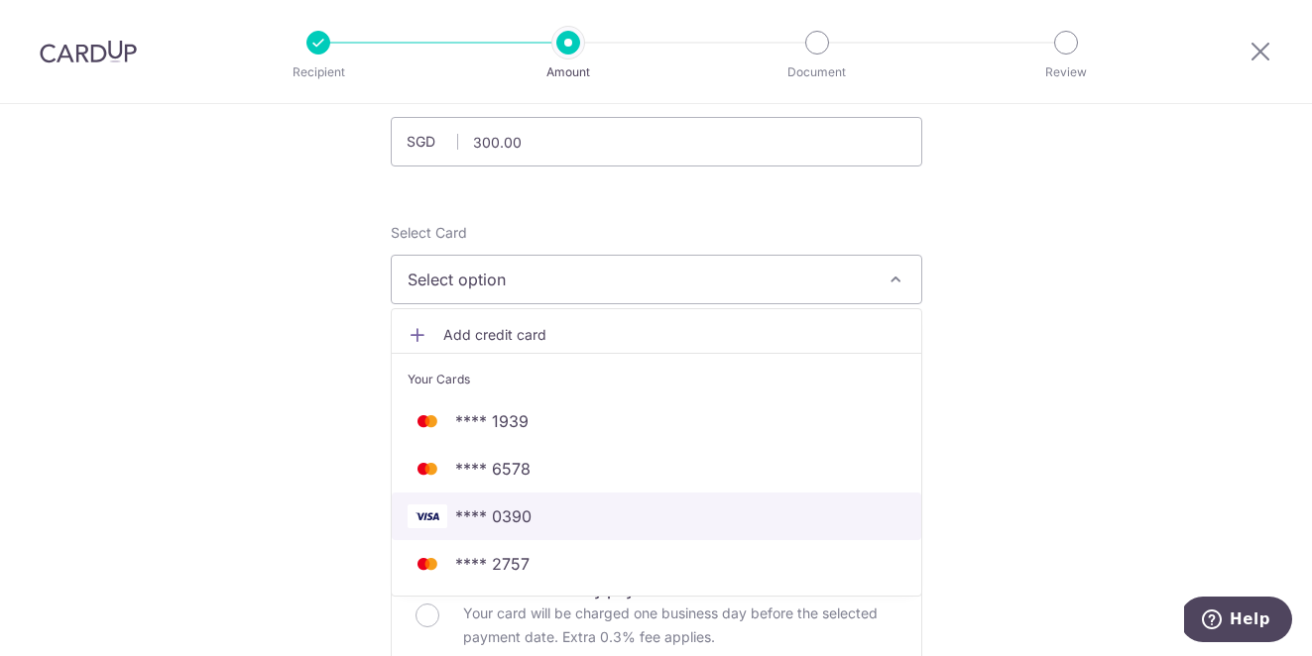
click at [623, 520] on span "**** 0390" at bounding box center [657, 517] width 498 height 24
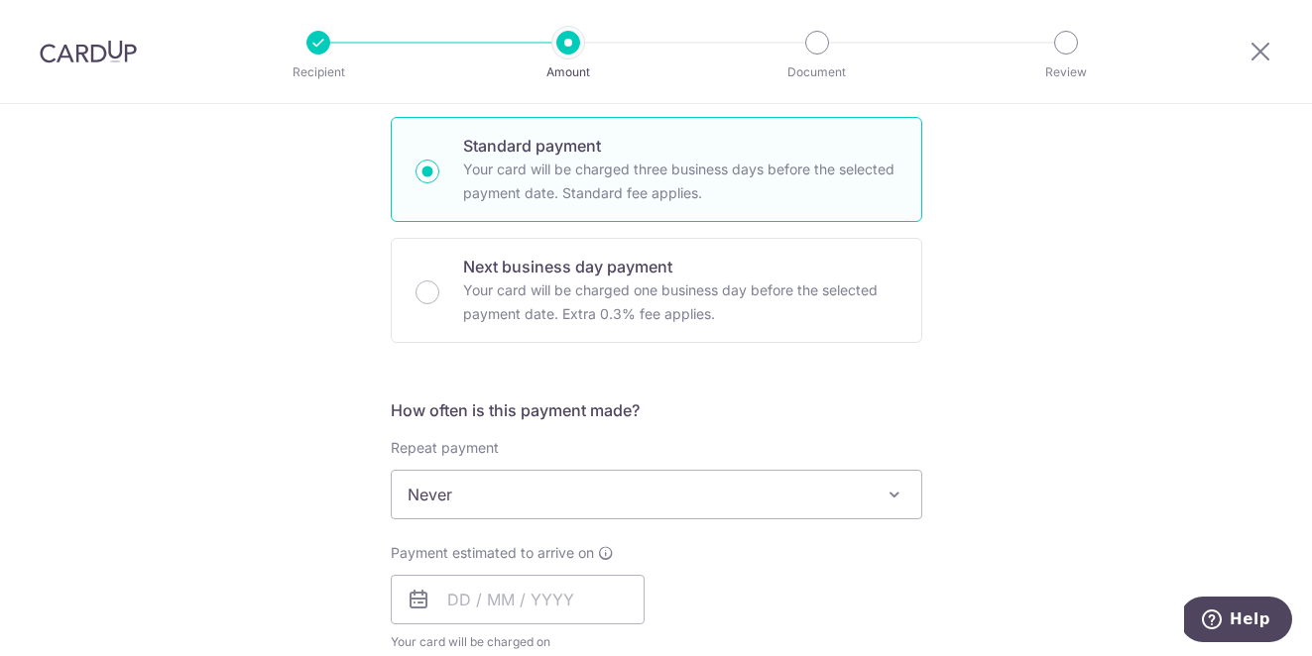
scroll to position [478, 0]
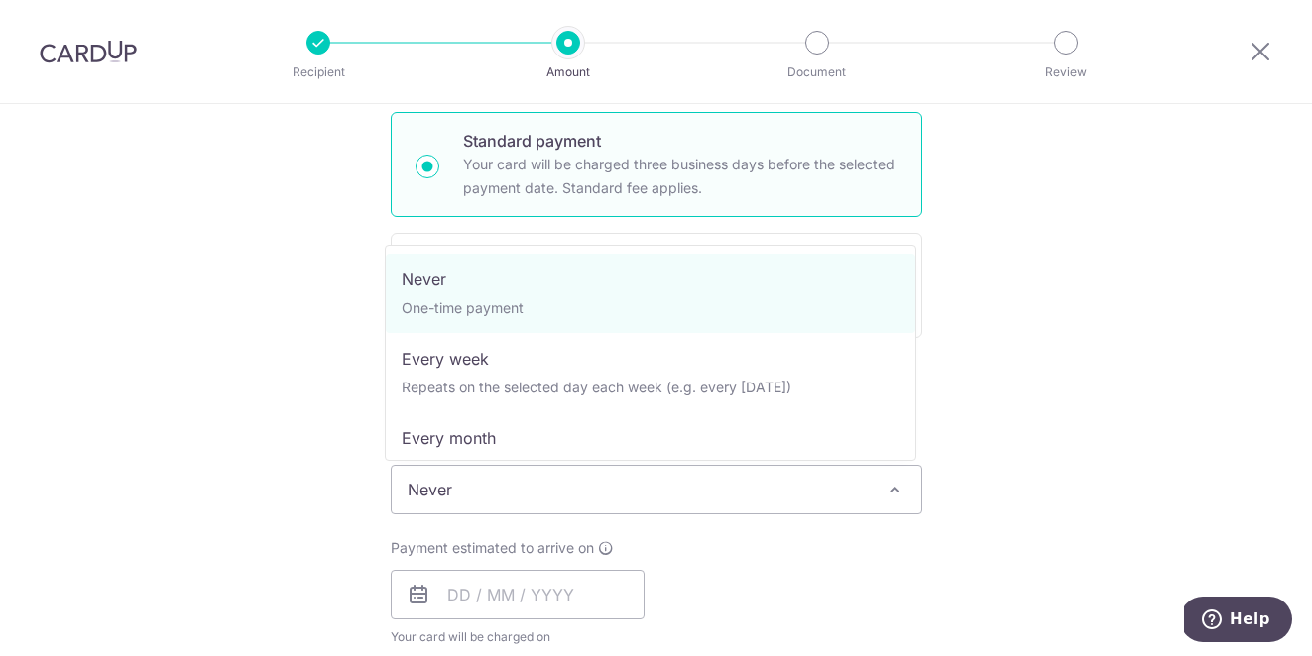
click at [618, 486] on span "Never" at bounding box center [657, 490] width 530 height 48
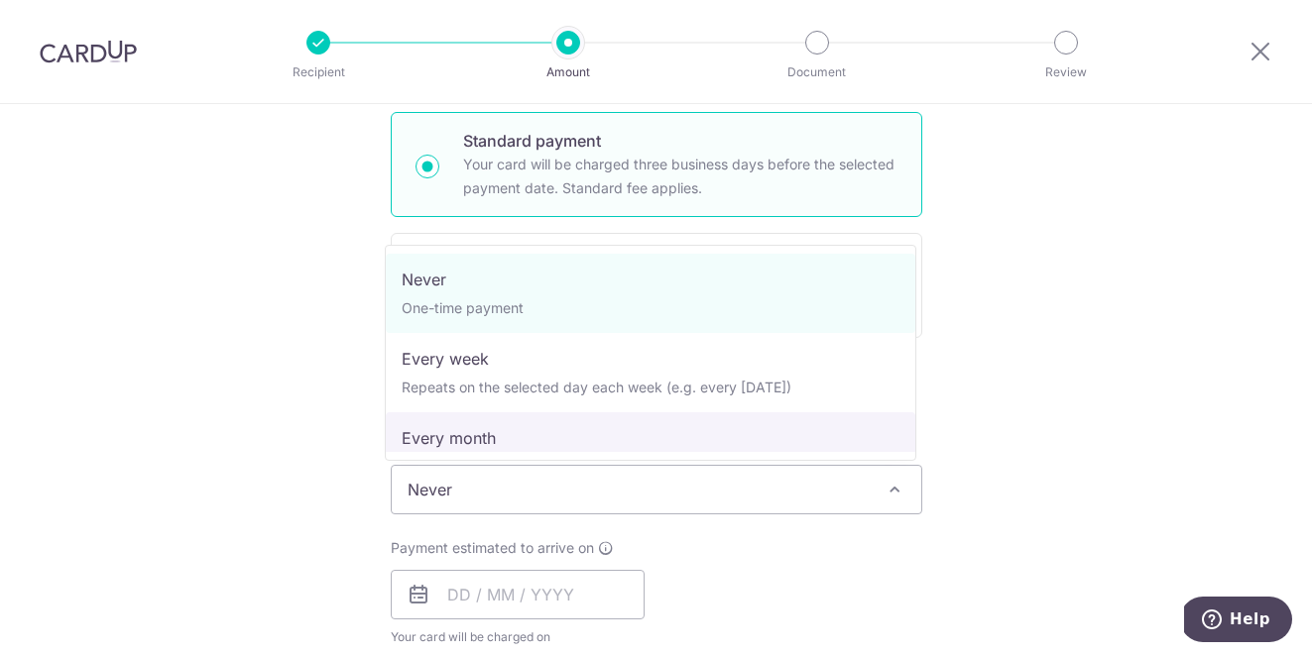
select select "3"
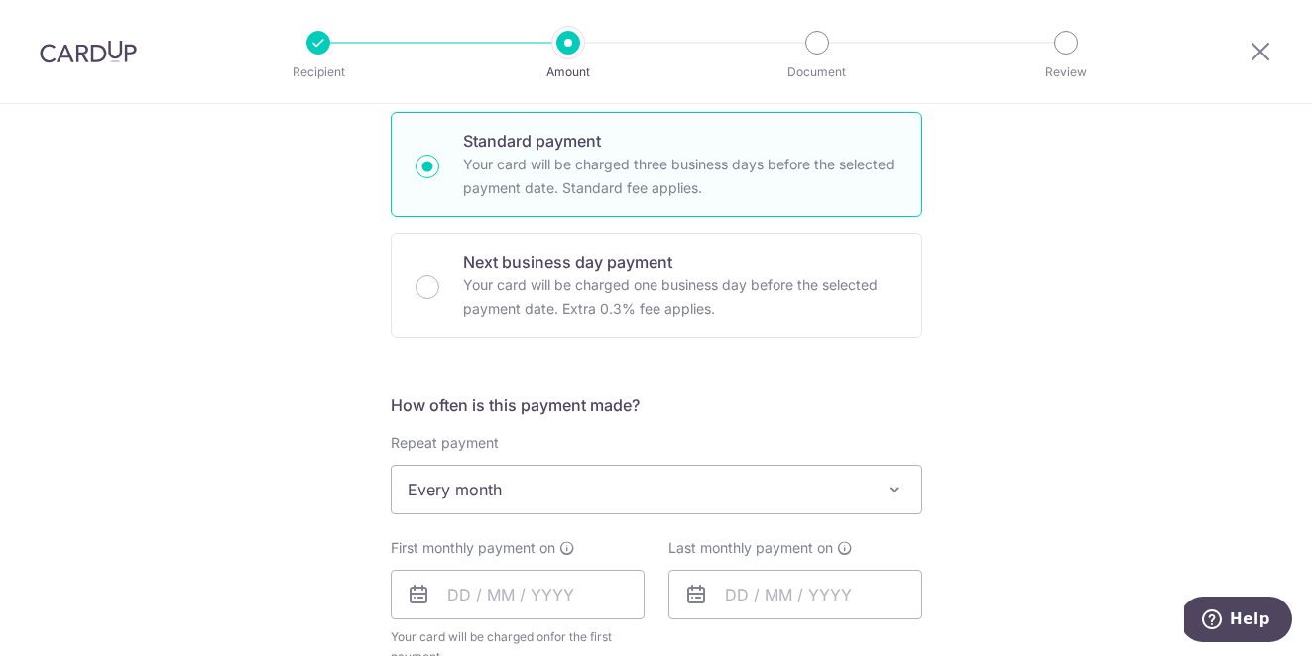
scroll to position [865, 0]
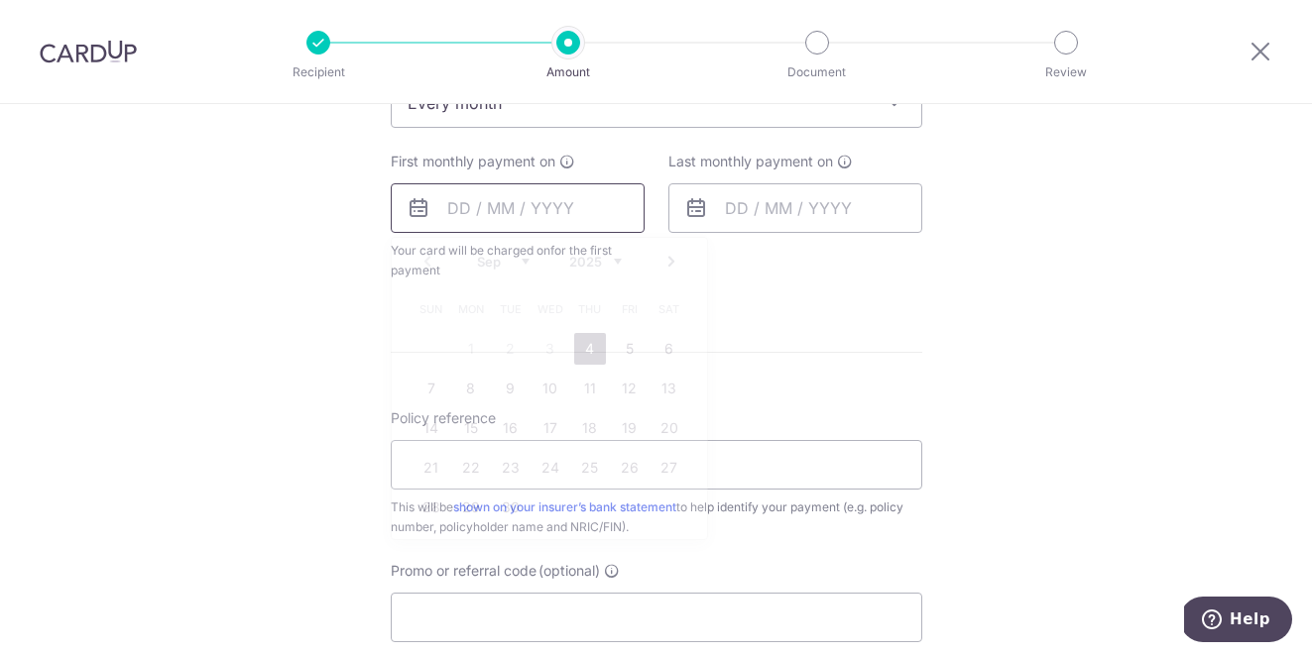
click at [473, 191] on input "text" at bounding box center [518, 208] width 254 height 50
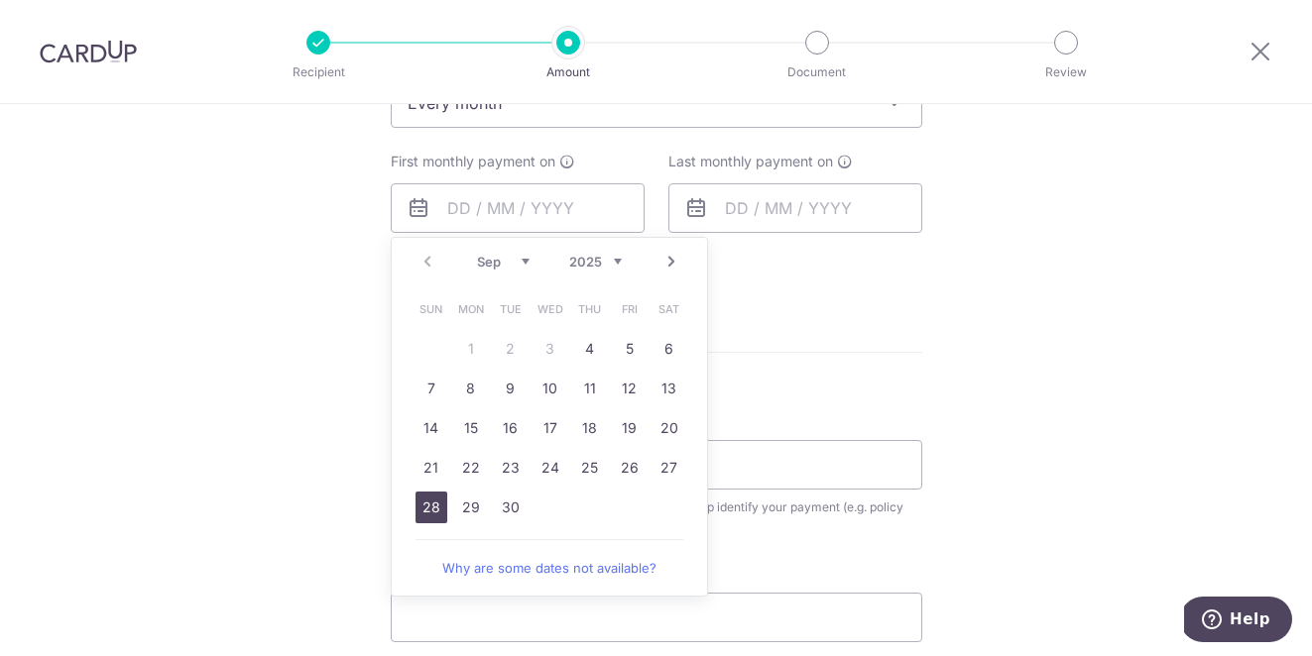
click at [425, 513] on link "28" at bounding box center [431, 508] width 32 height 32
type input "[DATE]"
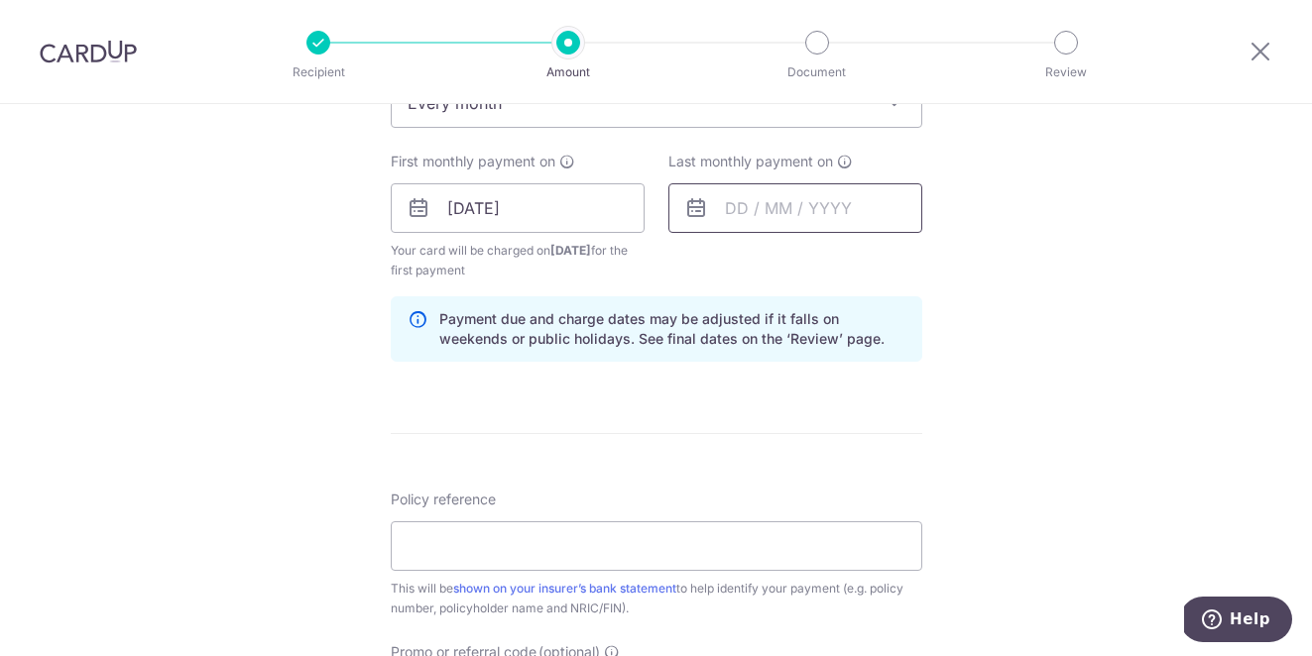
click at [761, 220] on input "text" at bounding box center [795, 208] width 254 height 50
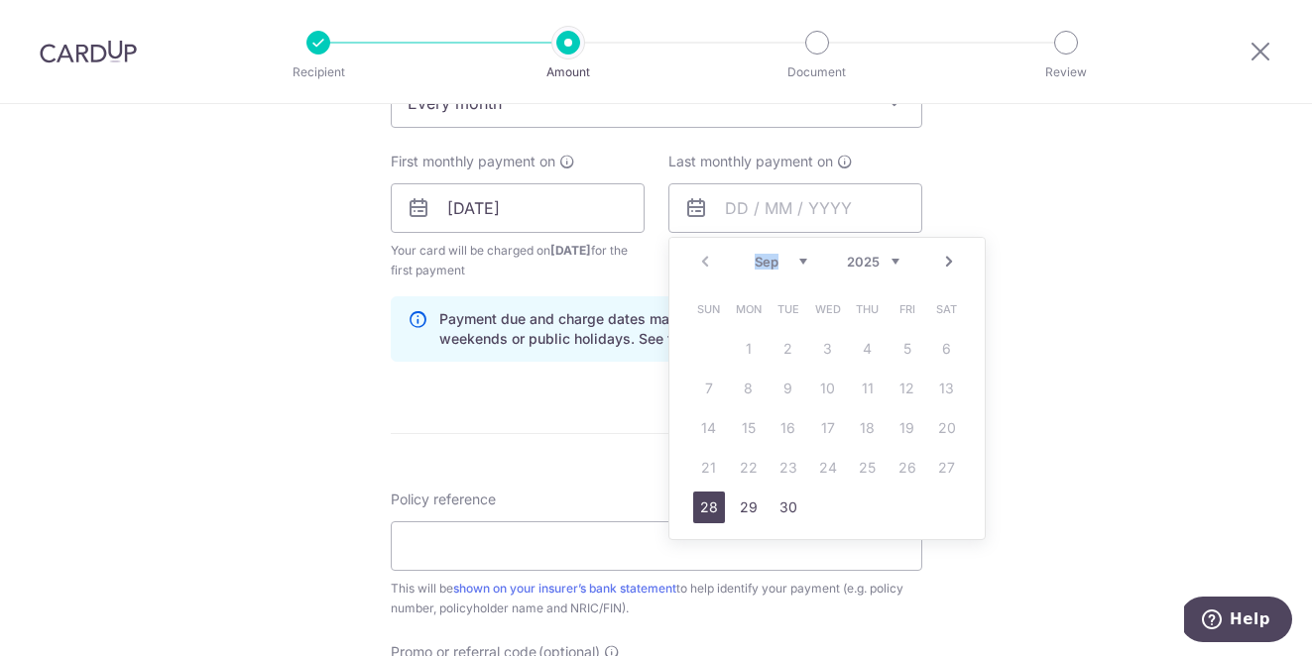
click at [938, 273] on div "Prev Next Sep Oct Nov Dec 2025 2026 2027 2028 2029 2030 2031 2032 2033 2034 2035" at bounding box center [826, 262] width 315 height 48
click at [938, 268] on link "Next" at bounding box center [949, 262] width 24 height 24
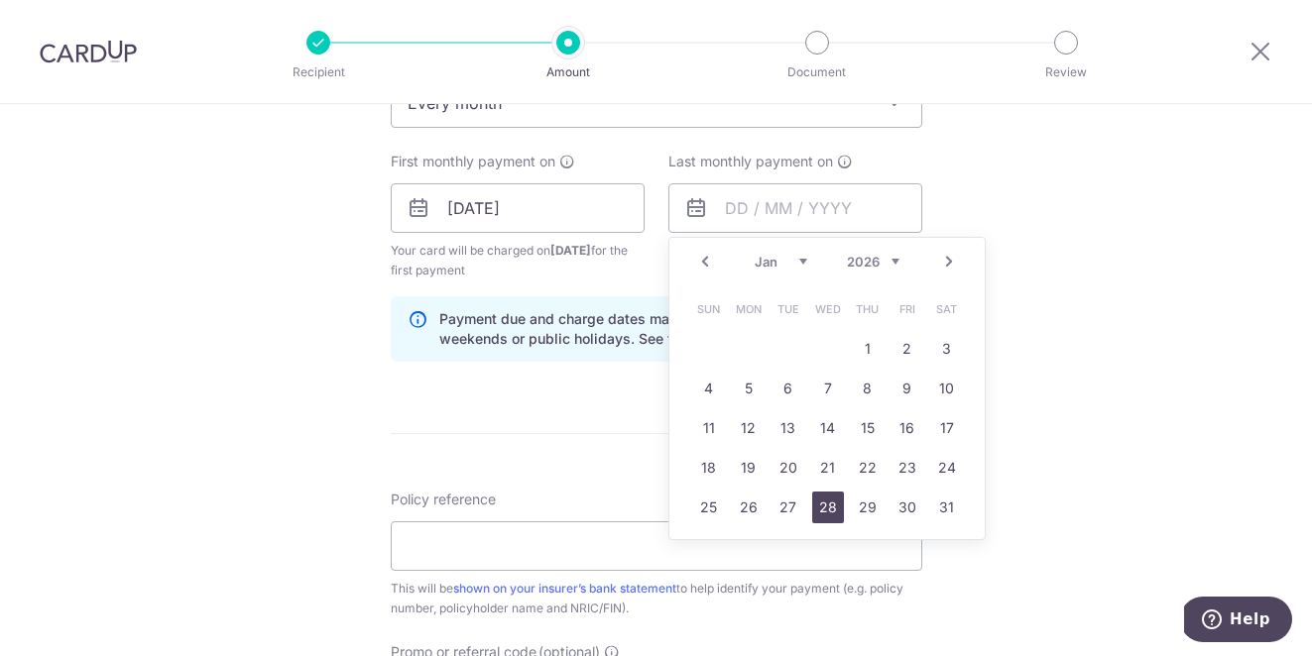
click at [828, 510] on link "28" at bounding box center [828, 508] width 32 height 32
type input "28/01/2026"
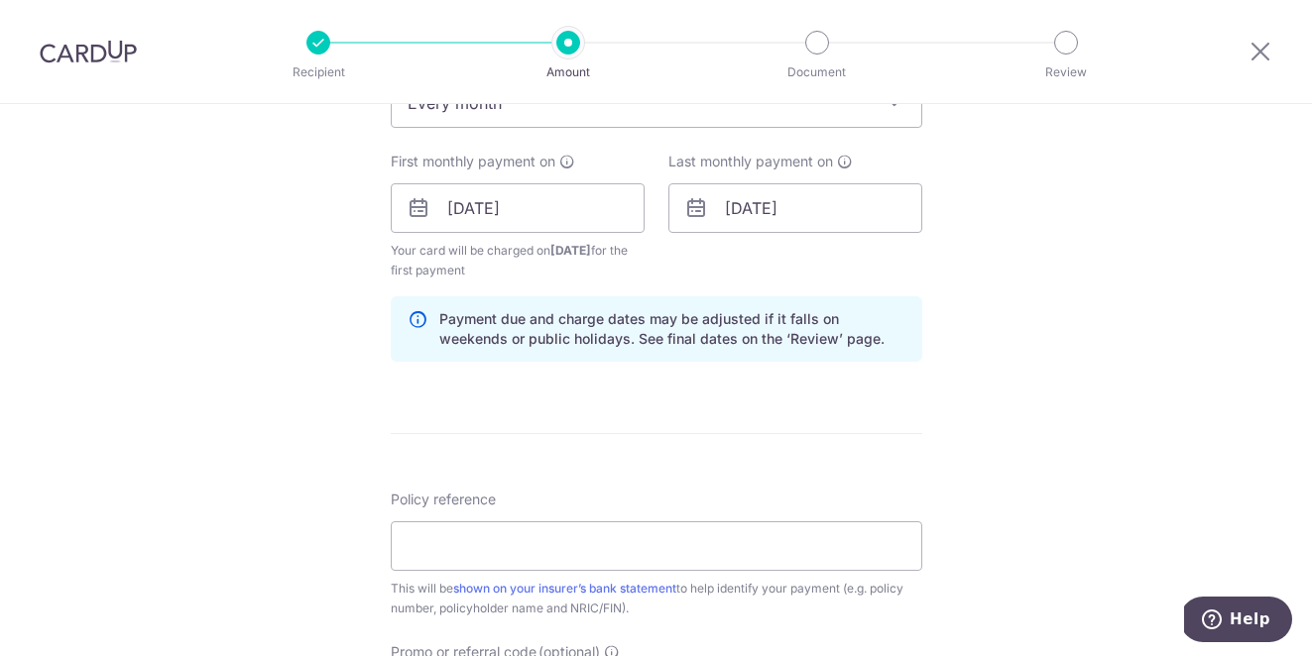
click at [804, 444] on form "Enter payment amount SGD 300.00 300.00 Select Card **** 0390 Add credit card Yo…" at bounding box center [656, 205] width 531 height 1671
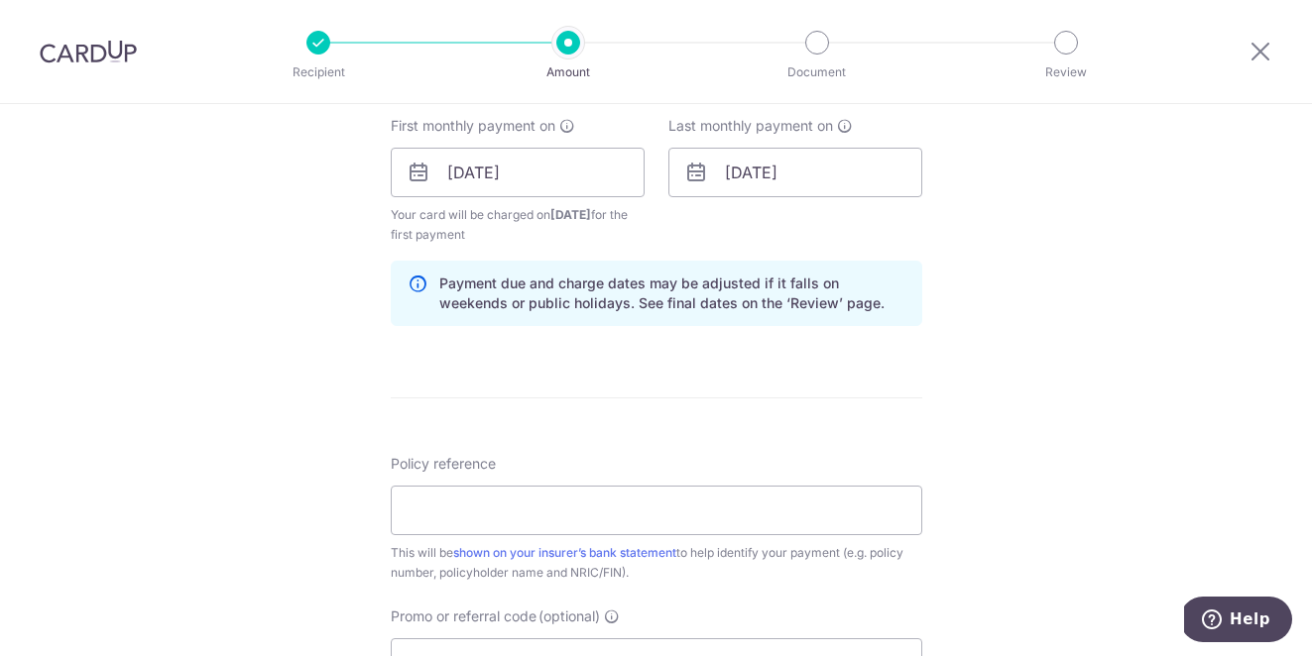
scroll to position [905, 0]
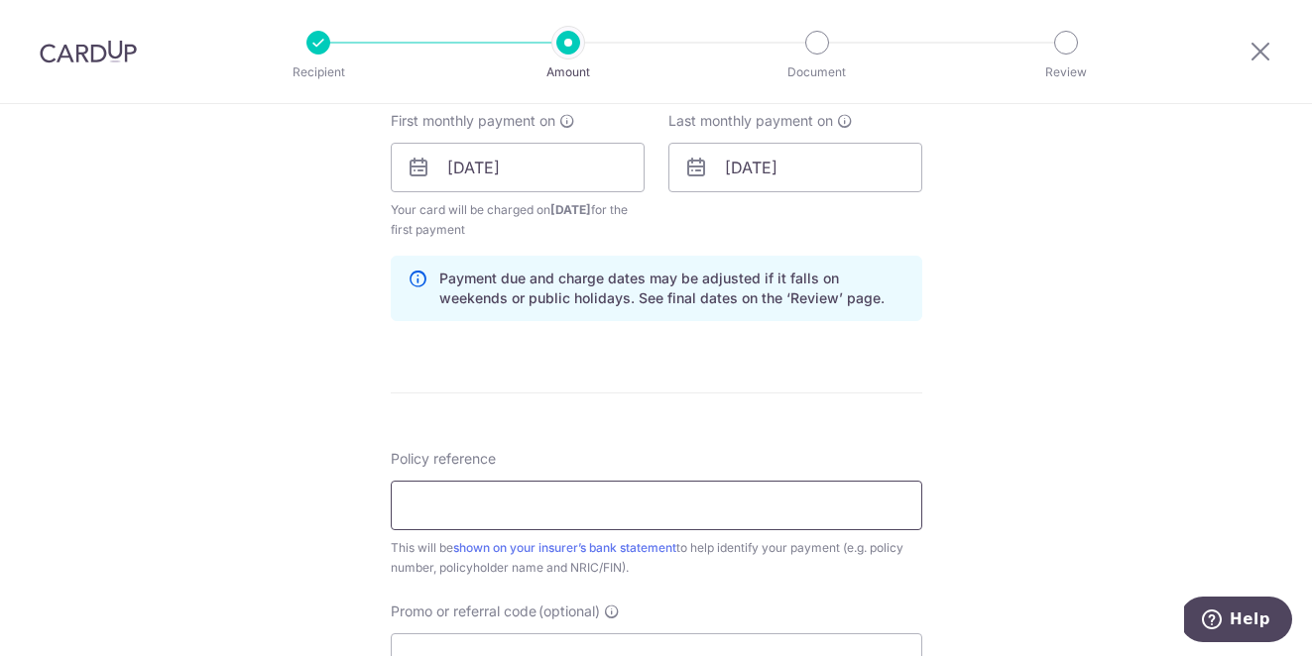
click at [746, 525] on input "Policy reference" at bounding box center [656, 506] width 531 height 50
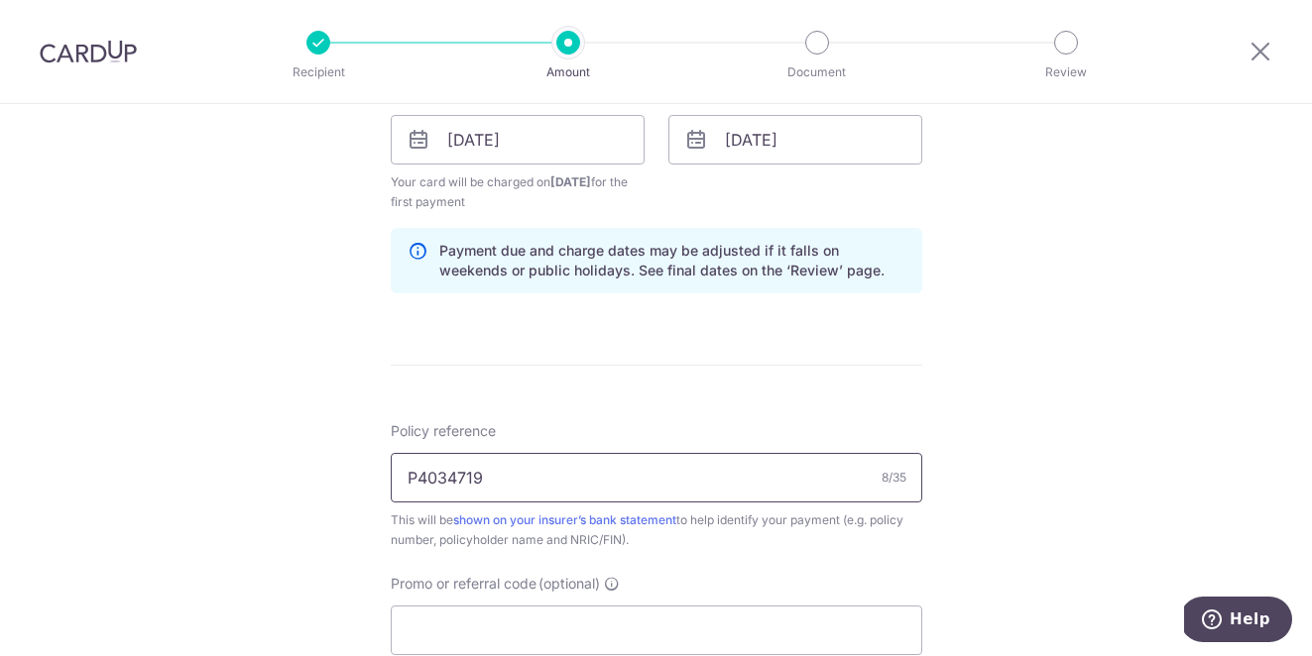
scroll to position [1061, 0]
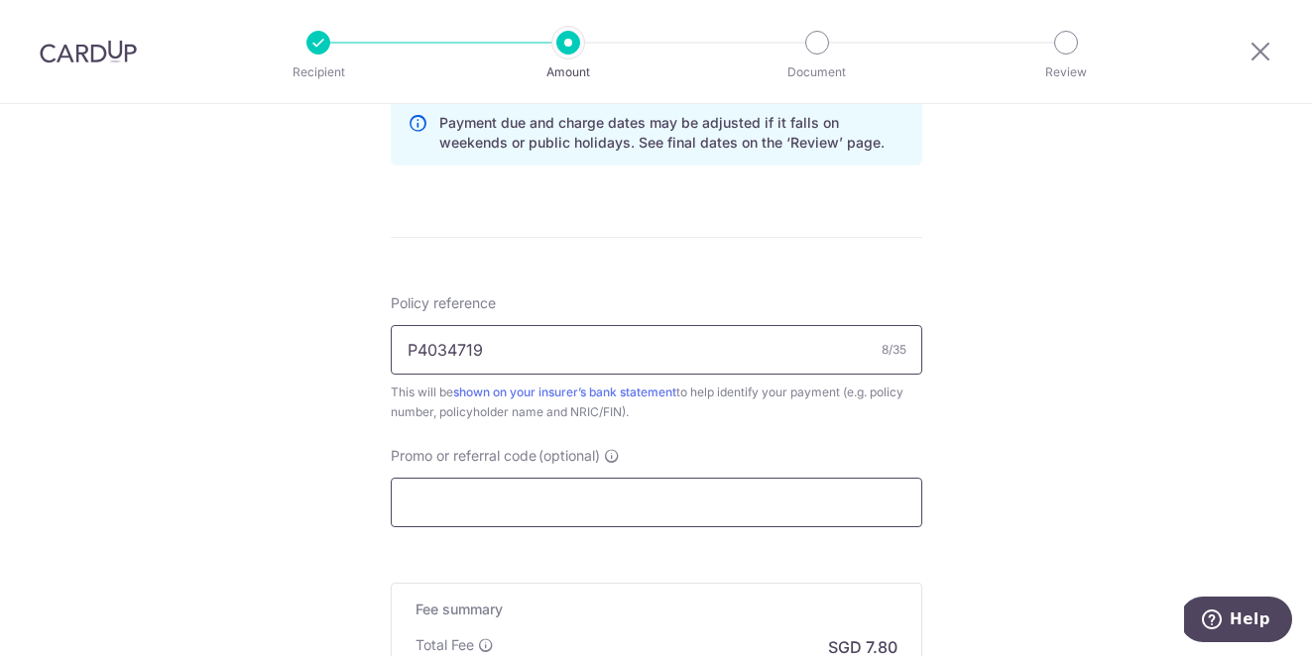
type input "P4034719"
click at [767, 501] on input "Promo or referral code (optional)" at bounding box center [656, 503] width 531 height 50
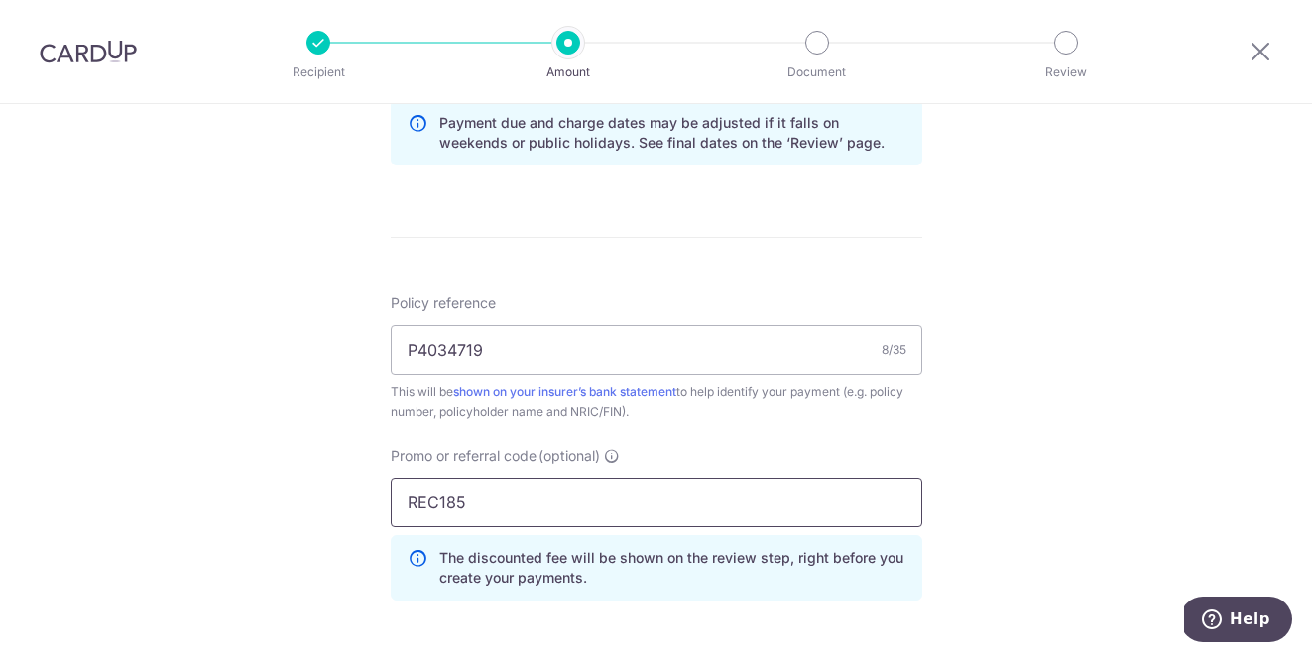
type input "REC185"
click at [1112, 466] on div "Tell us more about your payment Enter payment amount SGD 300.00 300.00 Select C…" at bounding box center [656, 35] width 1312 height 1984
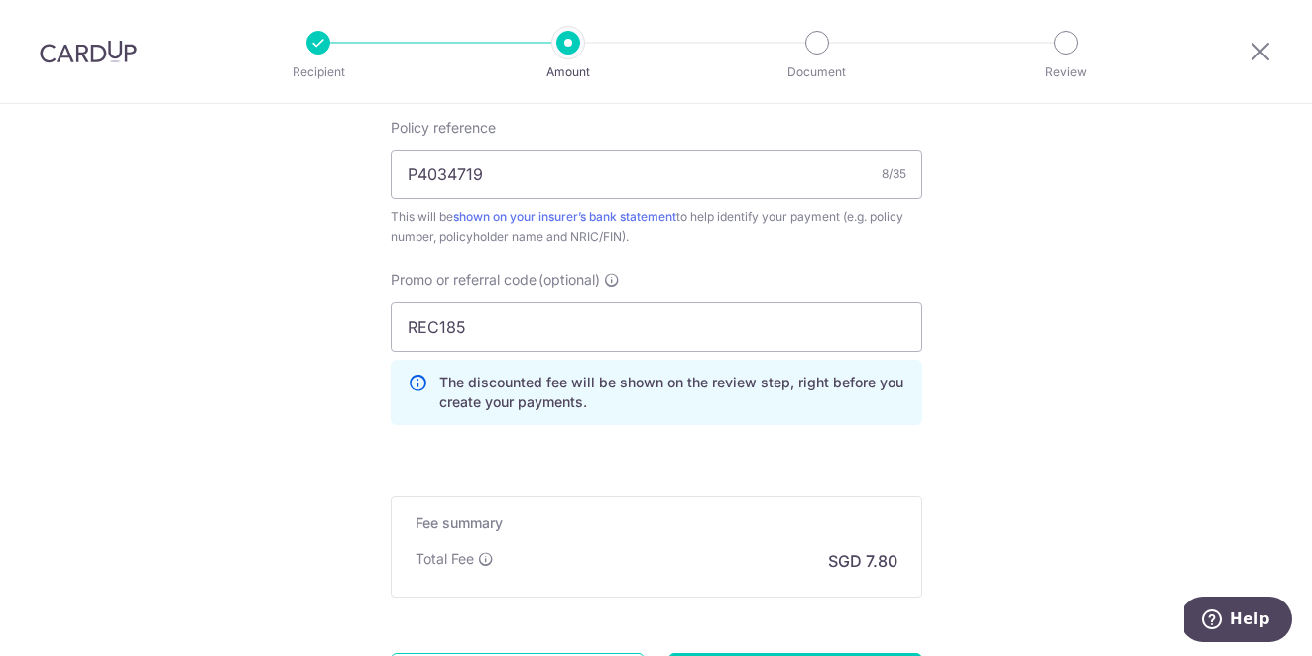
scroll to position [1432, 0]
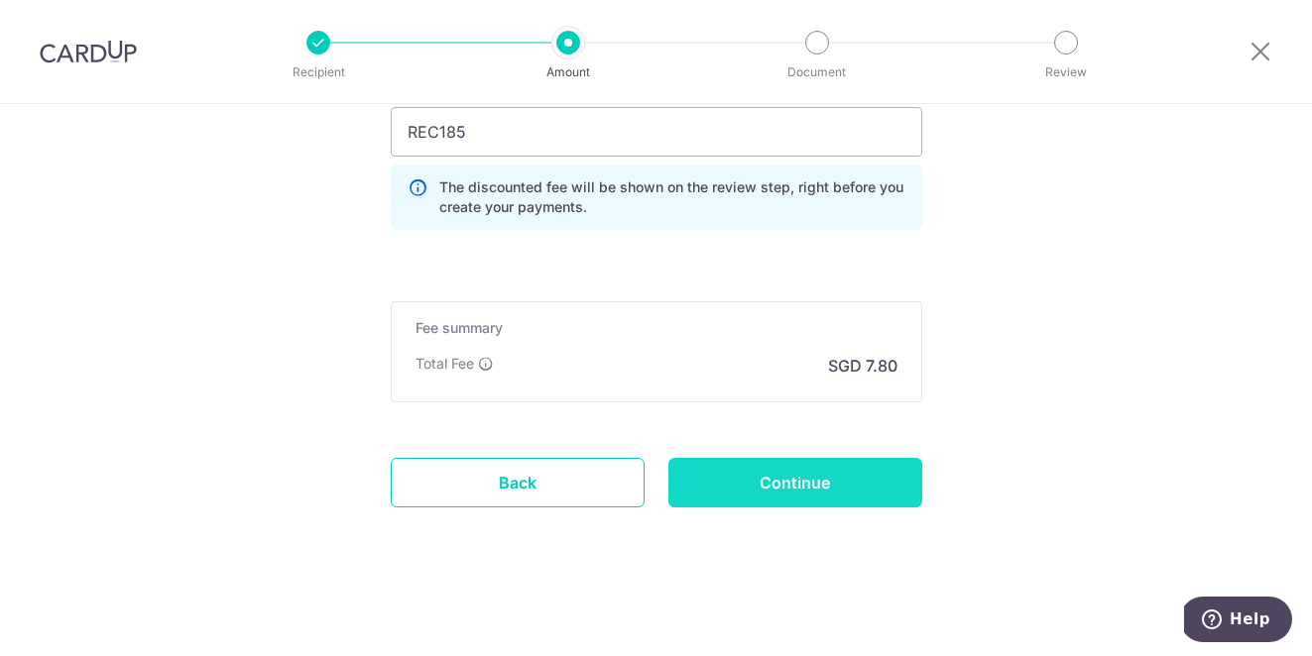
click at [783, 488] on input "Continue" at bounding box center [795, 483] width 254 height 50
type input "Create Schedule"
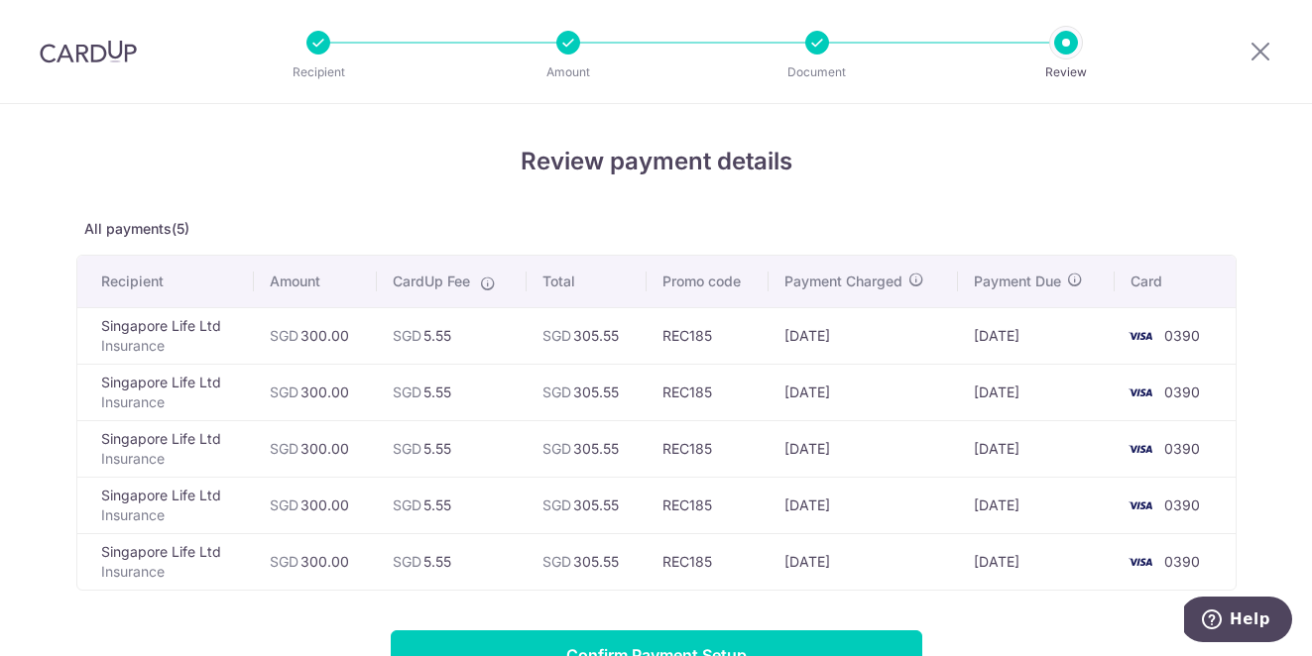
scroll to position [268, 0]
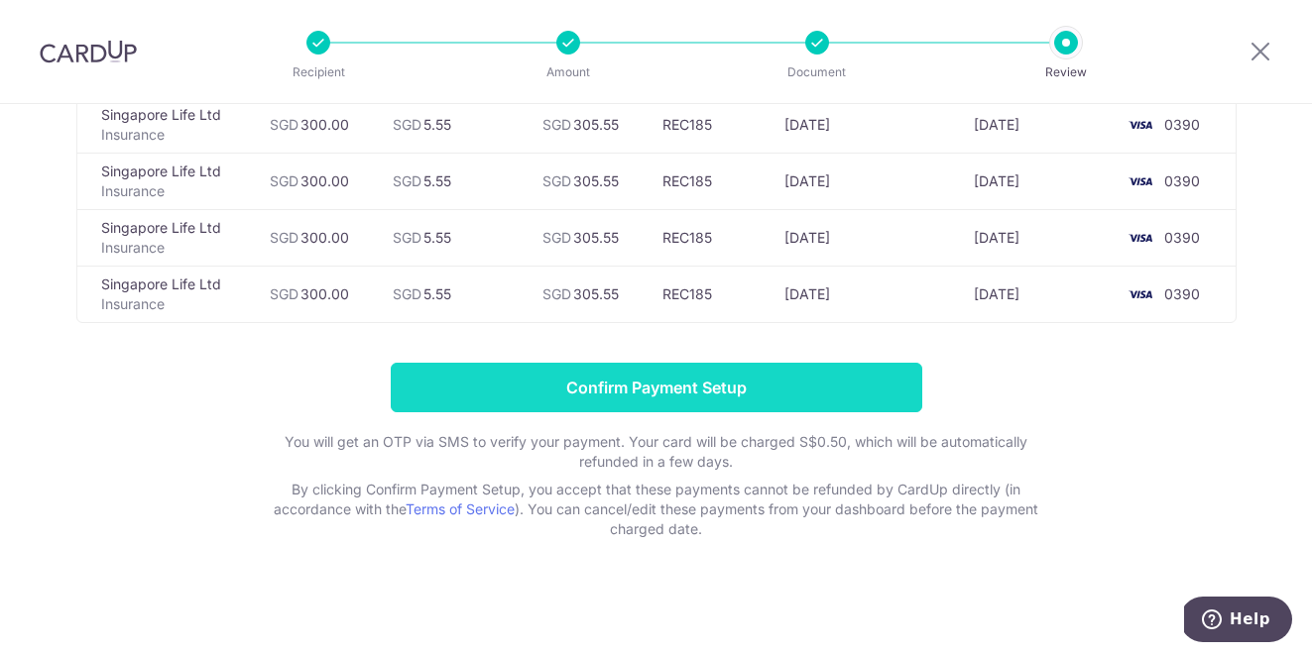
click at [788, 405] on input "Confirm Payment Setup" at bounding box center [656, 388] width 531 height 50
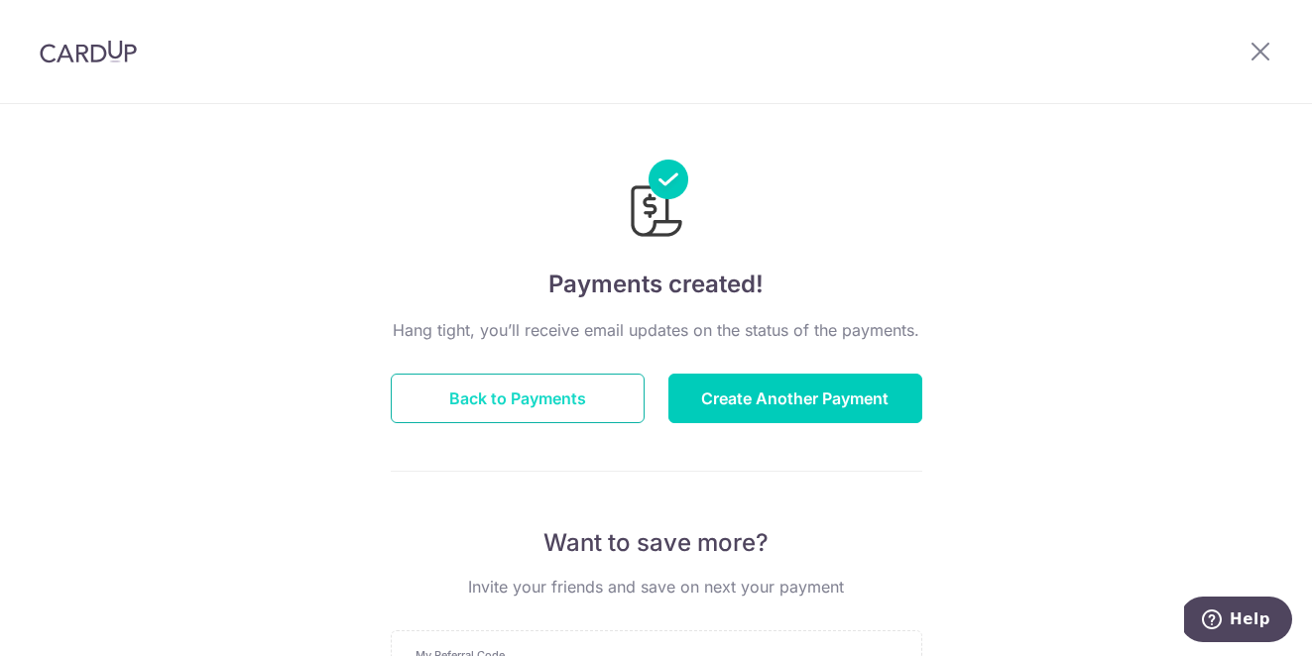
click at [580, 409] on button "Back to Payments" at bounding box center [518, 399] width 254 height 50
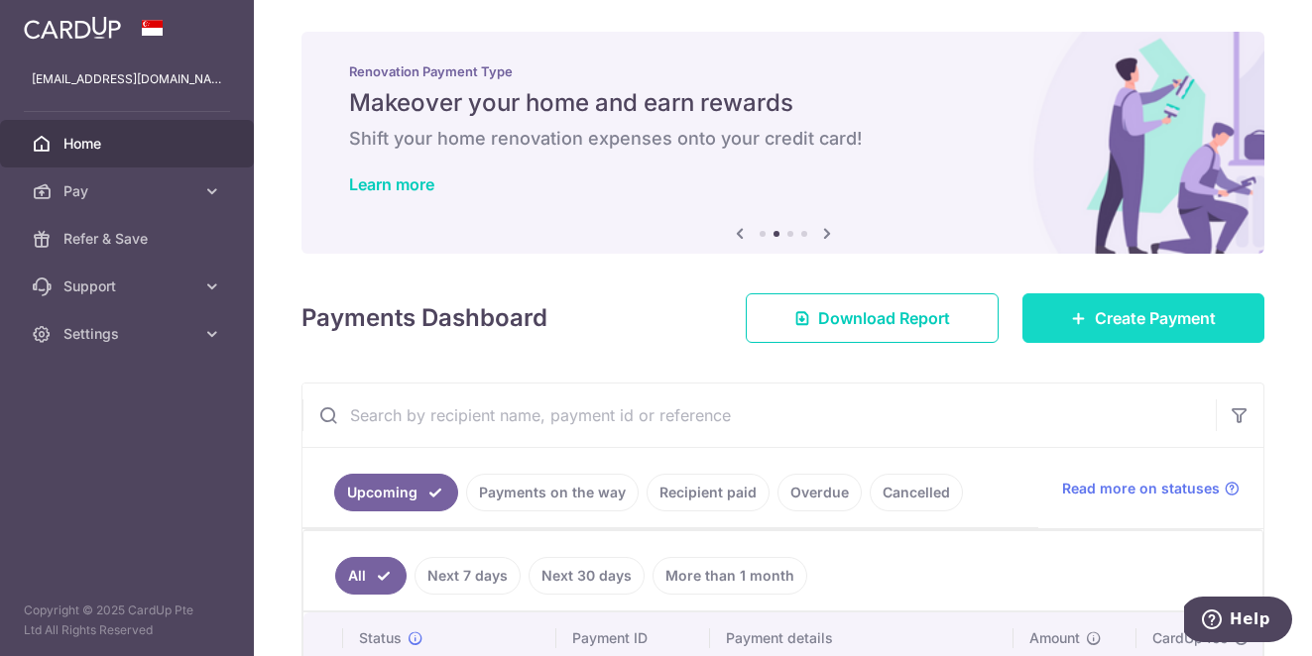
click at [1168, 340] on link "Create Payment" at bounding box center [1143, 319] width 242 height 50
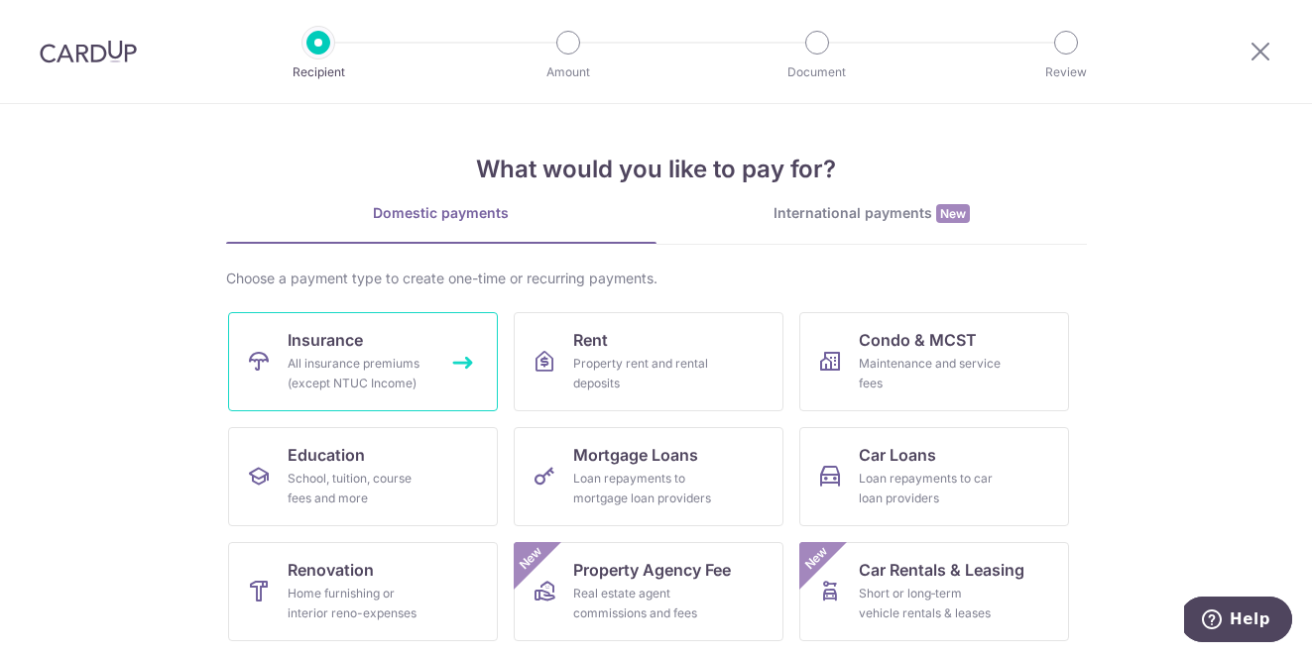
click at [418, 365] on div "All insurance premiums (except NTUC Income)" at bounding box center [359, 374] width 143 height 40
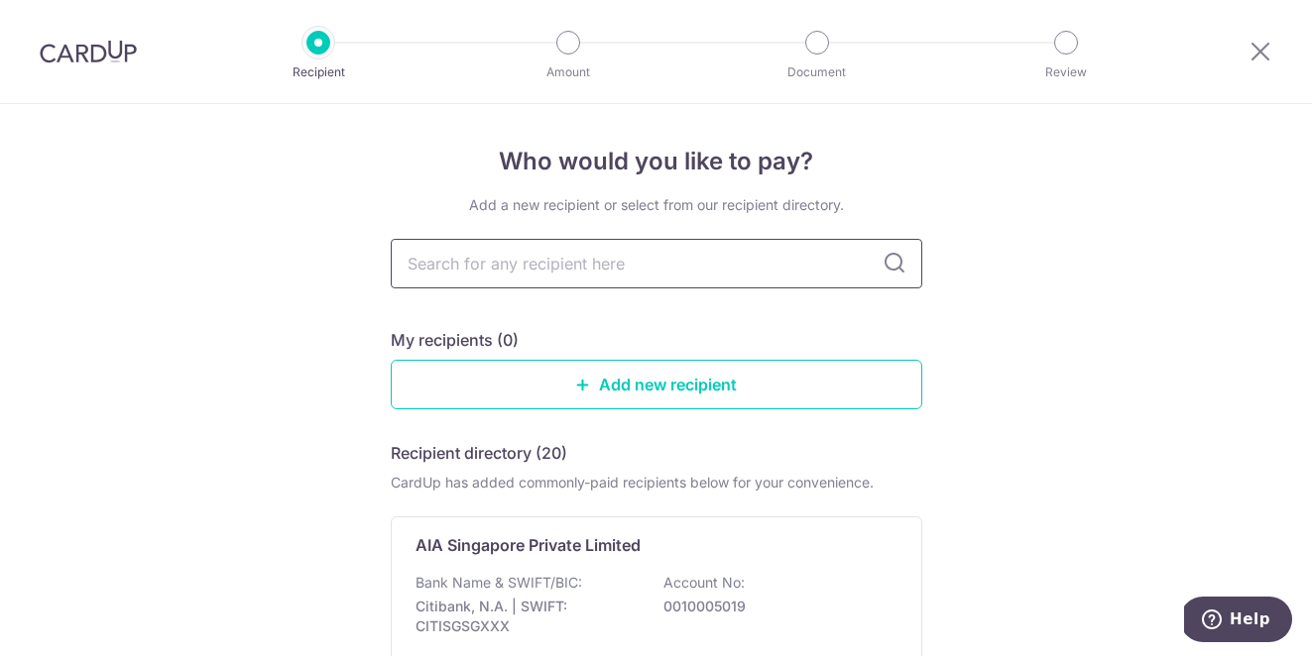
click at [579, 270] on input "text" at bounding box center [656, 264] width 531 height 50
click at [552, 548] on p "AIA Singapore Private Limited" at bounding box center [527, 545] width 225 height 24
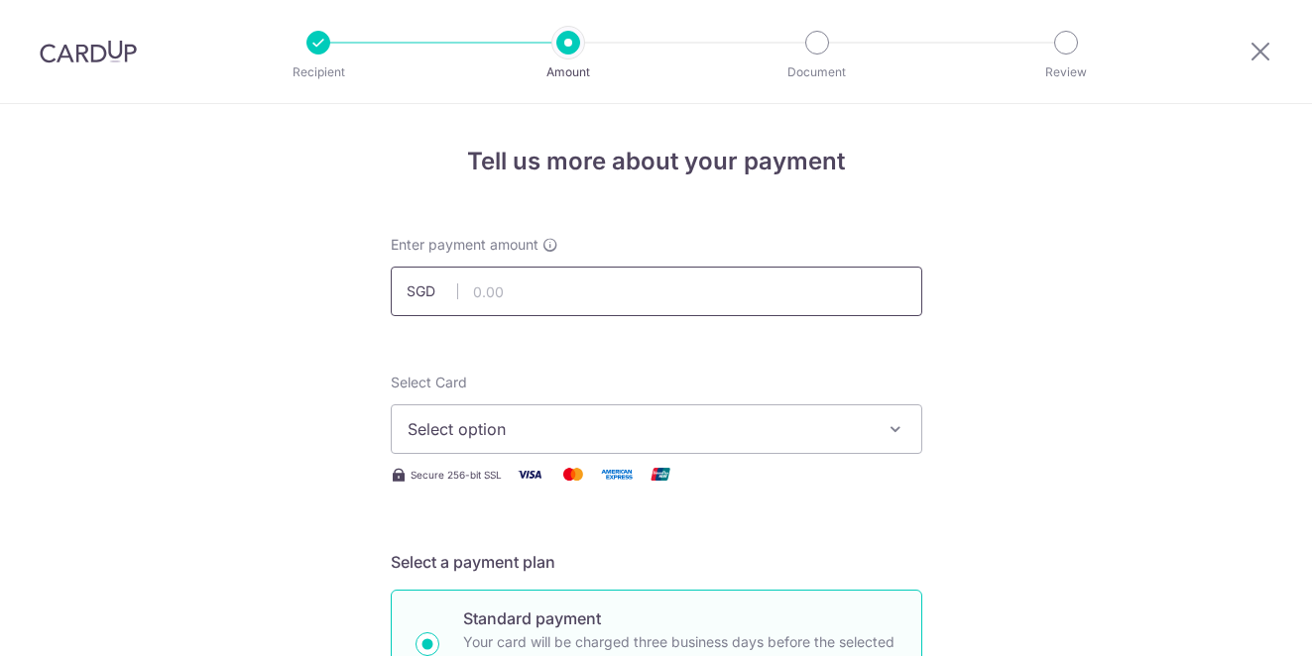
click at [531, 300] on input "text" at bounding box center [656, 292] width 531 height 50
type input "1,000.00"
click at [557, 443] on button "Select option" at bounding box center [656, 430] width 531 height 50
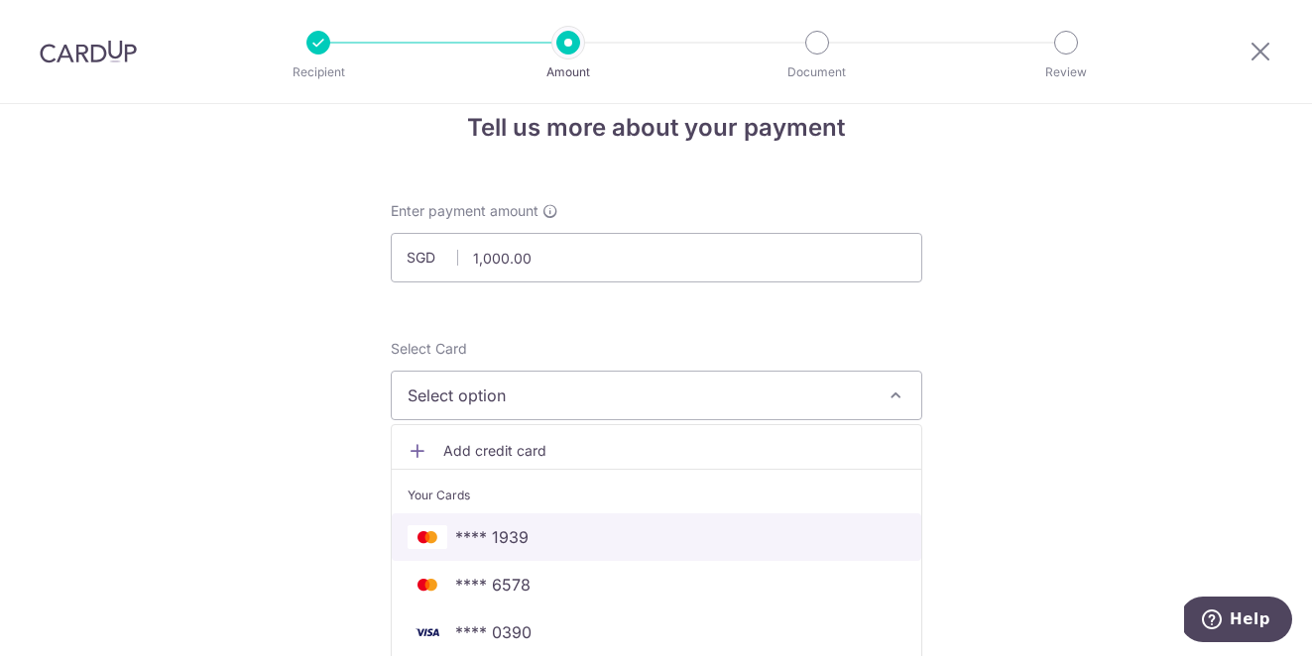
scroll to position [41, 0]
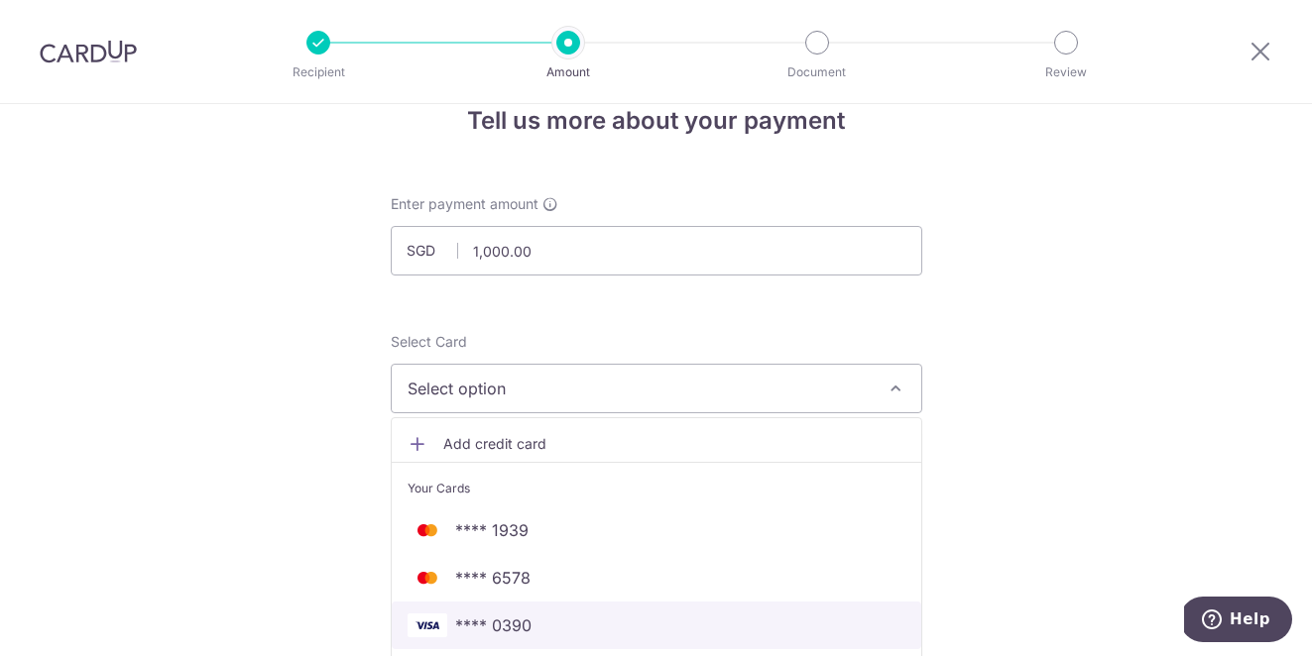
click at [554, 625] on span "**** 0390" at bounding box center [657, 626] width 498 height 24
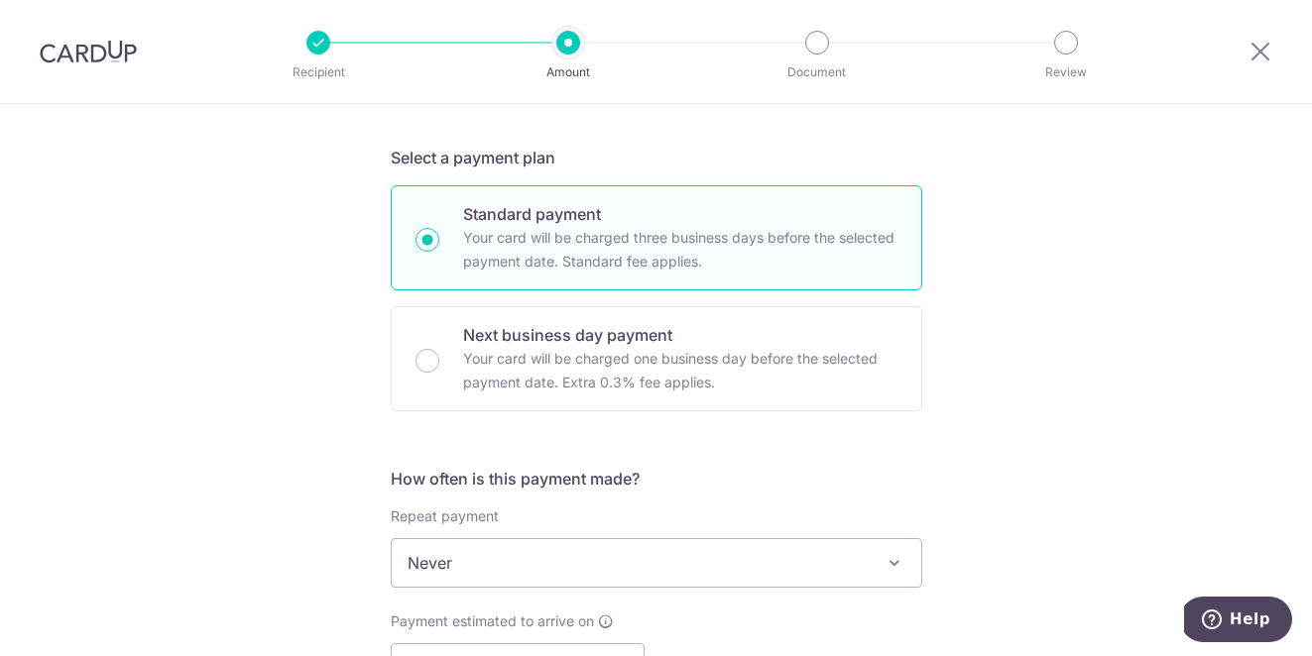
scroll to position [409, 0]
click at [559, 572] on span "Never" at bounding box center [657, 559] width 530 height 48
click at [1047, 448] on div "Tell us more about your payment Enter payment amount SGD 1,000.00 1000.00 Selec…" at bounding box center [656, 593] width 1312 height 1794
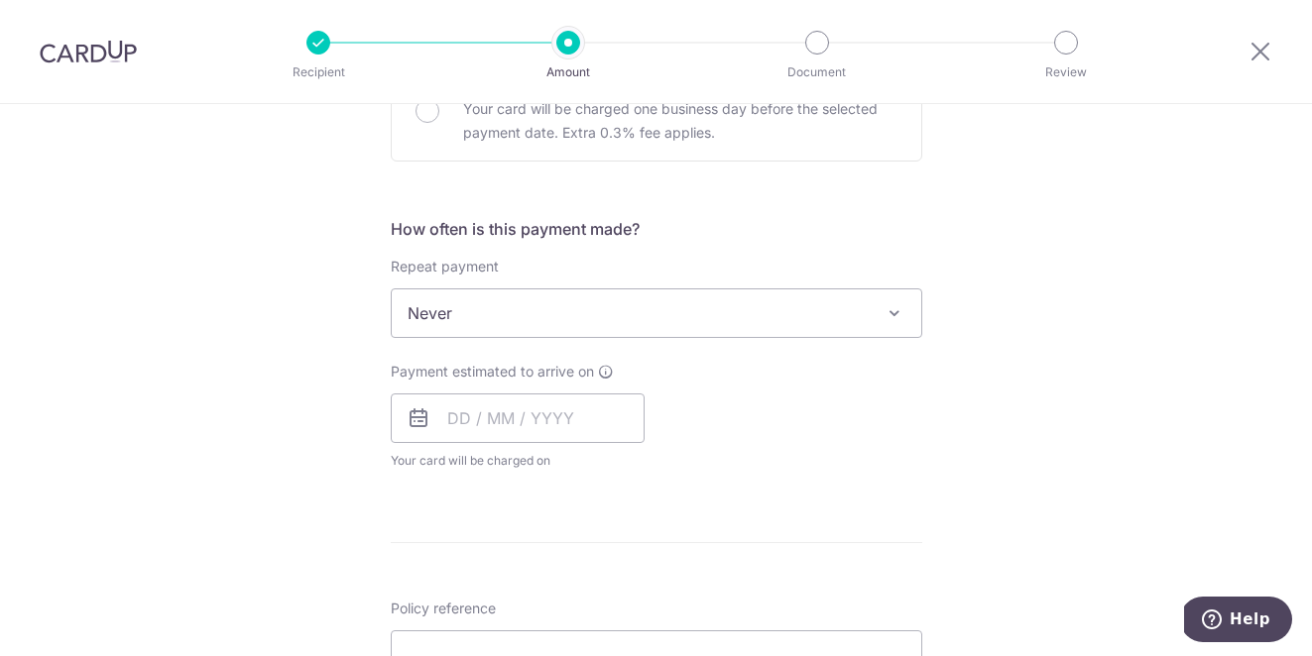
scroll to position [694, 0]
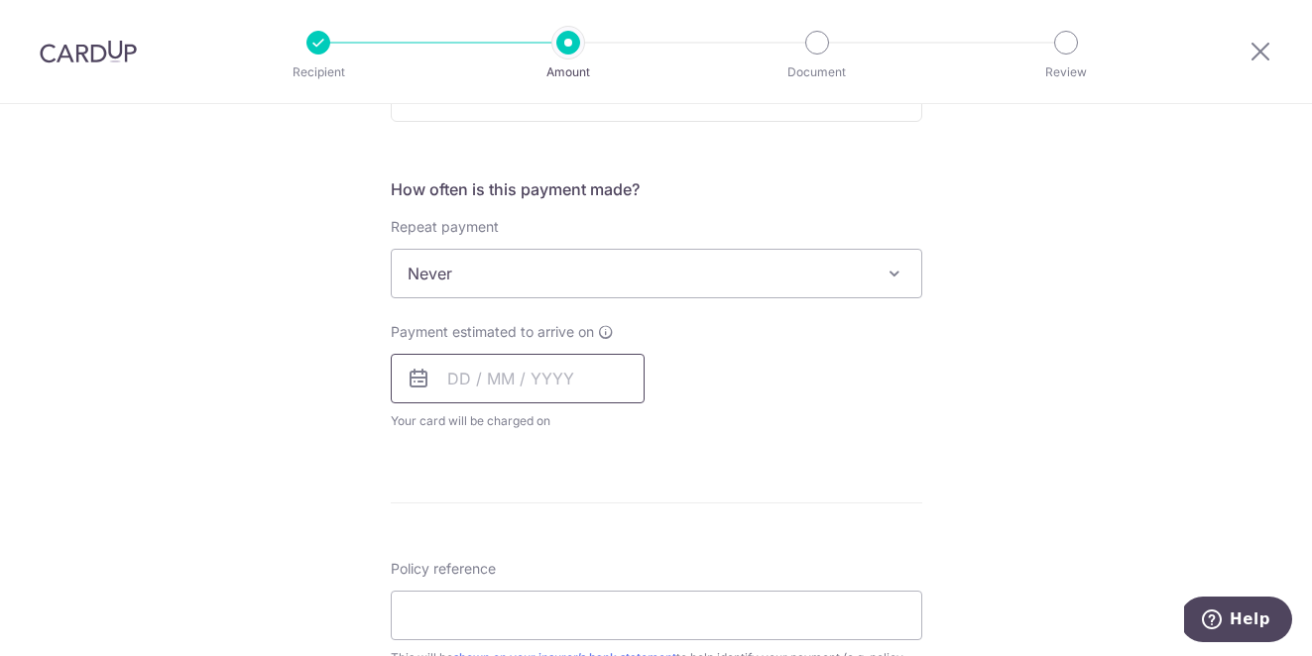
click at [515, 371] on input "text" at bounding box center [518, 379] width 254 height 50
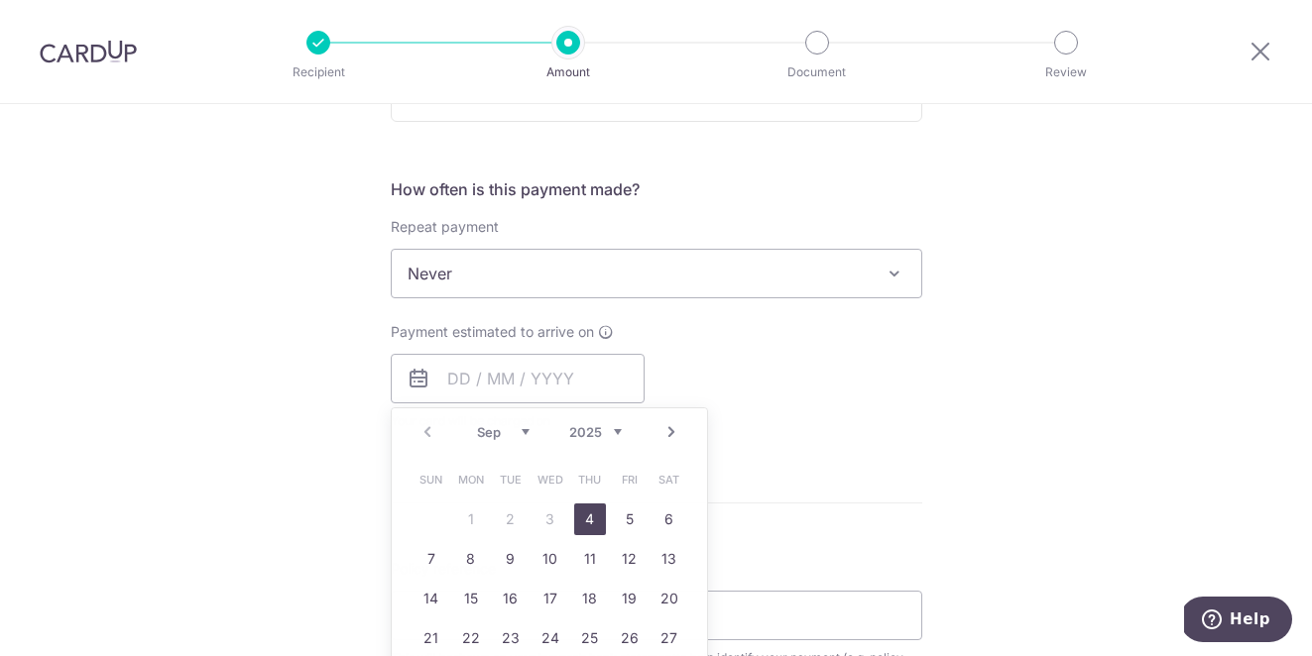
click at [838, 380] on div "Payment estimated to arrive on Prev Next Sep Oct Nov Dec 2025 2026 2027 2028 20…" at bounding box center [656, 376] width 555 height 109
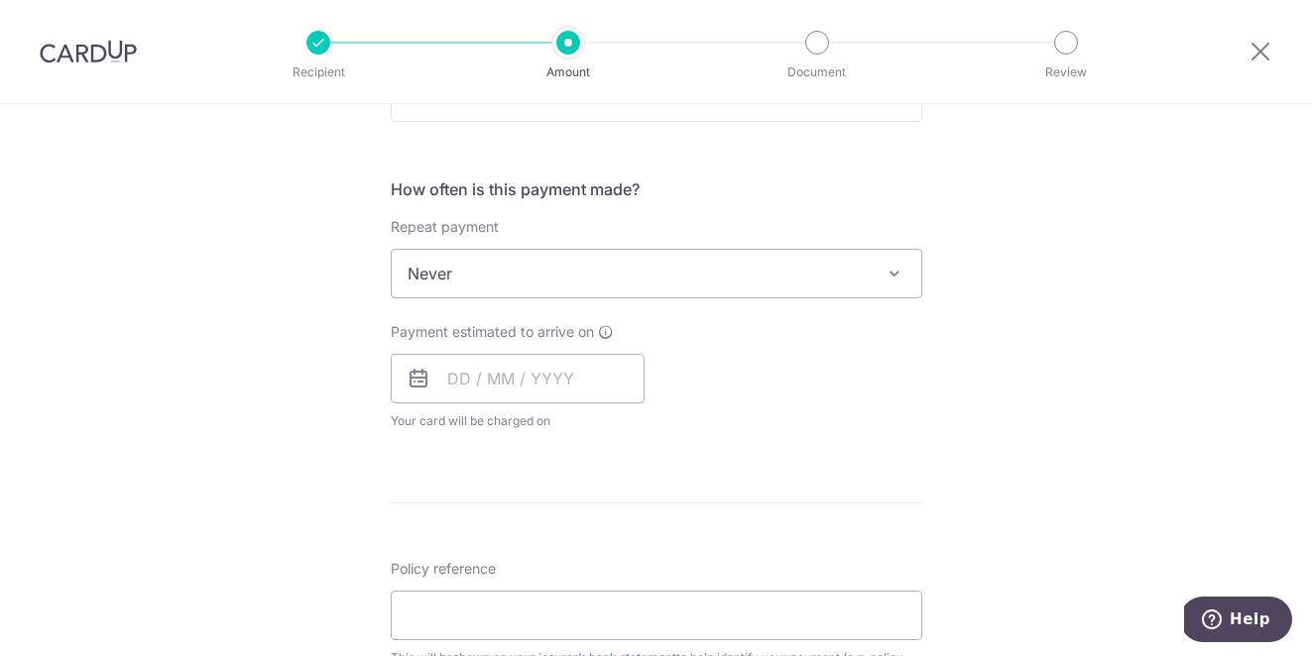
click at [457, 284] on span "Never" at bounding box center [657, 274] width 530 height 48
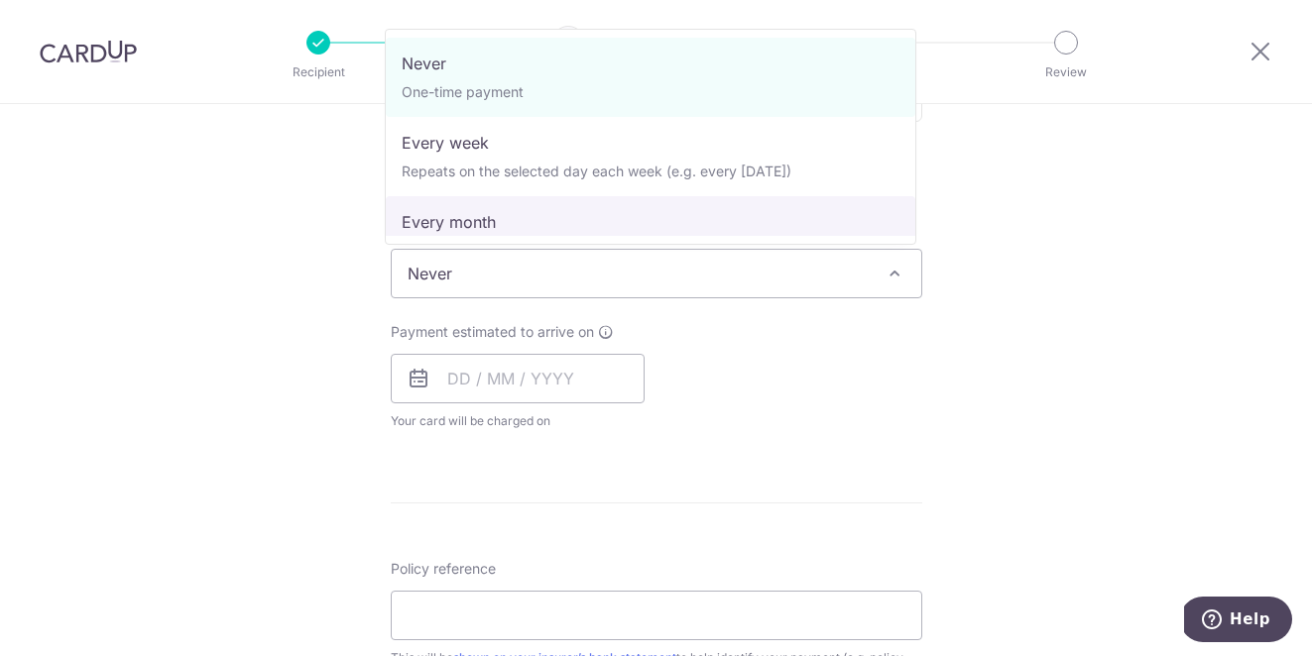
select select "3"
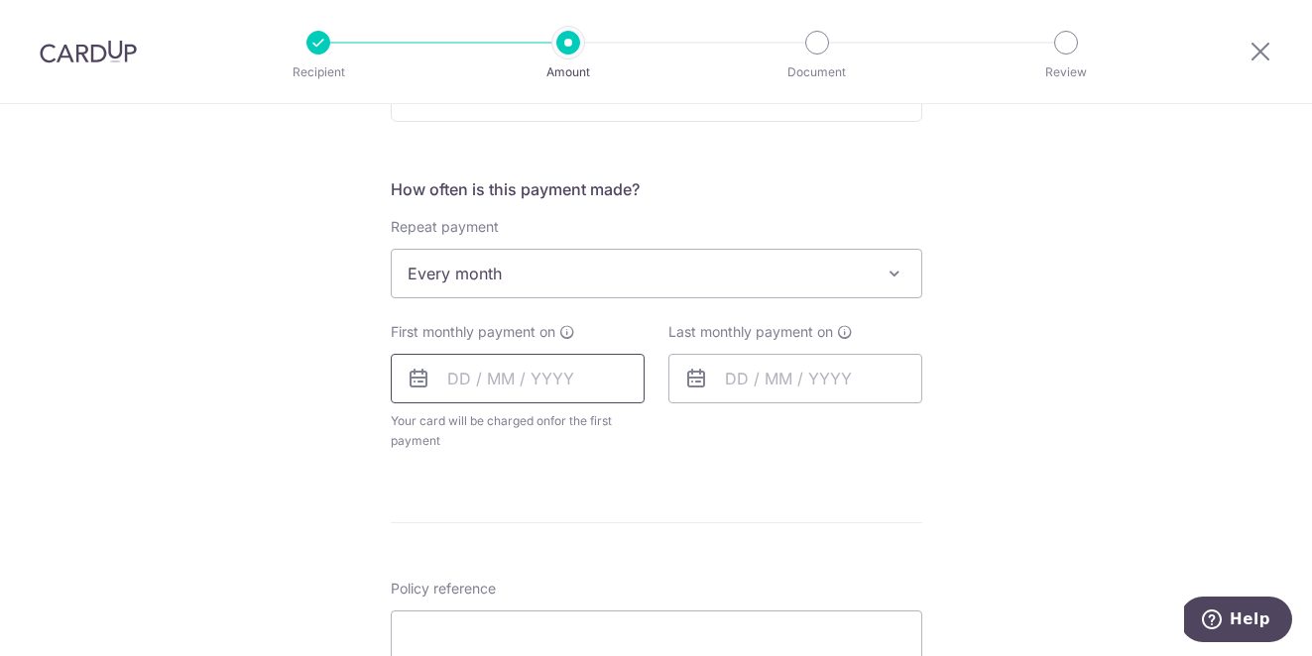
click at [439, 388] on input "text" at bounding box center [518, 379] width 254 height 50
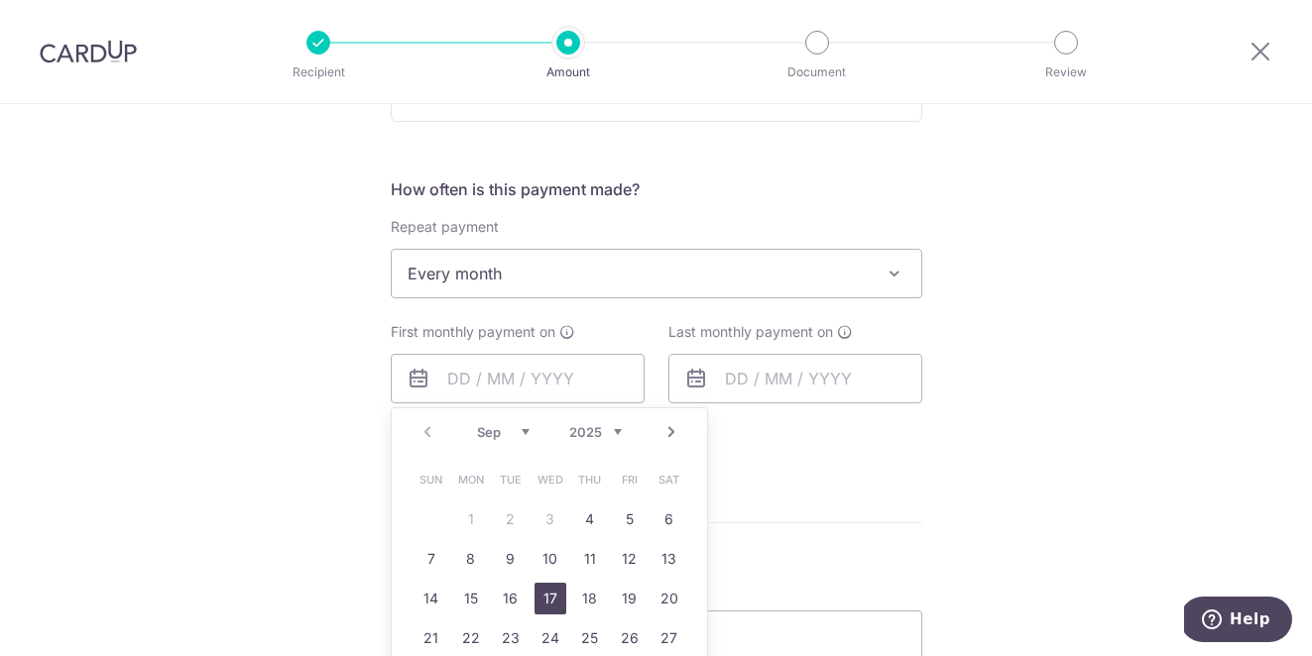
click at [543, 604] on link "17" at bounding box center [550, 599] width 32 height 32
type input "17/09/2025"
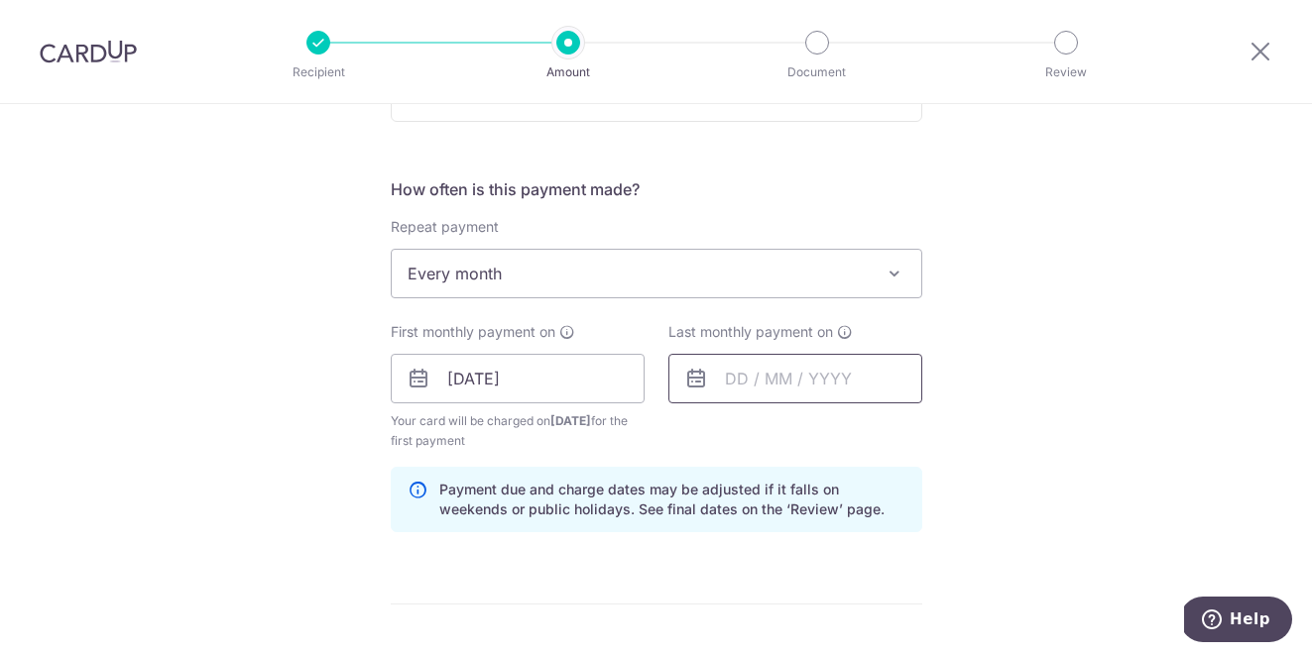
click at [757, 389] on input "text" at bounding box center [795, 379] width 254 height 50
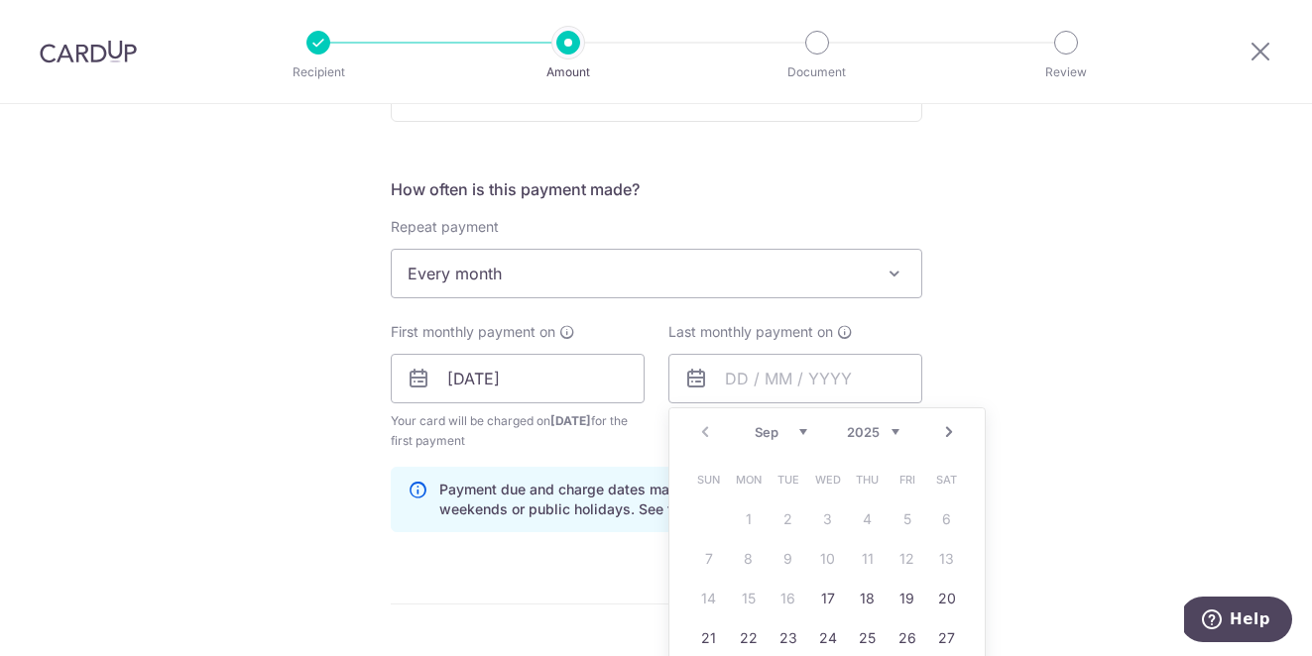
click at [937, 431] on link "Next" at bounding box center [949, 432] width 24 height 24
click at [774, 637] on link "18" at bounding box center [788, 639] width 32 height 32
type input "18/11/2025"
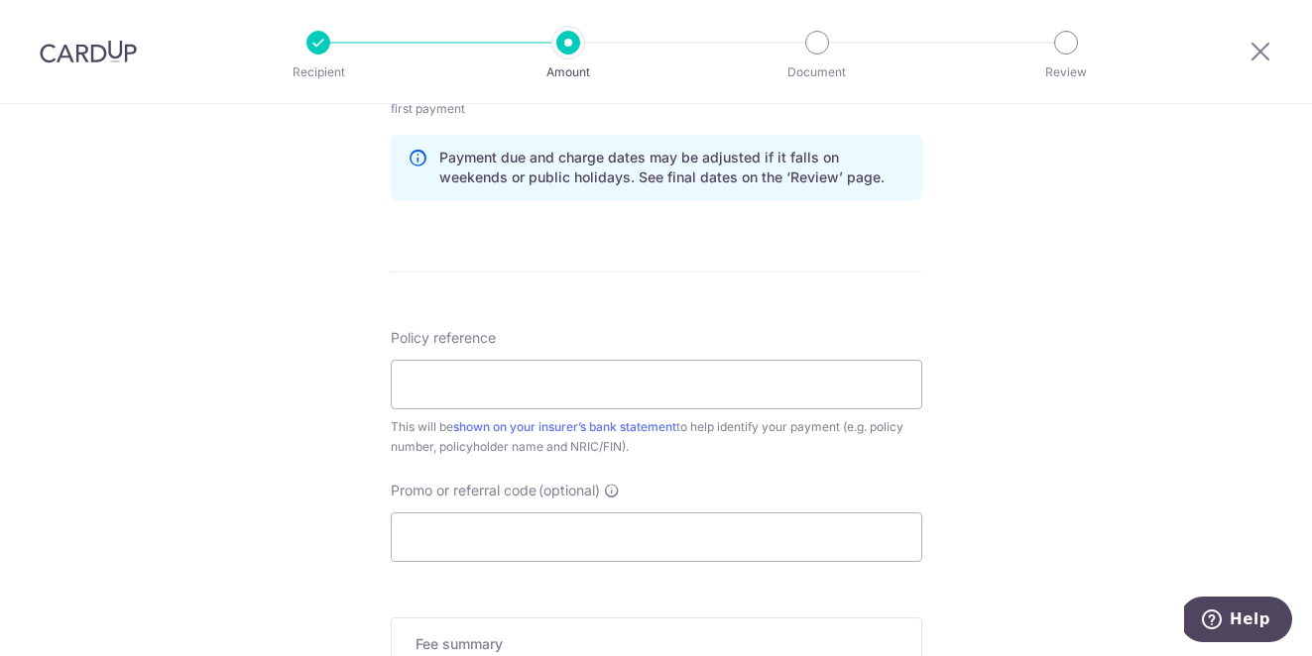
scroll to position [1031, 0]
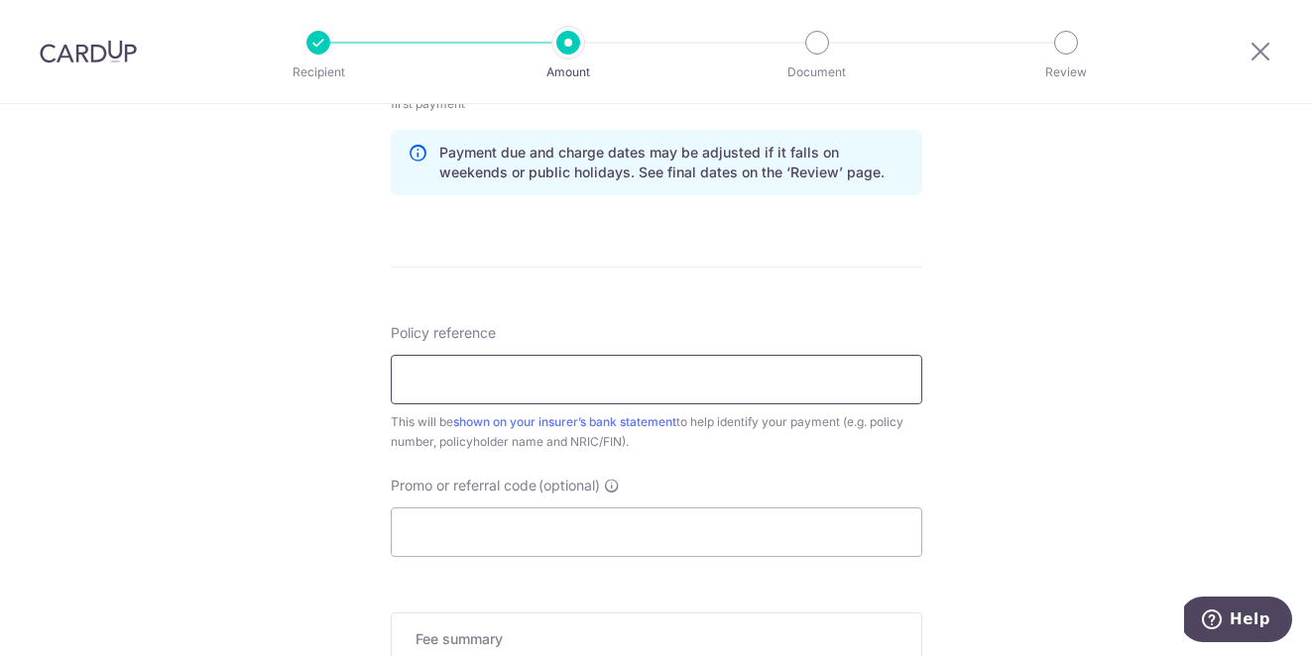
click at [607, 379] on input "Policy reference" at bounding box center [656, 380] width 531 height 50
type input "U125056997"
click at [578, 552] on input "Promo or referral code (optional)" at bounding box center [656, 533] width 531 height 50
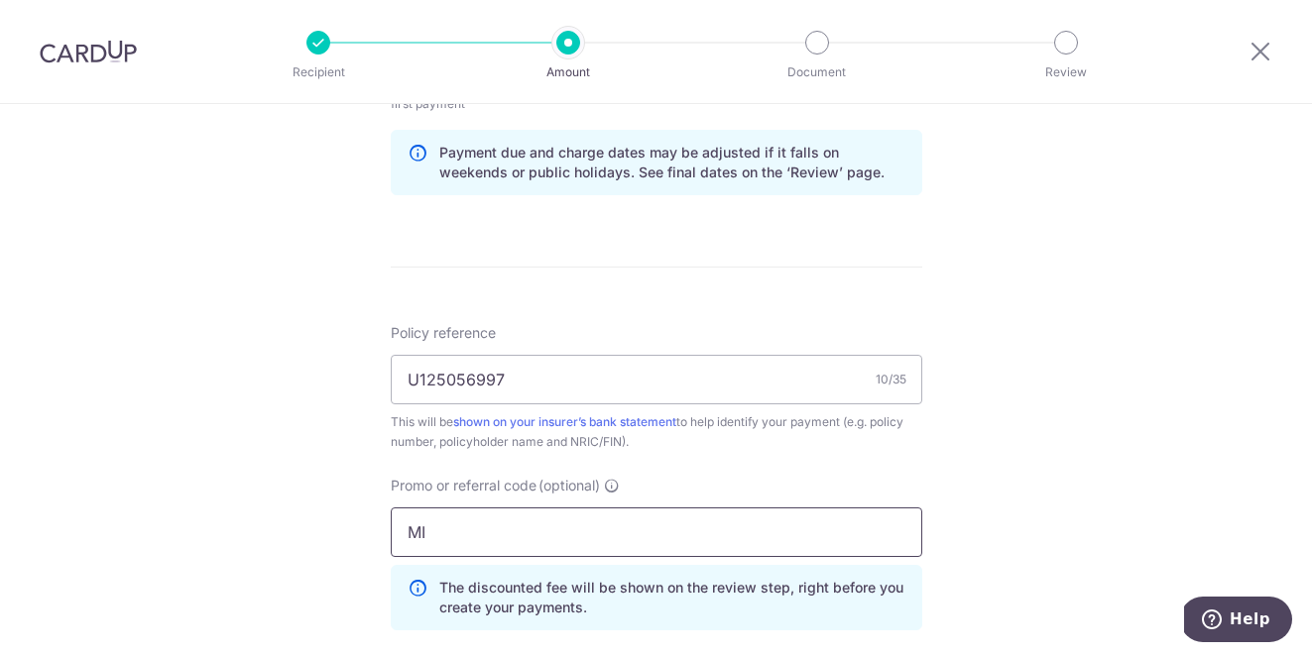
type input "M"
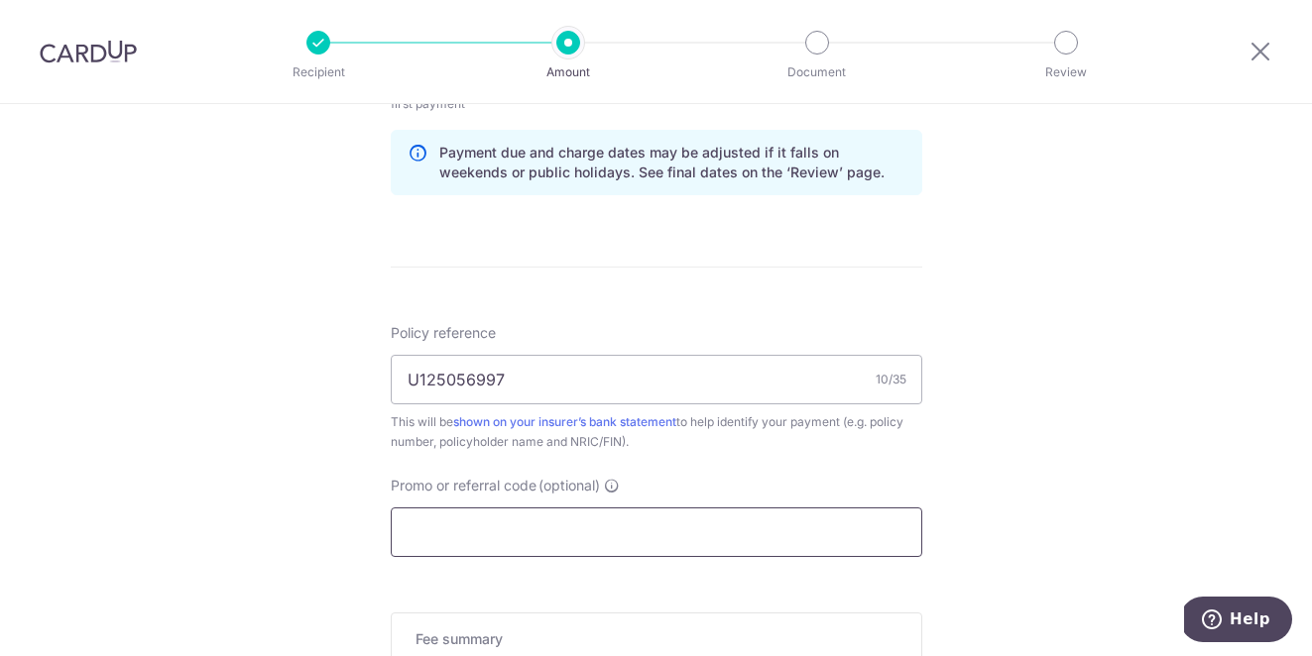
paste input "OFF225"
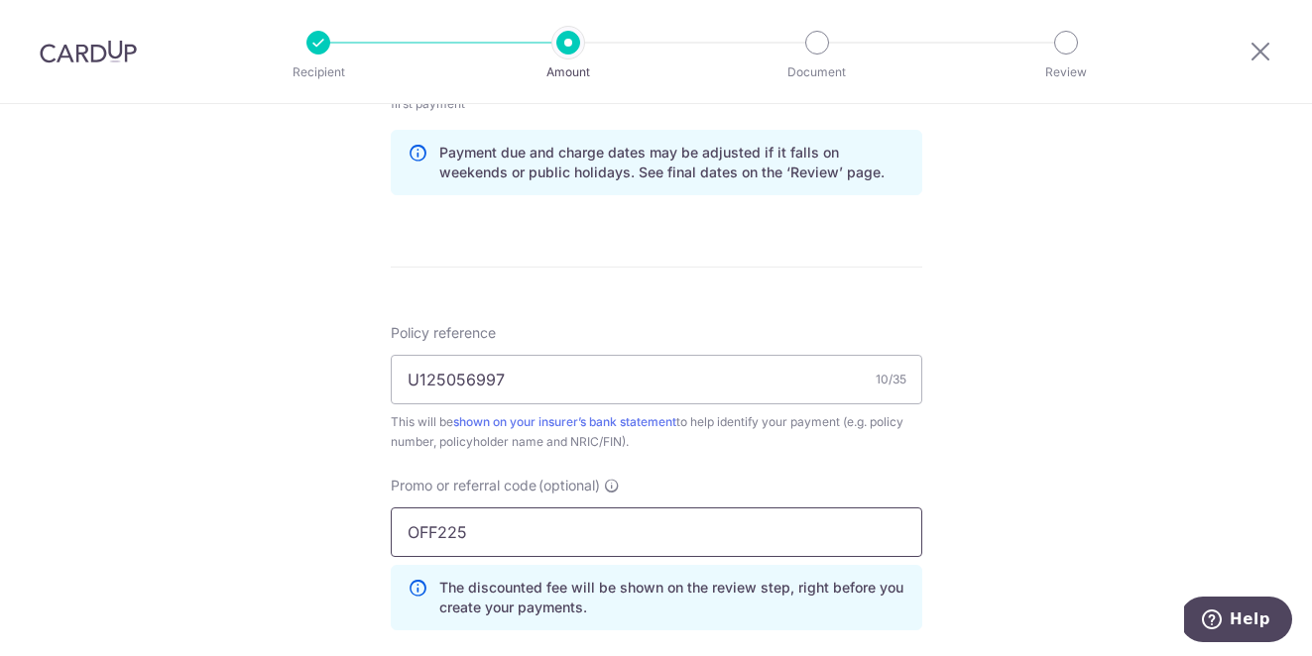
drag, startPoint x: 469, startPoint y: 540, endPoint x: 362, endPoint y: 533, distance: 107.3
click at [361, 533] on div "Tell us more about your payment Enter payment amount SGD 1,000.00 1000.00 Selec…" at bounding box center [656, 65] width 1312 height 1984
paste input "MILELION"
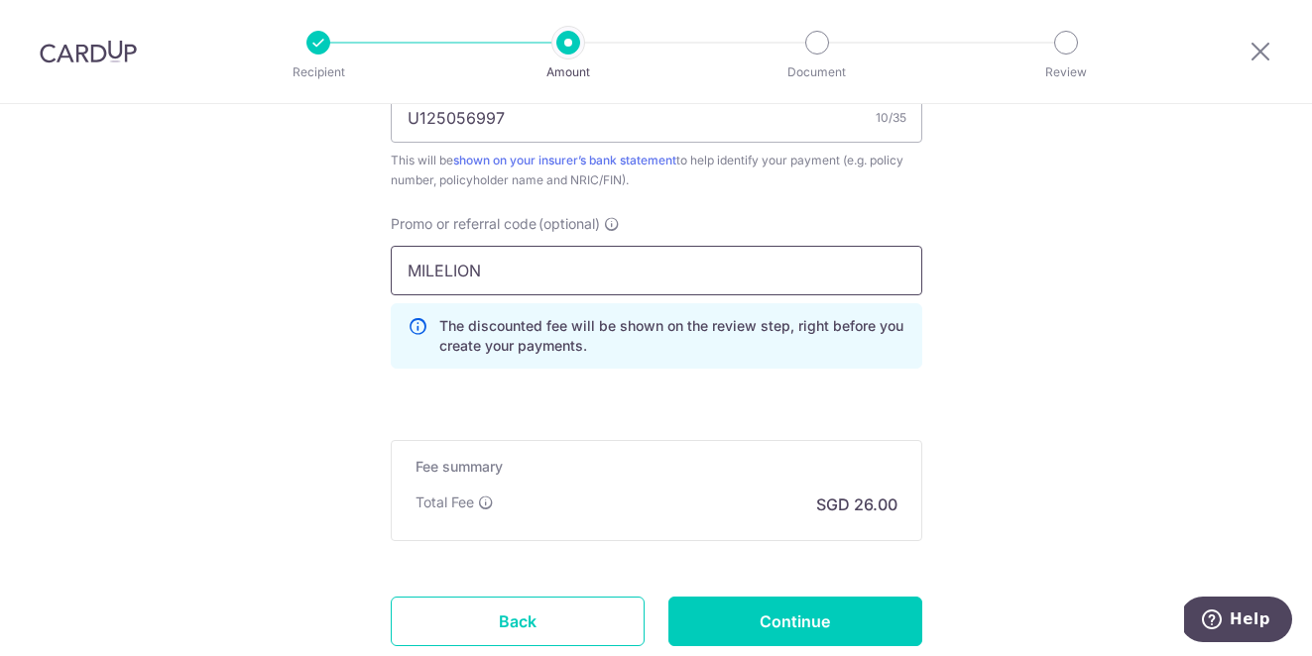
scroll to position [1401, 0]
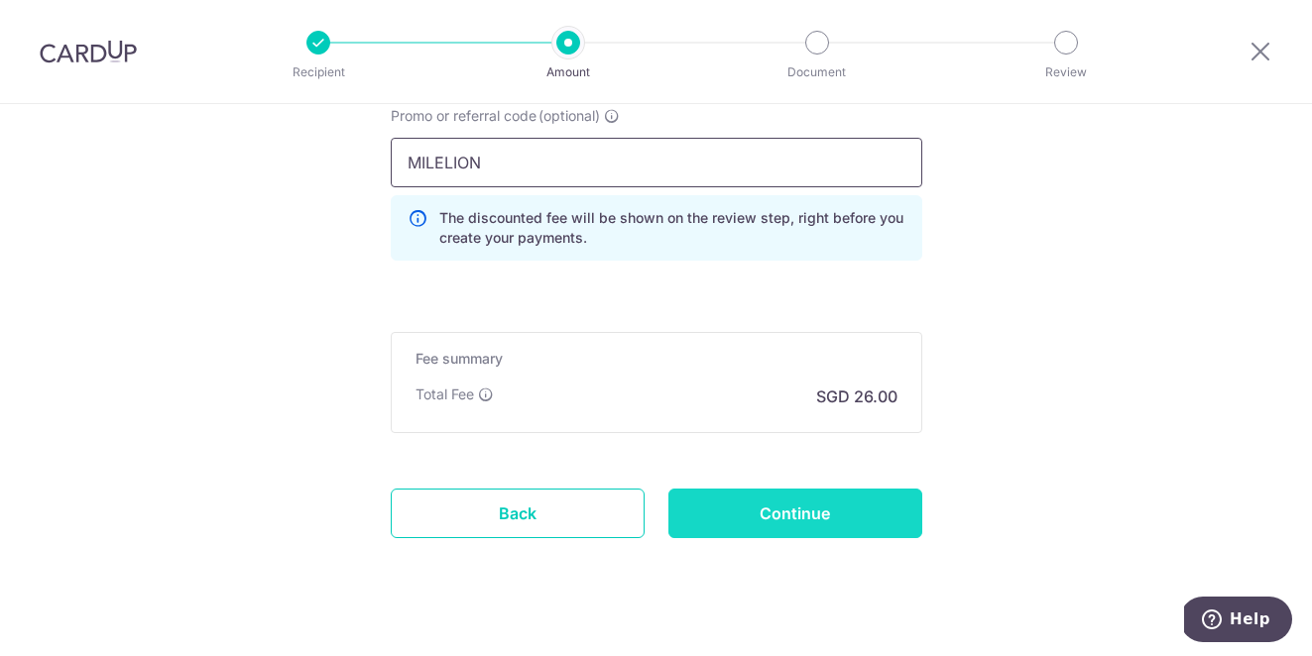
type input "MILELION"
click at [871, 522] on input "Continue" at bounding box center [795, 514] width 254 height 50
type input "Create Schedule"
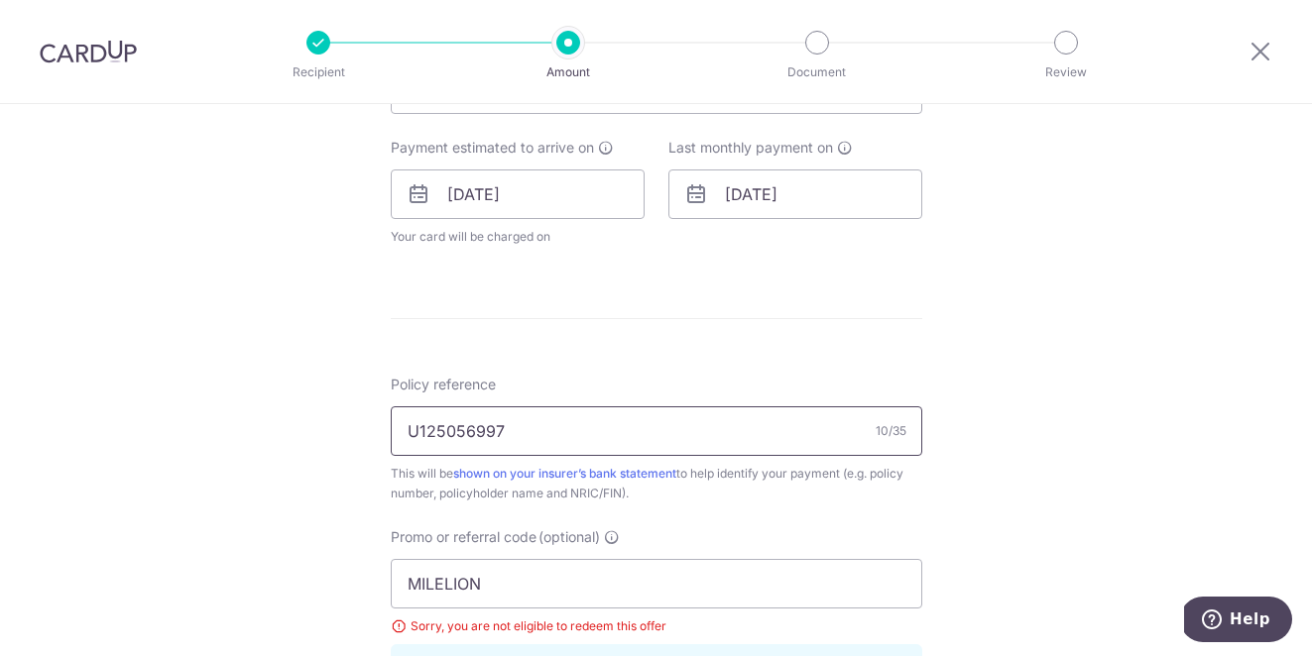
scroll to position [794, 0]
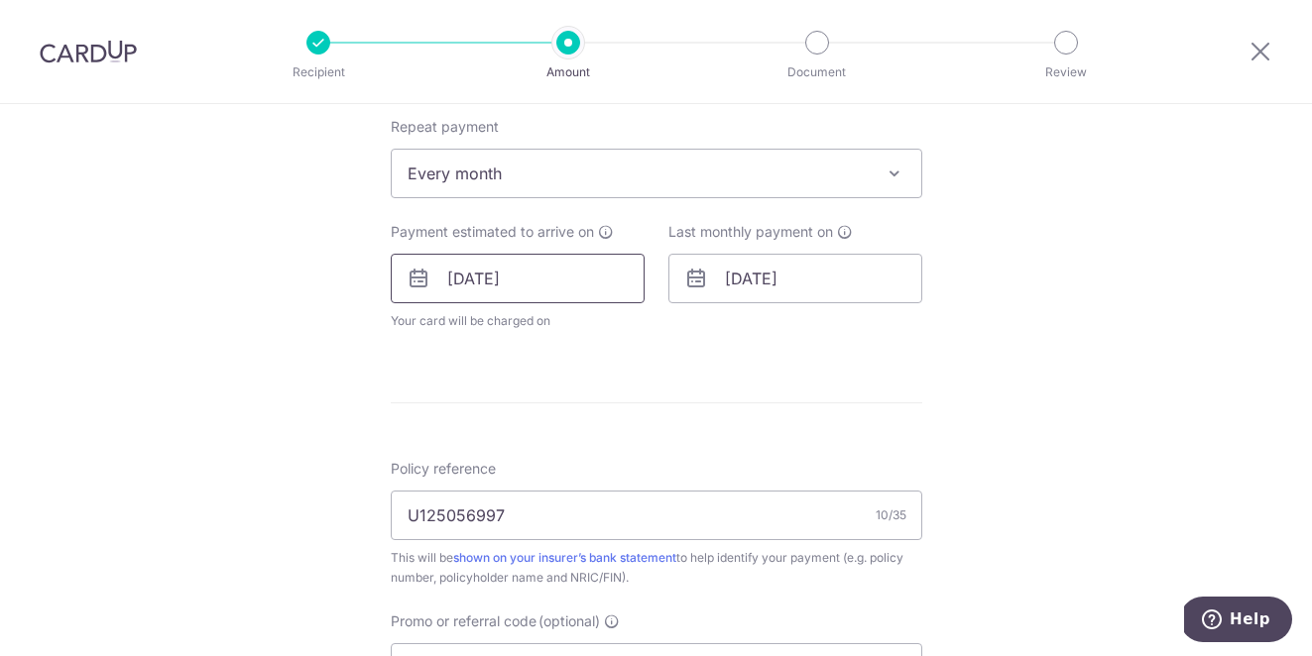
click at [518, 287] on input "[DATE]" at bounding box center [518, 279] width 254 height 50
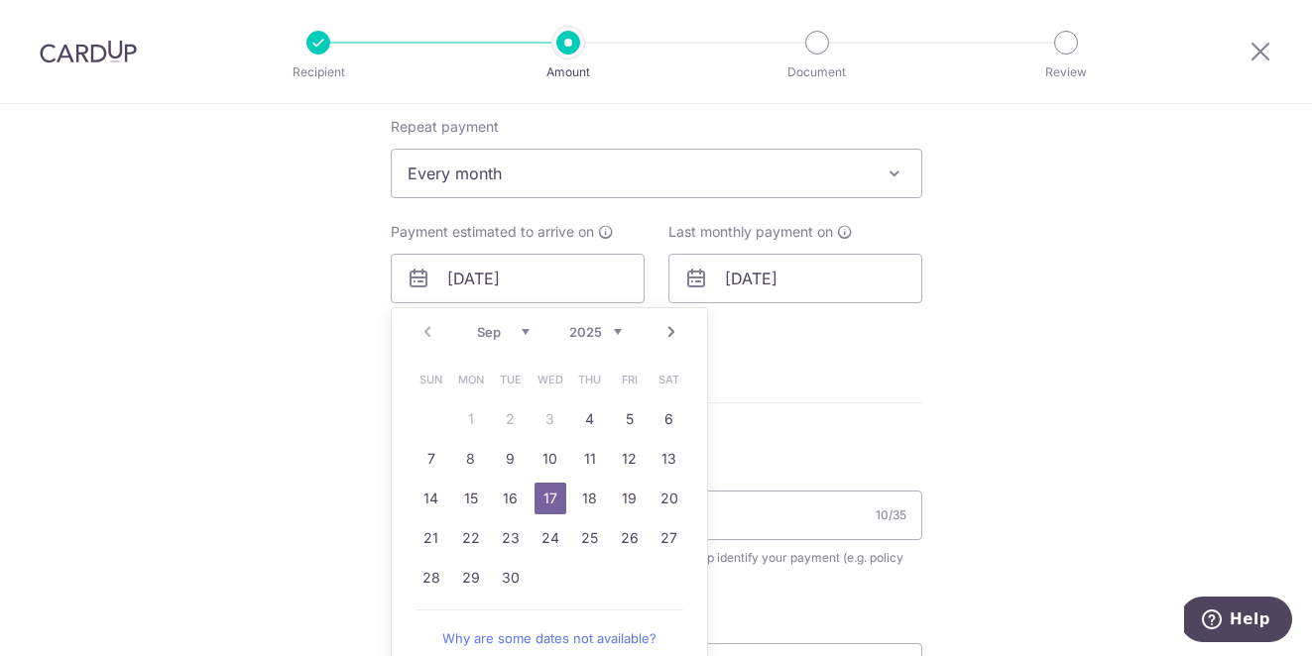
click at [519, 182] on span "Every month" at bounding box center [657, 174] width 530 height 48
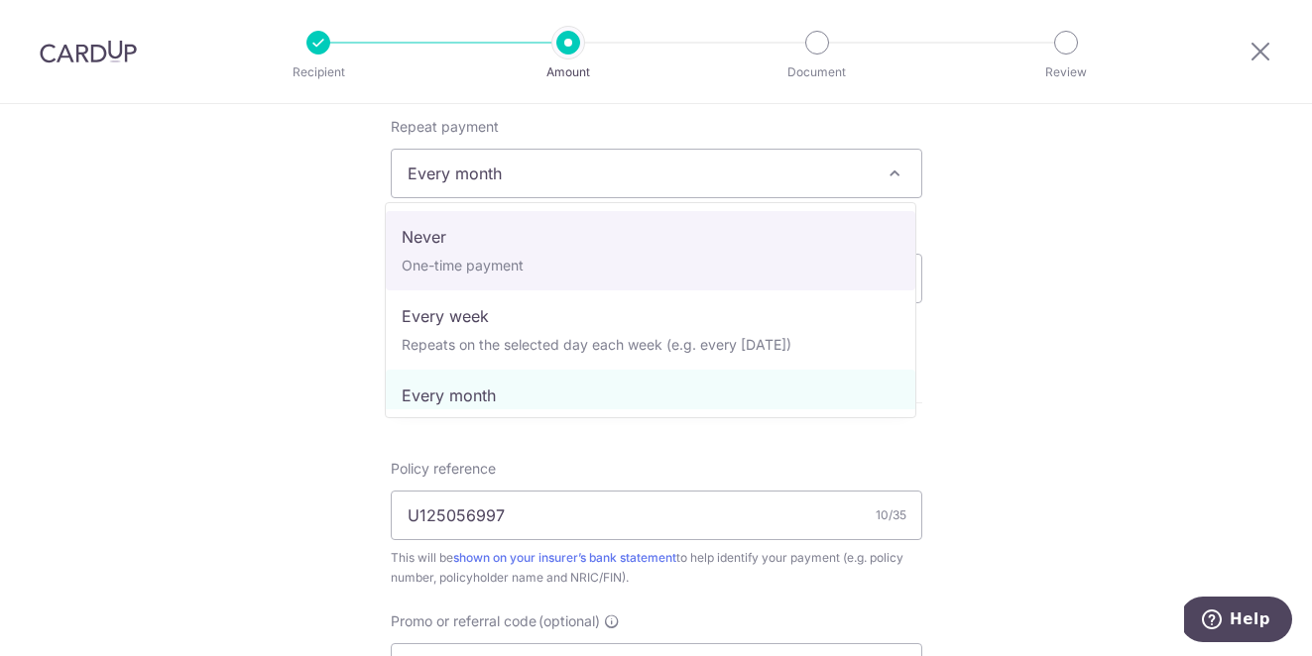
select select "1"
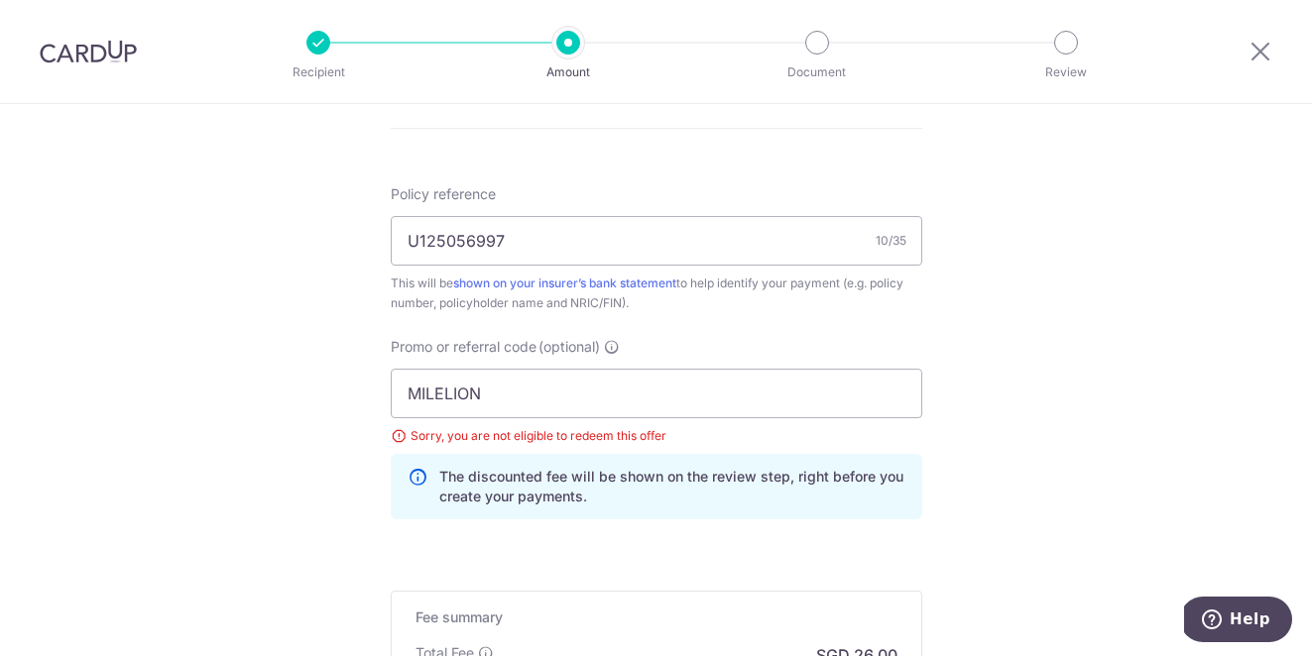
scroll to position [1352, 0]
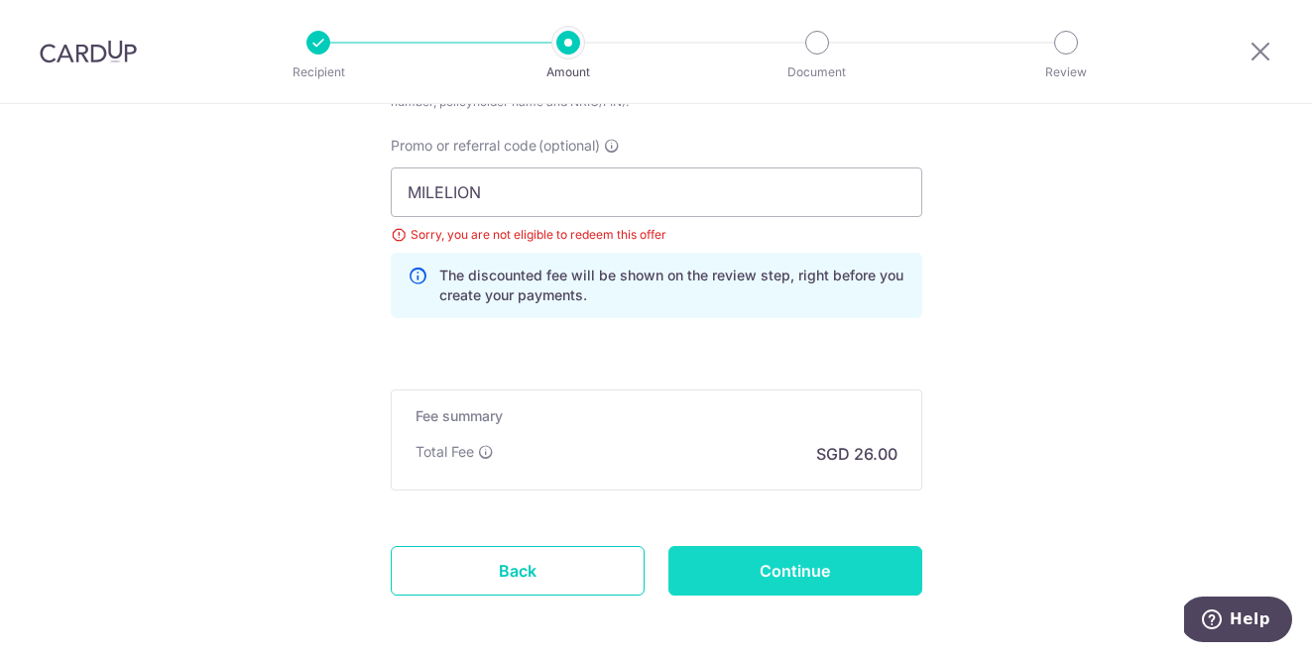
click at [854, 567] on input "Continue" at bounding box center [795, 571] width 254 height 50
type input "Update Schedule"
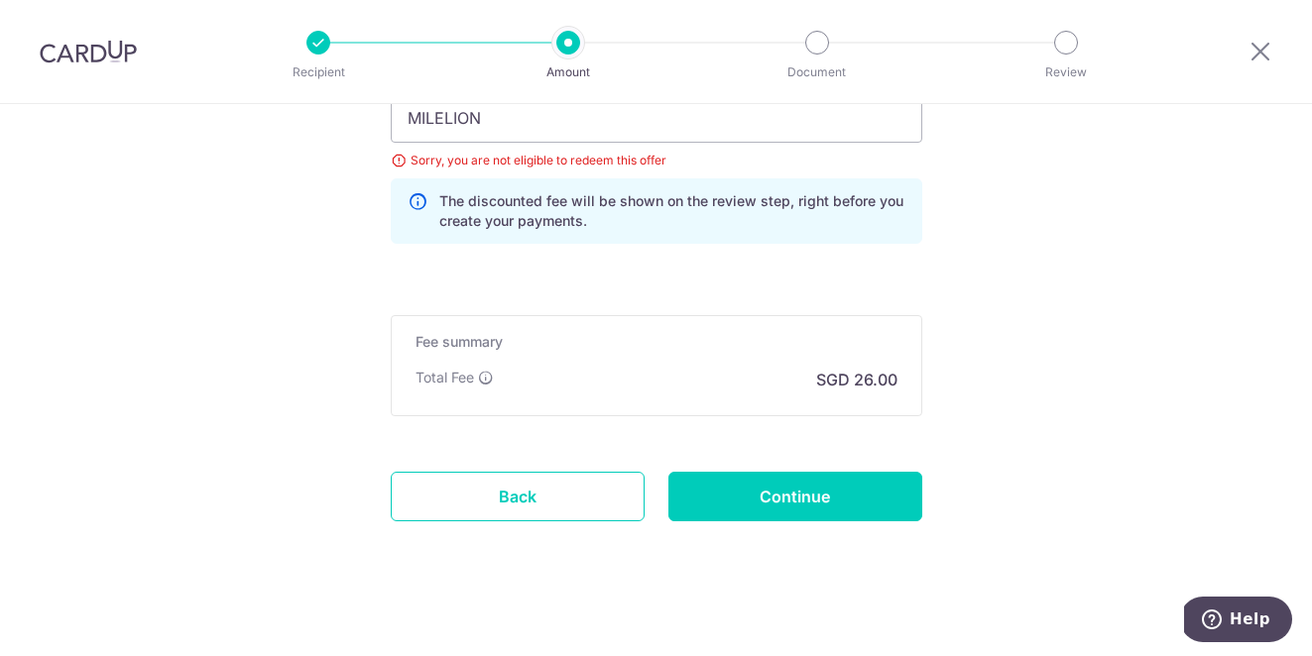
scroll to position [1440, 0]
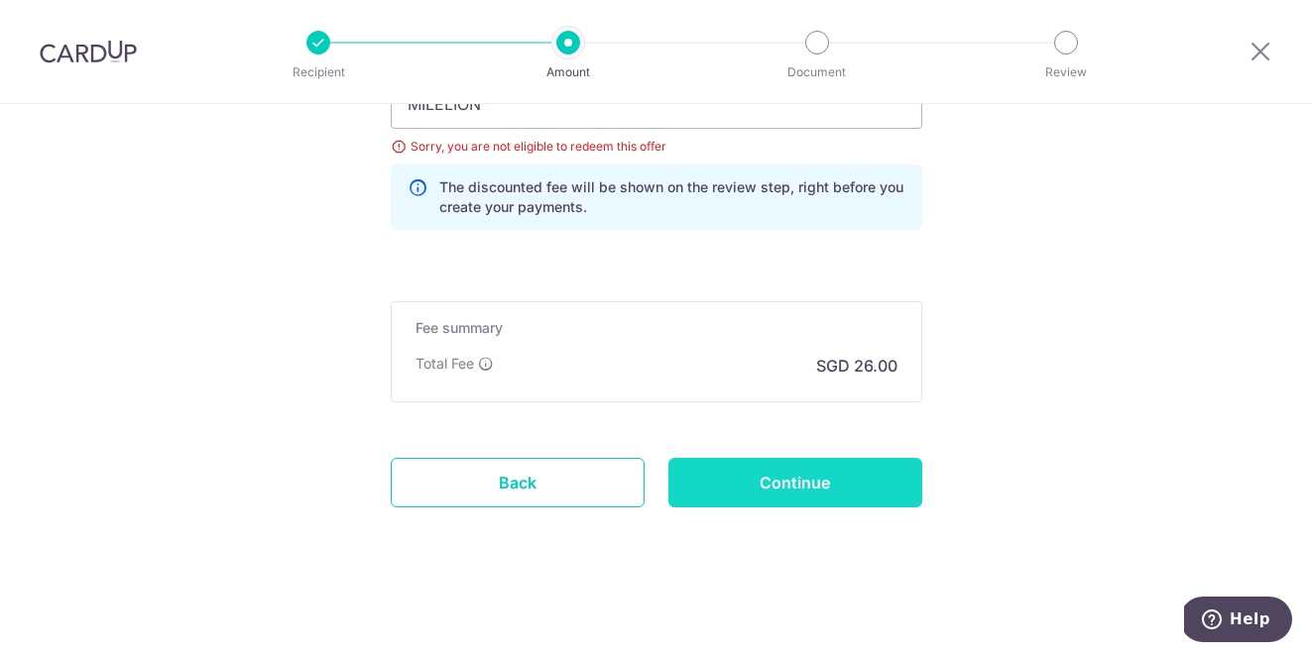
click at [853, 494] on input "Continue" at bounding box center [795, 483] width 254 height 50
type input "Update Schedule"
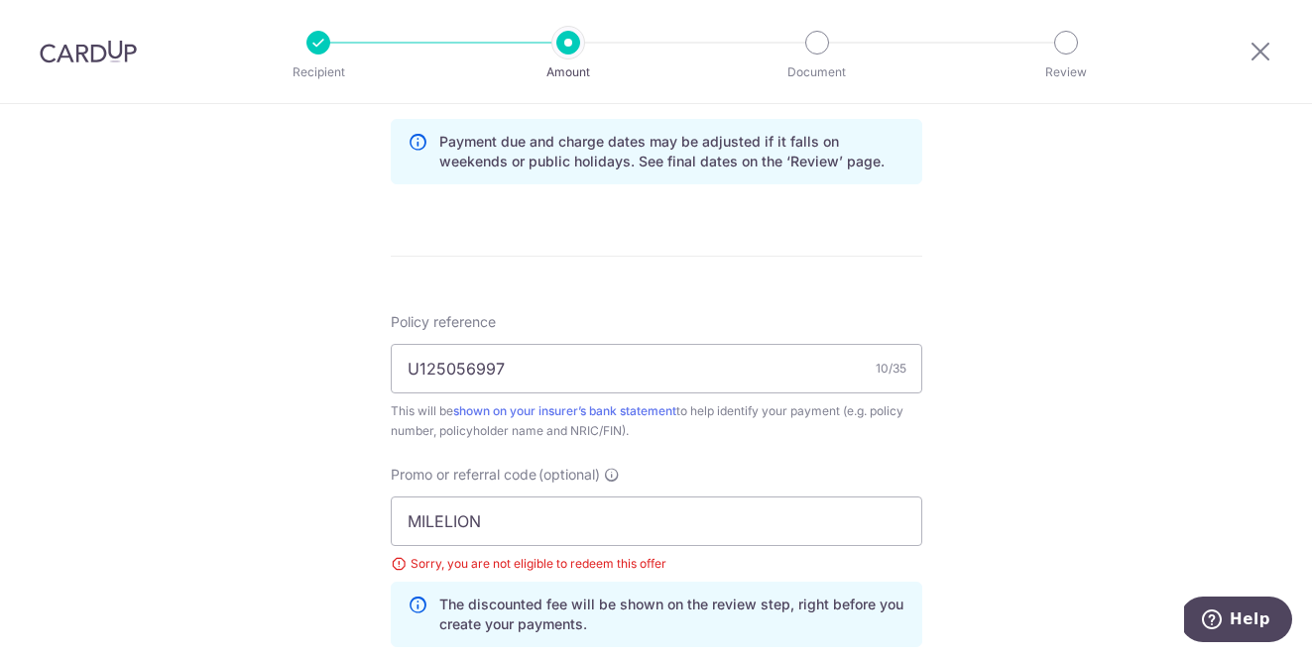
scroll to position [1183, 0]
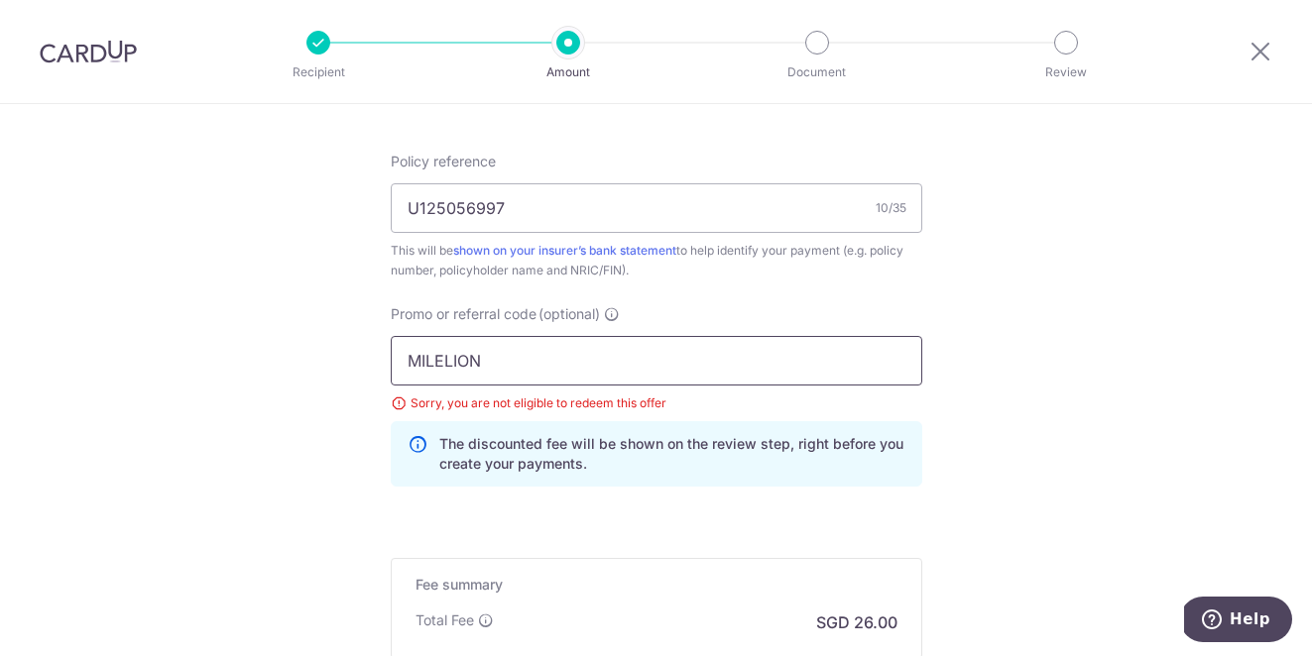
click at [504, 365] on input "MILELION" at bounding box center [656, 361] width 531 height 50
click at [399, 359] on input "MILELION" at bounding box center [656, 361] width 531 height 50
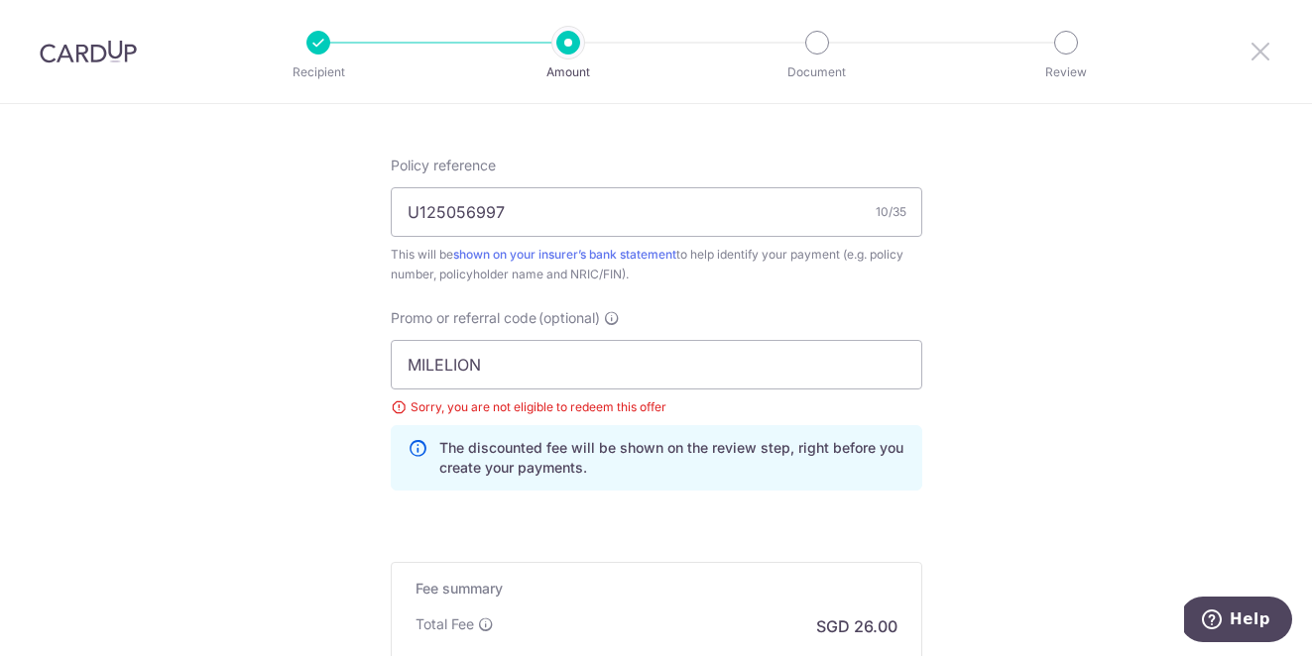
click at [1256, 44] on icon at bounding box center [1260, 51] width 24 height 25
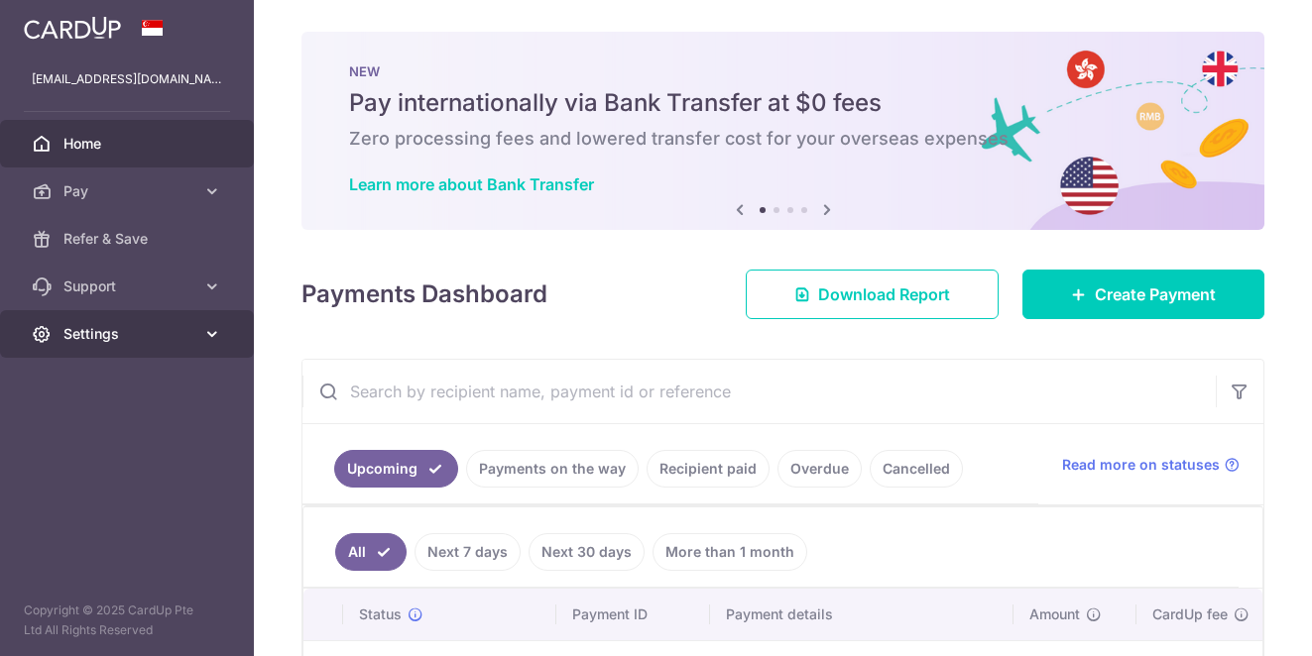
click at [176, 334] on span "Settings" at bounding box center [128, 334] width 131 height 20
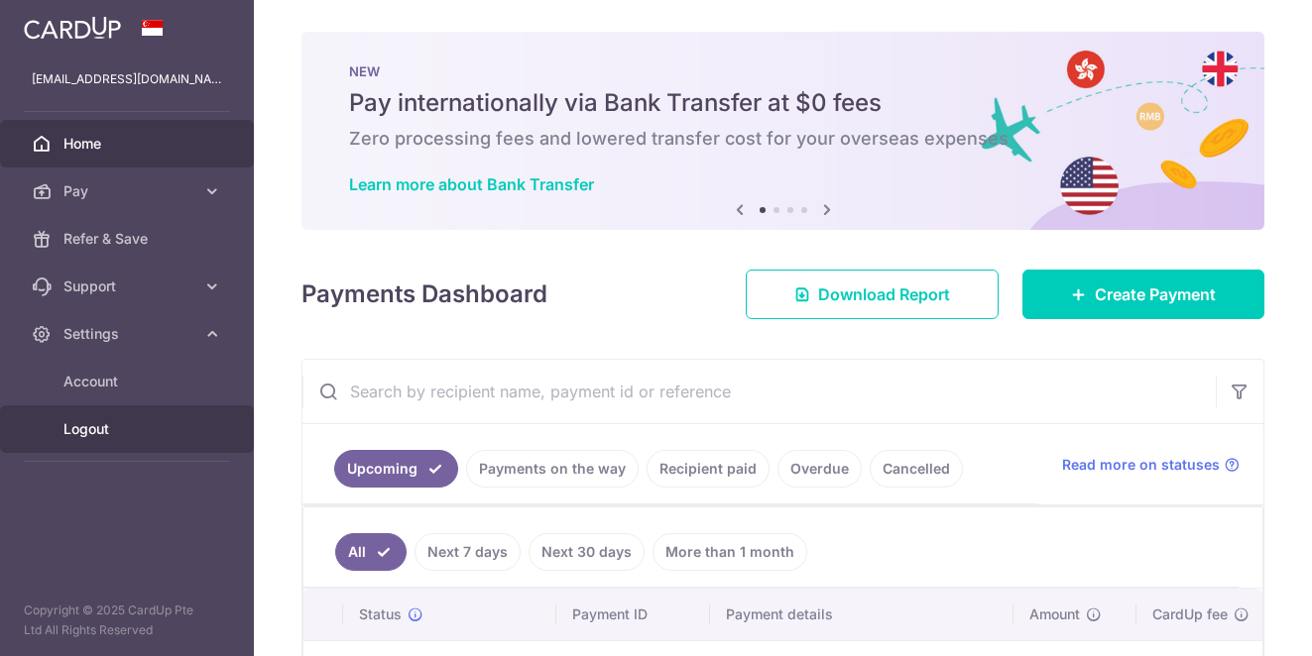
click at [116, 430] on span "Logout" at bounding box center [128, 429] width 131 height 20
